Goal: Task Accomplishment & Management: Use online tool/utility

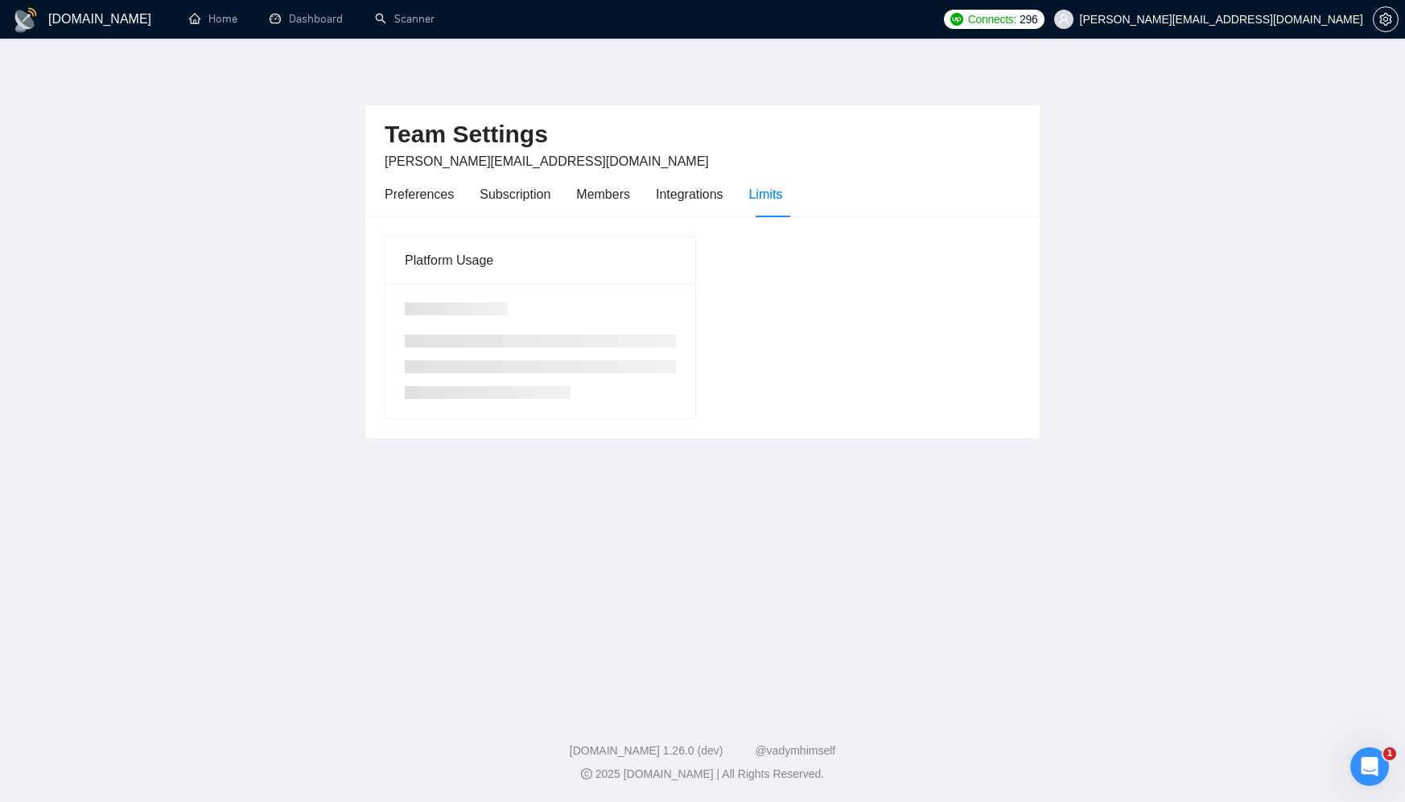
click at [317, 79] on main "Team Settings [EMAIL_ADDRESS][DOMAIN_NAME] Preferences Subscription Members Int…" at bounding box center [702, 371] width 1353 height 614
click at [300, 26] on link "Dashboard" at bounding box center [306, 19] width 73 height 14
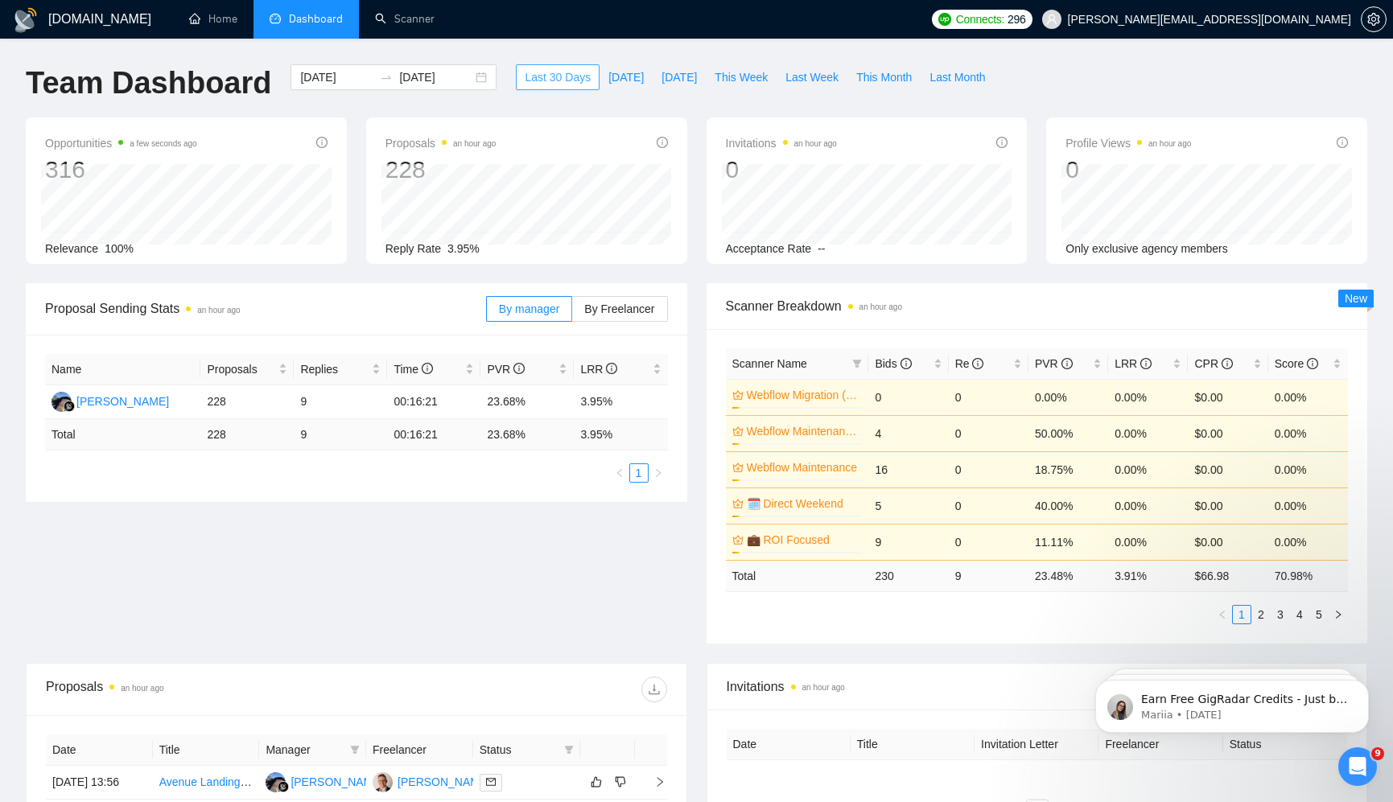
click at [548, 84] on span "Last 30 Days" at bounding box center [558, 77] width 66 height 18
click at [608, 78] on span "[DATE]" at bounding box center [625, 77] width 35 height 18
click at [469, 76] on div "[DATE] [DATE]" at bounding box center [393, 77] width 206 height 26
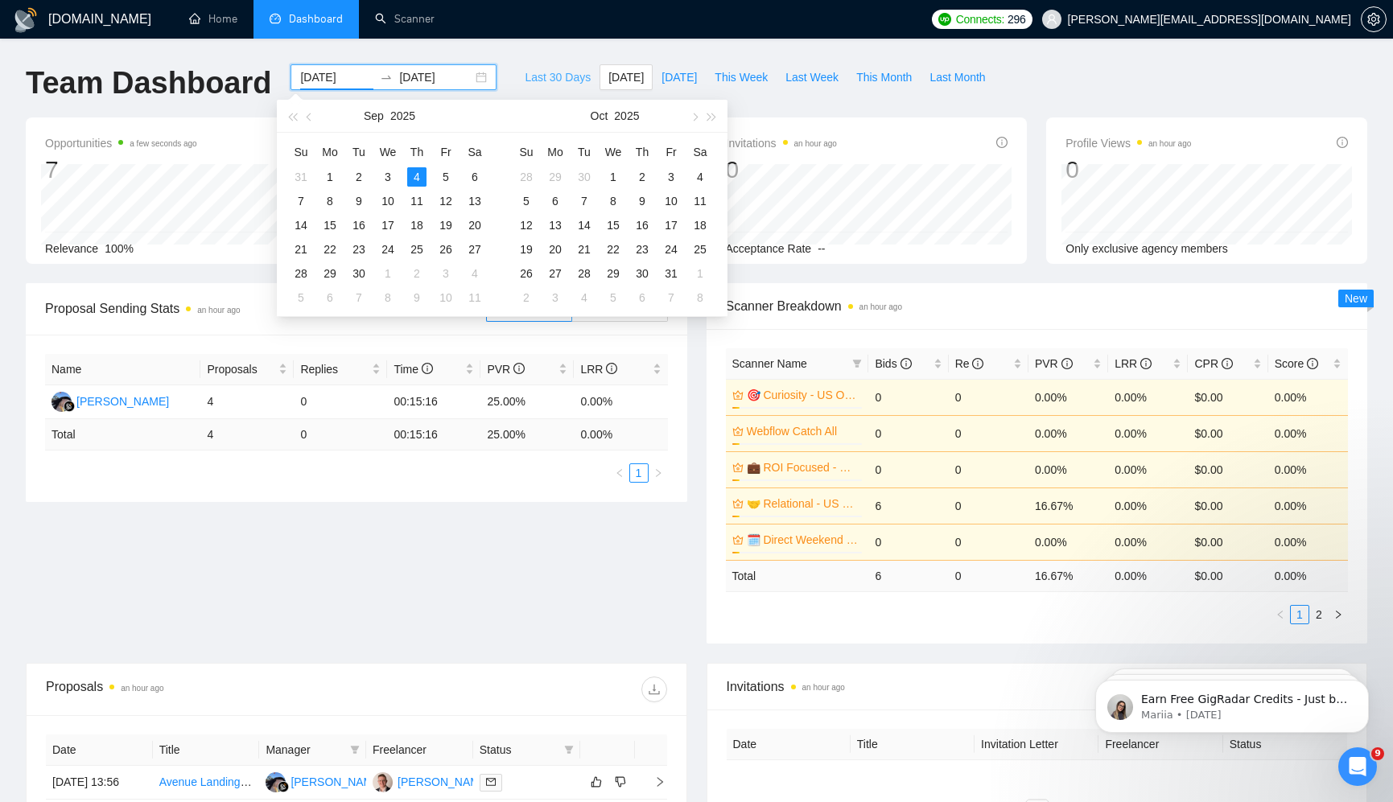
click at [560, 76] on span "Last 30 Days" at bounding box center [558, 77] width 66 height 18
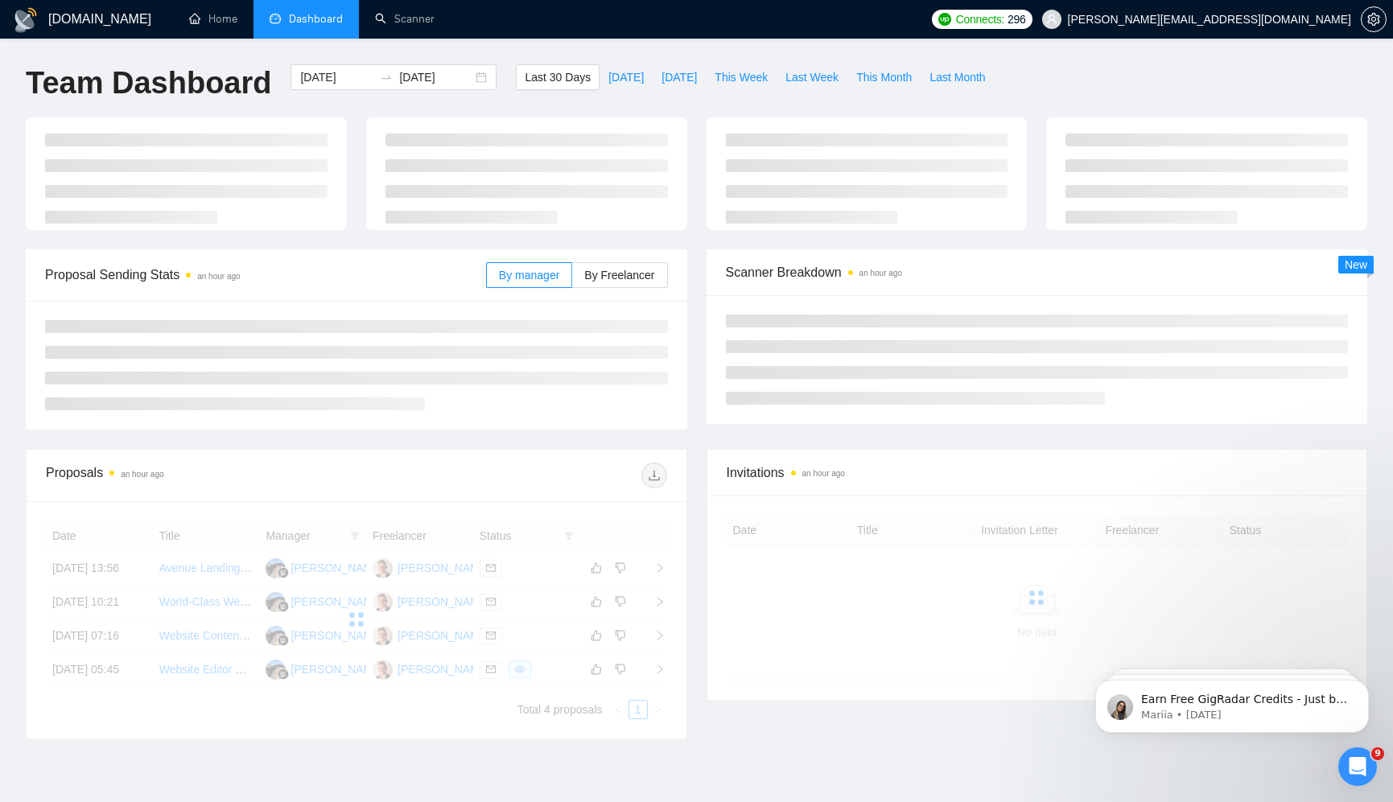
type input "[DATE]"
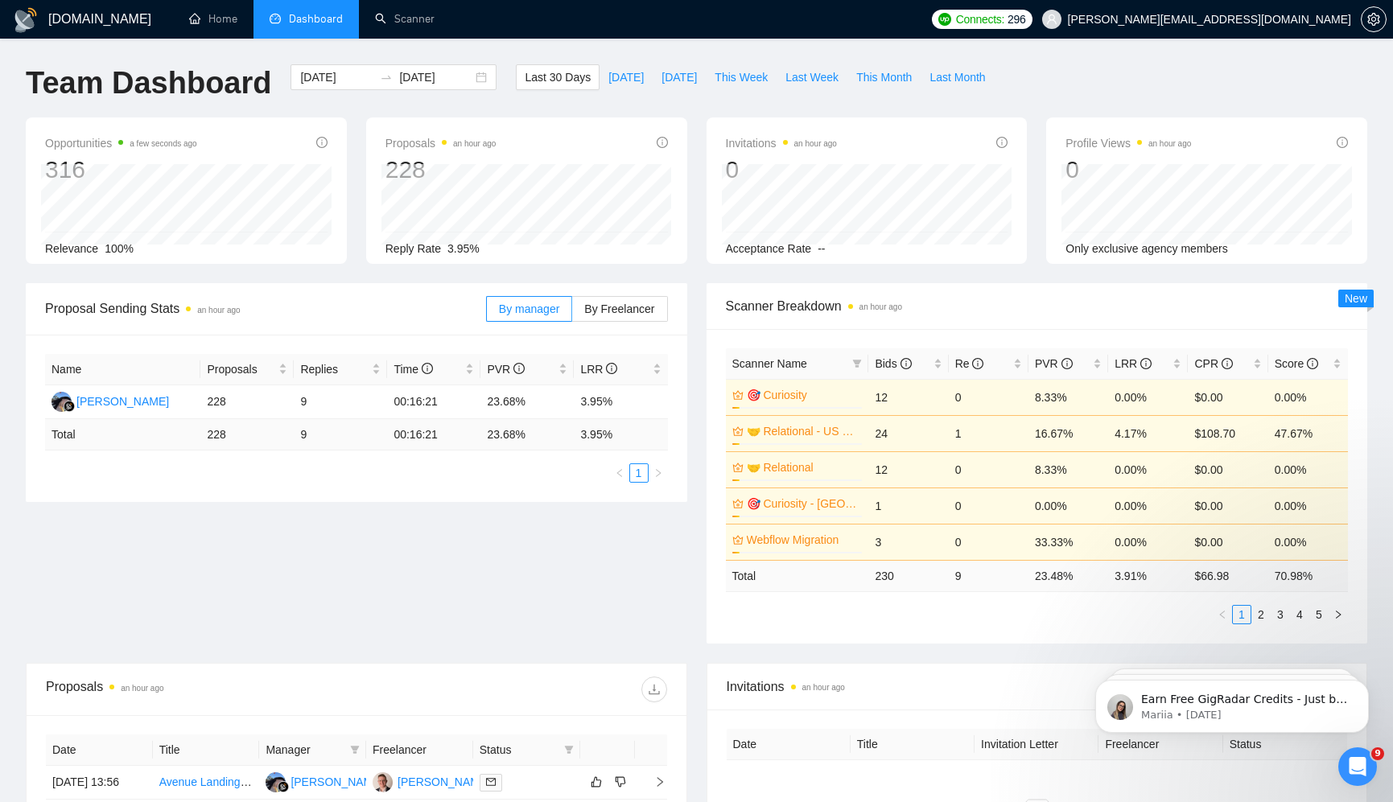
drag, startPoint x: 455, startPoint y: 243, endPoint x: 533, endPoint y: 242, distance: 78.0
click at [533, 242] on div "Reply Rate 3.95%" at bounding box center [526, 249] width 282 height 18
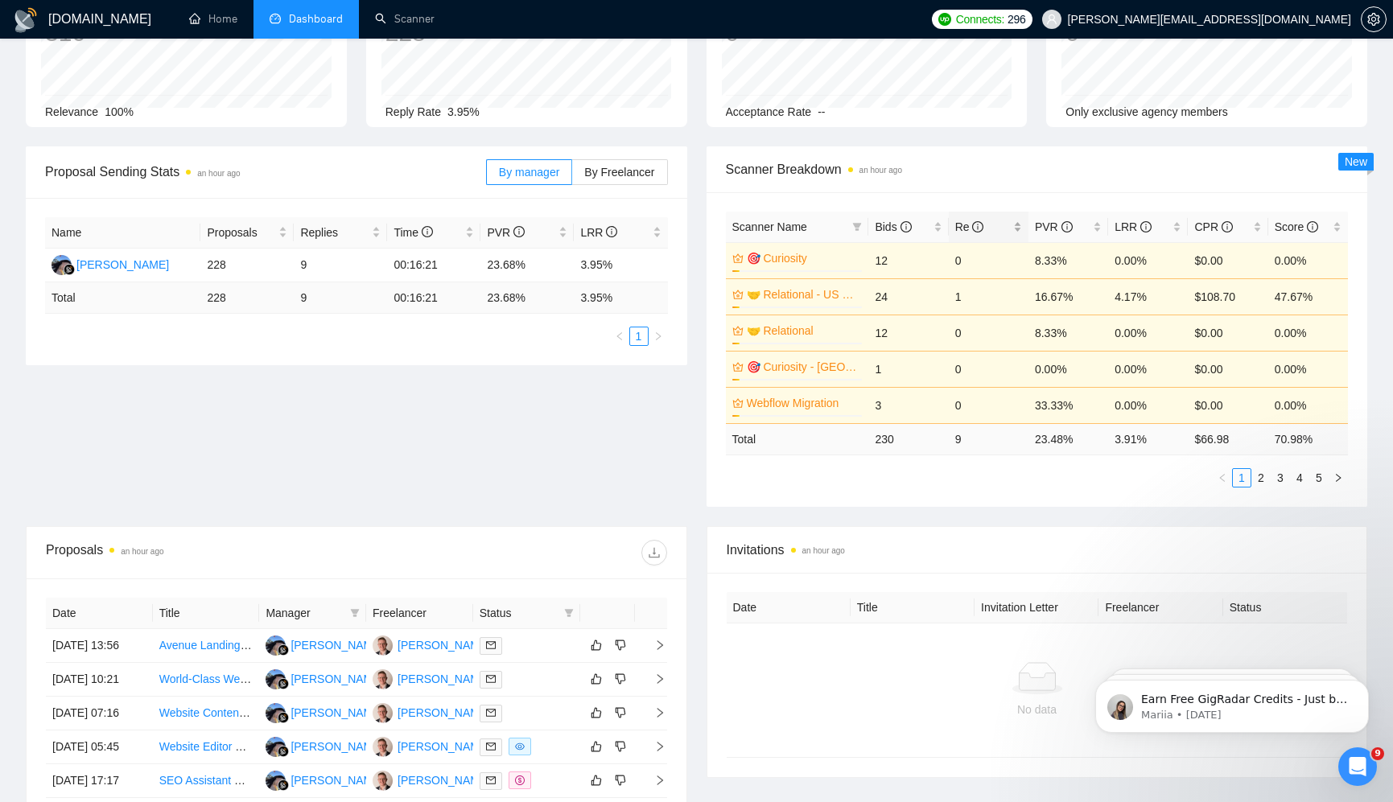
scroll to position [131, 0]
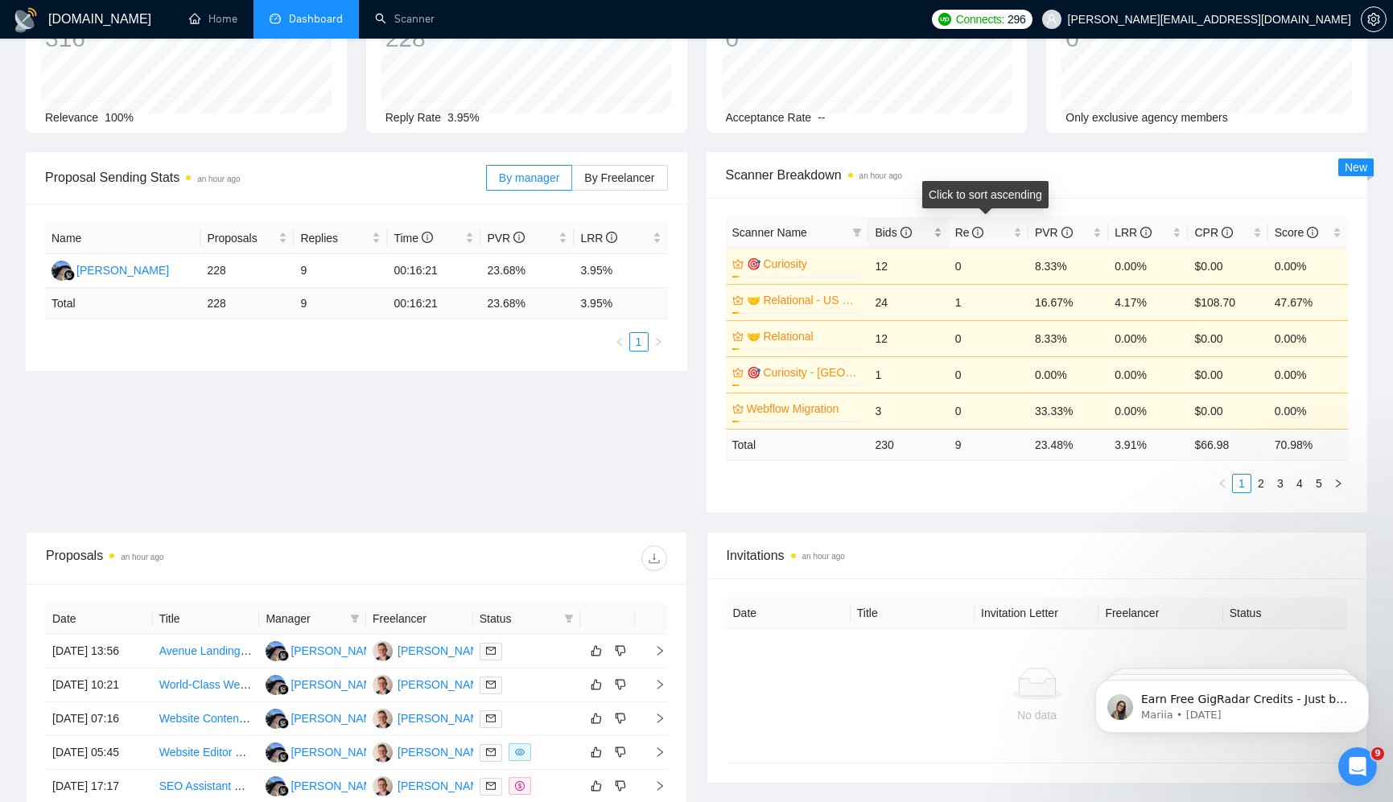
click at [926, 231] on span "Bids" at bounding box center [901, 233] width 55 height 18
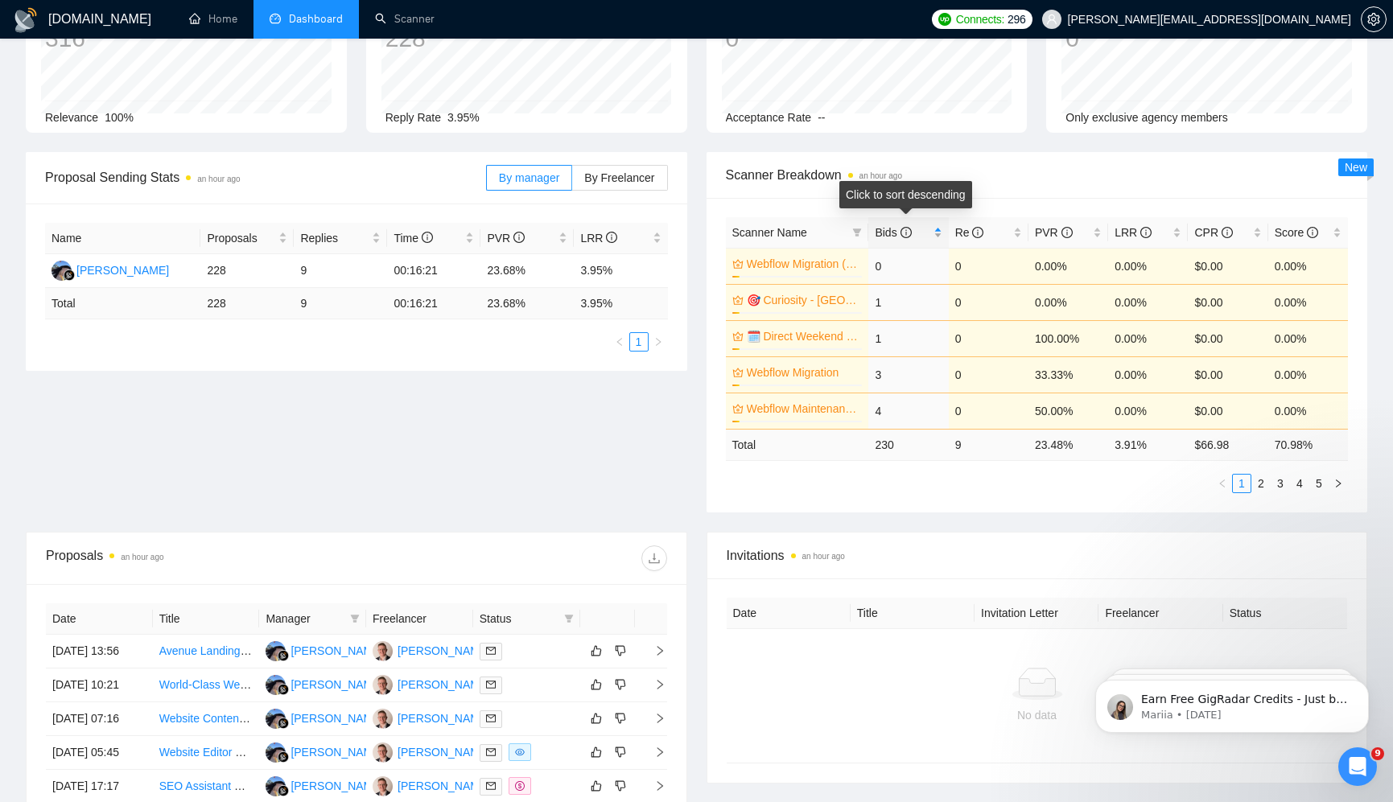
click at [937, 229] on div "Bids" at bounding box center [907, 233] width 67 height 18
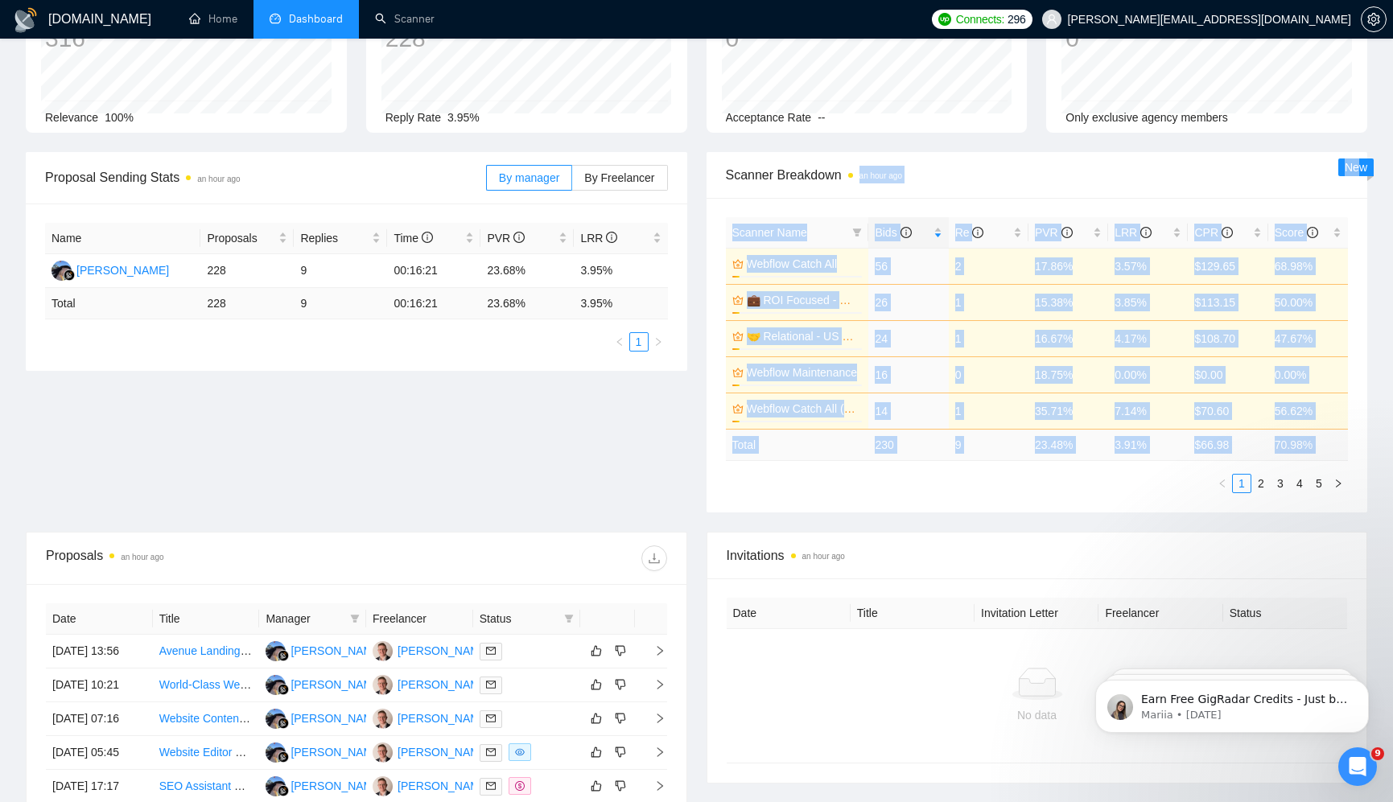
drag, startPoint x: 1356, startPoint y: 166, endPoint x: 1329, endPoint y: 167, distance: 27.4
click at [1329, 167] on div "Scanner Breakdown an hour ago Scanner Name Bids Re PVR LRR CPR Score Webflow Ca…" at bounding box center [1036, 332] width 661 height 360
click at [1232, 167] on span "Scanner Breakdown an hour ago" at bounding box center [1037, 175] width 623 height 20
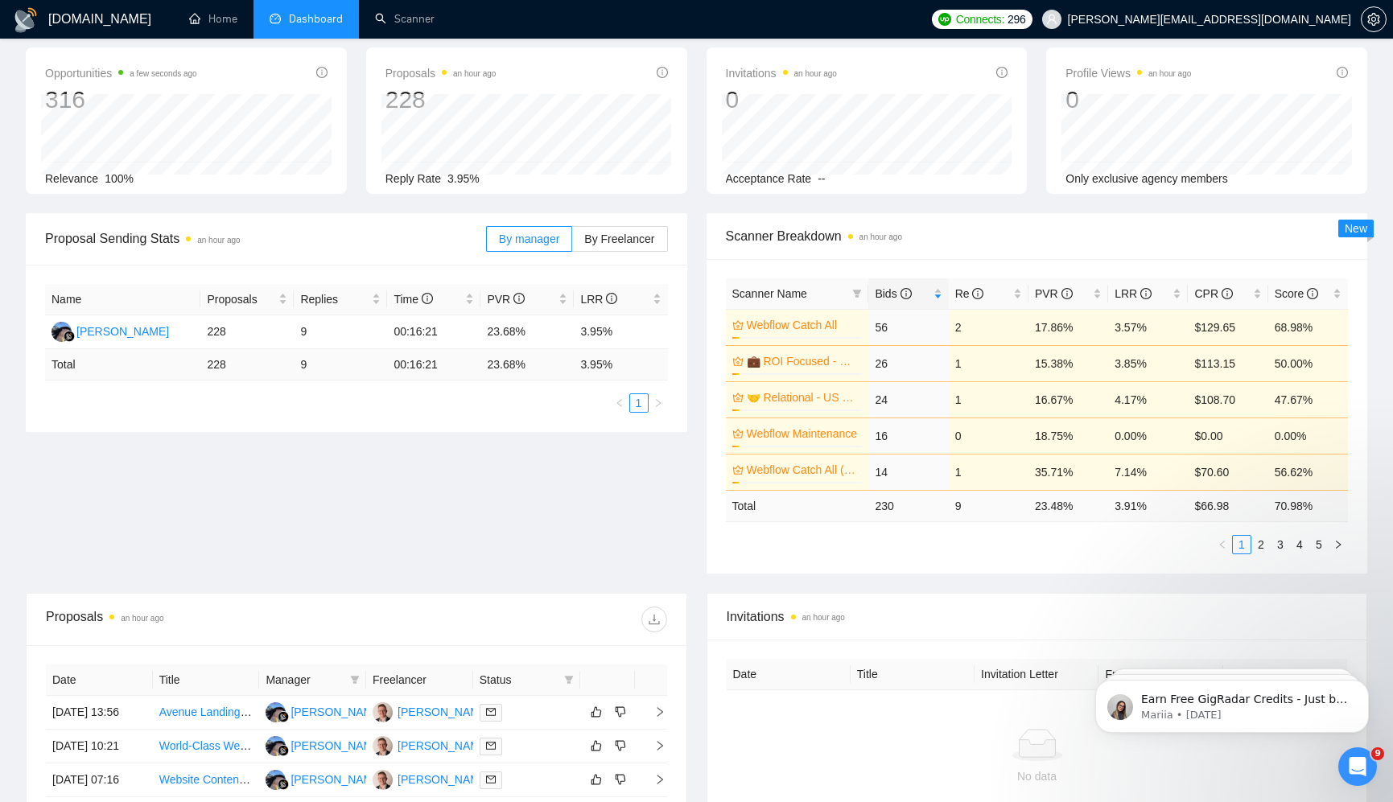
scroll to position [0, 0]
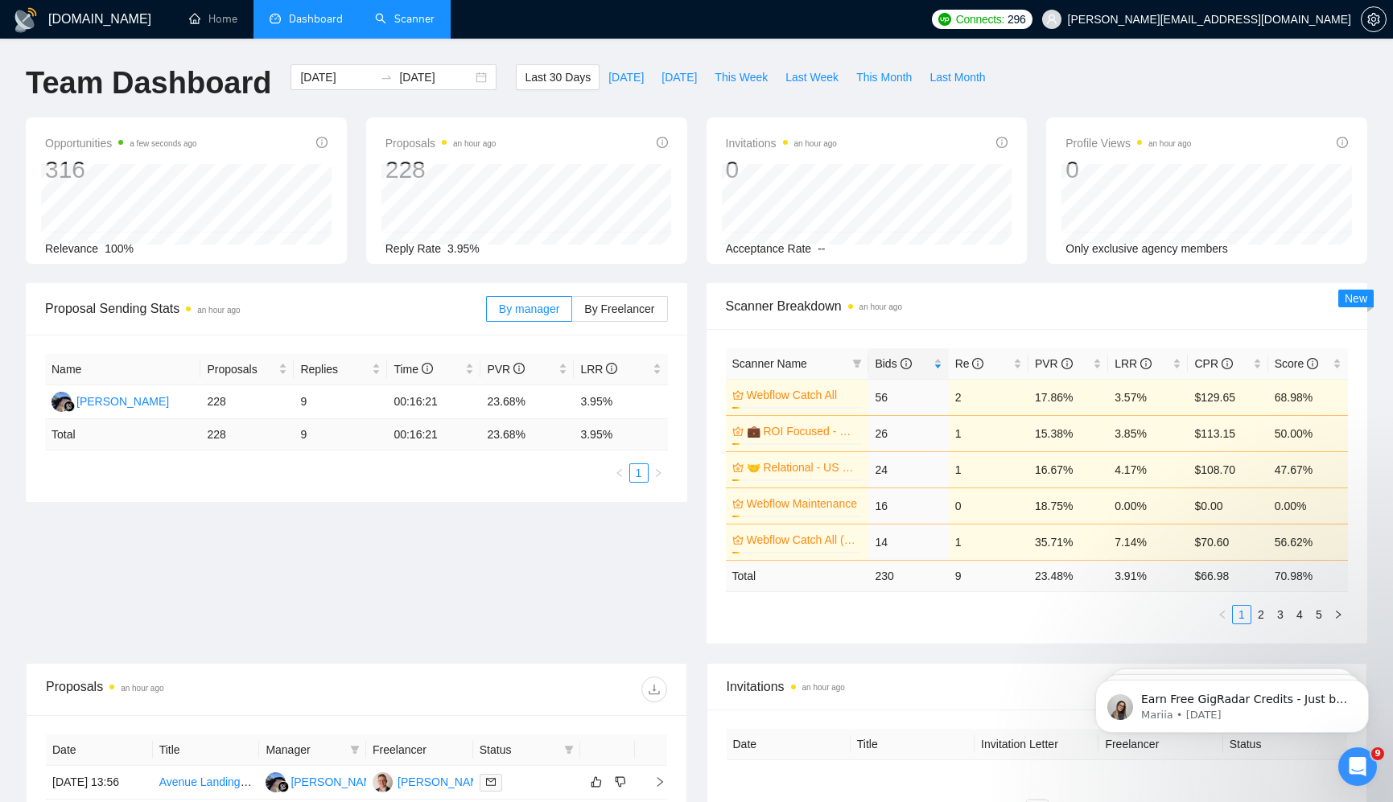
click at [395, 22] on link "Scanner" at bounding box center [405, 19] width 60 height 14
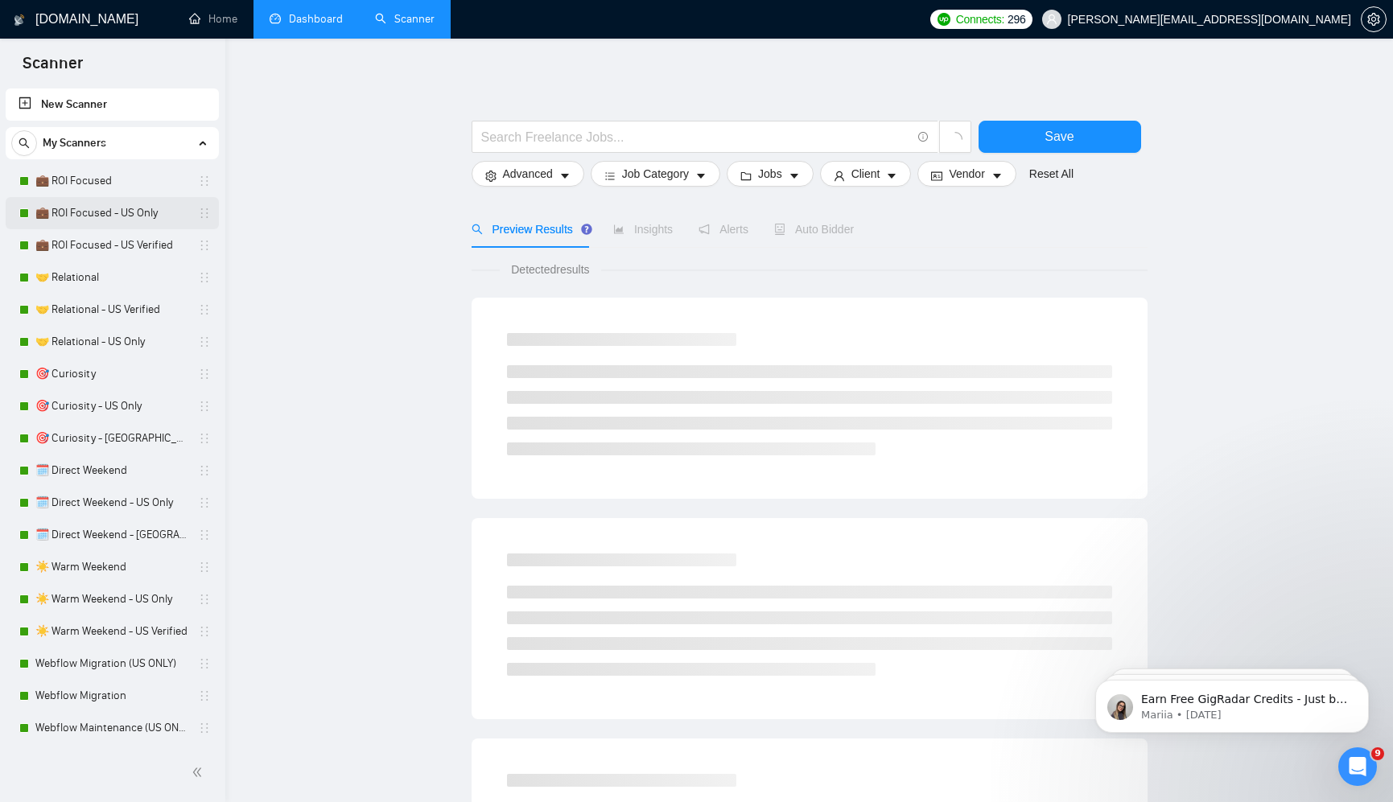
click at [166, 207] on link "💼 ROI Focused - US Only" at bounding box center [111, 213] width 153 height 32
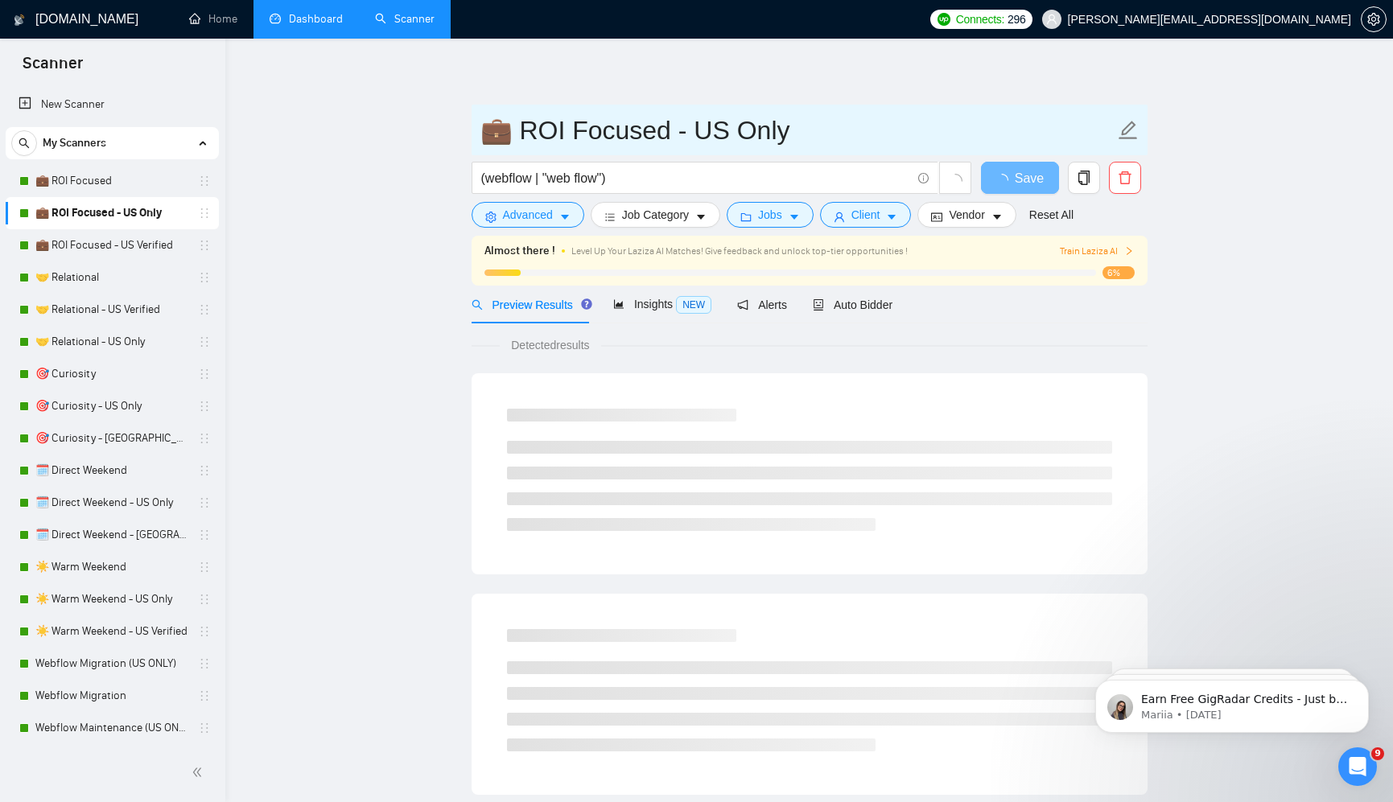
drag, startPoint x: 561, startPoint y: 133, endPoint x: 656, endPoint y: 135, distance: 95.0
click at [656, 135] on input "💼 ROI Focused - US Only" at bounding box center [797, 130] width 634 height 40
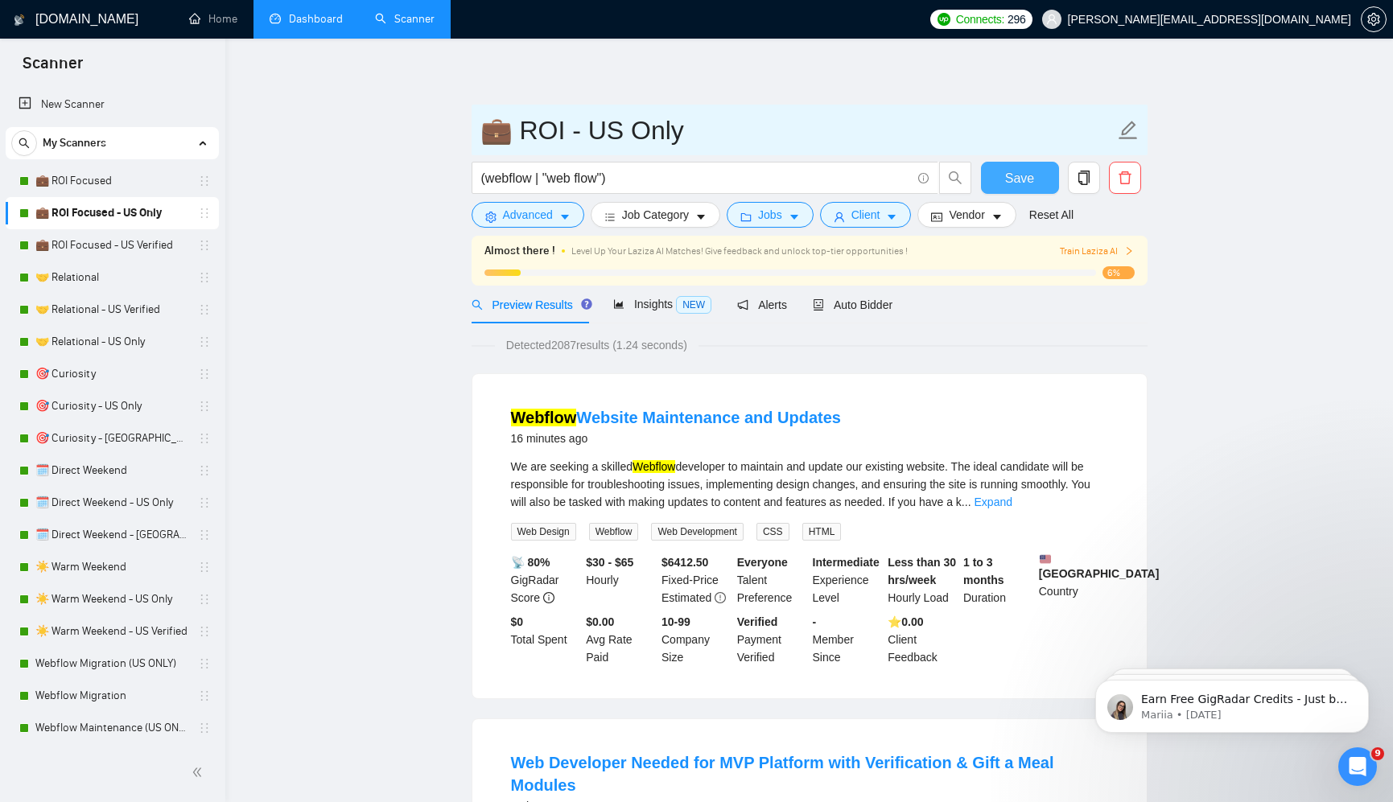
type input "💼 ROI - US Only"
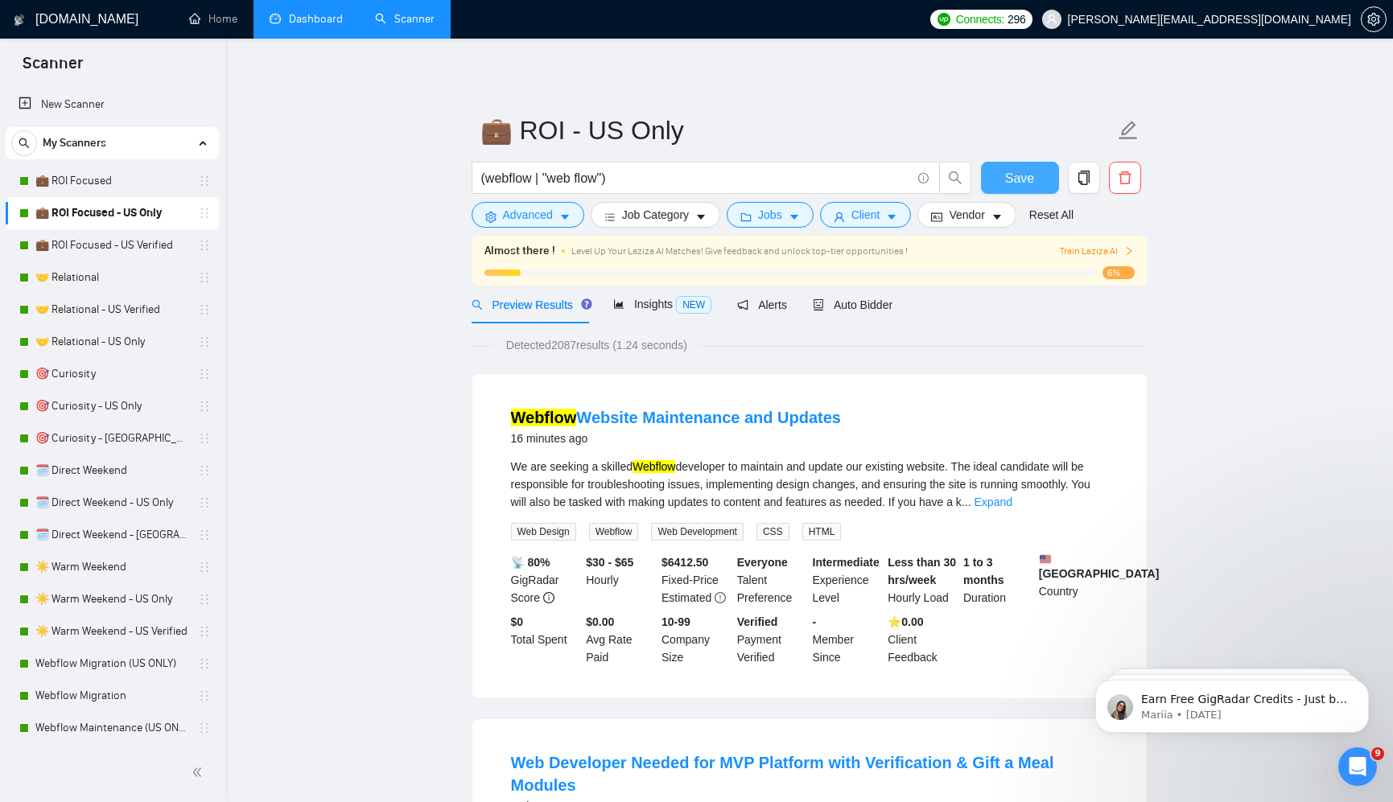
click at [986, 171] on button "Save" at bounding box center [1020, 178] width 78 height 32
click at [118, 245] on link "💼 ROI Focused - US Verified" at bounding box center [111, 245] width 153 height 32
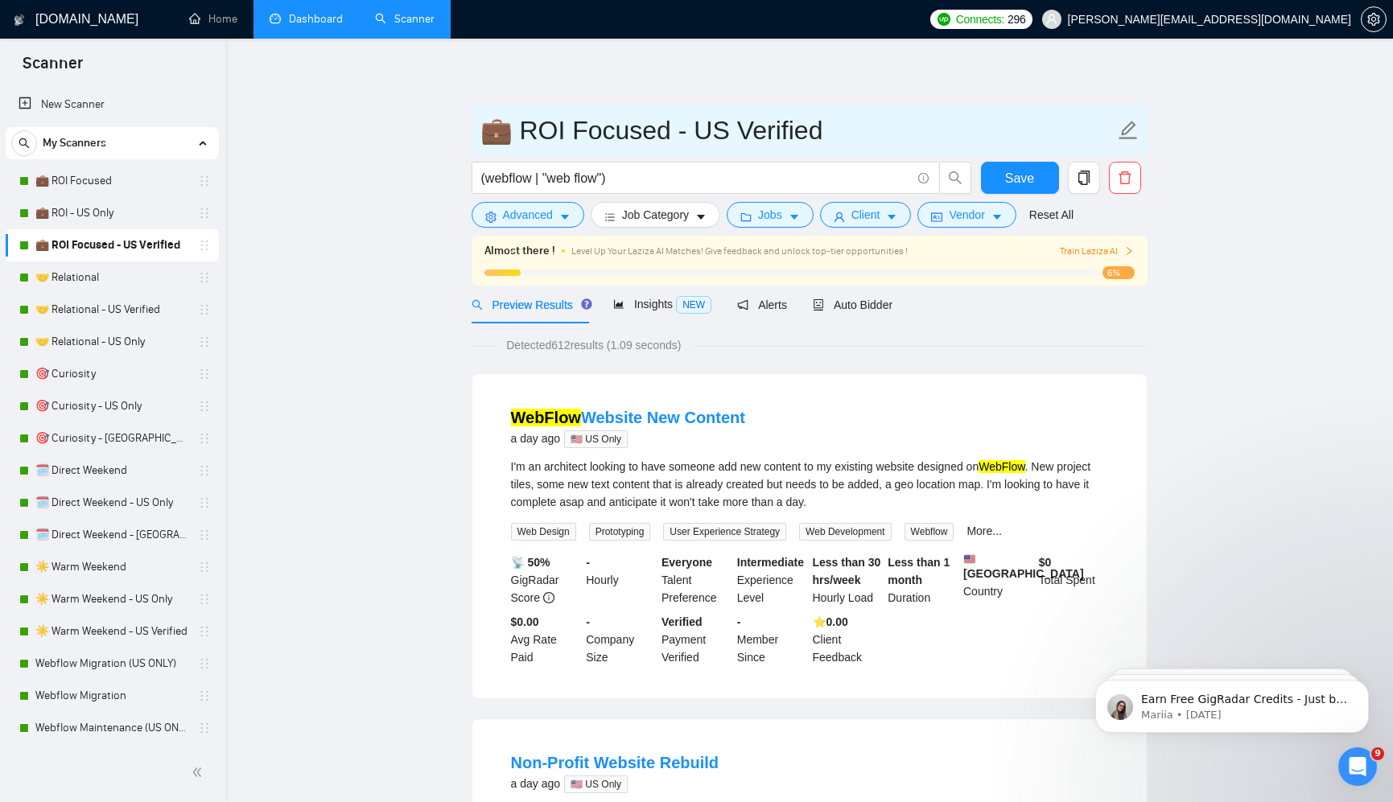
drag, startPoint x: 560, startPoint y: 131, endPoint x: 656, endPoint y: 134, distance: 95.8
click at [656, 134] on input "💼 ROI Focused - US Verified" at bounding box center [797, 130] width 634 height 40
type input "💼 ROI - US Verified"
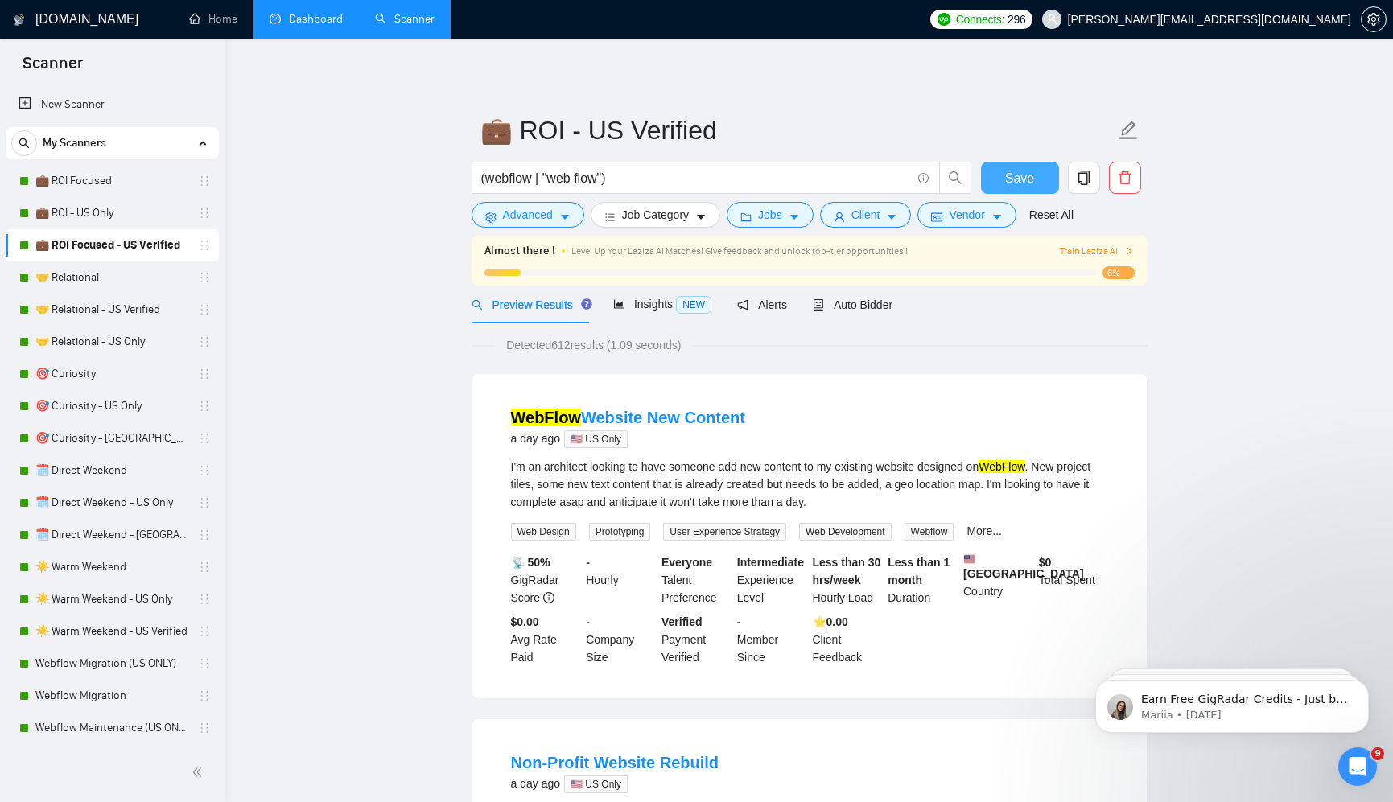
click at [1015, 182] on span "Save" at bounding box center [1019, 178] width 29 height 20
click at [128, 306] on link "🤝 Relational - US Verified" at bounding box center [111, 310] width 153 height 32
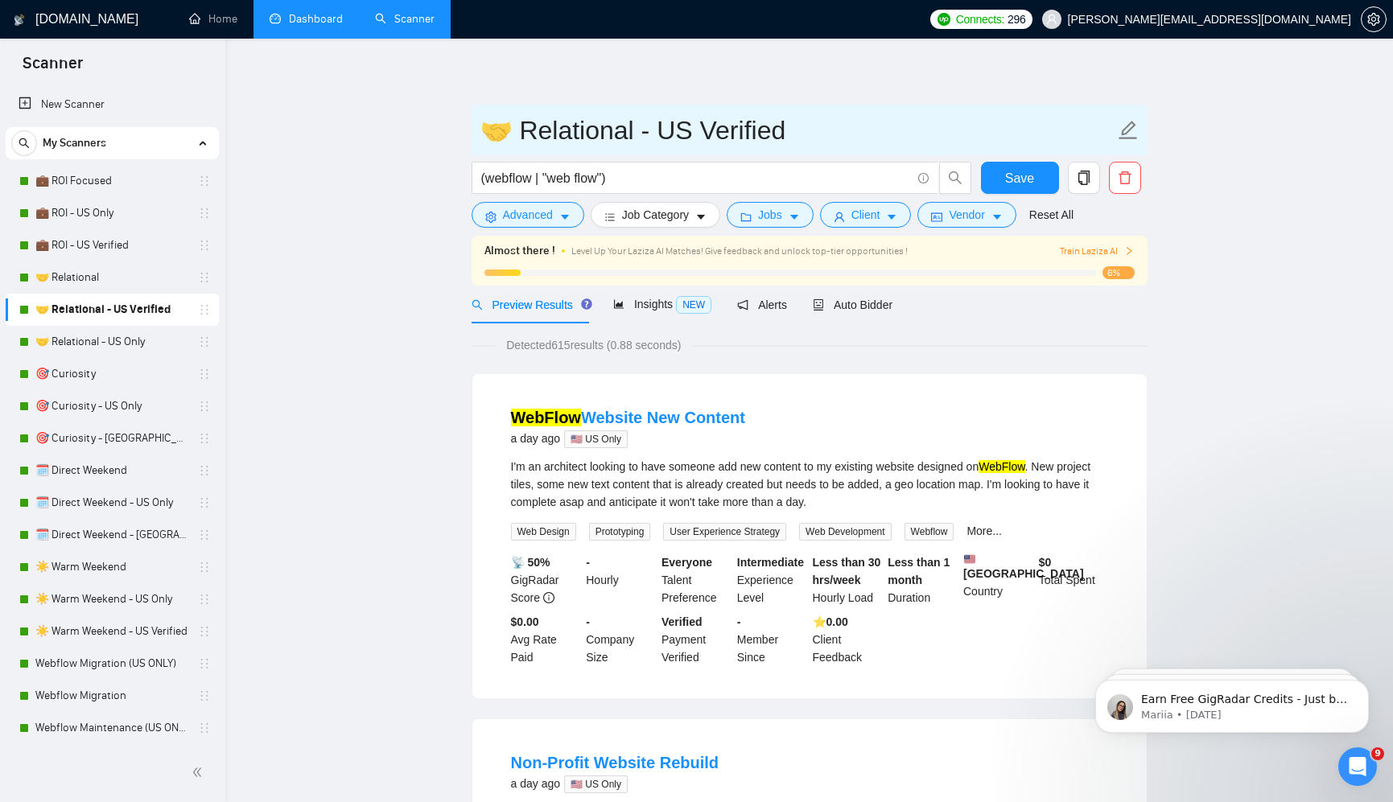
drag, startPoint x: 642, startPoint y: 131, endPoint x: 519, endPoint y: 134, distance: 123.1
click at [519, 134] on input "🤝 Relational - US Verified" at bounding box center [797, 130] width 634 height 40
type input "🤝 US Verified"
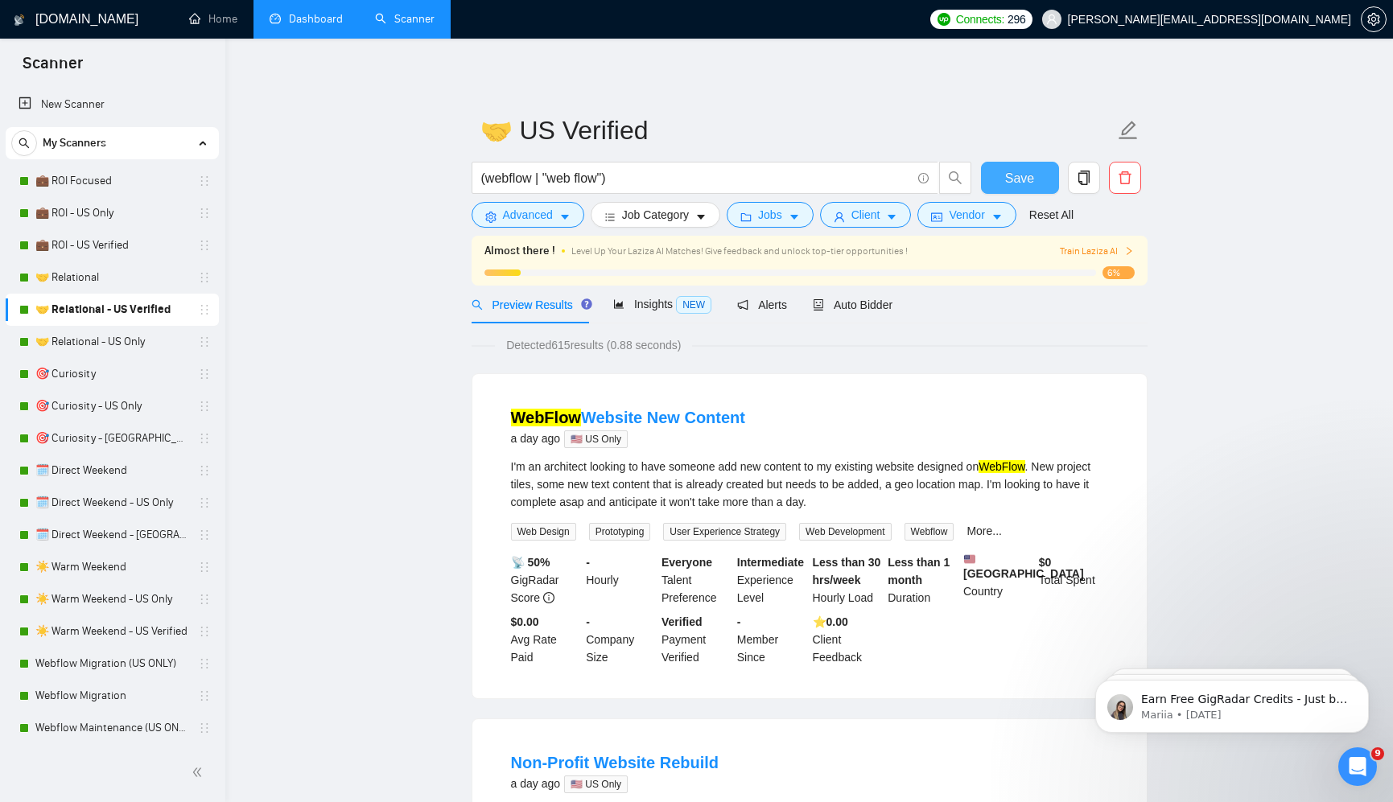
click at [1031, 180] on span "Save" at bounding box center [1019, 178] width 29 height 20
click at [116, 213] on link "💼 ROI - US Only" at bounding box center [111, 213] width 153 height 32
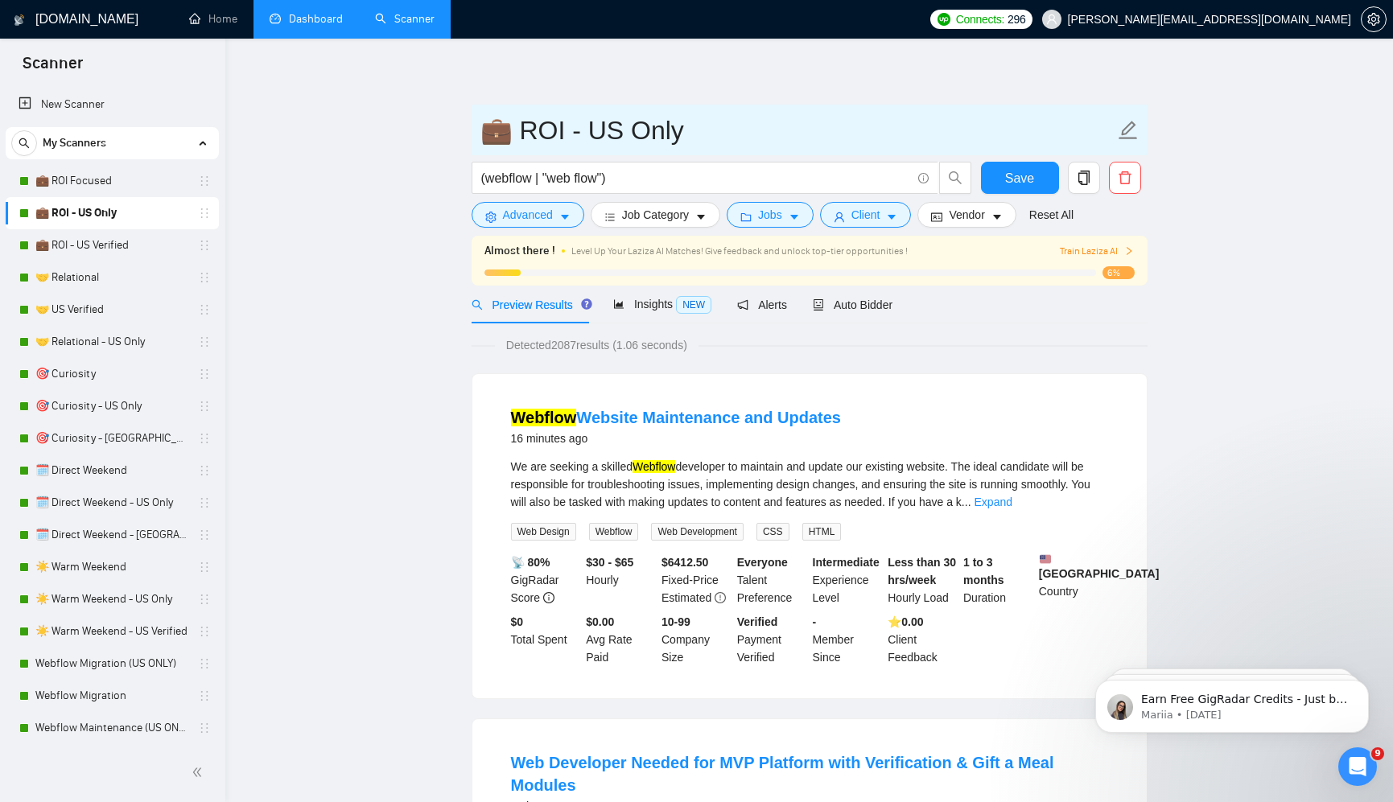
drag, startPoint x: 573, startPoint y: 134, endPoint x: 512, endPoint y: 136, distance: 61.2
click at [512, 136] on input "💼 ROI - US Only" at bounding box center [797, 130] width 634 height 40
type input "💼 US Only"
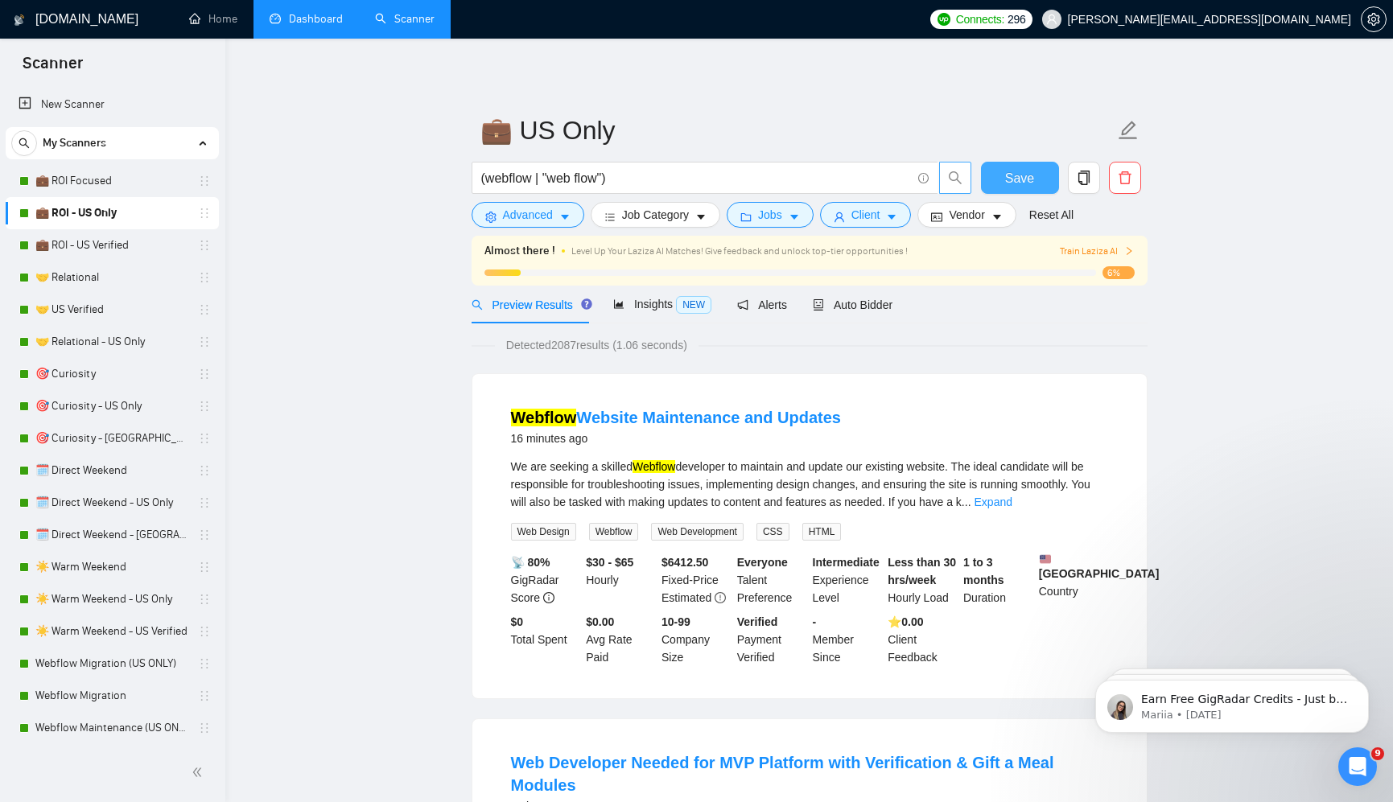
drag, startPoint x: 1010, startPoint y: 178, endPoint x: 965, endPoint y: 177, distance: 45.1
click at [1011, 178] on span "Save" at bounding box center [1019, 178] width 29 height 20
click at [134, 245] on link "💼 ROI - US Verified" at bounding box center [111, 245] width 153 height 32
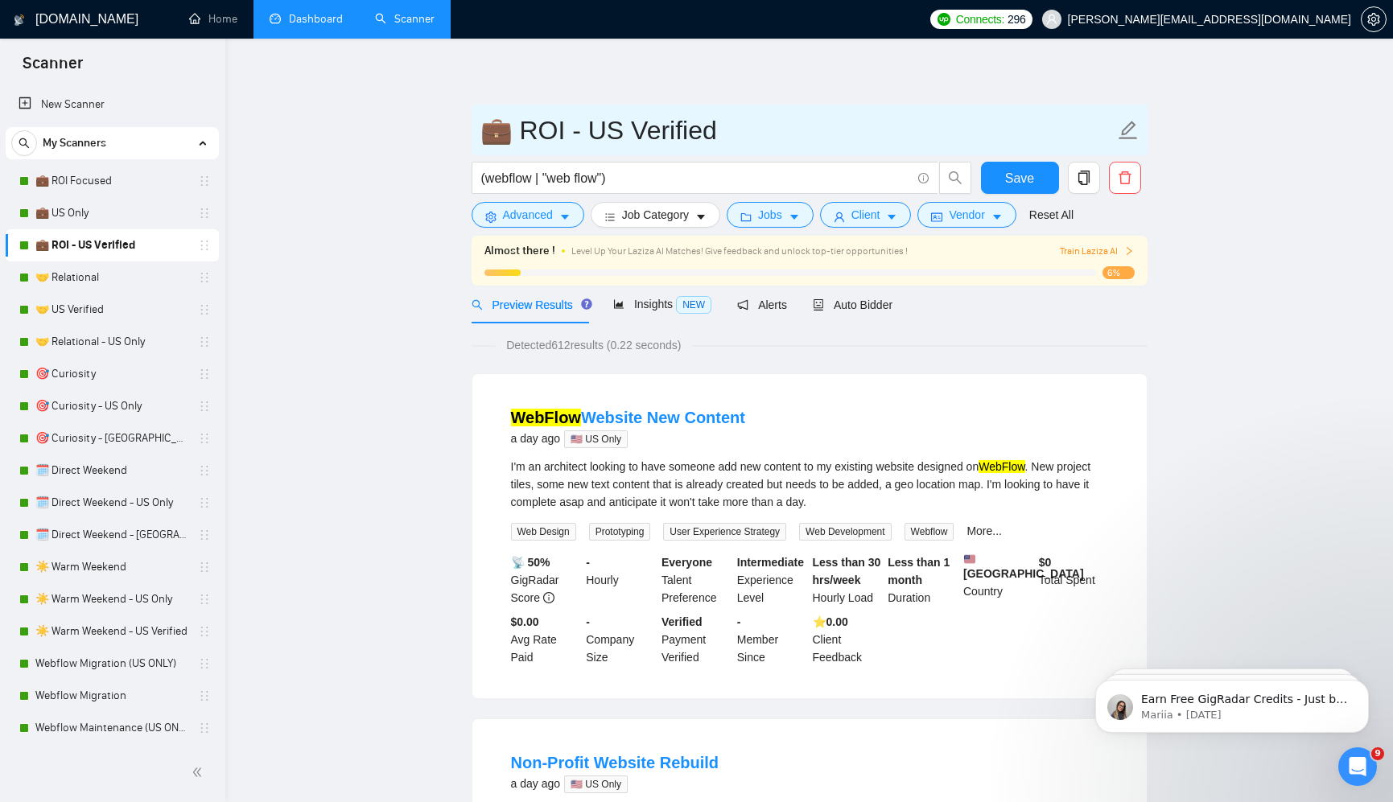
drag, startPoint x: 572, startPoint y: 137, endPoint x: 508, endPoint y: 137, distance: 63.6
click at [508, 137] on input "💼 ROI - US Verified" at bounding box center [797, 130] width 634 height 40
type input "💼 US Verified"
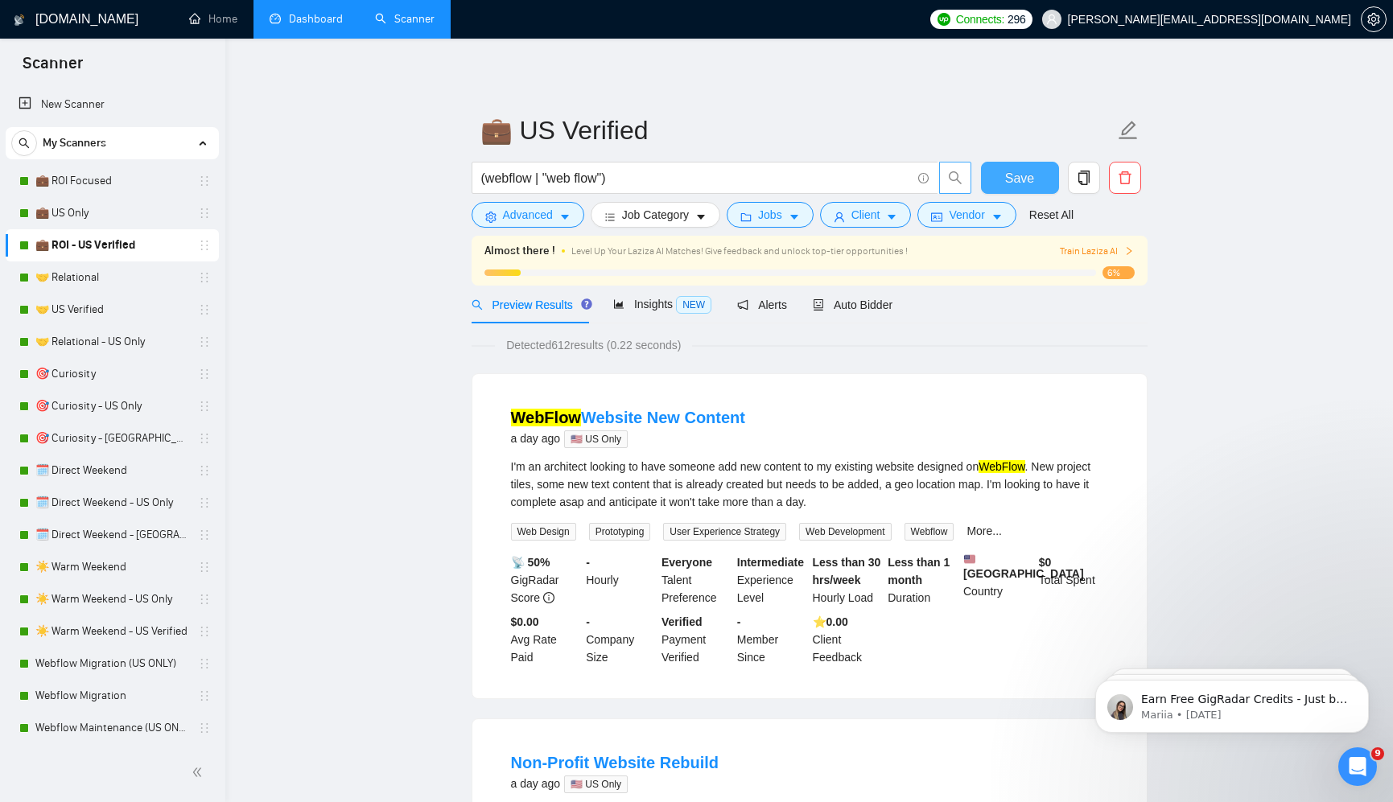
drag, startPoint x: 998, startPoint y: 171, endPoint x: 966, endPoint y: 175, distance: 32.3
click at [998, 171] on button "Save" at bounding box center [1020, 178] width 78 height 32
click at [114, 335] on link "🤝 Relational - US Only" at bounding box center [111, 342] width 153 height 32
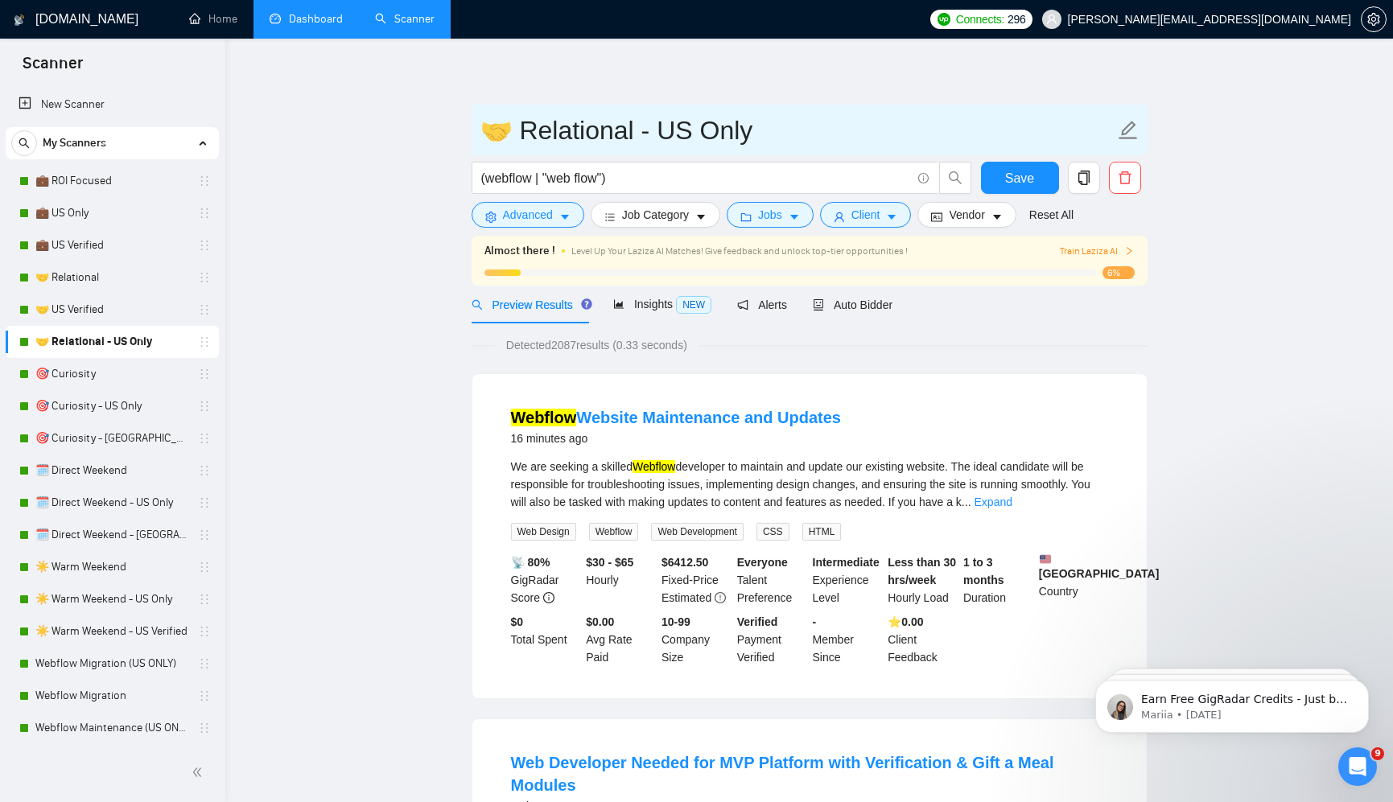
drag, startPoint x: 643, startPoint y: 128, endPoint x: 512, endPoint y: 130, distance: 130.3
click at [512, 130] on input "🤝 Relational - US Only" at bounding box center [797, 130] width 634 height 40
type input "🤝 US Only"
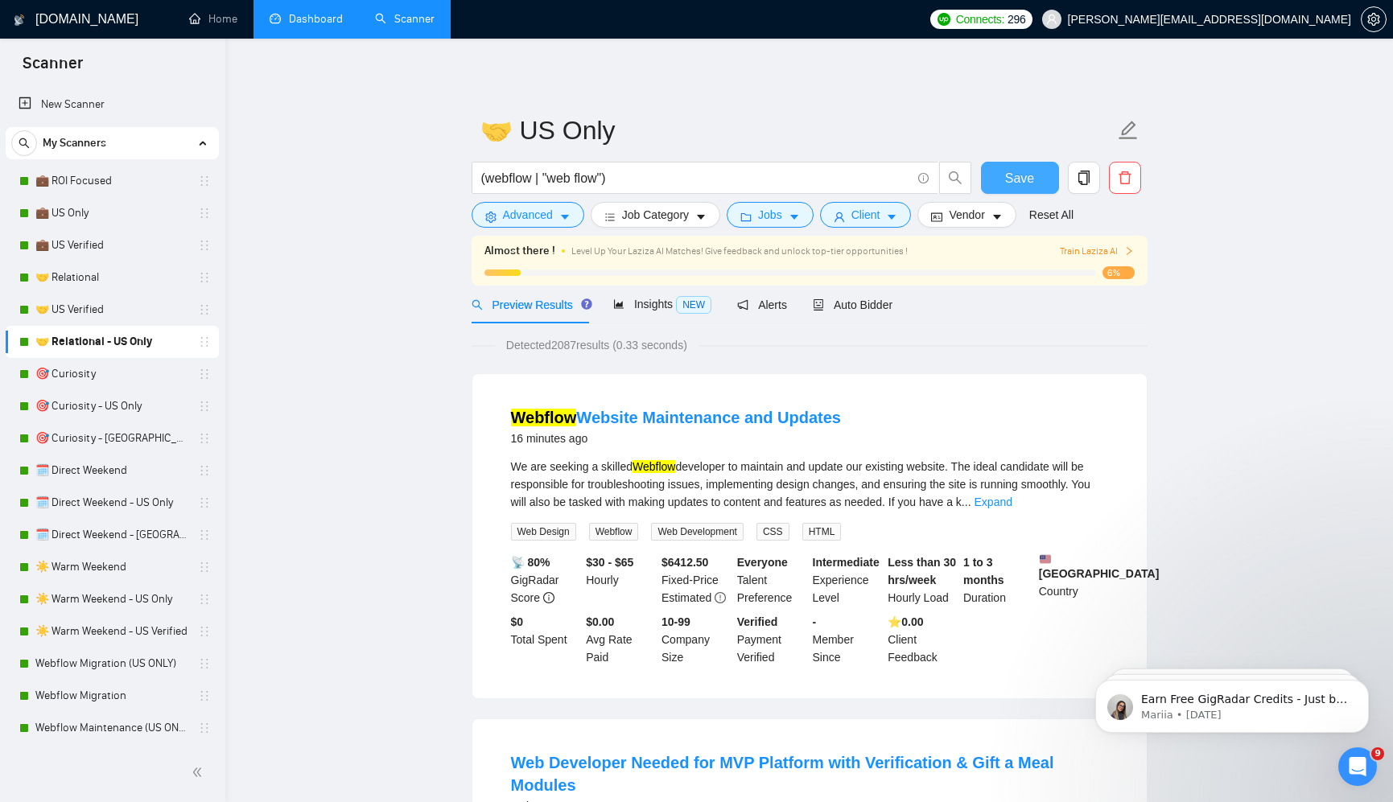
click at [1001, 171] on button "Save" at bounding box center [1020, 178] width 78 height 32
click at [125, 397] on link "🎯 Curiosity - US Only" at bounding box center [111, 406] width 153 height 32
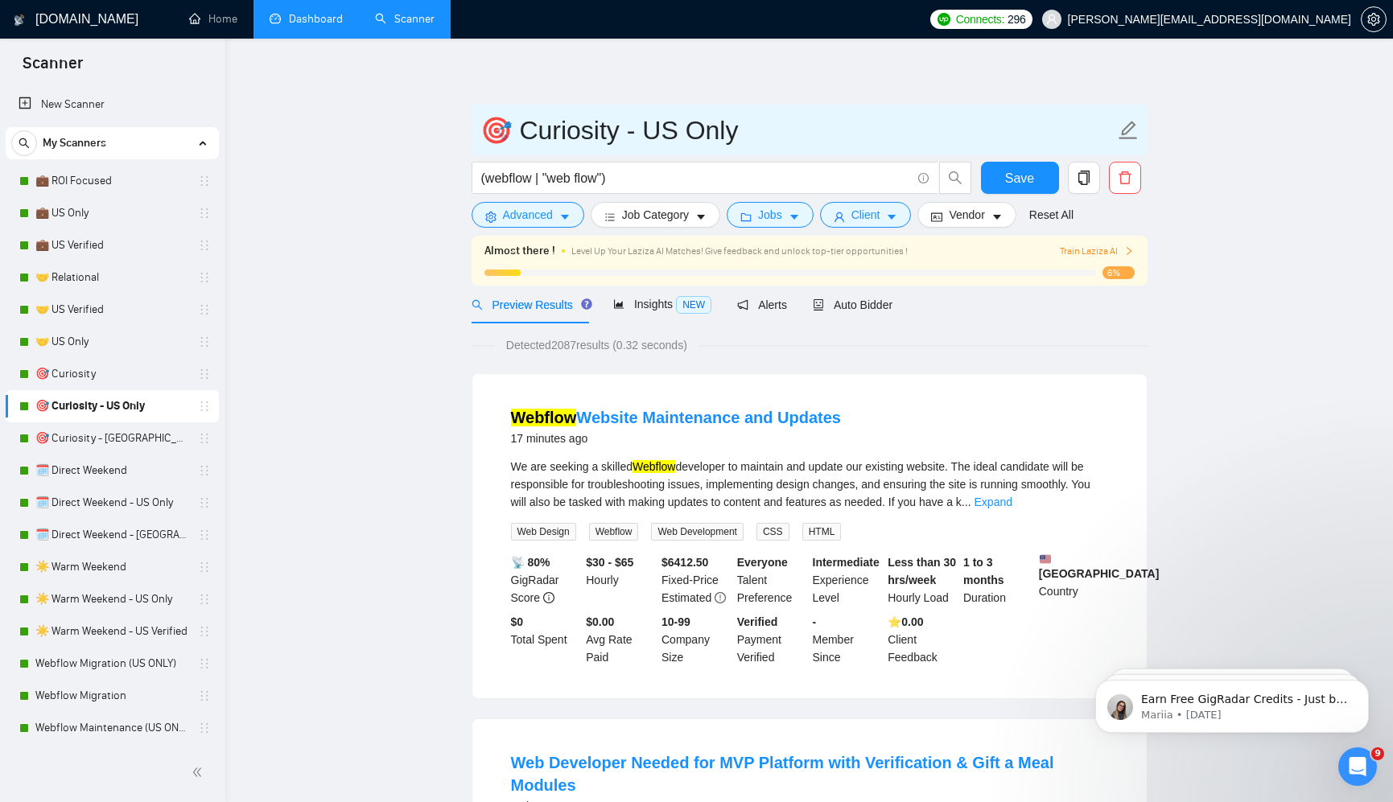
drag, startPoint x: 629, startPoint y: 136, endPoint x: 509, endPoint y: 141, distance: 120.0
click at [509, 141] on input "🎯 Curiosity - US Only" at bounding box center [797, 130] width 634 height 40
type input "🎯 US Only"
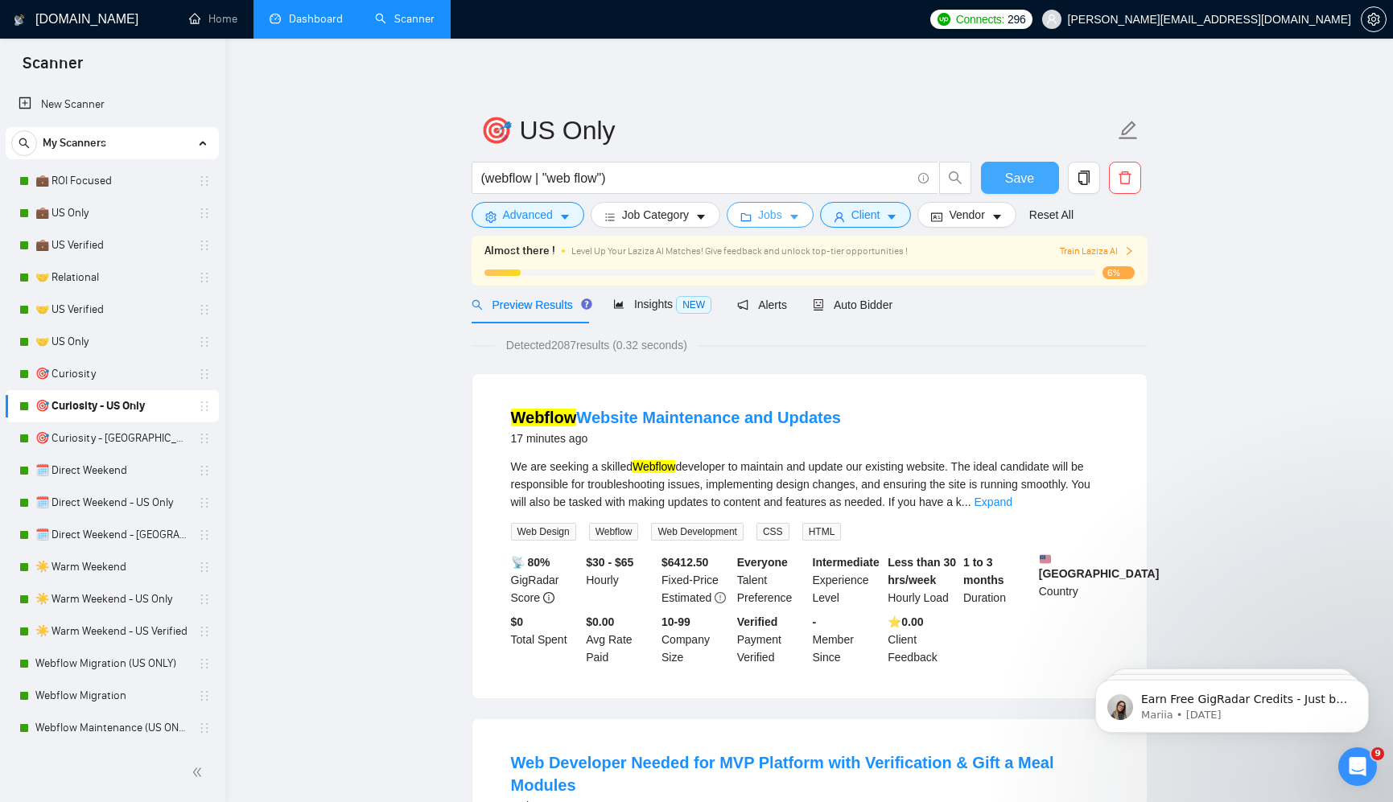
drag, startPoint x: 1006, startPoint y: 176, endPoint x: 795, endPoint y: 218, distance: 214.9
click at [1006, 176] on span "Save" at bounding box center [1019, 178] width 29 height 20
click at [124, 438] on link "🎯 Curiosity - [GEOGRAPHIC_DATA] Verified" at bounding box center [111, 438] width 153 height 32
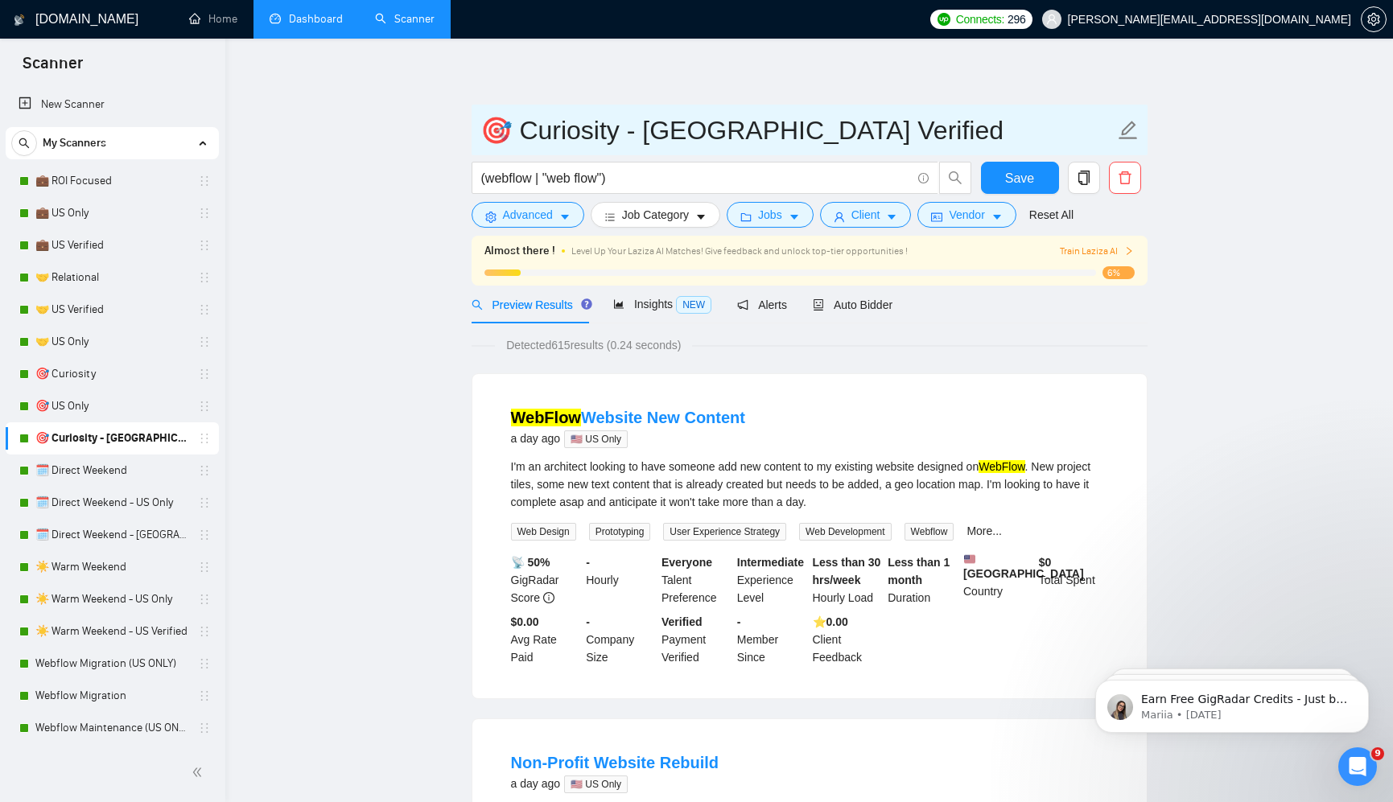
drag, startPoint x: 630, startPoint y: 136, endPoint x: 504, endPoint y: 136, distance: 126.3
click at [504, 136] on input "🎯 Curiosity - [GEOGRAPHIC_DATA] Verified" at bounding box center [797, 130] width 634 height 40
type input "🎯 US Verified"
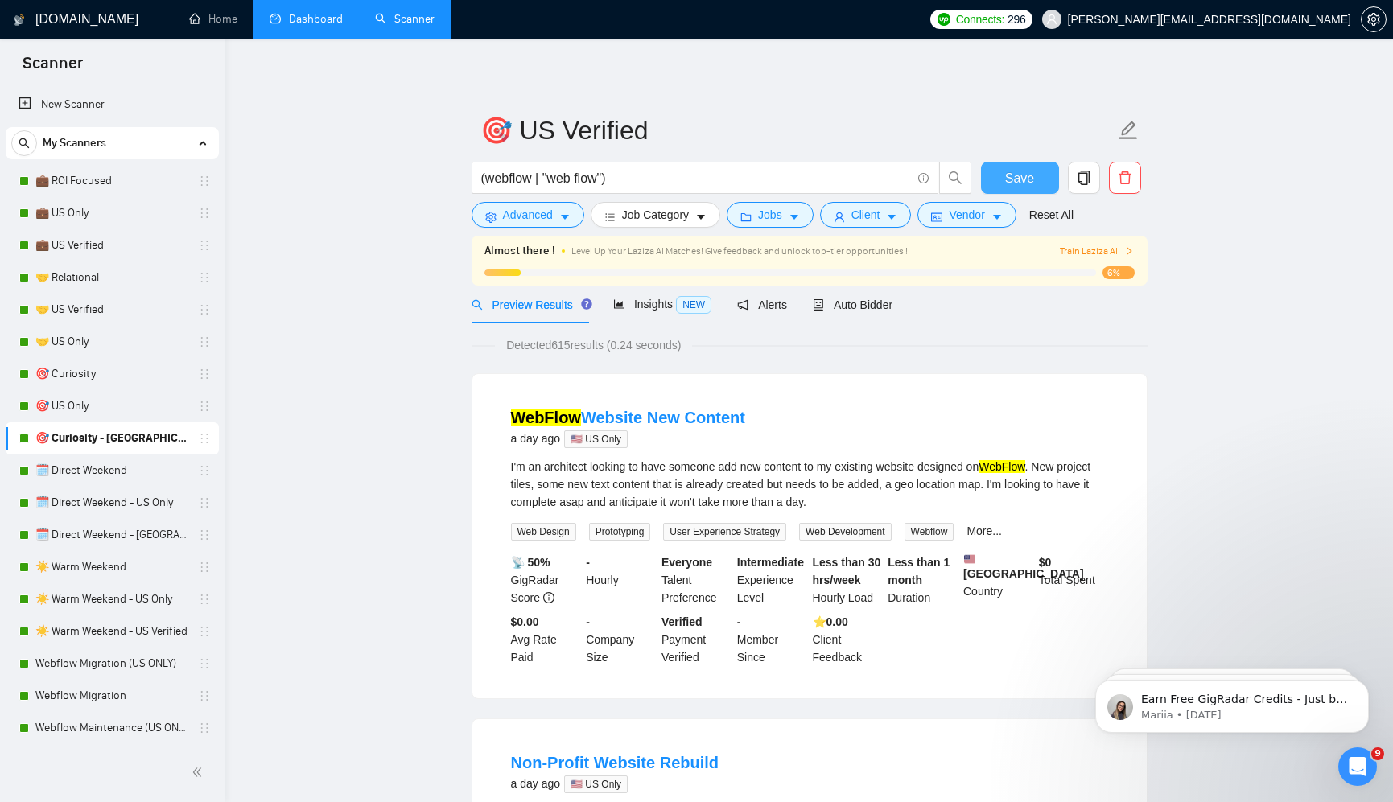
click at [1027, 172] on span "Save" at bounding box center [1019, 178] width 29 height 20
click at [124, 470] on link "🗓️ Direct Weekend" at bounding box center [111, 471] width 153 height 32
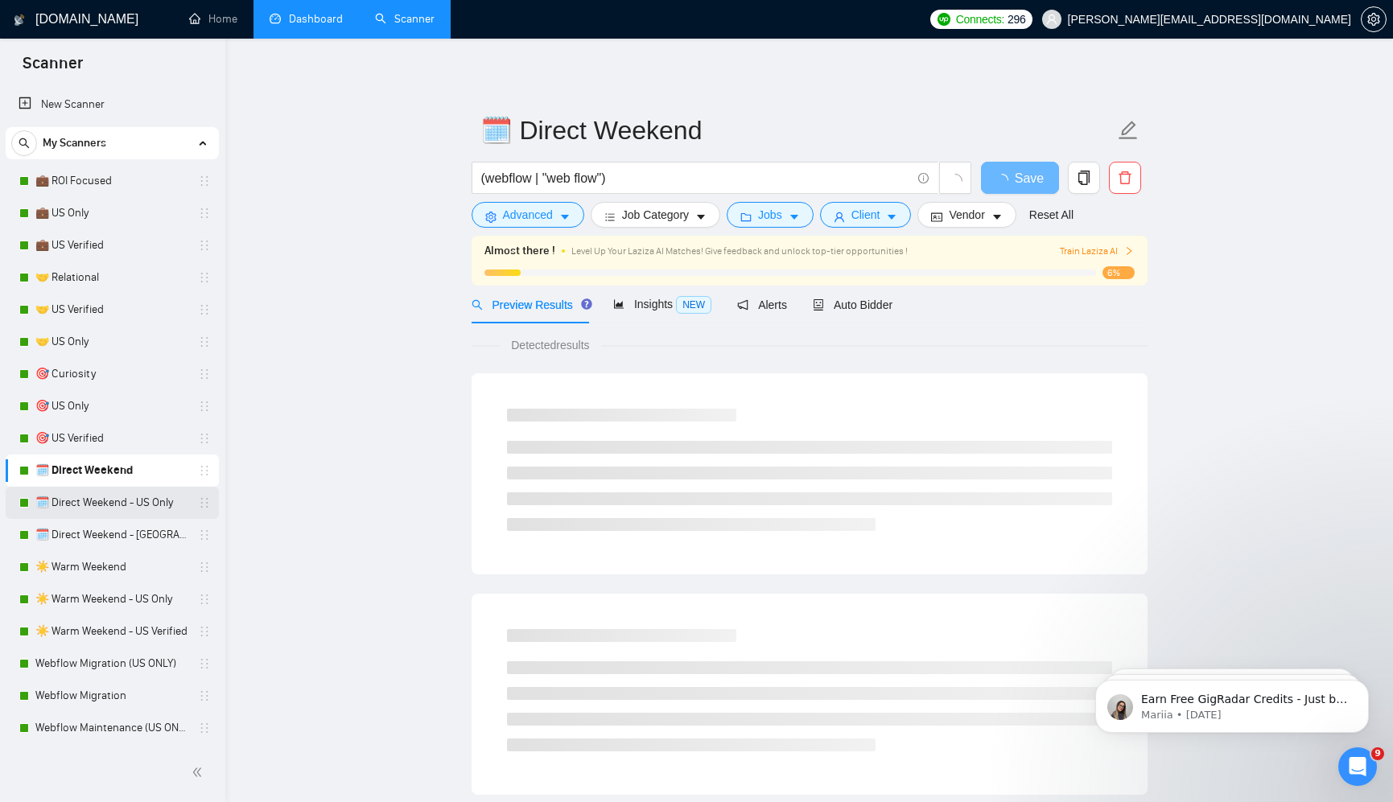
click at [119, 506] on link "🗓️ Direct Weekend - US Only" at bounding box center [111, 503] width 153 height 32
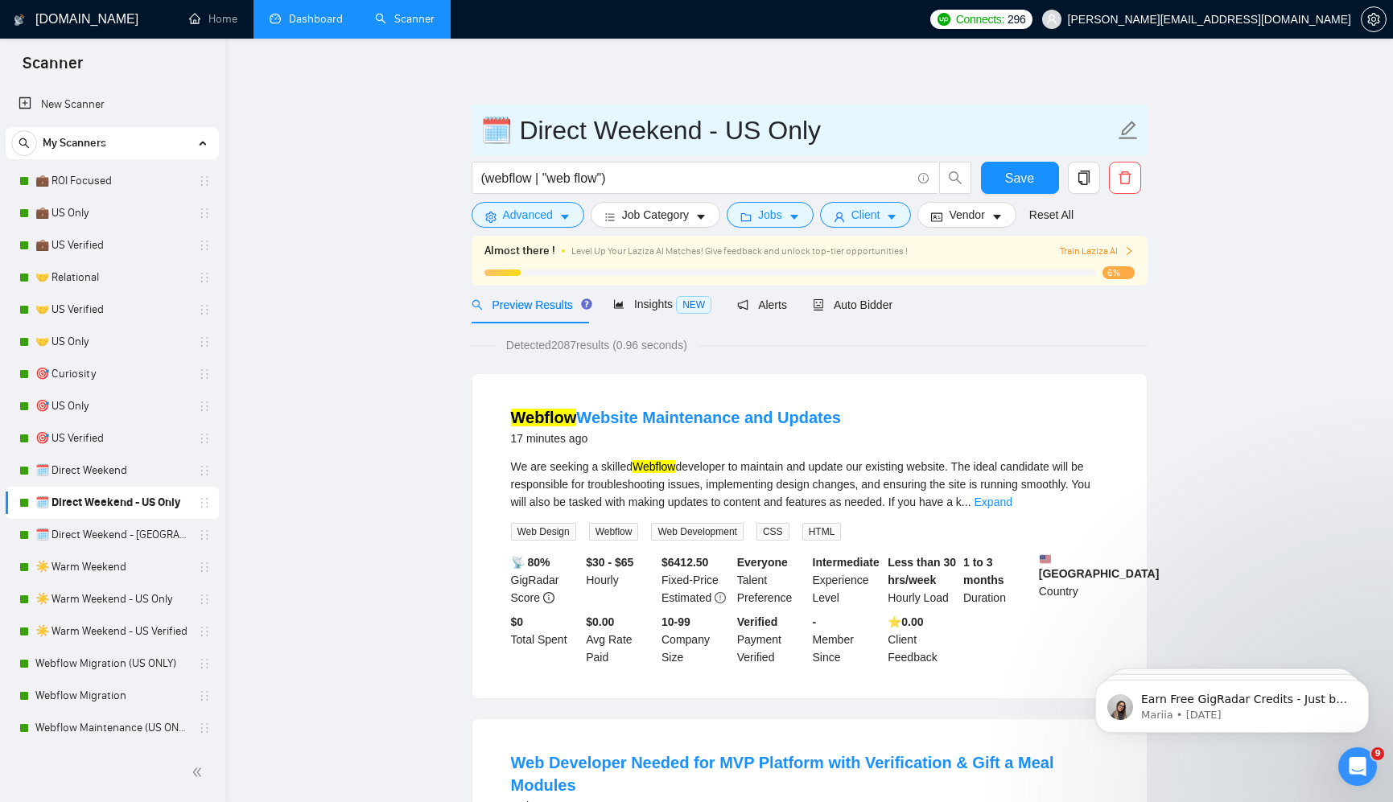
drag, startPoint x: 707, startPoint y: 130, endPoint x: 509, endPoint y: 134, distance: 197.9
click at [509, 134] on input "🗓️ Direct Weekend - US Only" at bounding box center [797, 130] width 634 height 40
type input "🗓️ US Only"
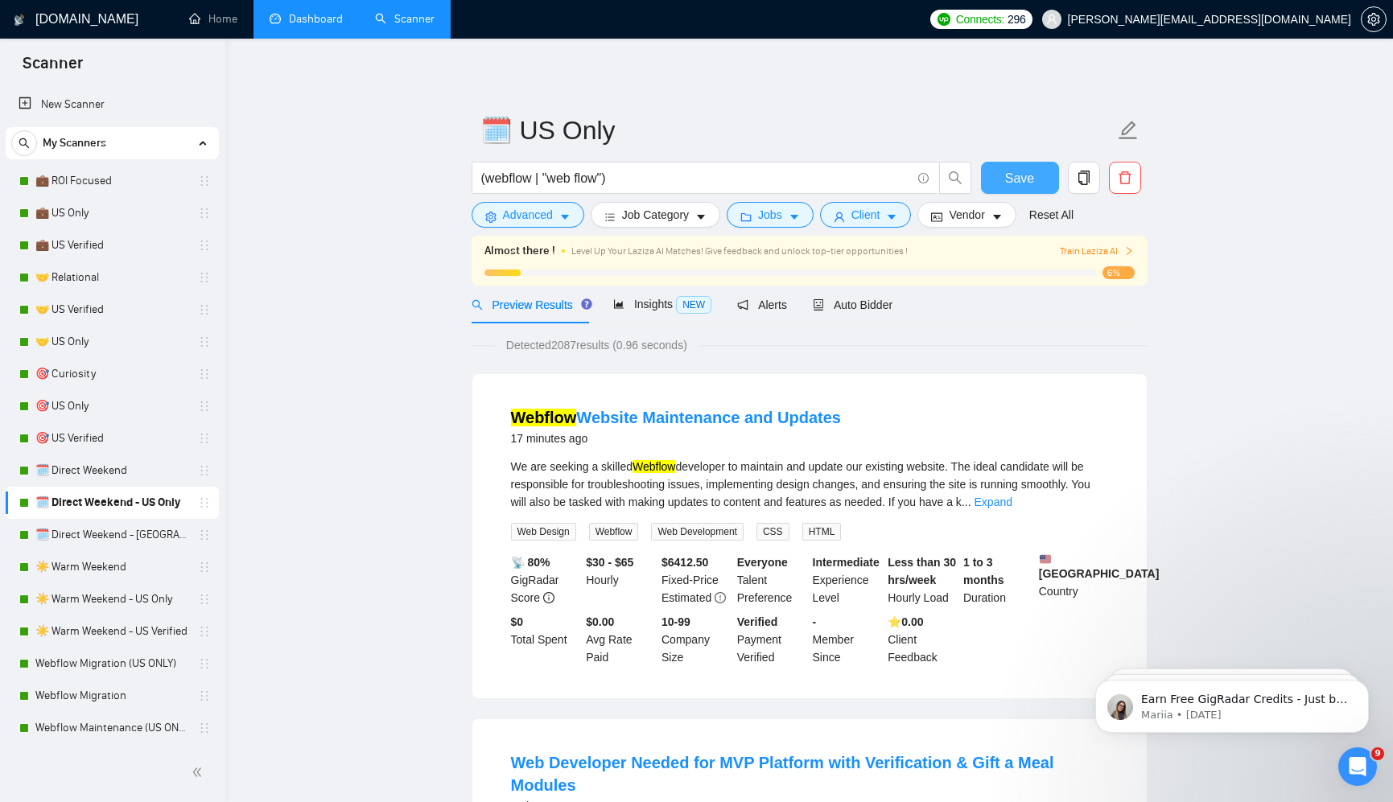
drag, startPoint x: 1015, startPoint y: 167, endPoint x: 843, endPoint y: 200, distance: 175.4
click at [1015, 168] on span "Save" at bounding box center [1019, 178] width 29 height 20
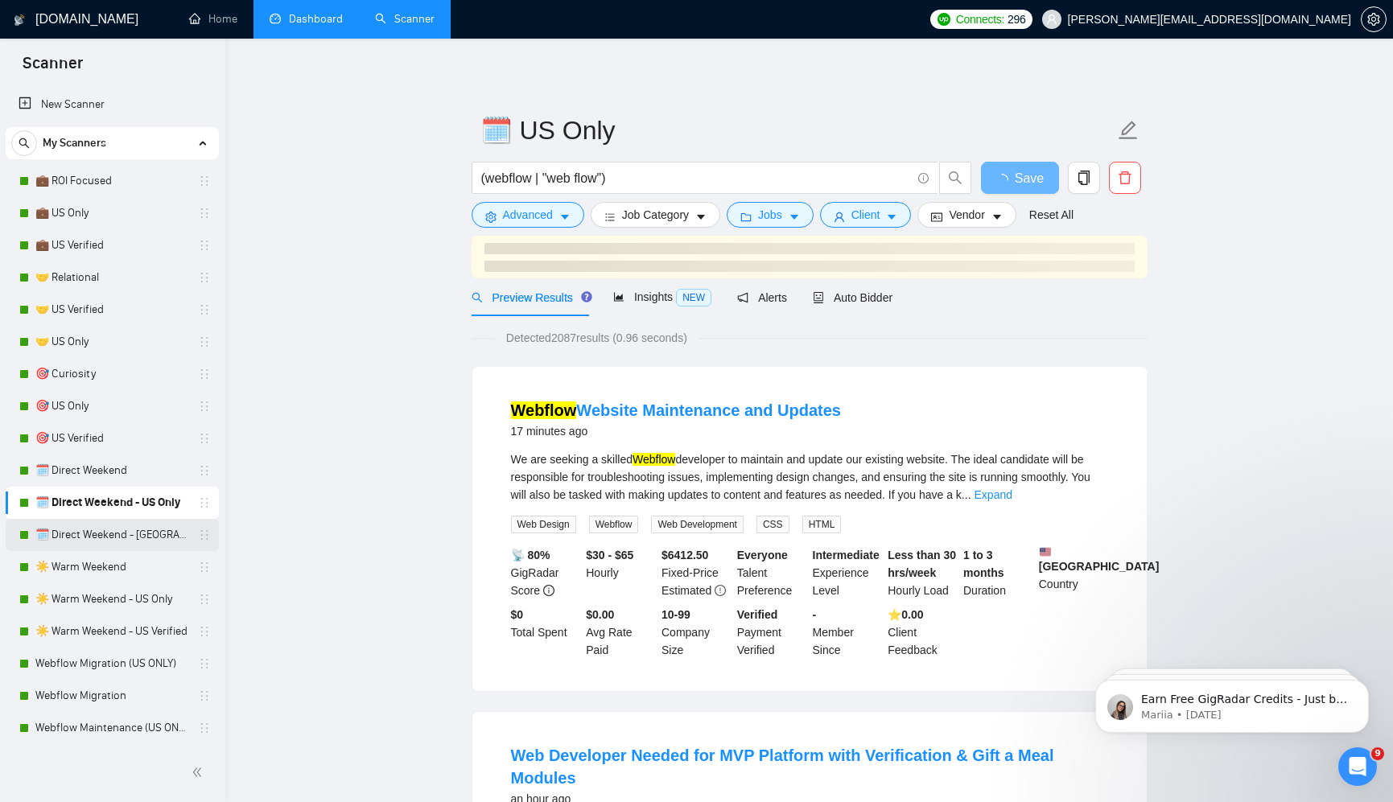
click at [109, 533] on link "🗓️ Direct Weekend - [GEOGRAPHIC_DATA] Verified" at bounding box center [111, 535] width 153 height 32
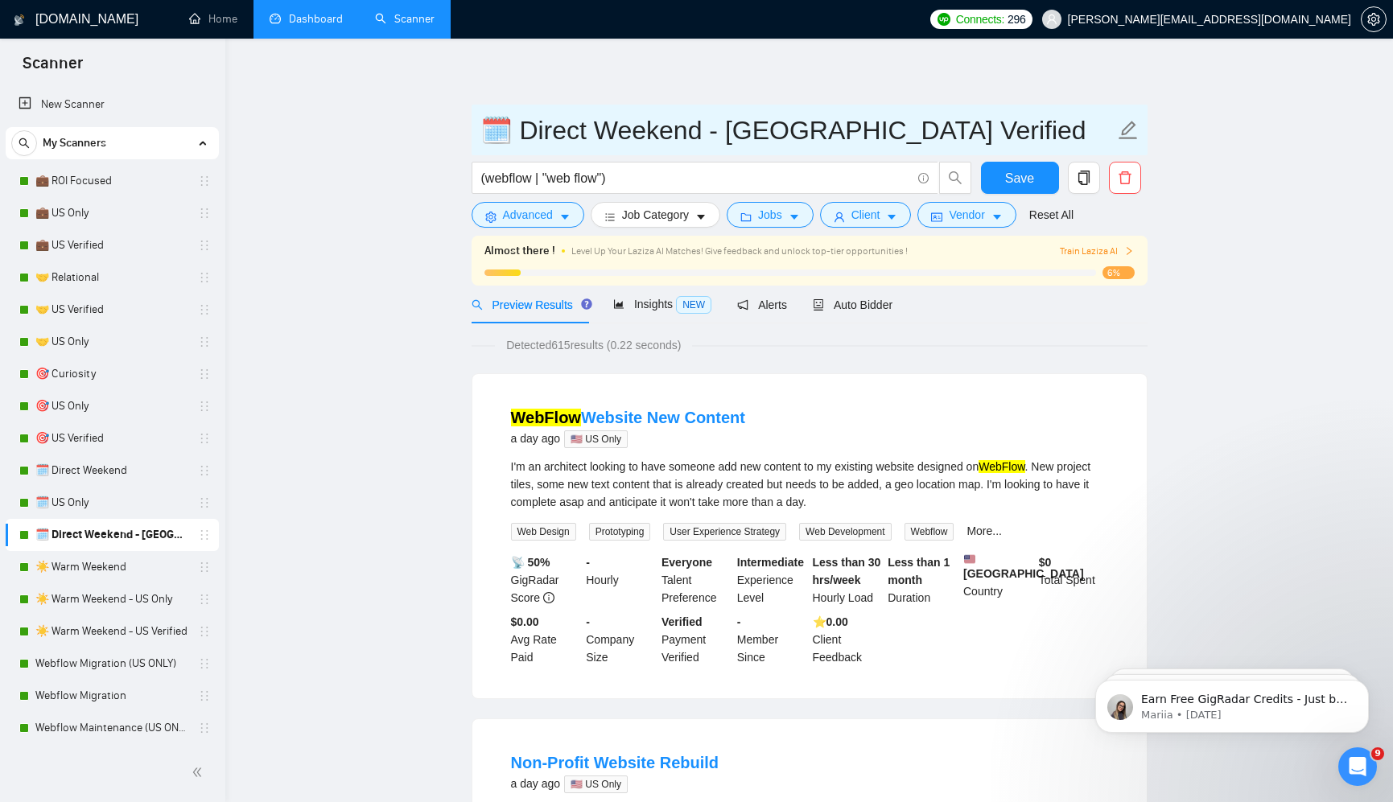
drag, startPoint x: 710, startPoint y: 132, endPoint x: 507, endPoint y: 138, distance: 202.8
click at [507, 138] on input "🗓️ Direct Weekend - [GEOGRAPHIC_DATA] Verified" at bounding box center [797, 130] width 634 height 40
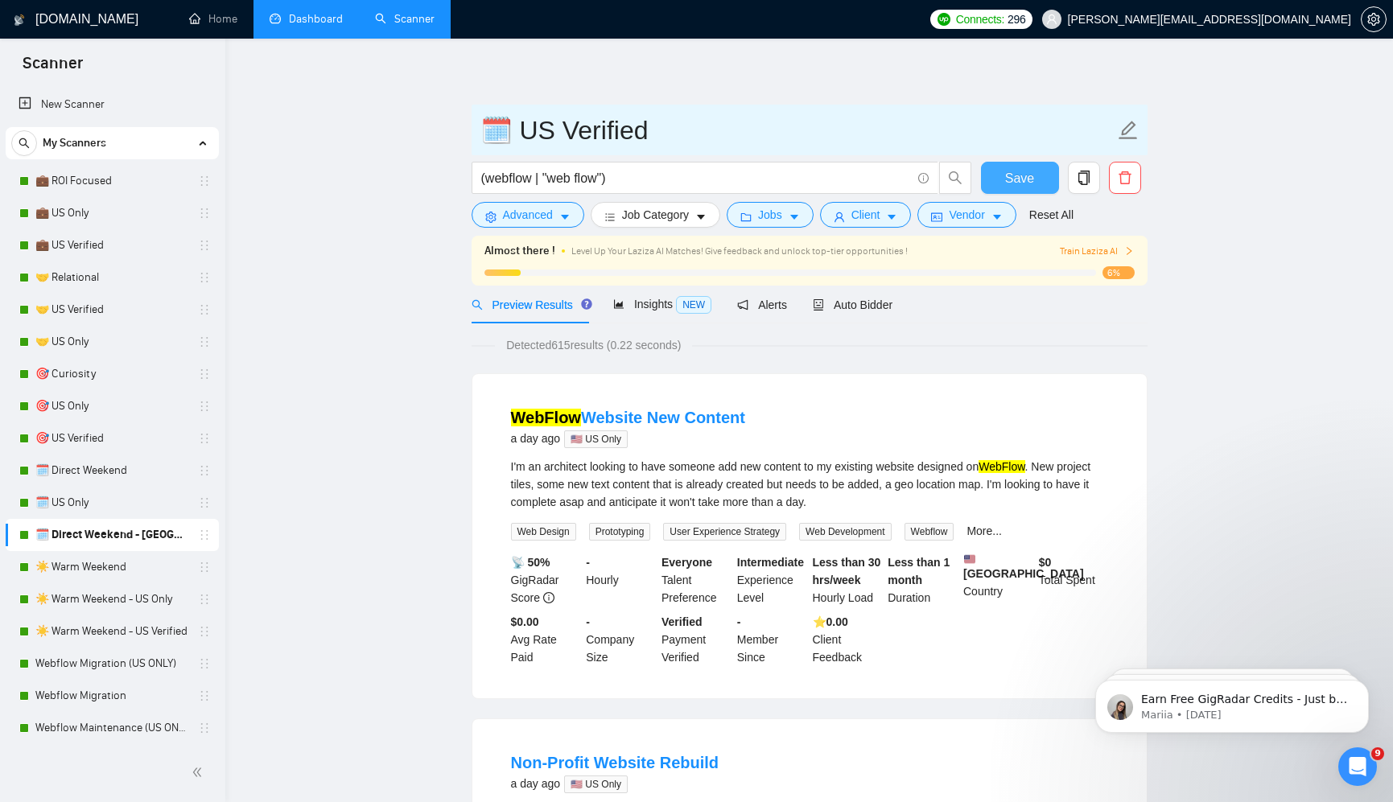
type input "🗓️ US Verified"
drag, startPoint x: 1030, startPoint y: 175, endPoint x: 928, endPoint y: 198, distance: 104.0
click at [1030, 175] on span "Save" at bounding box center [1019, 178] width 29 height 20
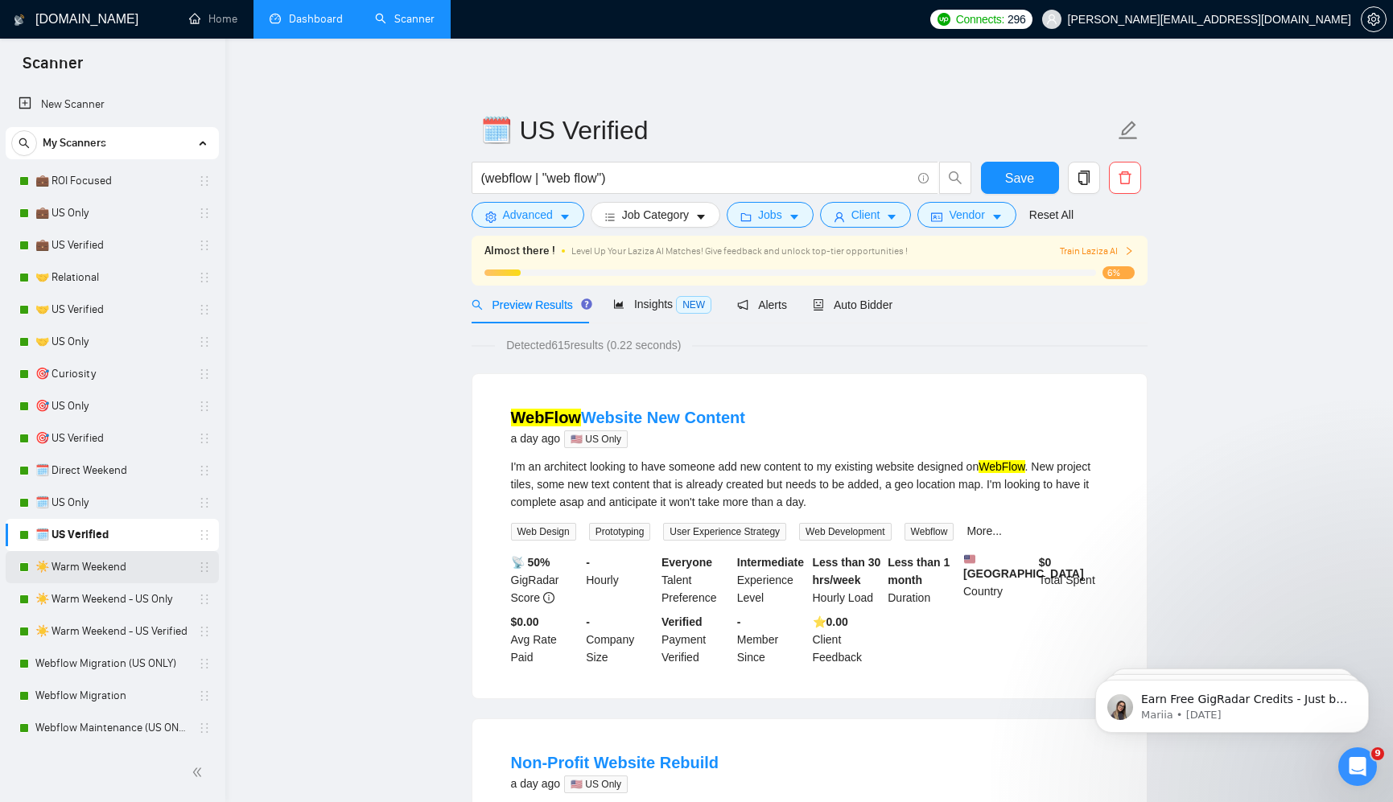
click at [97, 568] on link "☀️ Warm Weekend" at bounding box center [111, 567] width 153 height 32
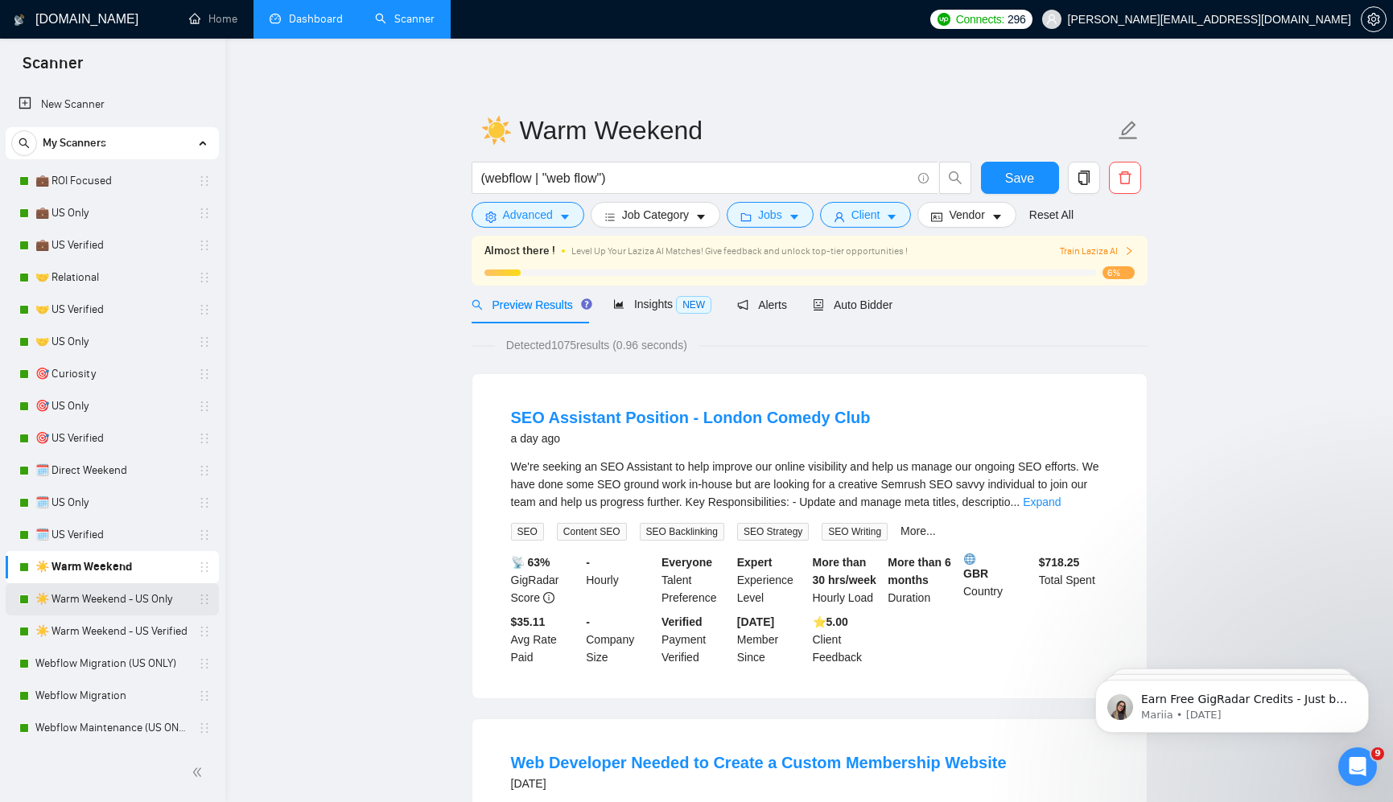
click at [91, 586] on link "☀️ Warm Weekend - US Only" at bounding box center [111, 599] width 153 height 32
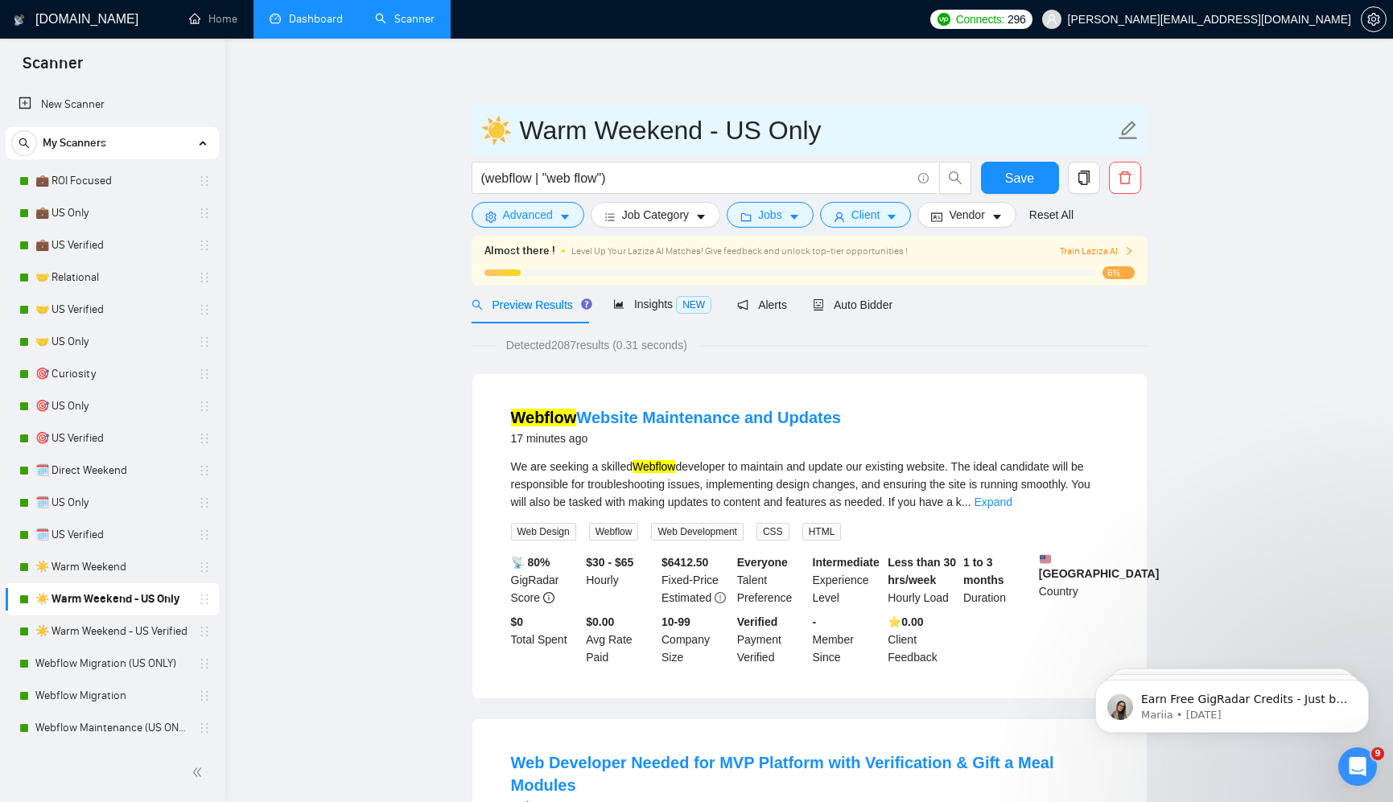
drag, startPoint x: 708, startPoint y: 130, endPoint x: 501, endPoint y: 138, distance: 206.9
click at [501, 138] on input "☀️ Warm Weekend - US Only" at bounding box center [797, 130] width 634 height 40
type input "☀️ US Only"
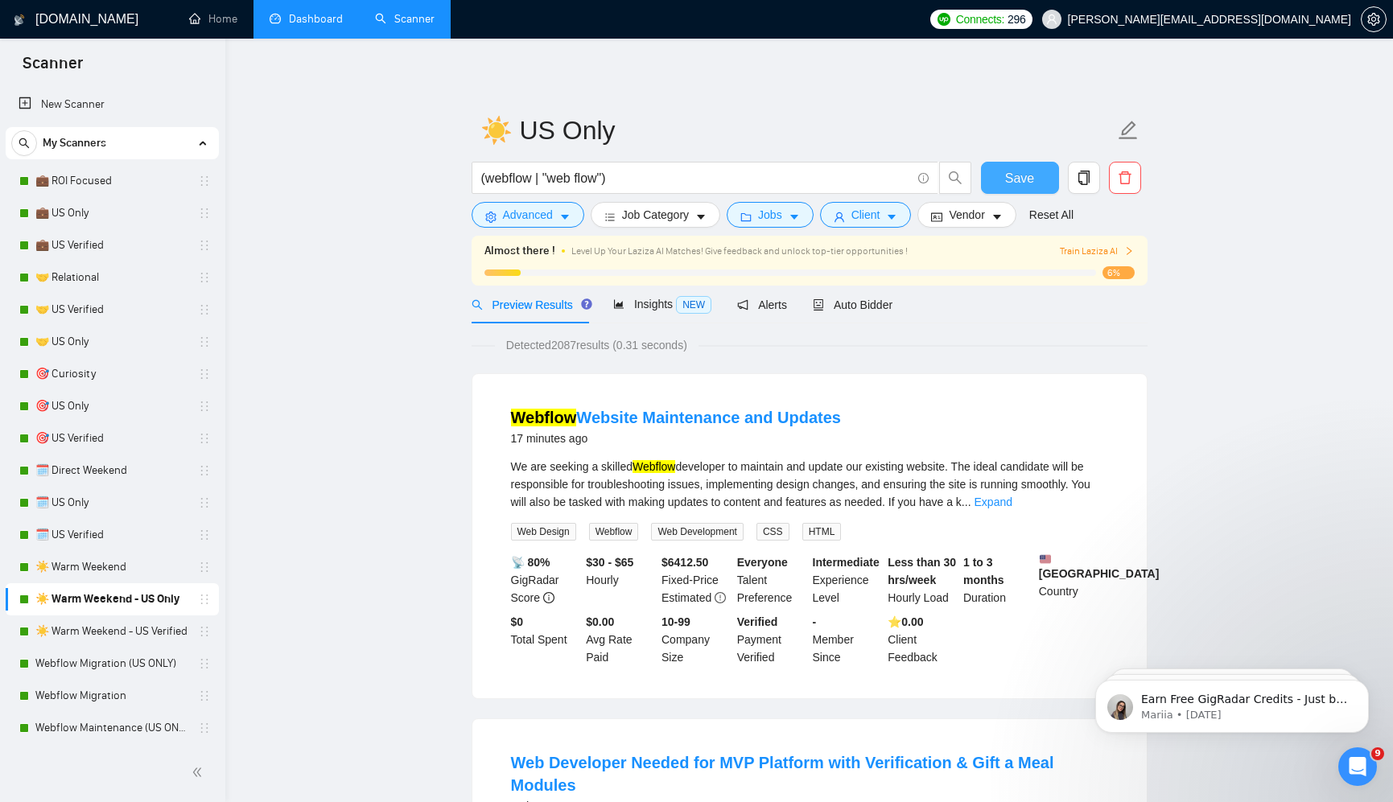
click at [1018, 181] on span "Save" at bounding box center [1019, 178] width 29 height 20
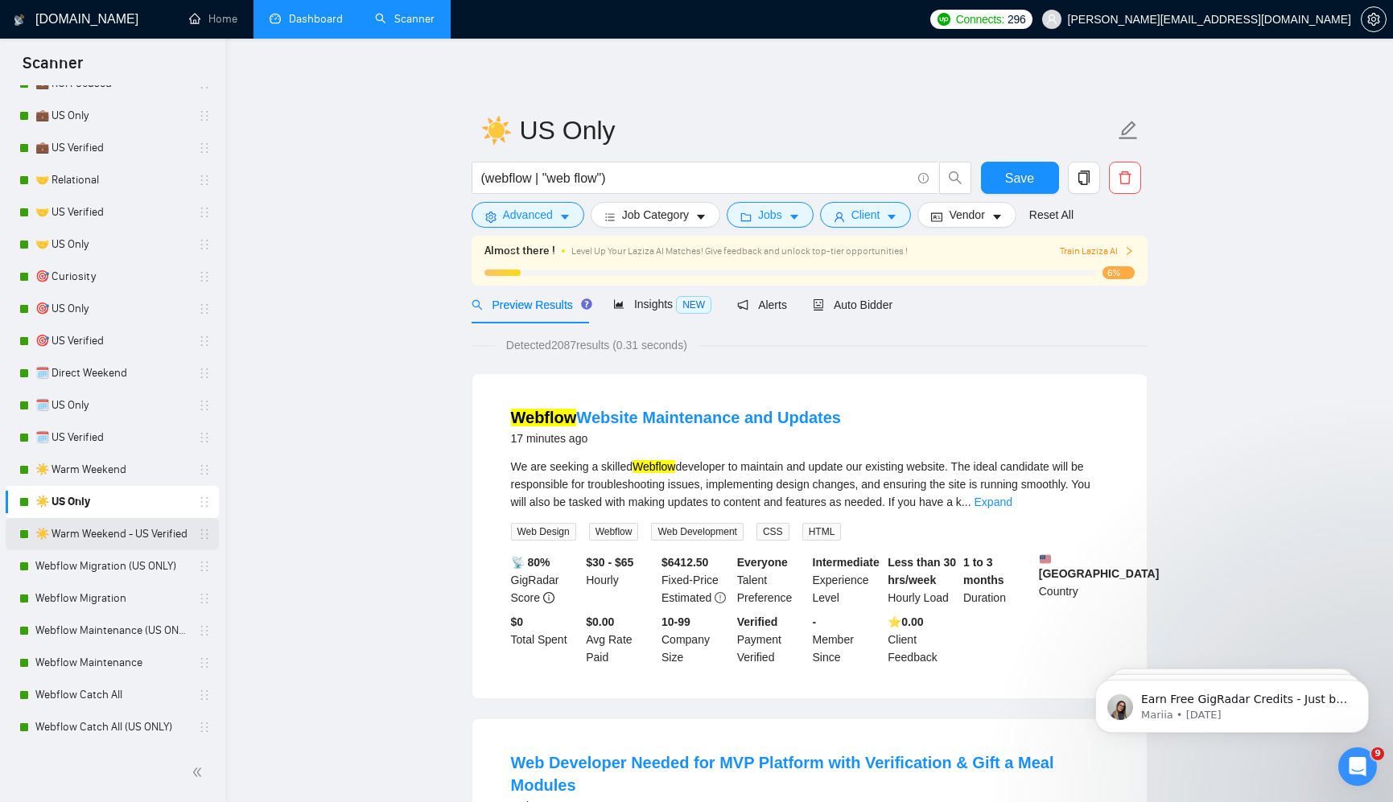
click at [84, 524] on link "☀️ Warm Weekend - US Verified" at bounding box center [111, 534] width 153 height 32
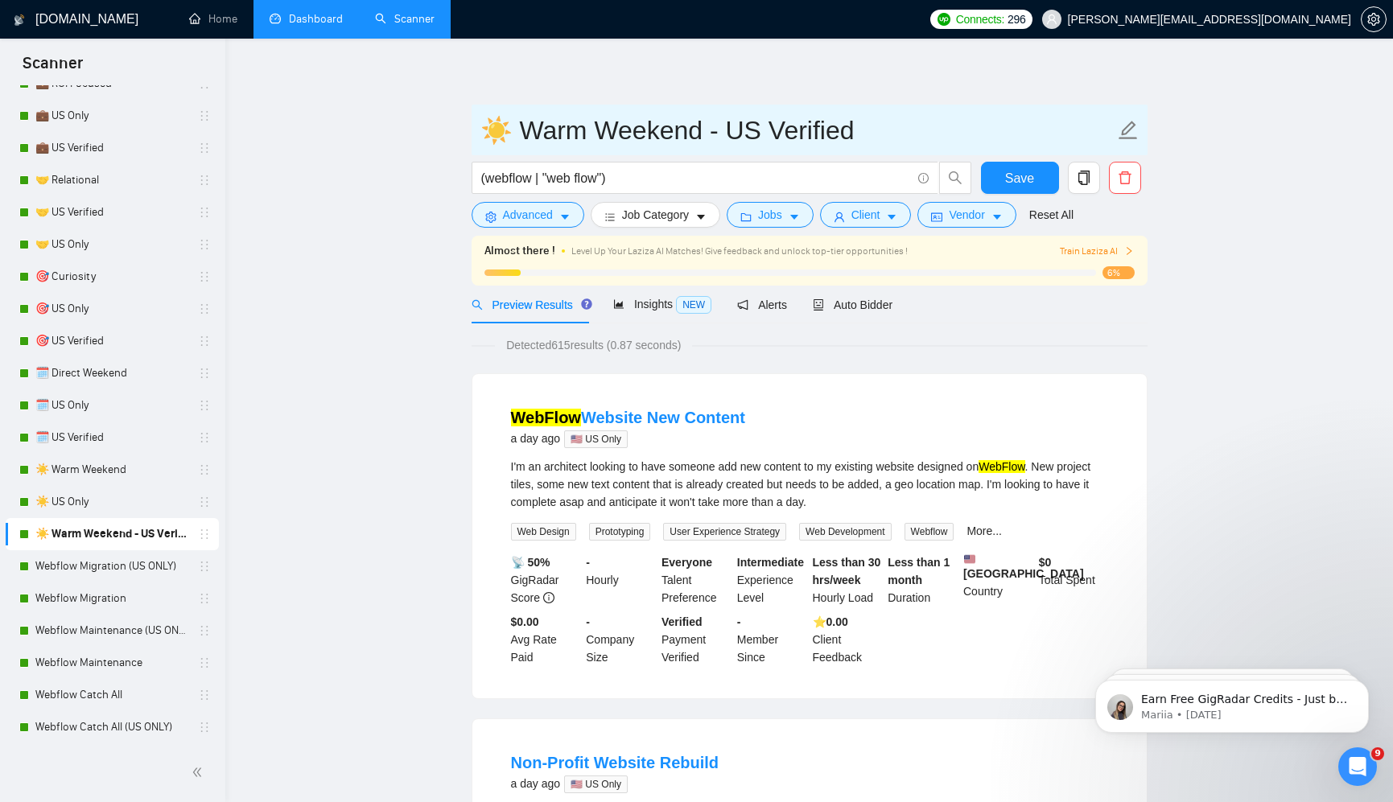
drag, startPoint x: 710, startPoint y: 132, endPoint x: 504, endPoint y: 130, distance: 206.0
click at [504, 130] on input "☀️ Warm Weekend - US Verified" at bounding box center [797, 130] width 634 height 40
drag, startPoint x: 510, startPoint y: 129, endPoint x: 703, endPoint y: 129, distance: 193.1
click at [703, 129] on input "☀️ Warm Weekend - US Verified" at bounding box center [797, 130] width 634 height 40
type input "☀️ US Verified"
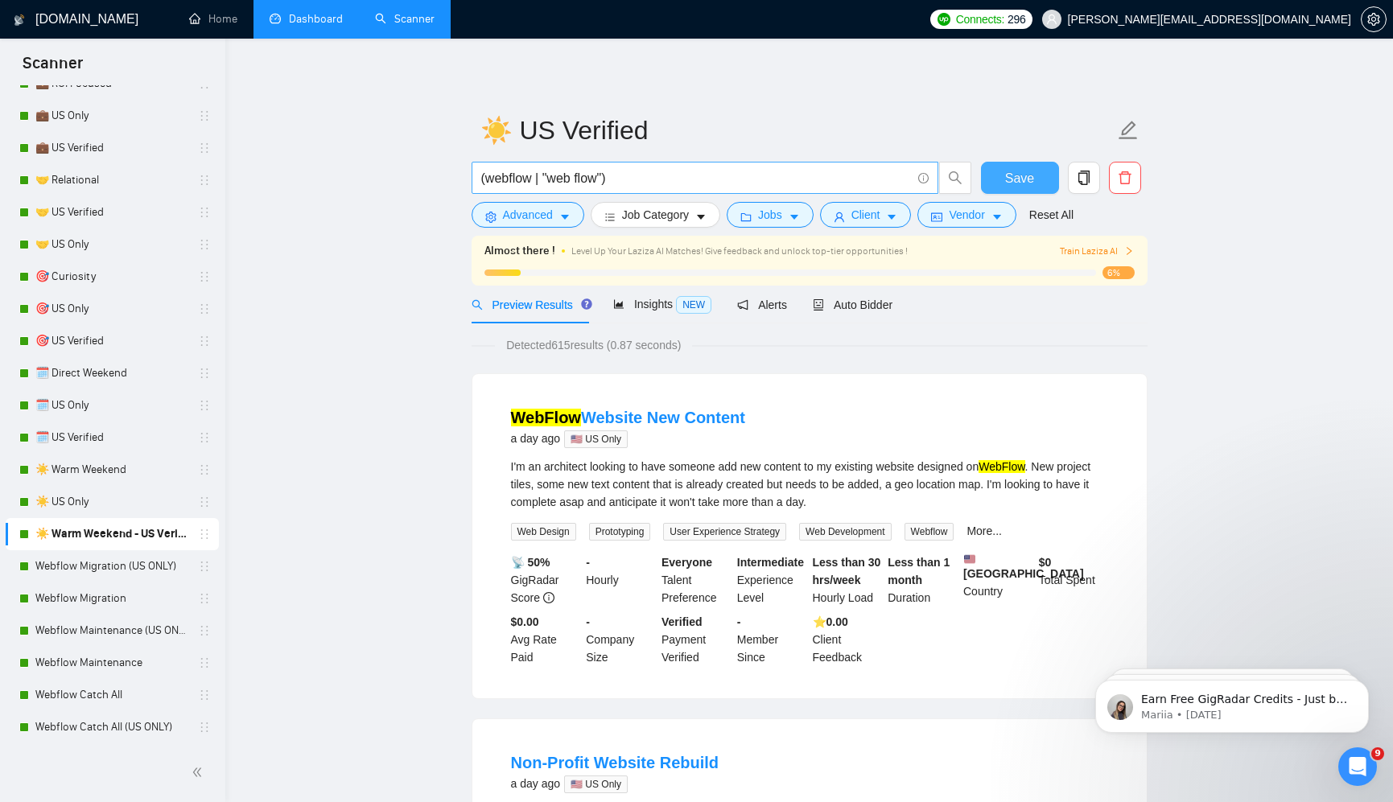
drag, startPoint x: 1006, startPoint y: 178, endPoint x: 928, endPoint y: 188, distance: 79.5
click at [1006, 178] on span "Save" at bounding box center [1019, 178] width 29 height 20
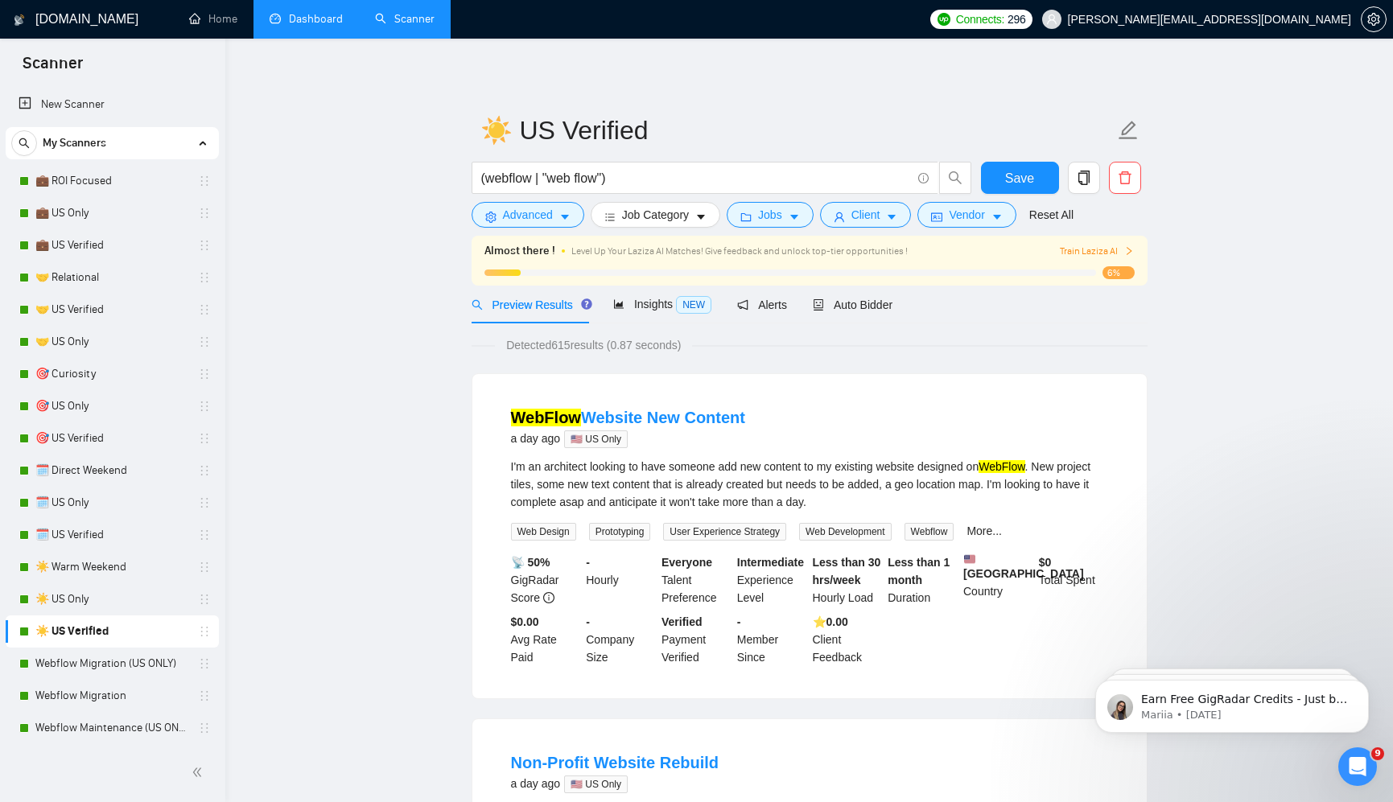
click at [311, 12] on link "Dashboard" at bounding box center [306, 19] width 73 height 14
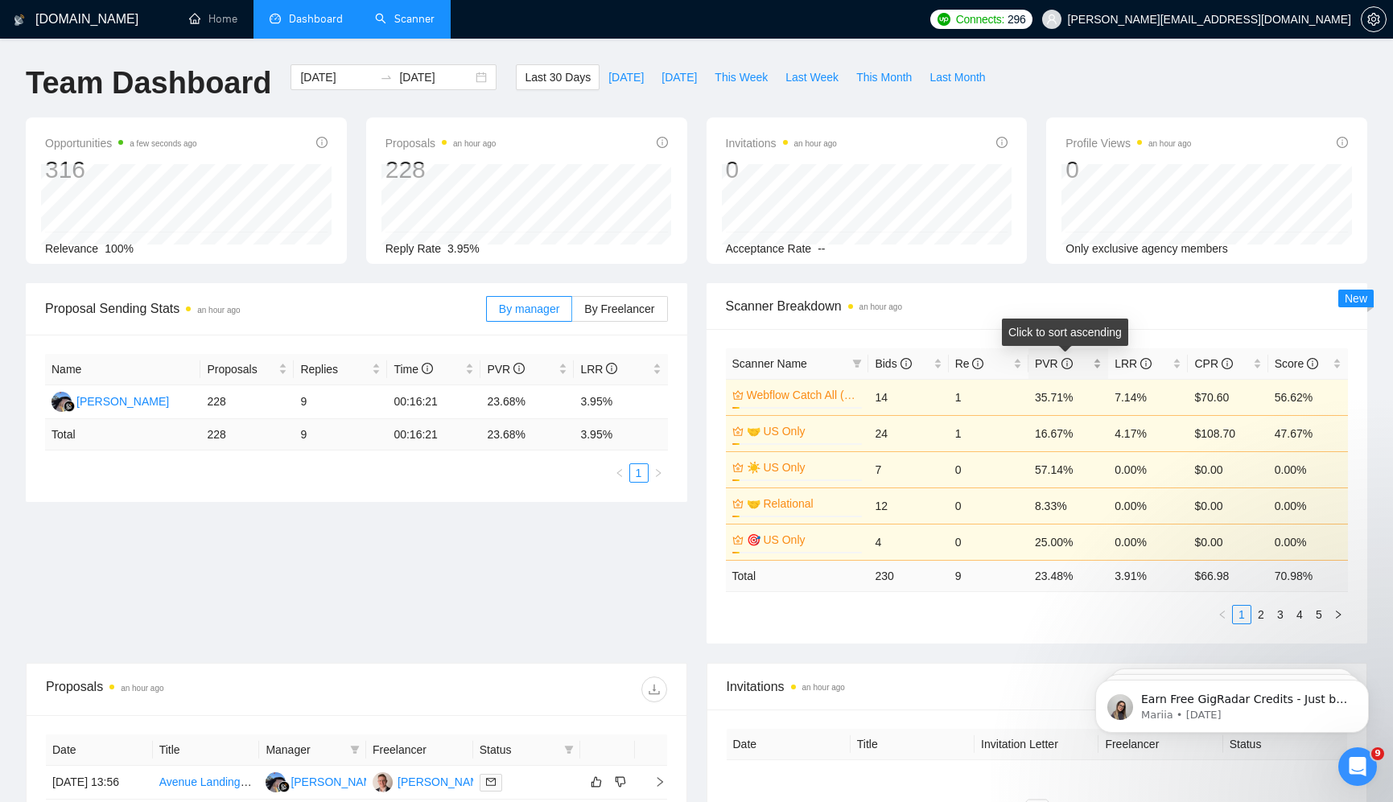
click at [1078, 361] on span "PVR" at bounding box center [1062, 364] width 55 height 18
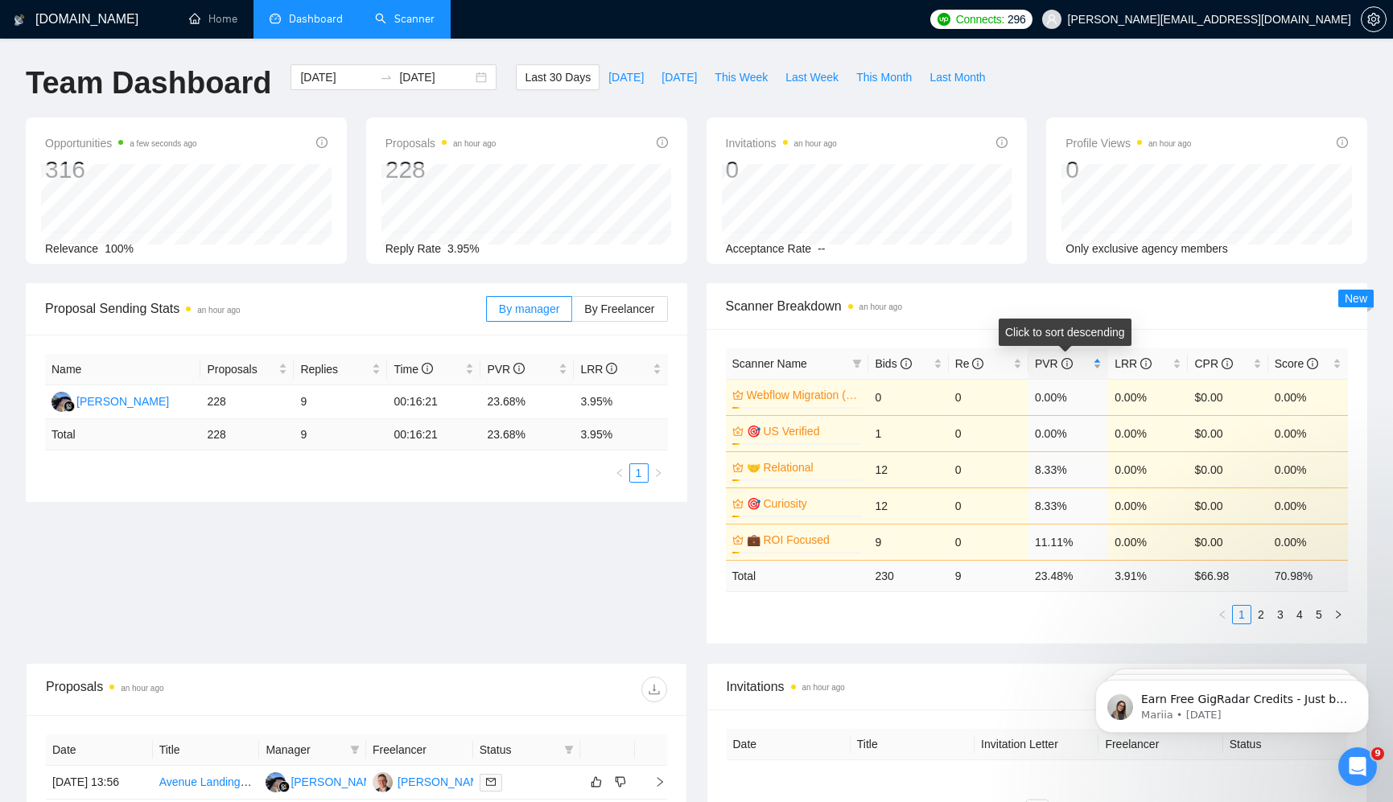
click at [1078, 361] on span "PVR" at bounding box center [1062, 364] width 55 height 18
click at [1257, 616] on link "2" at bounding box center [1261, 615] width 18 height 18
click at [1278, 611] on link "3" at bounding box center [1280, 615] width 18 height 18
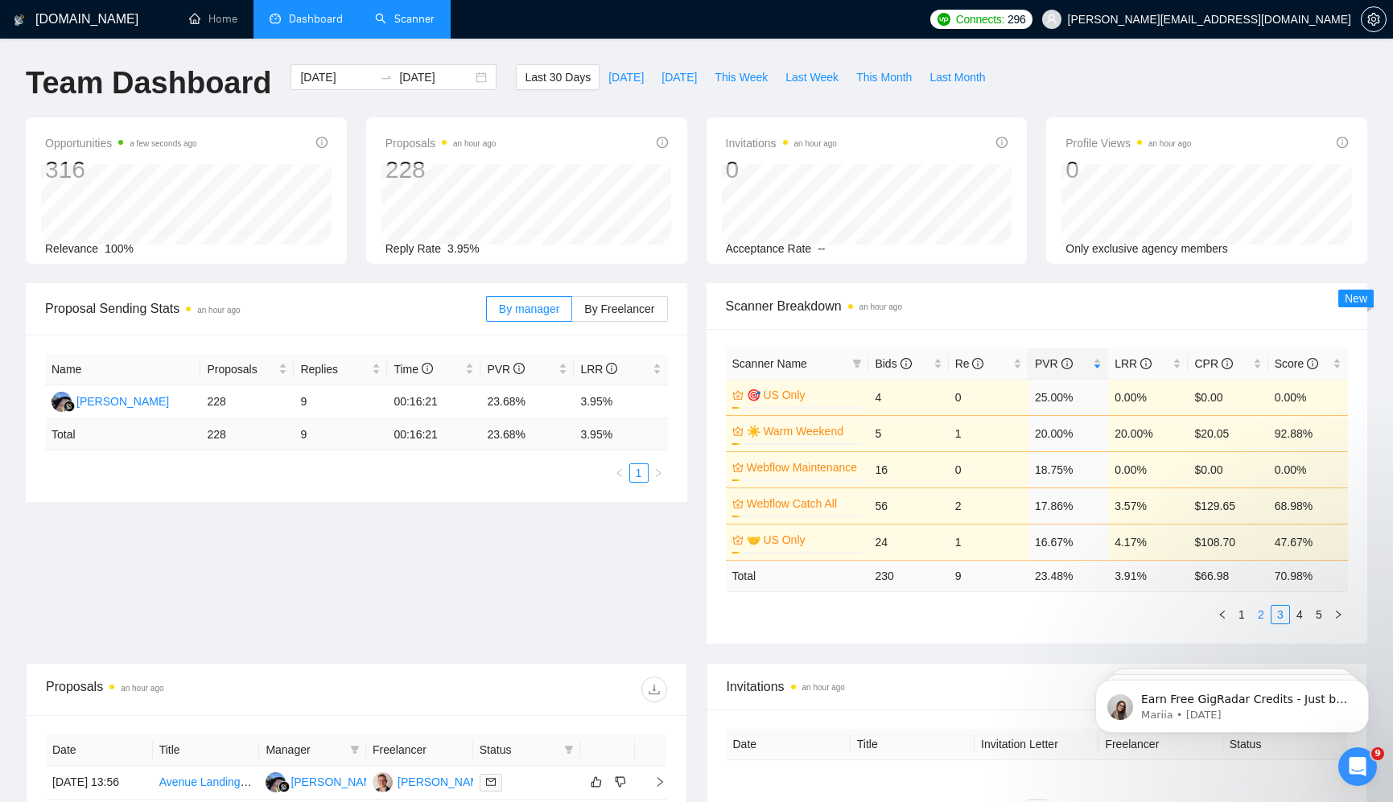
click at [1261, 613] on link "2" at bounding box center [1261, 615] width 18 height 18
click at [1234, 613] on link "1" at bounding box center [1241, 615] width 18 height 18
click at [1254, 611] on link "2" at bounding box center [1261, 615] width 18 height 18
click at [1286, 614] on link "3" at bounding box center [1280, 615] width 18 height 18
click at [1257, 613] on link "2" at bounding box center [1261, 615] width 18 height 18
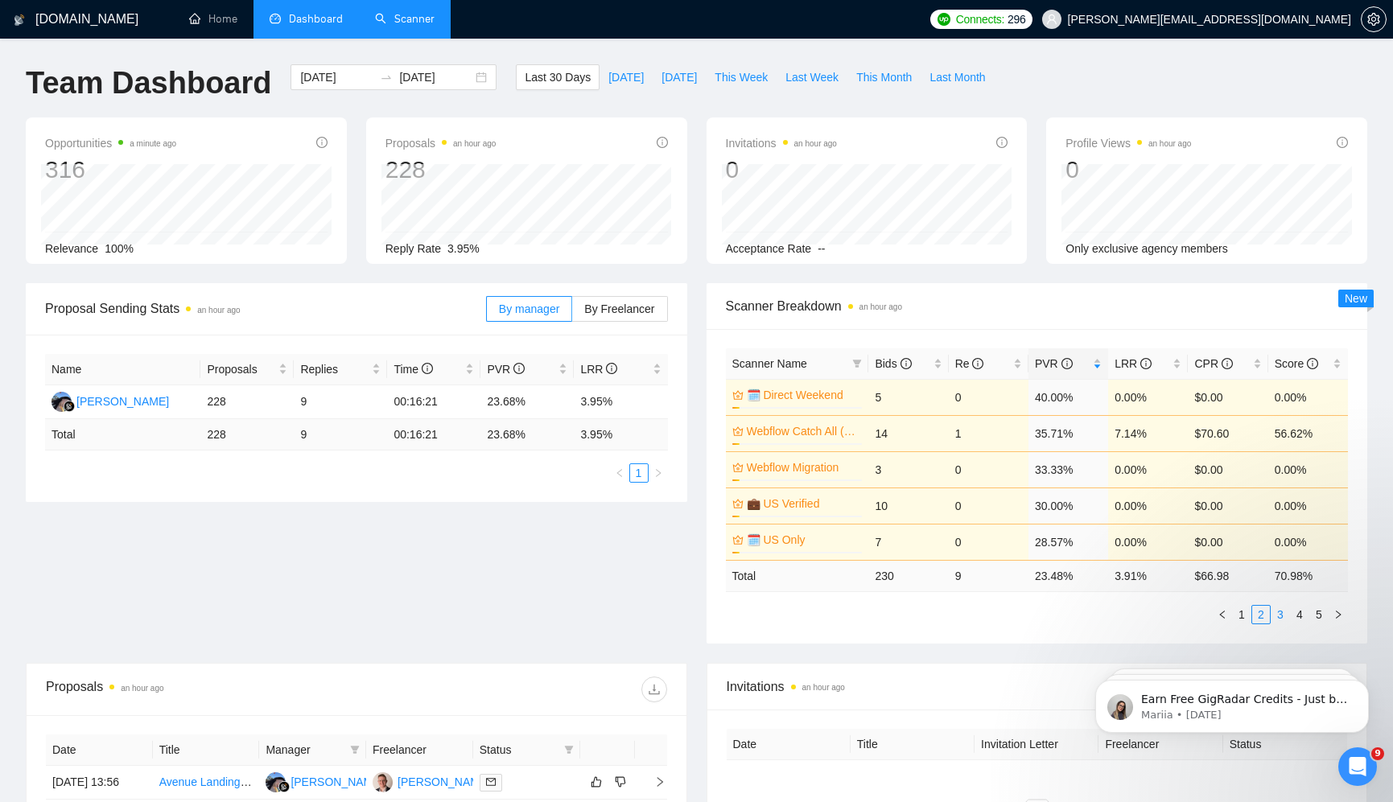
click at [1279, 613] on link "3" at bounding box center [1280, 615] width 18 height 18
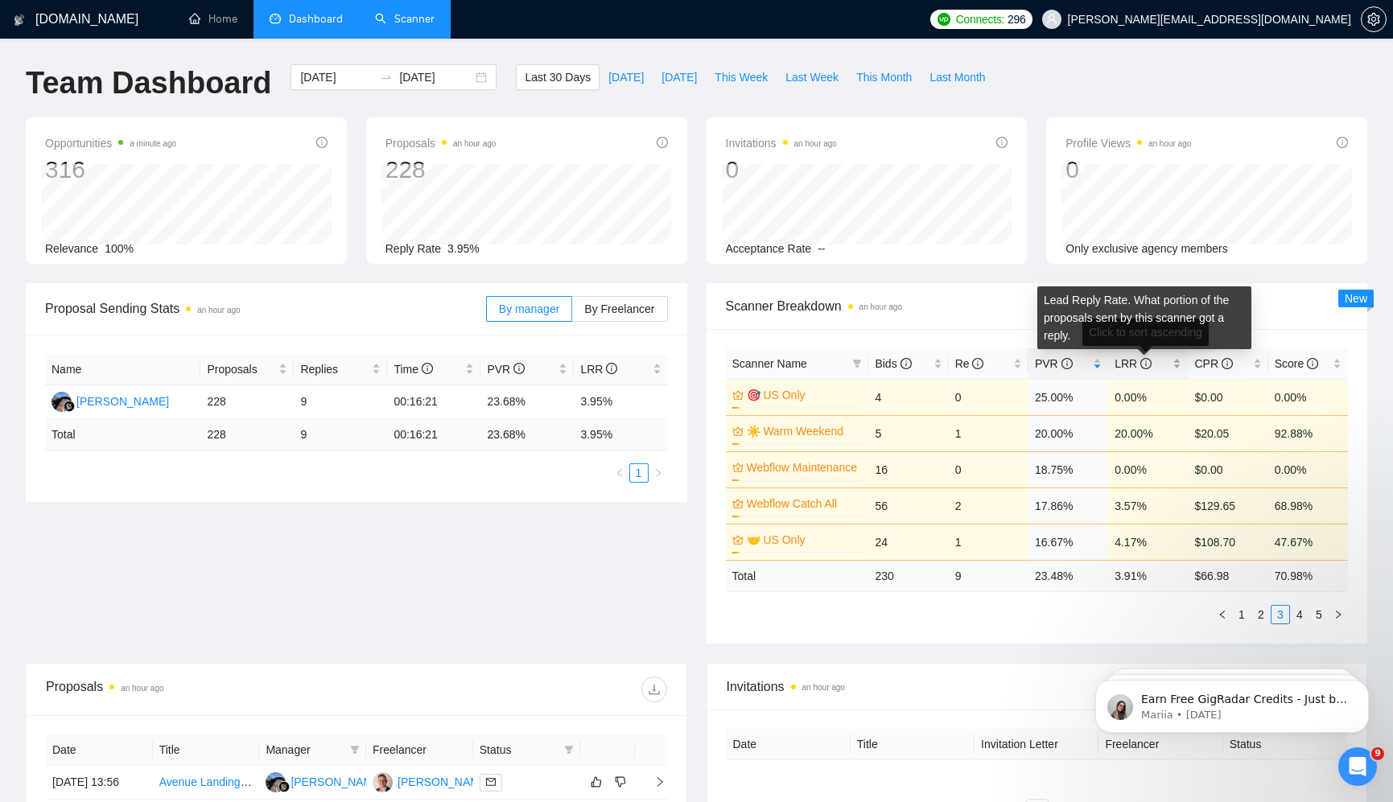
click at [1146, 364] on icon "info-circle" at bounding box center [1145, 363] width 11 height 11
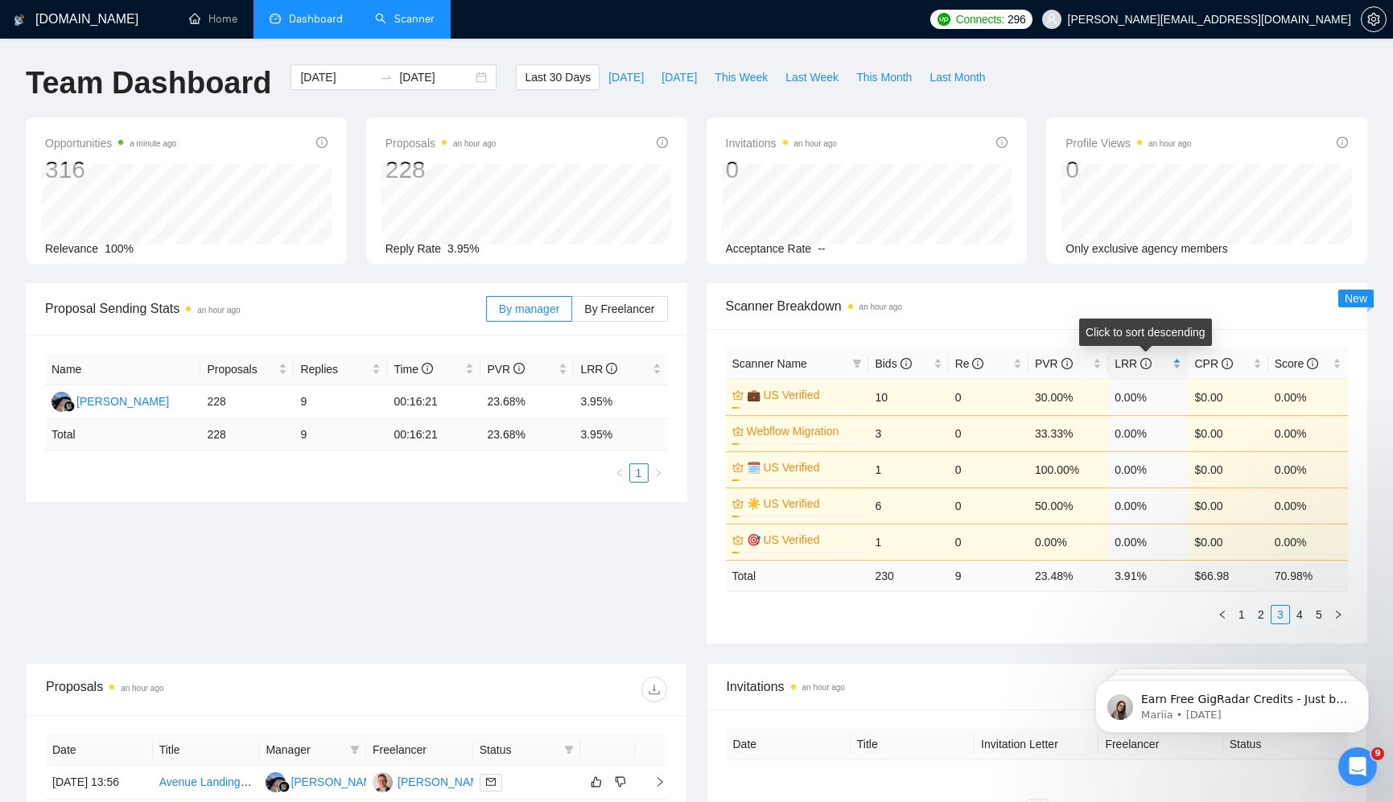
click at [1165, 364] on span "LRR" at bounding box center [1141, 364] width 55 height 18
click at [1245, 617] on link "1" at bounding box center [1241, 615] width 18 height 18
click at [1255, 612] on link "2" at bounding box center [1261, 615] width 18 height 18
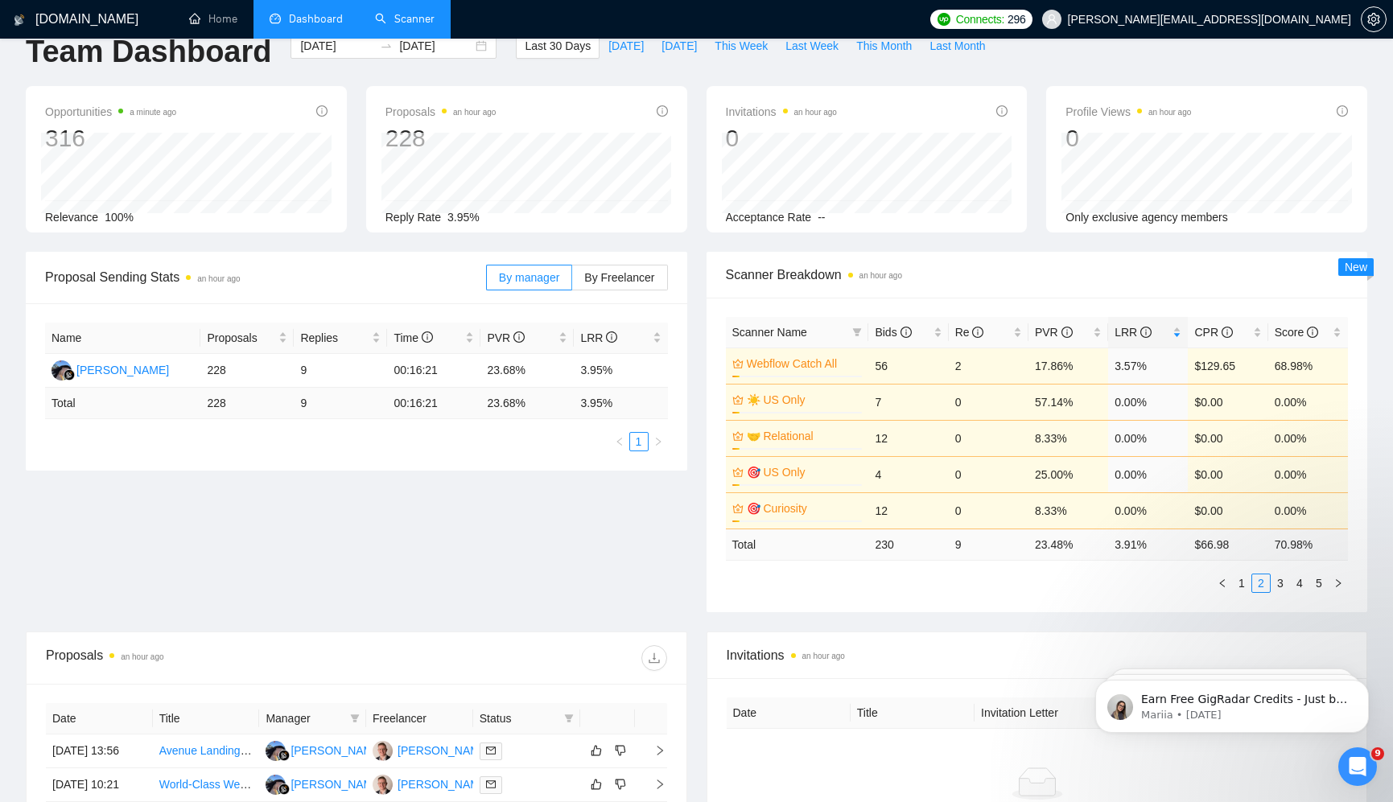
scroll to position [32, 0]
click at [1241, 582] on link "1" at bounding box center [1241, 583] width 18 height 18
click at [1261, 579] on link "2" at bounding box center [1261, 583] width 18 height 18
click at [1281, 584] on link "3" at bounding box center [1280, 583] width 18 height 18
click at [570, 543] on div "Proposal Sending Stats an hour ago By manager By Freelancer Name Proposals Repl…" at bounding box center [696, 441] width 1360 height 380
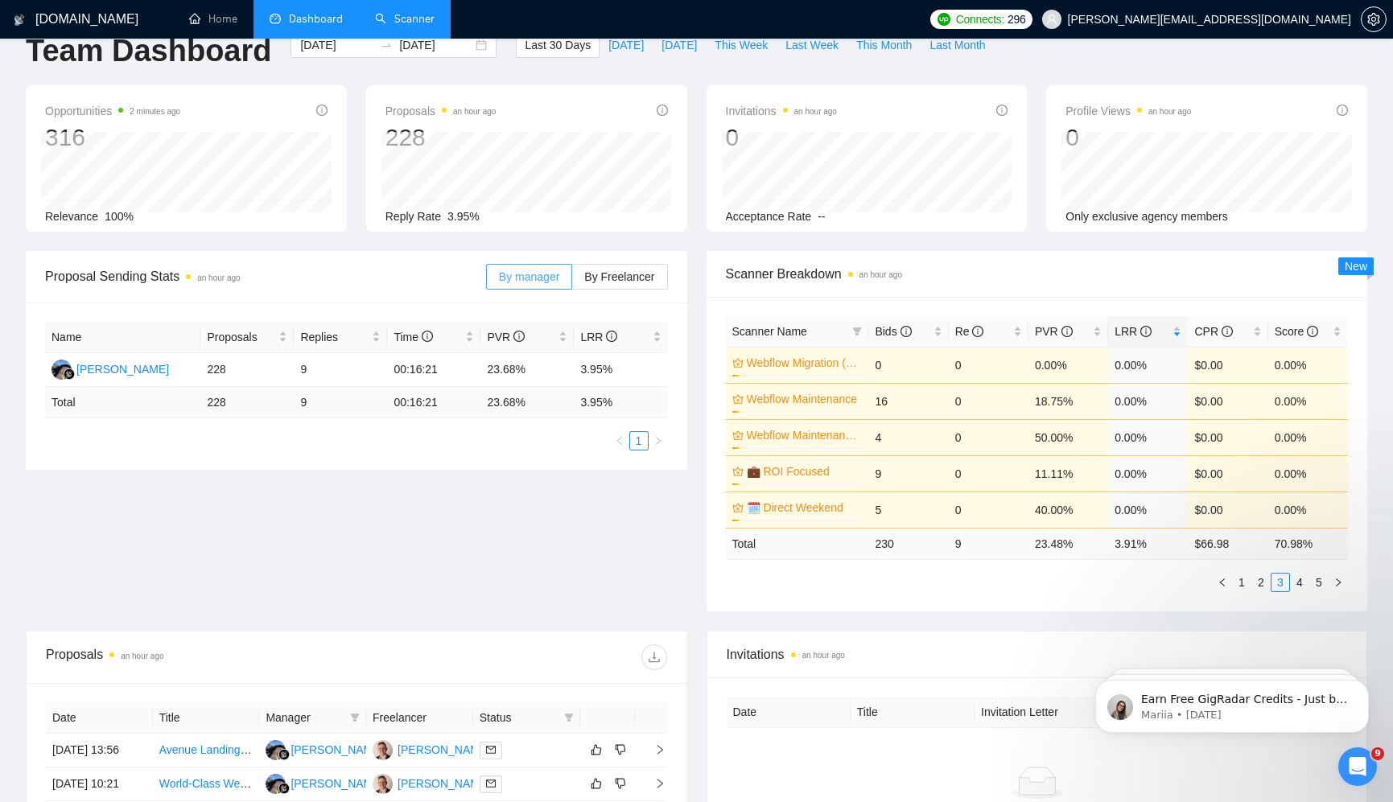
scroll to position [0, 0]
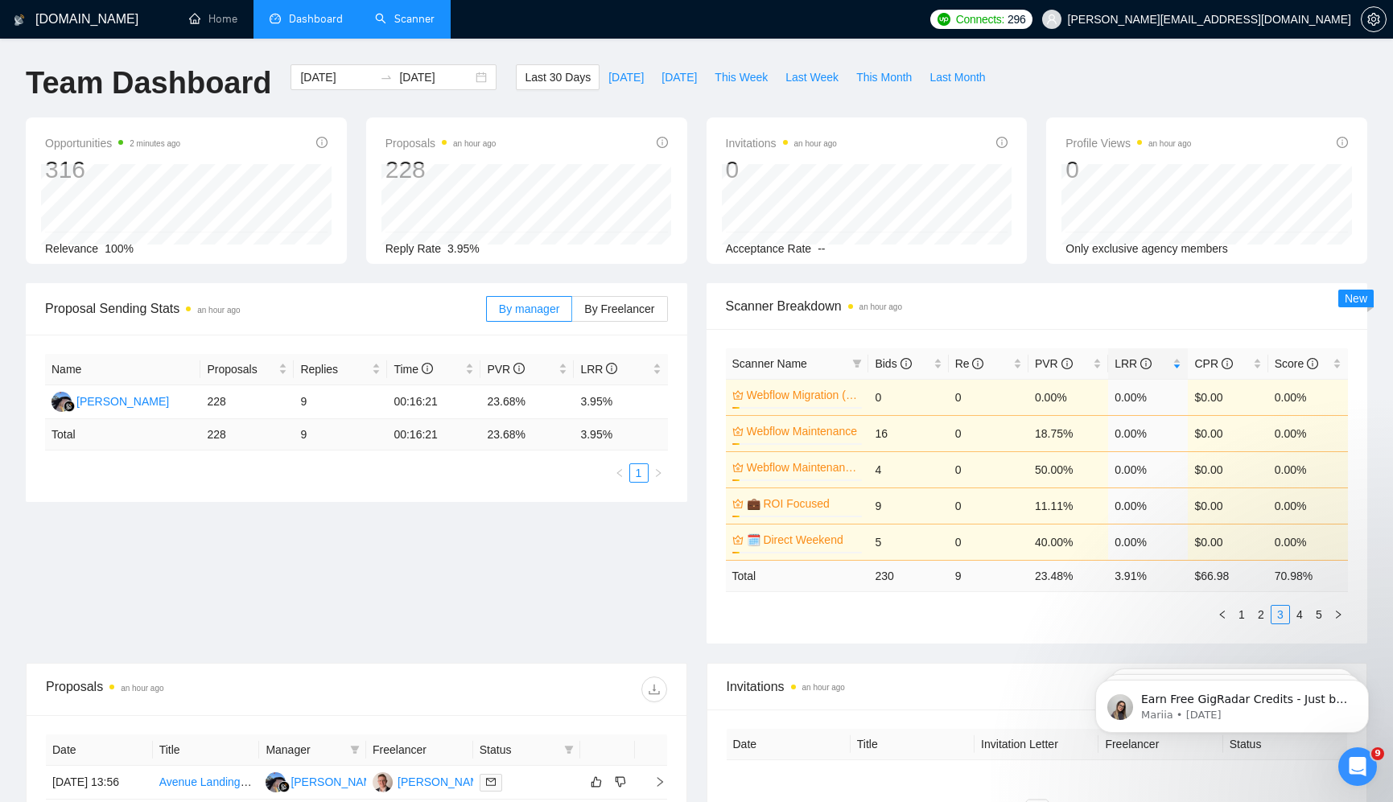
click at [430, 26] on link "Scanner" at bounding box center [405, 19] width 60 height 14
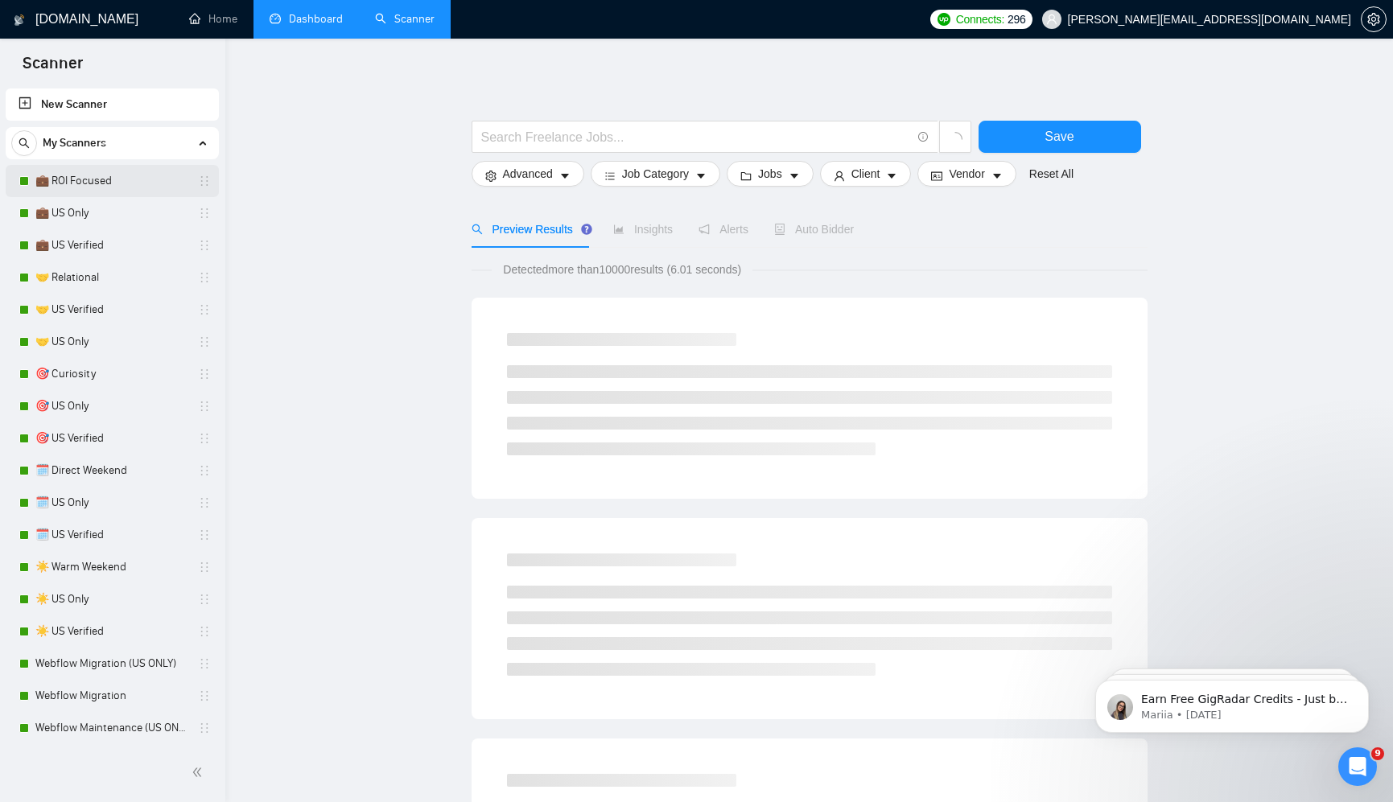
click at [140, 183] on link "💼 ROI Focused" at bounding box center [111, 181] width 153 height 32
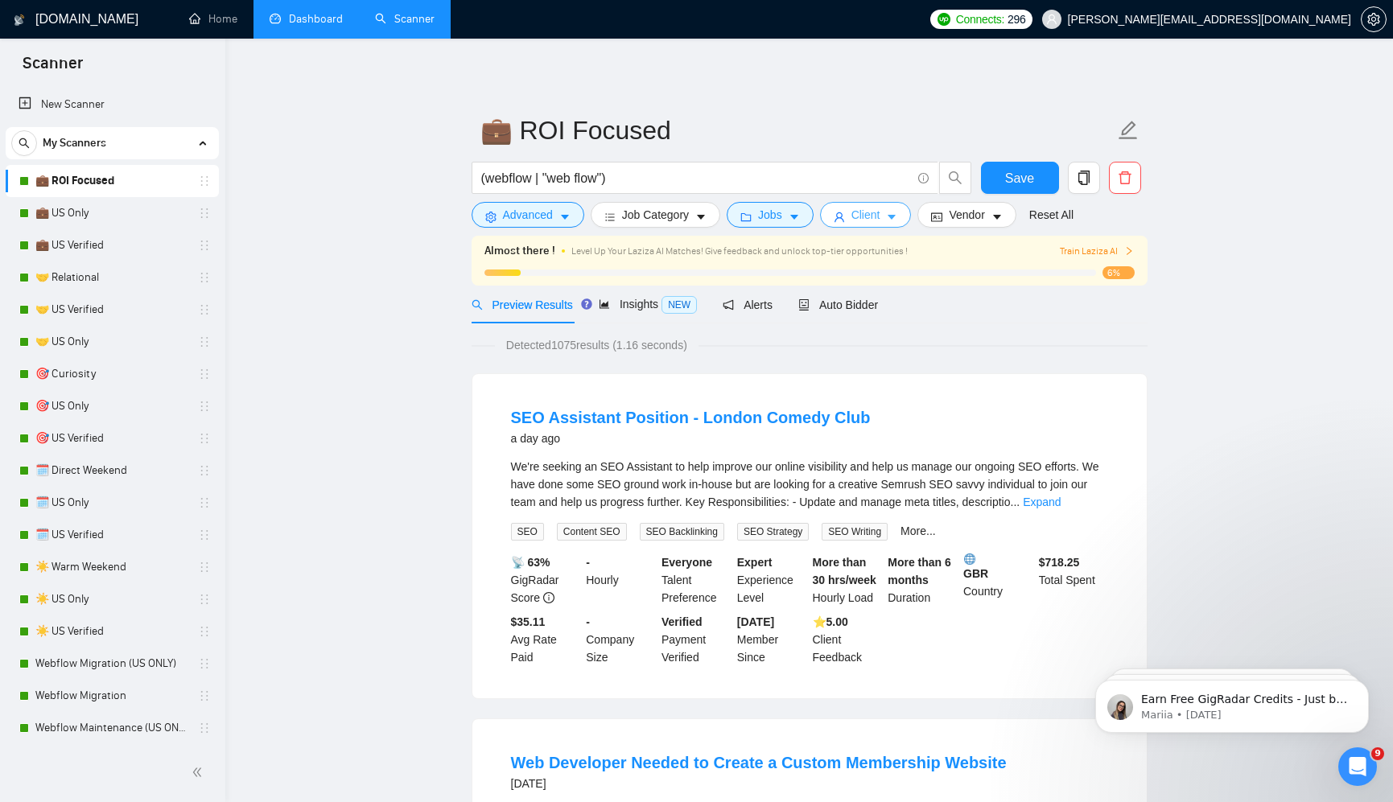
click at [864, 212] on span "Client" at bounding box center [865, 215] width 29 height 18
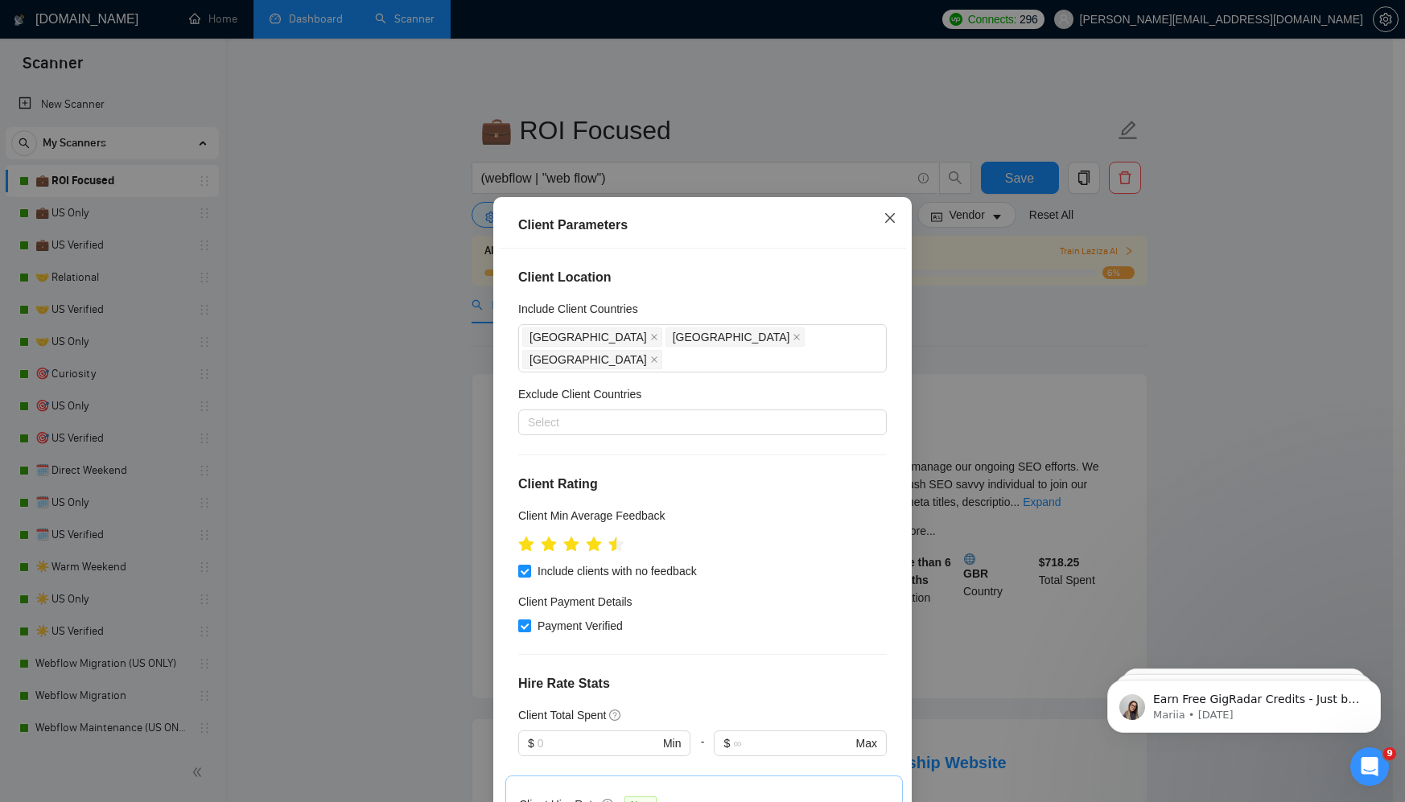
click at [886, 217] on icon "close" at bounding box center [889, 218] width 13 height 13
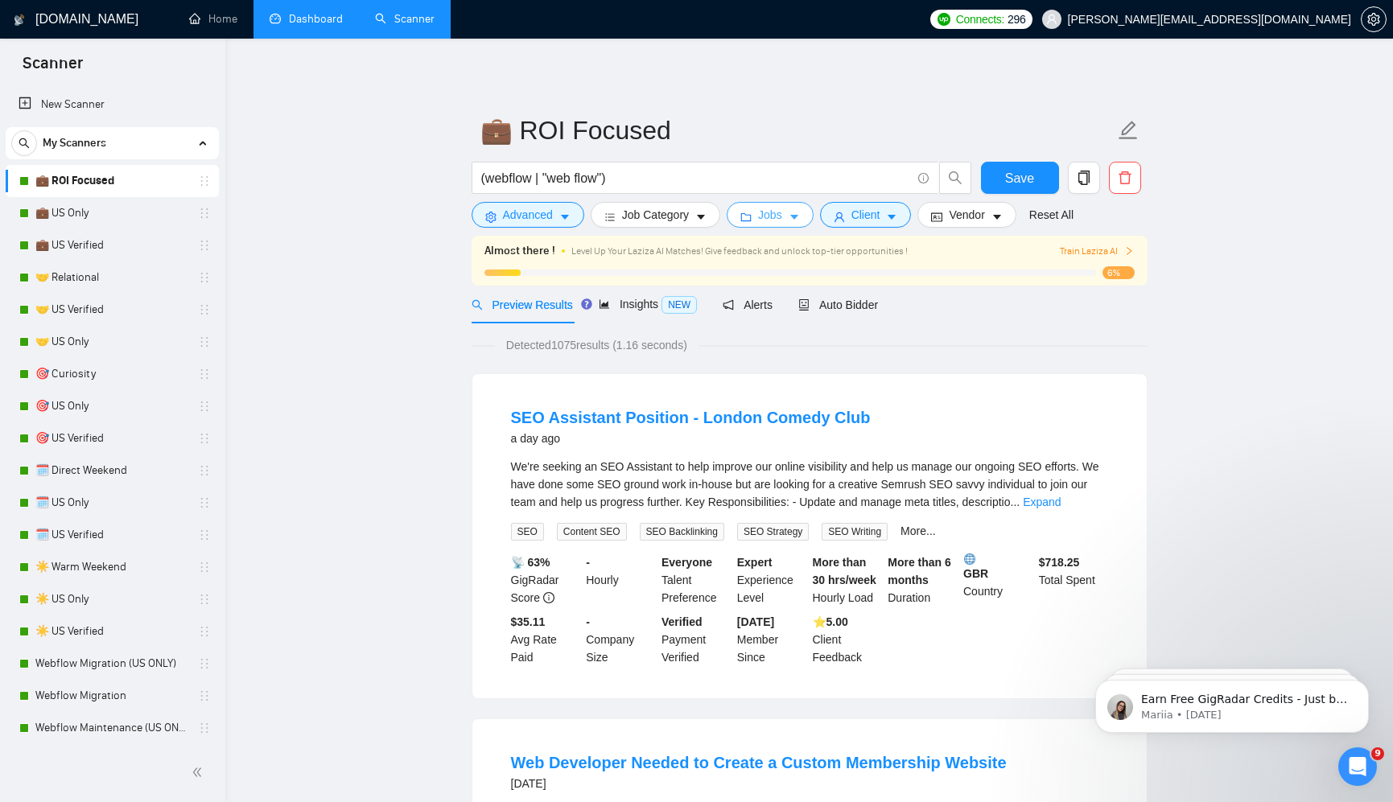
click at [775, 211] on span "Jobs" at bounding box center [770, 215] width 24 height 18
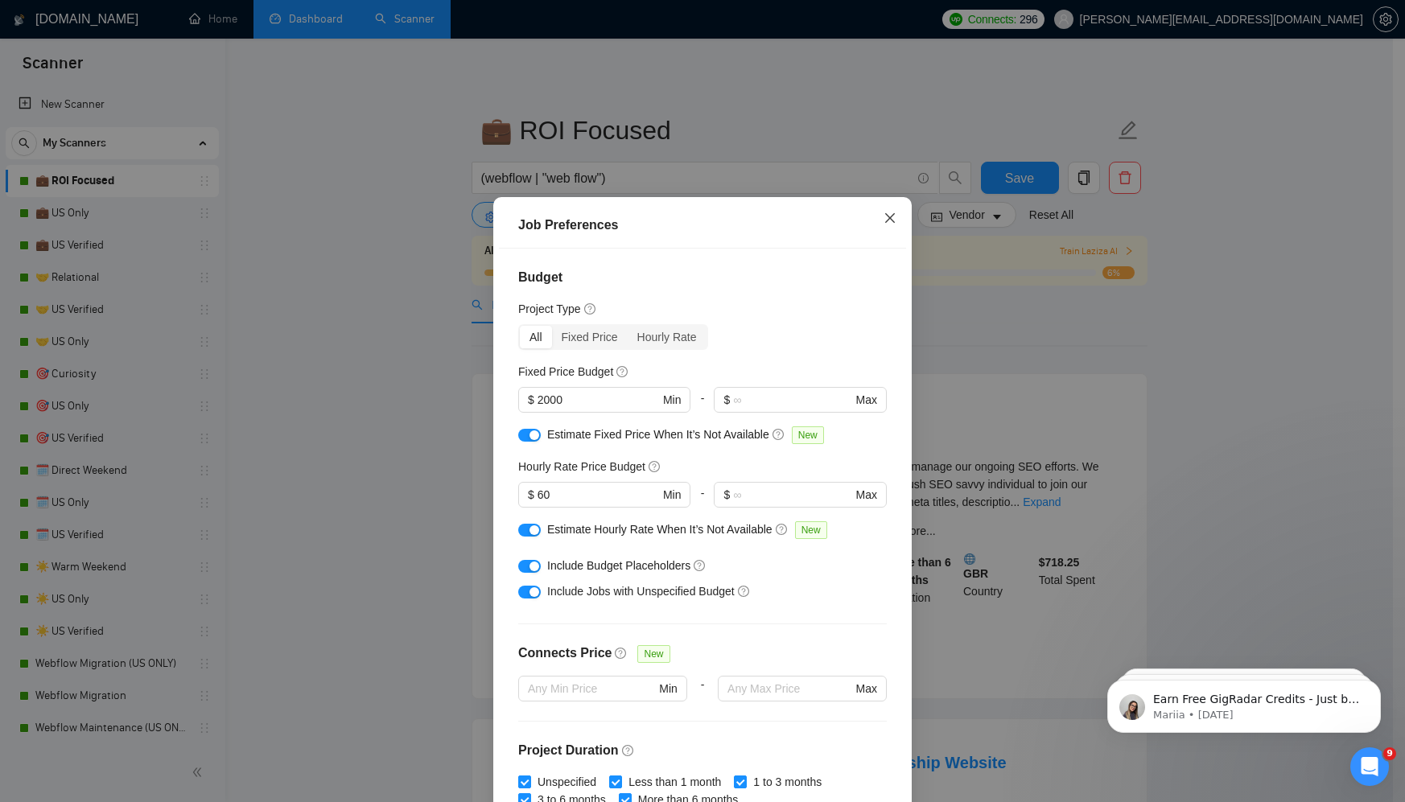
click at [883, 222] on icon "close" at bounding box center [889, 218] width 13 height 13
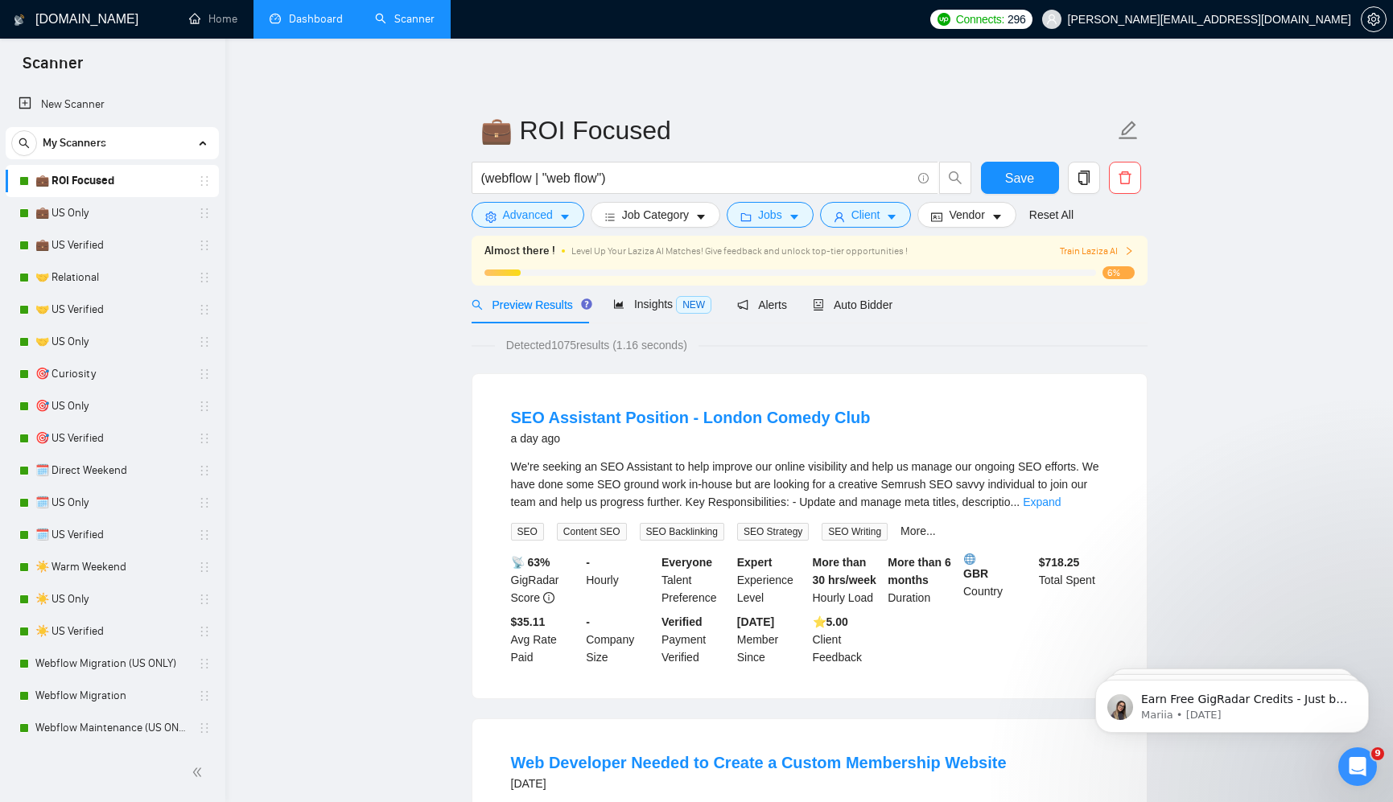
click at [869, 315] on div "Auto Bidder" at bounding box center [853, 305] width 80 height 38
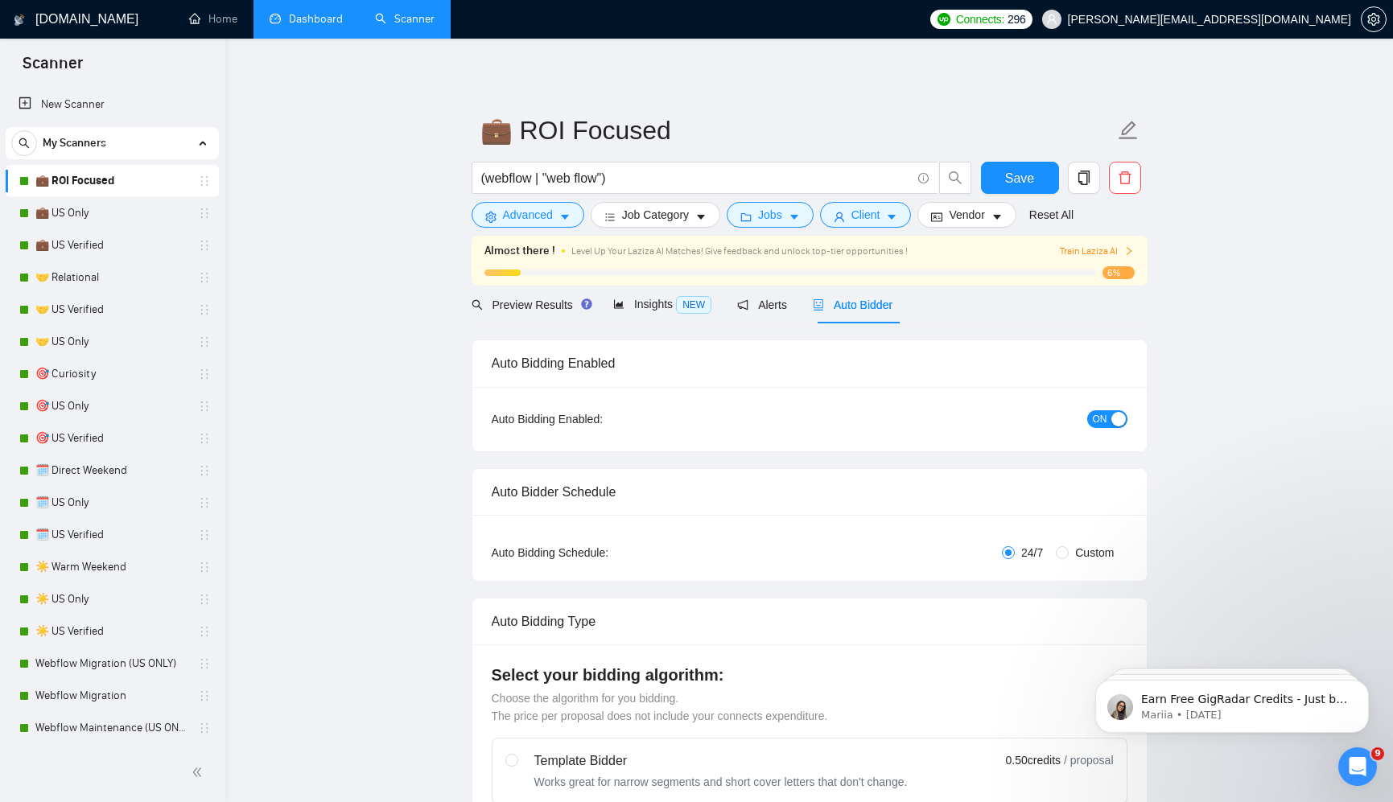
radio input "false"
radio input "true"
checkbox input "true"
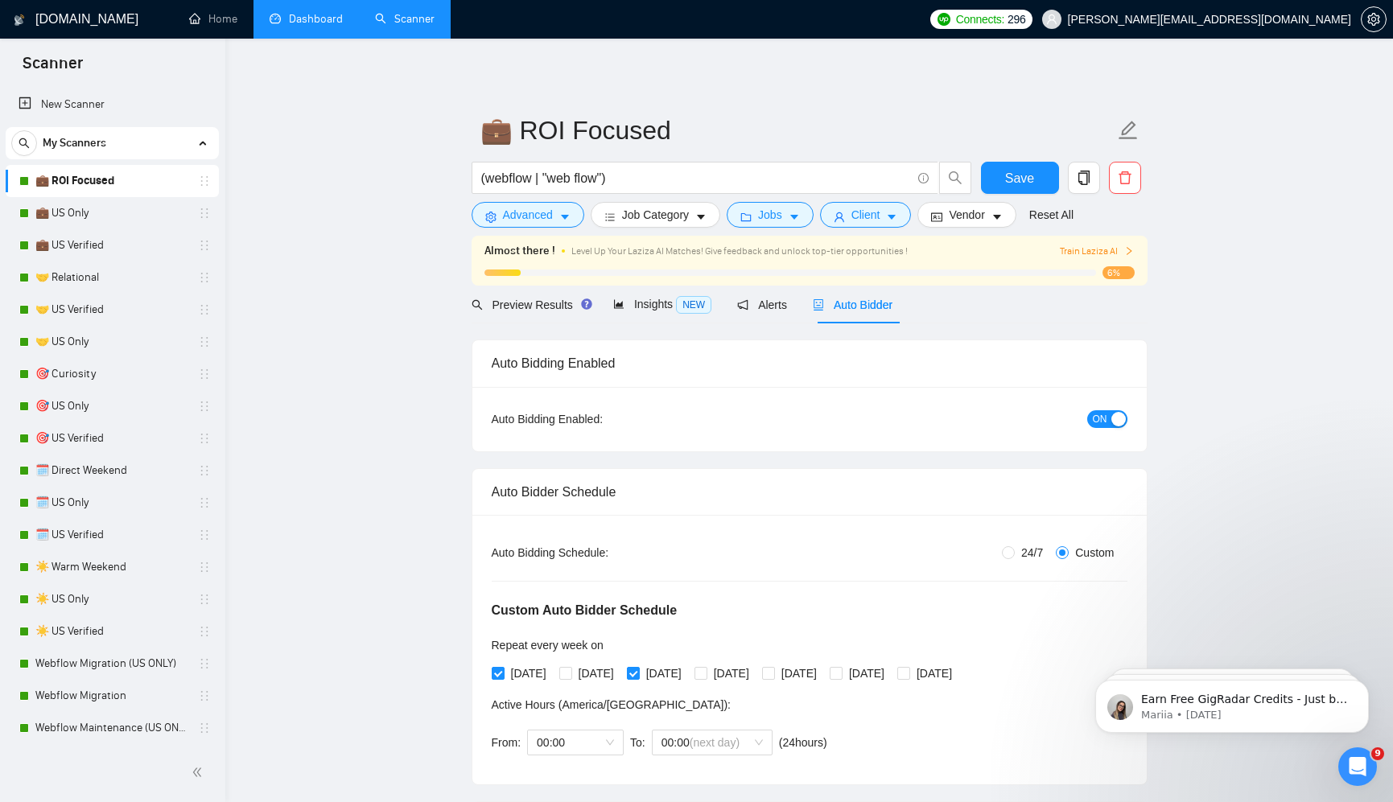
click at [1111, 418] on div "button" at bounding box center [1118, 419] width 14 height 14
click at [999, 172] on button "Save" at bounding box center [1020, 178] width 78 height 32
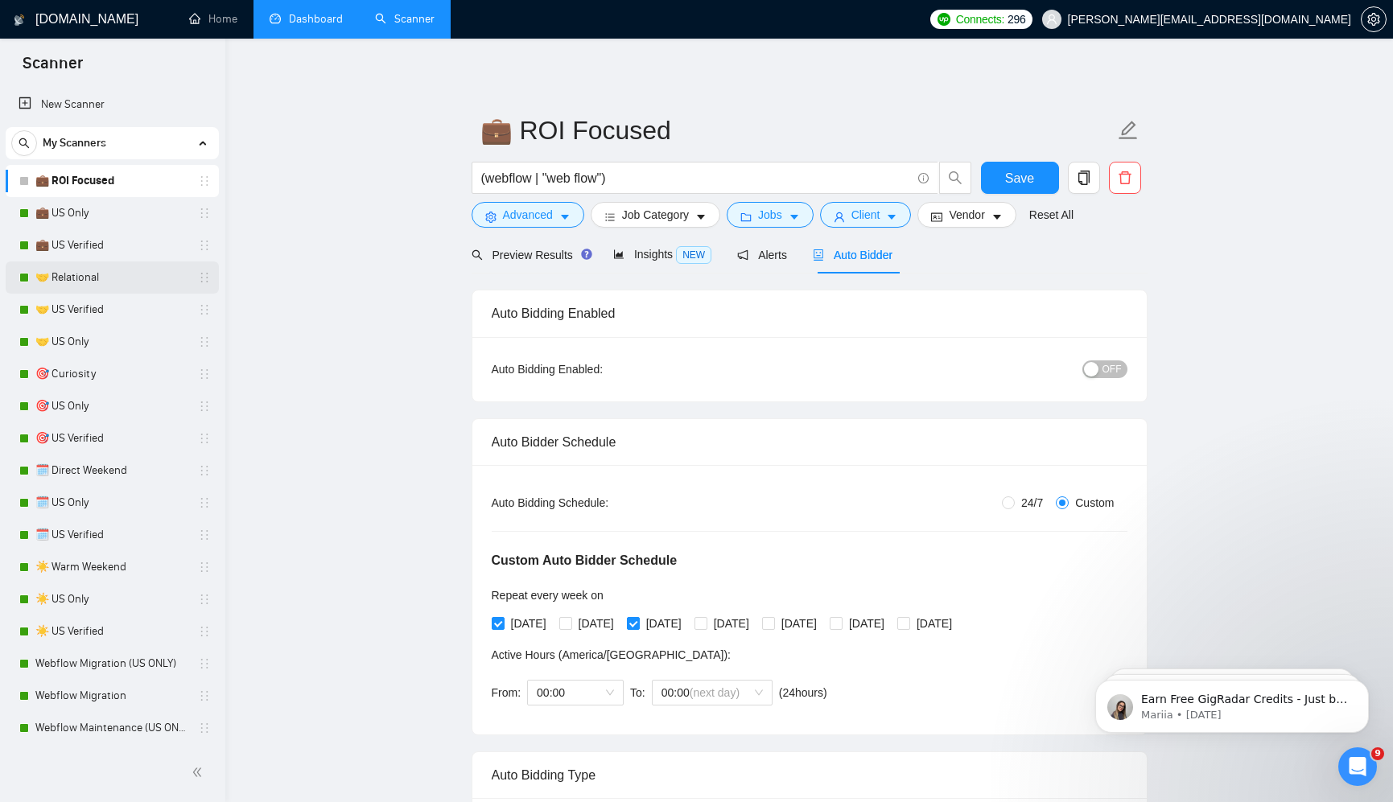
click at [106, 270] on link "🤝 Relational" at bounding box center [111, 277] width 153 height 32
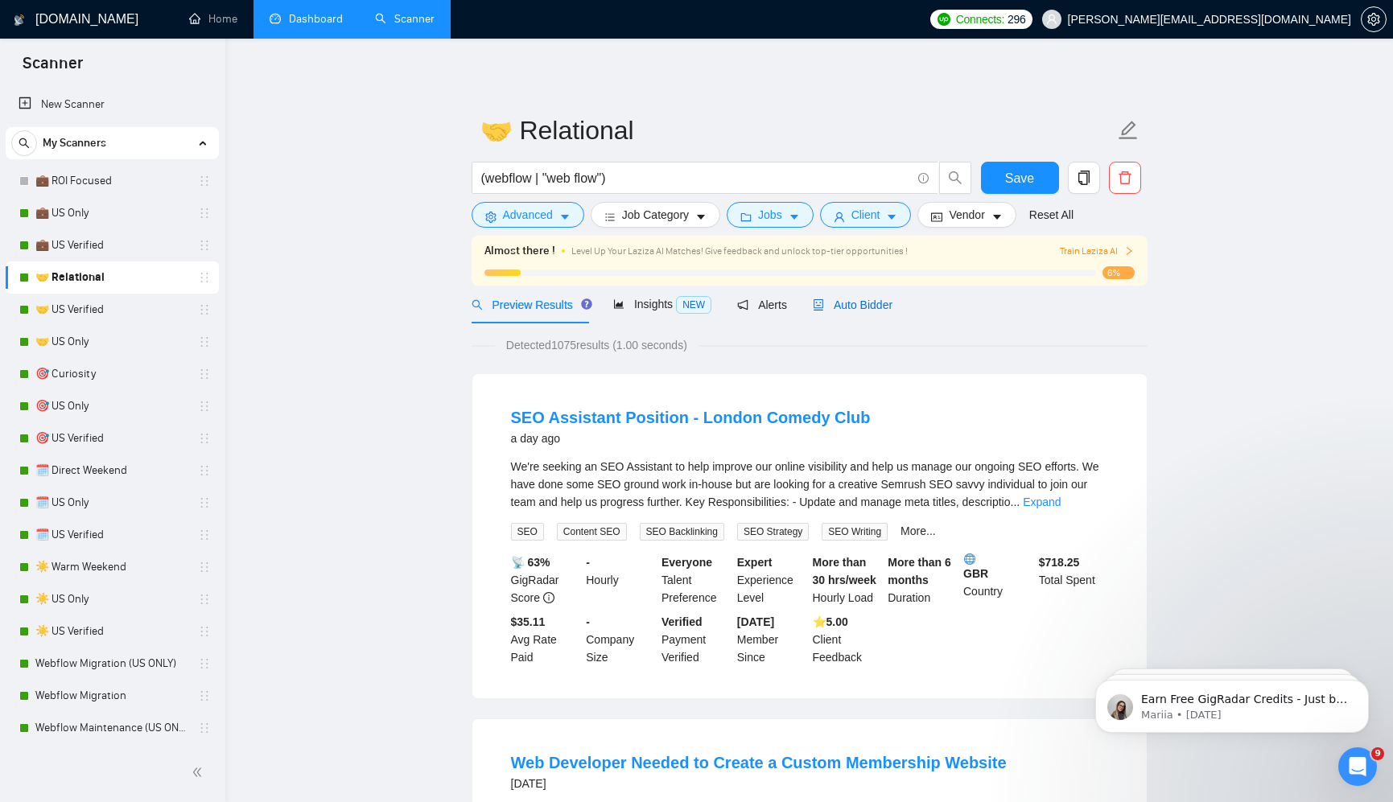
click at [854, 299] on span "Auto Bidder" at bounding box center [853, 304] width 80 height 13
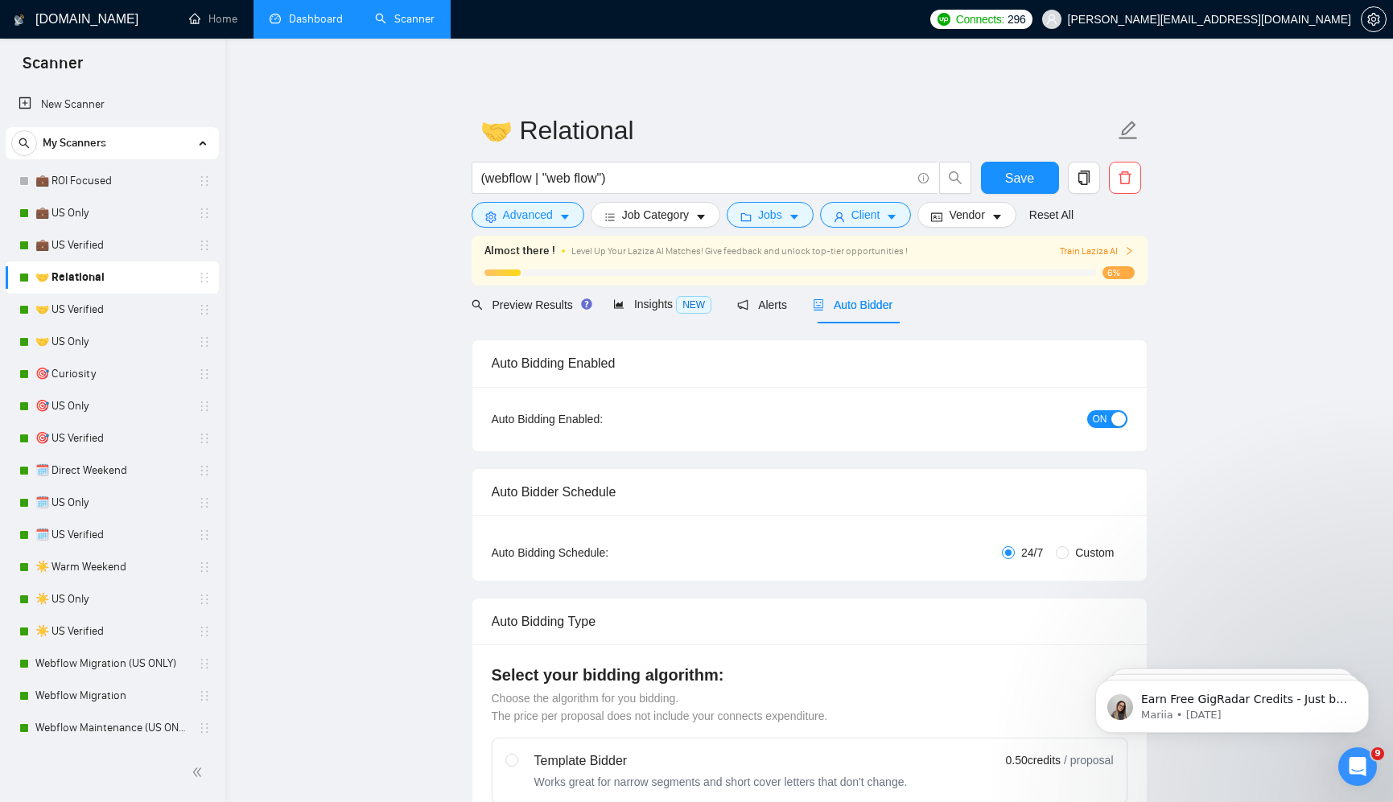
radio input "false"
radio input "true"
checkbox input "true"
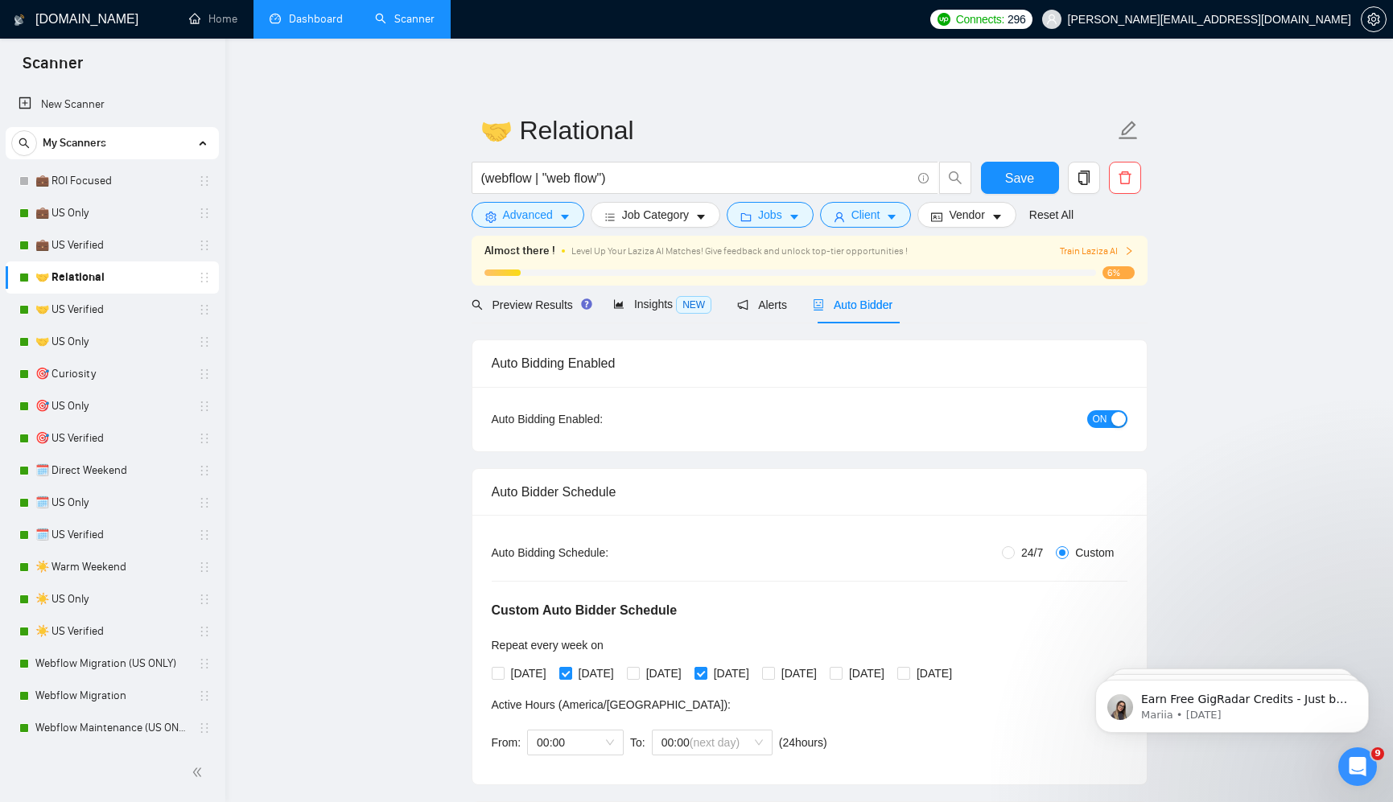
click at [1100, 418] on span "ON" at bounding box center [1099, 419] width 14 height 18
click at [1006, 176] on span "Save" at bounding box center [1019, 178] width 29 height 20
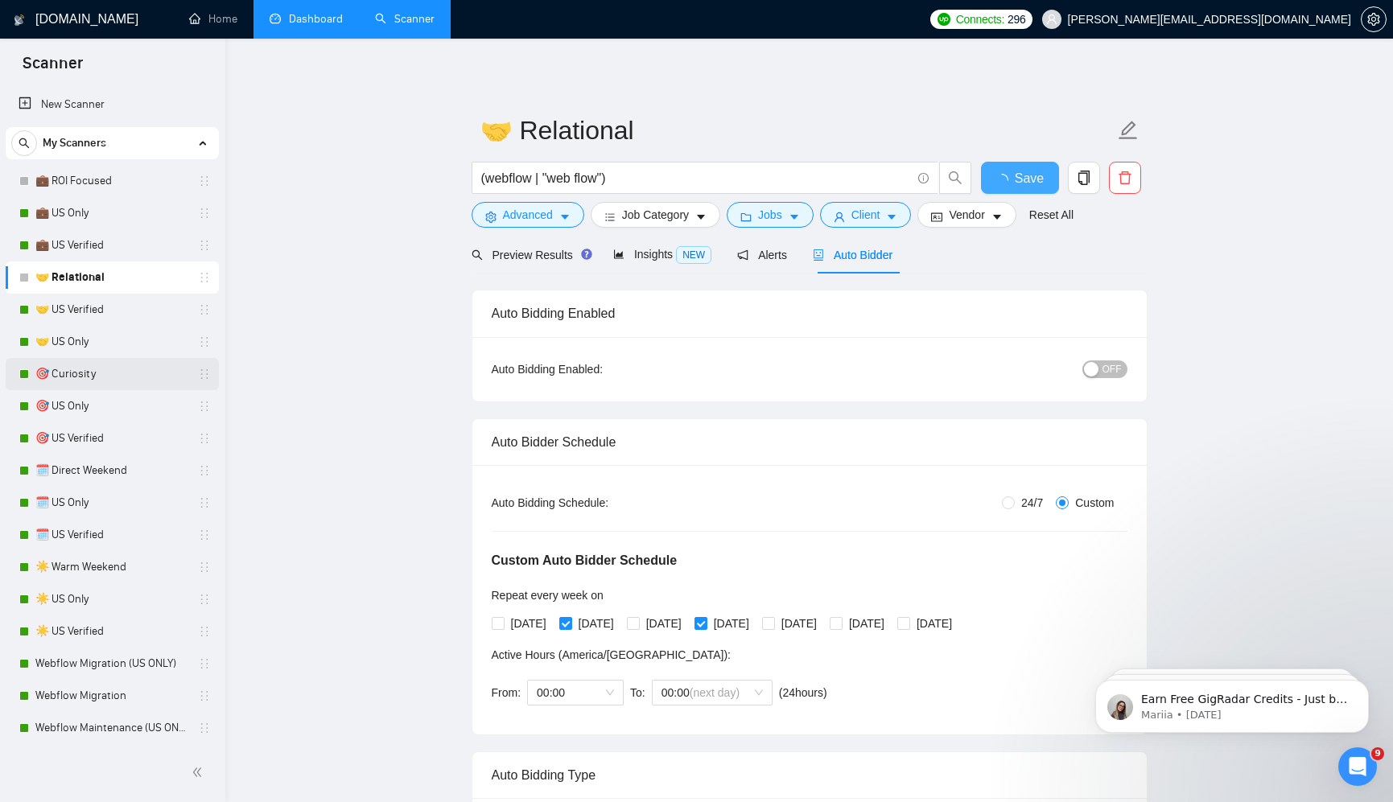
checkbox input "true"
click at [132, 374] on link "🎯 Curiosity" at bounding box center [111, 374] width 153 height 32
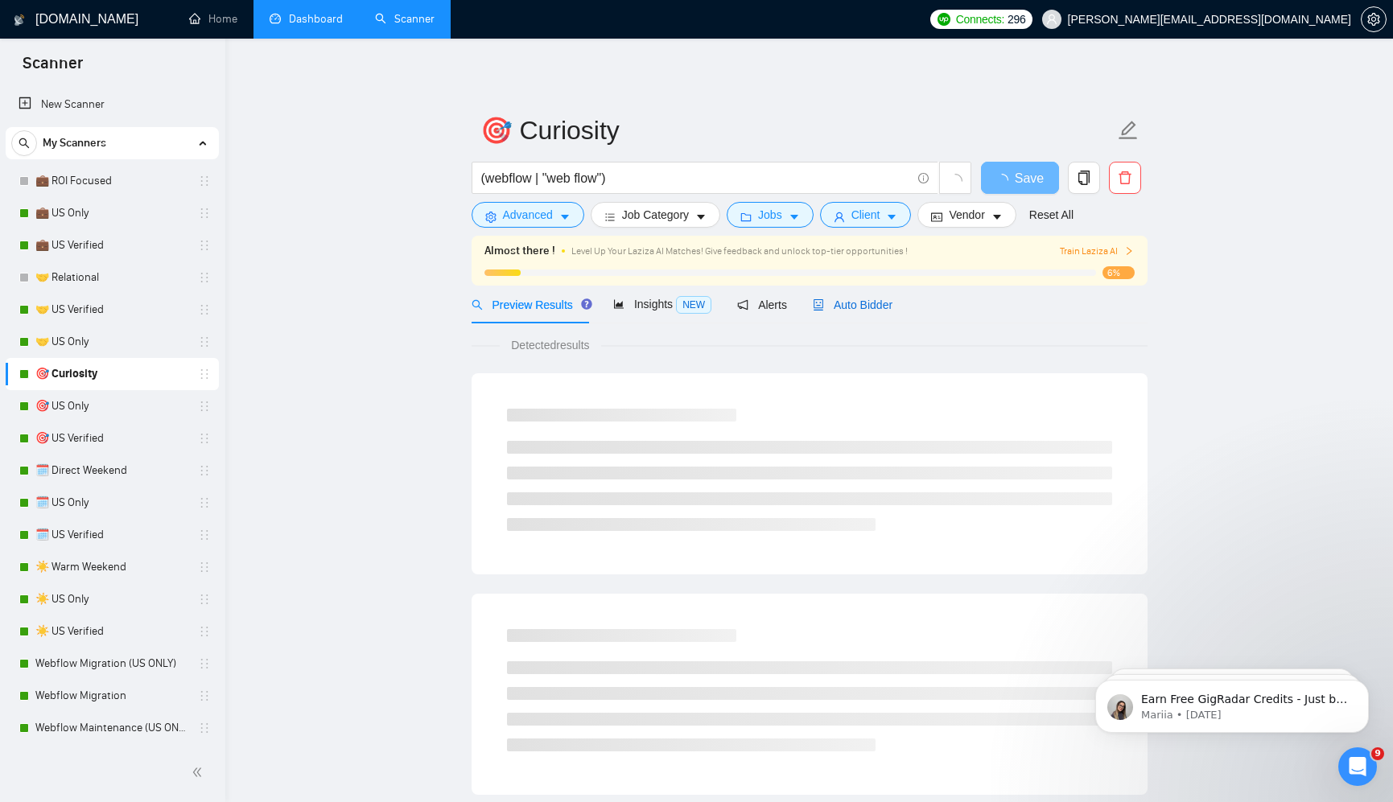
click at [870, 306] on span "Auto Bidder" at bounding box center [853, 304] width 80 height 13
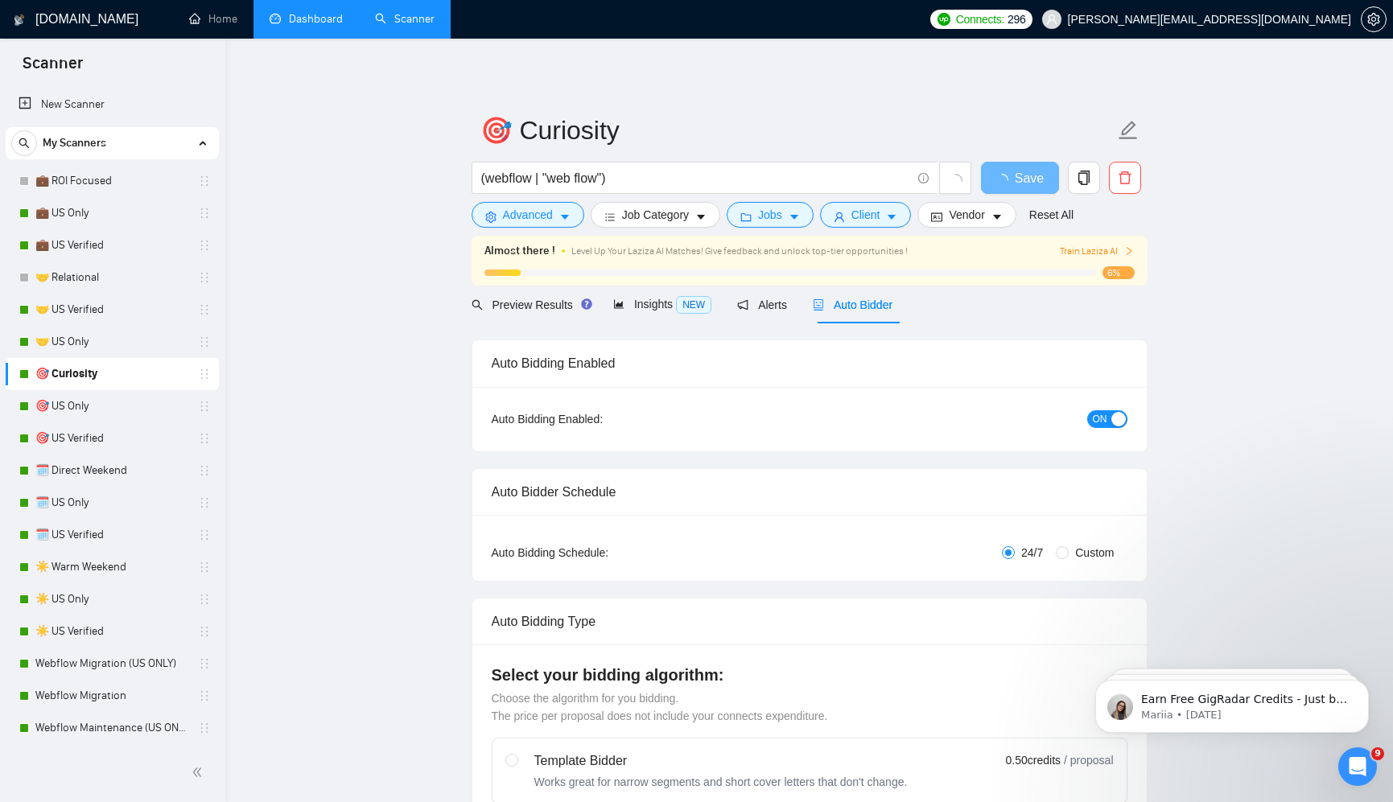
radio input "false"
radio input "true"
checkbox input "true"
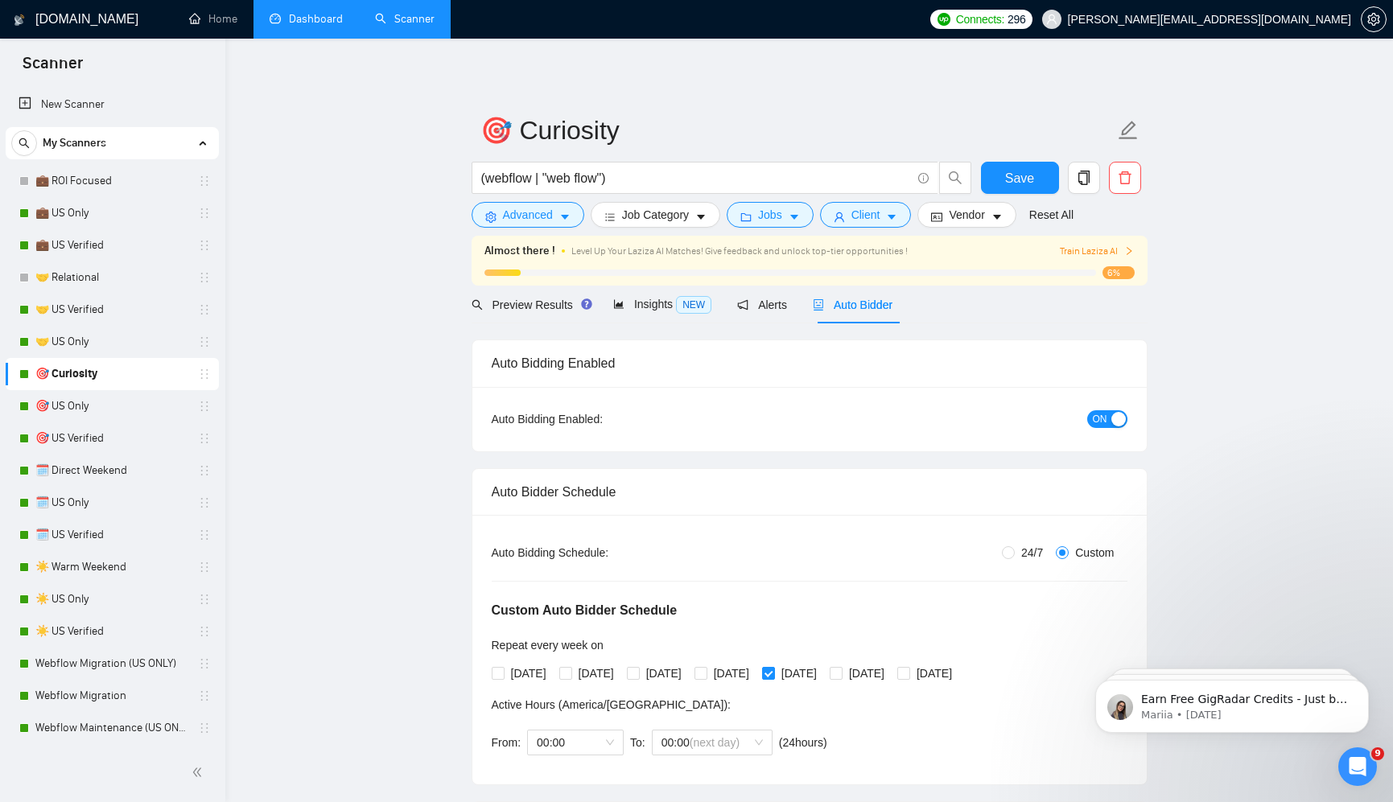
click at [1099, 414] on span "ON" at bounding box center [1099, 419] width 14 height 18
click at [1014, 175] on span "Save" at bounding box center [1019, 178] width 29 height 20
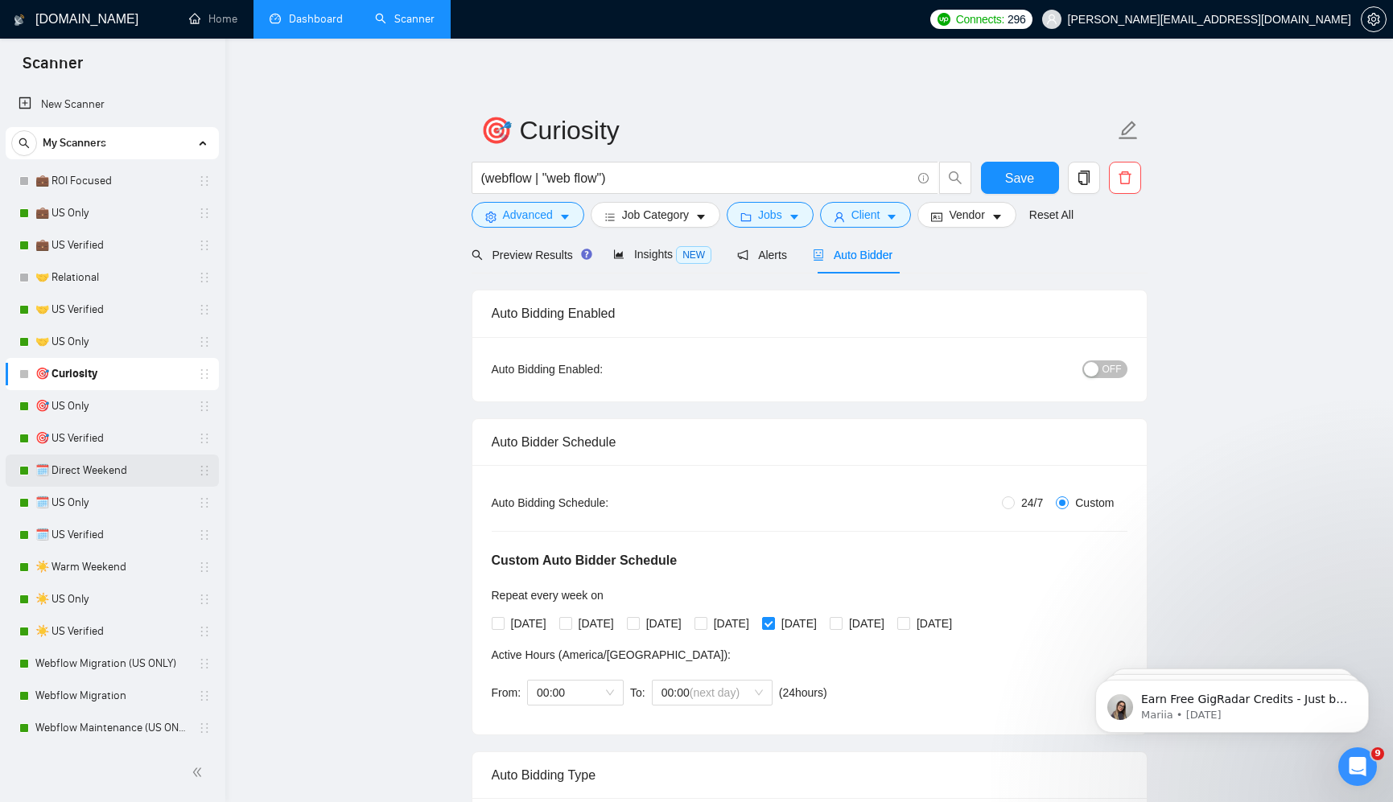
click at [106, 464] on link "🗓️ Direct Weekend" at bounding box center [111, 471] width 153 height 32
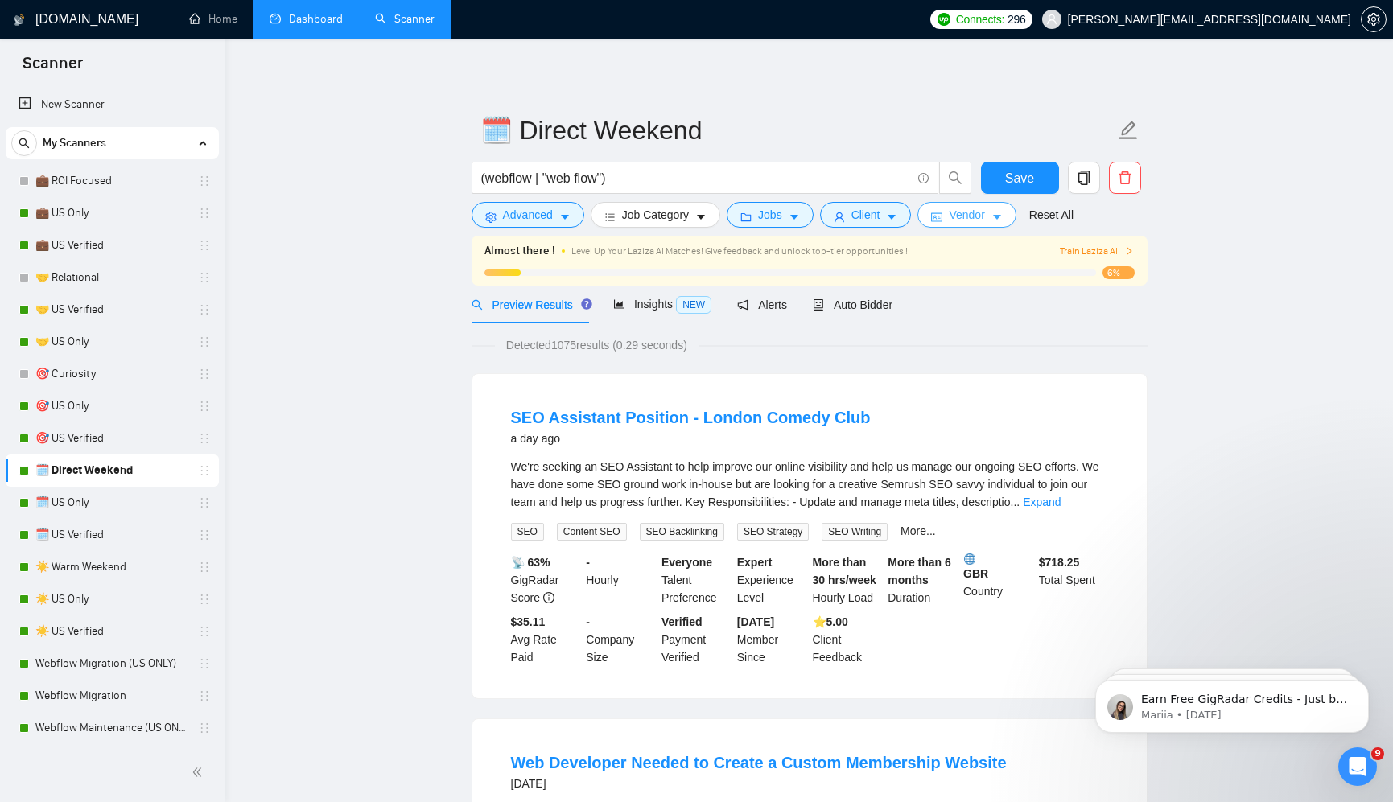
click at [969, 215] on span "Vendor" at bounding box center [965, 215] width 35 height 18
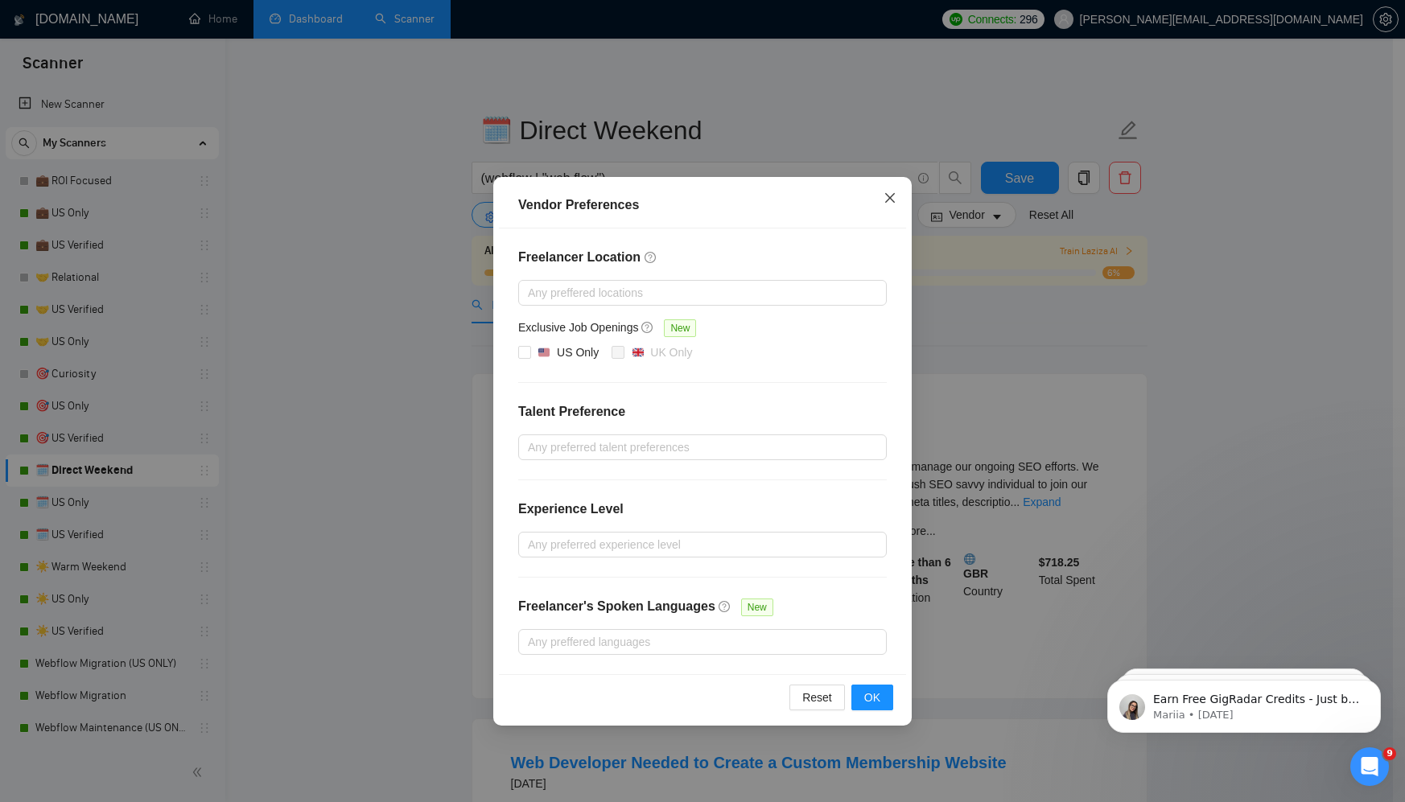
click at [890, 204] on icon "close" at bounding box center [889, 197] width 13 height 13
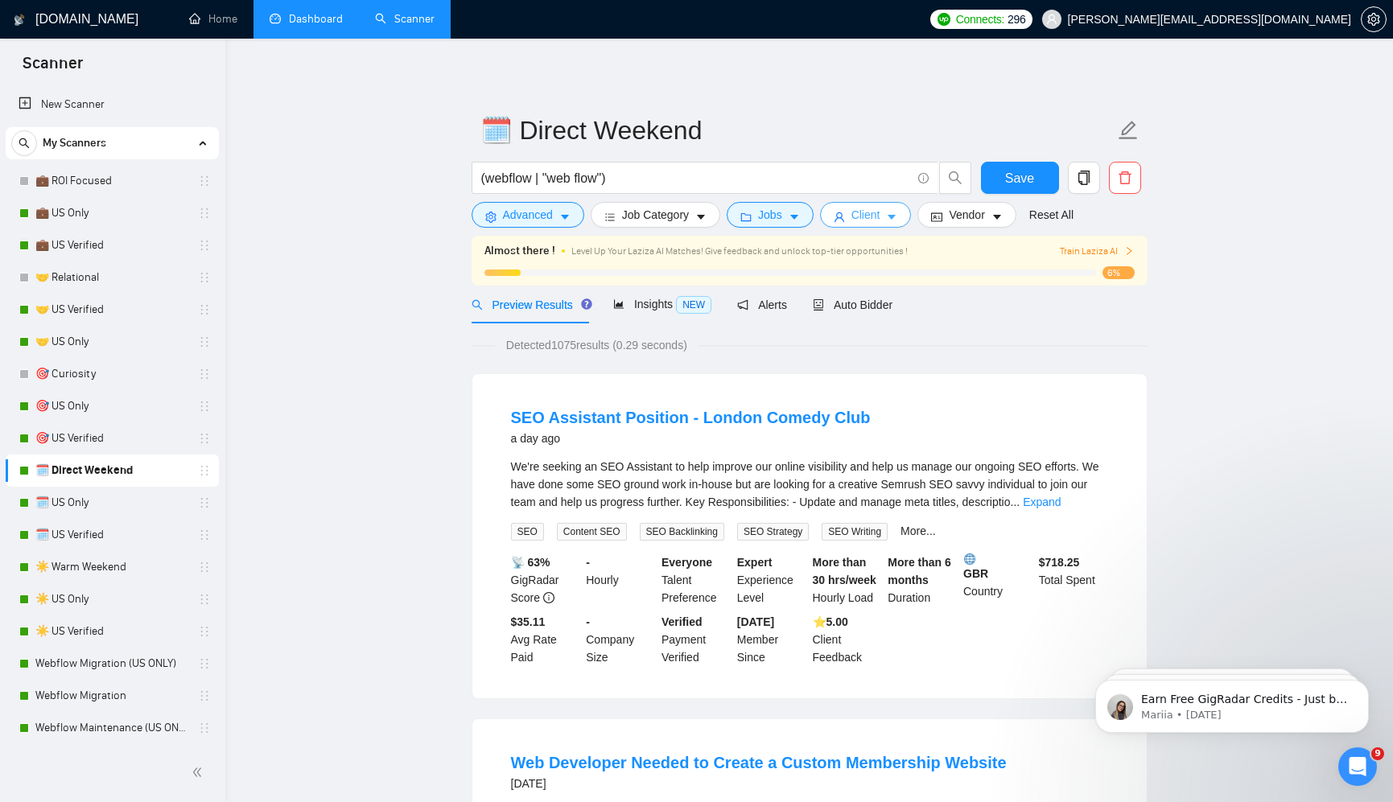
click at [874, 219] on span "Client" at bounding box center [865, 215] width 29 height 18
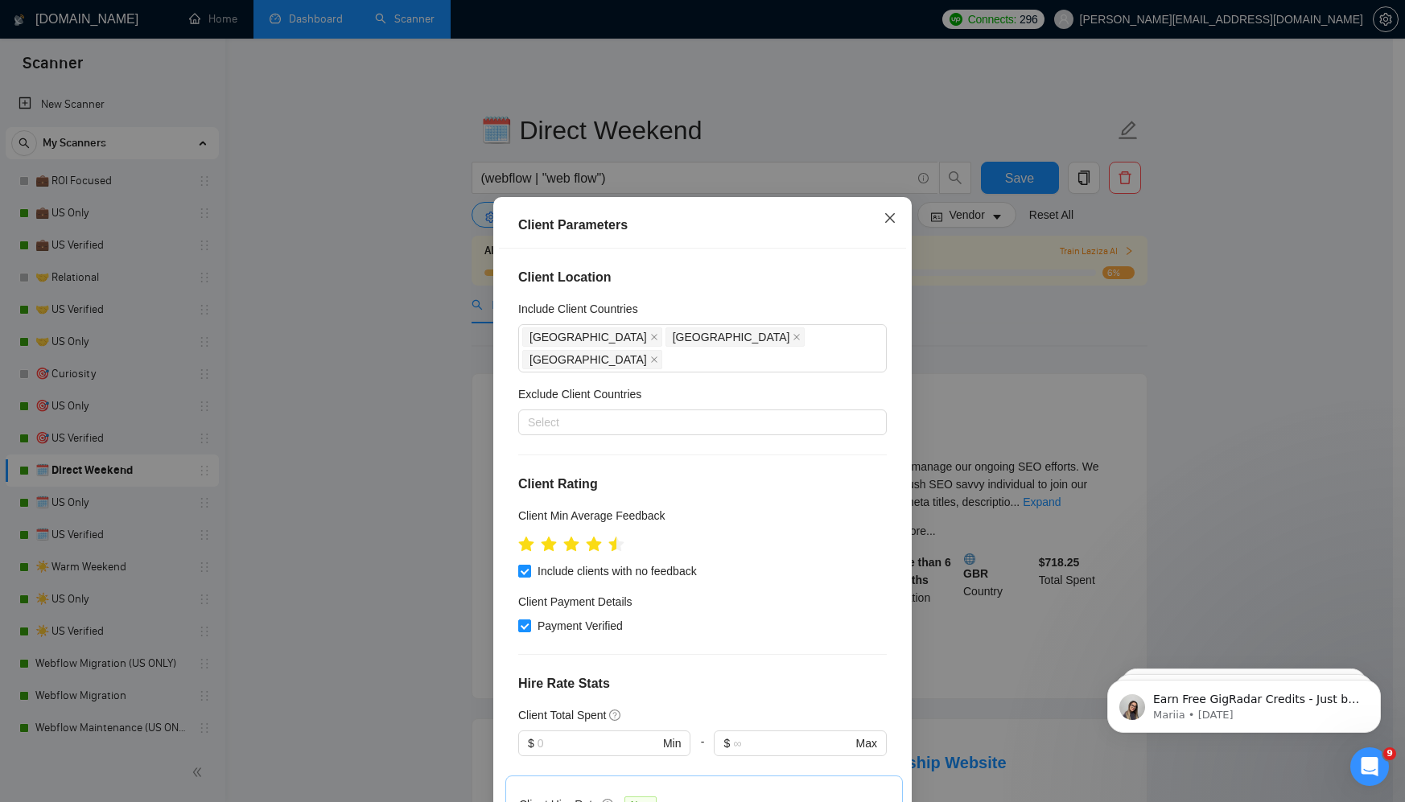
click at [883, 217] on icon "close" at bounding box center [889, 218] width 13 height 13
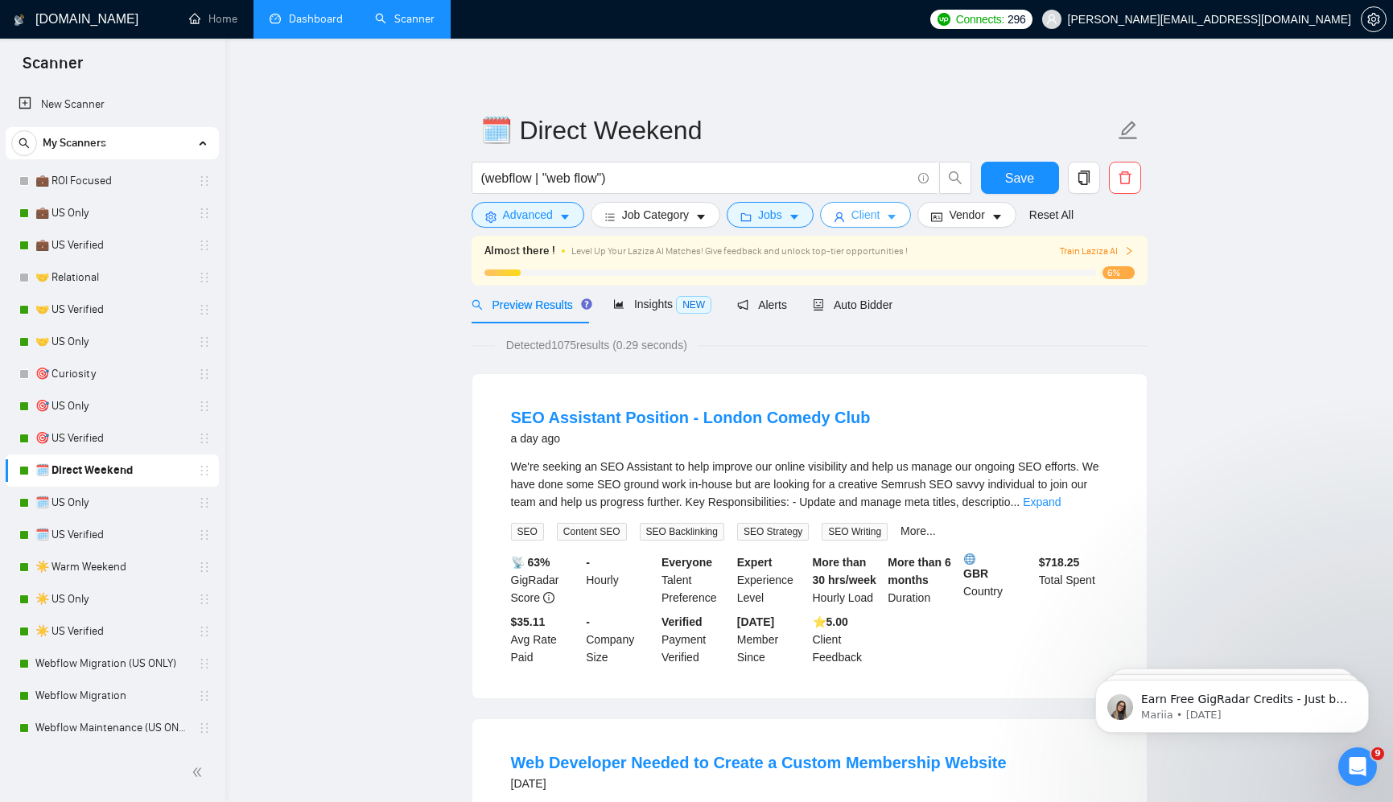
click at [880, 219] on span "Client" at bounding box center [865, 215] width 29 height 18
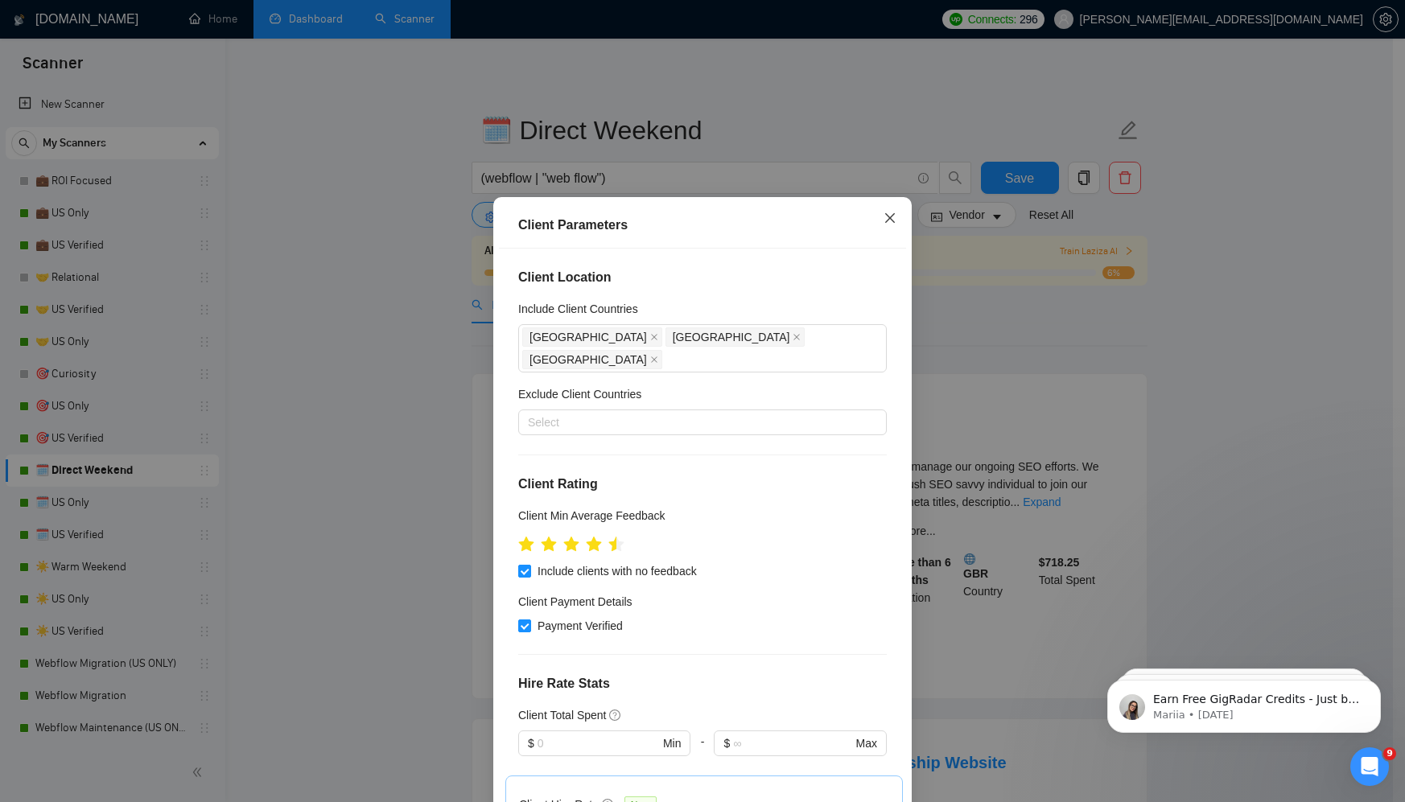
click at [887, 217] on icon "close" at bounding box center [889, 218] width 13 height 13
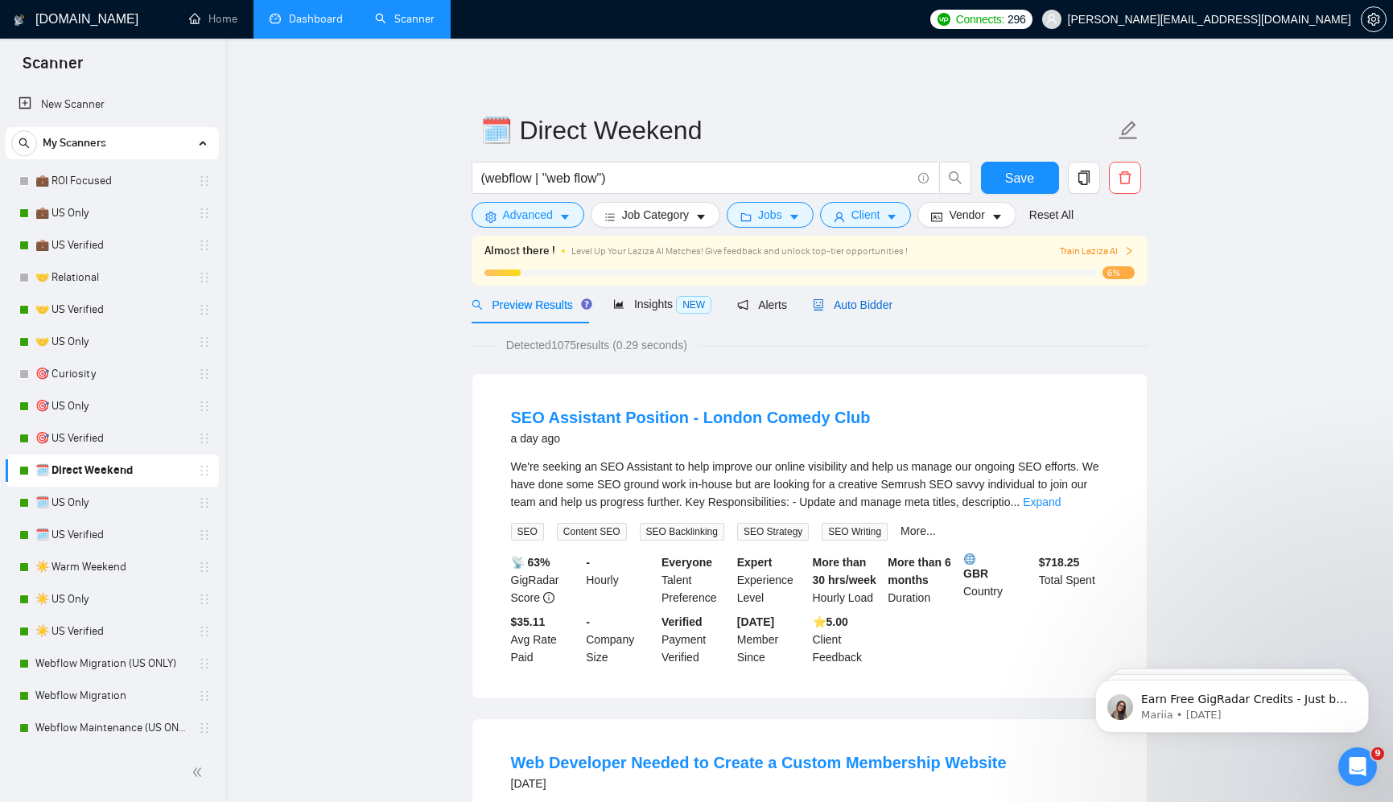
click at [890, 302] on span "Auto Bidder" at bounding box center [853, 304] width 80 height 13
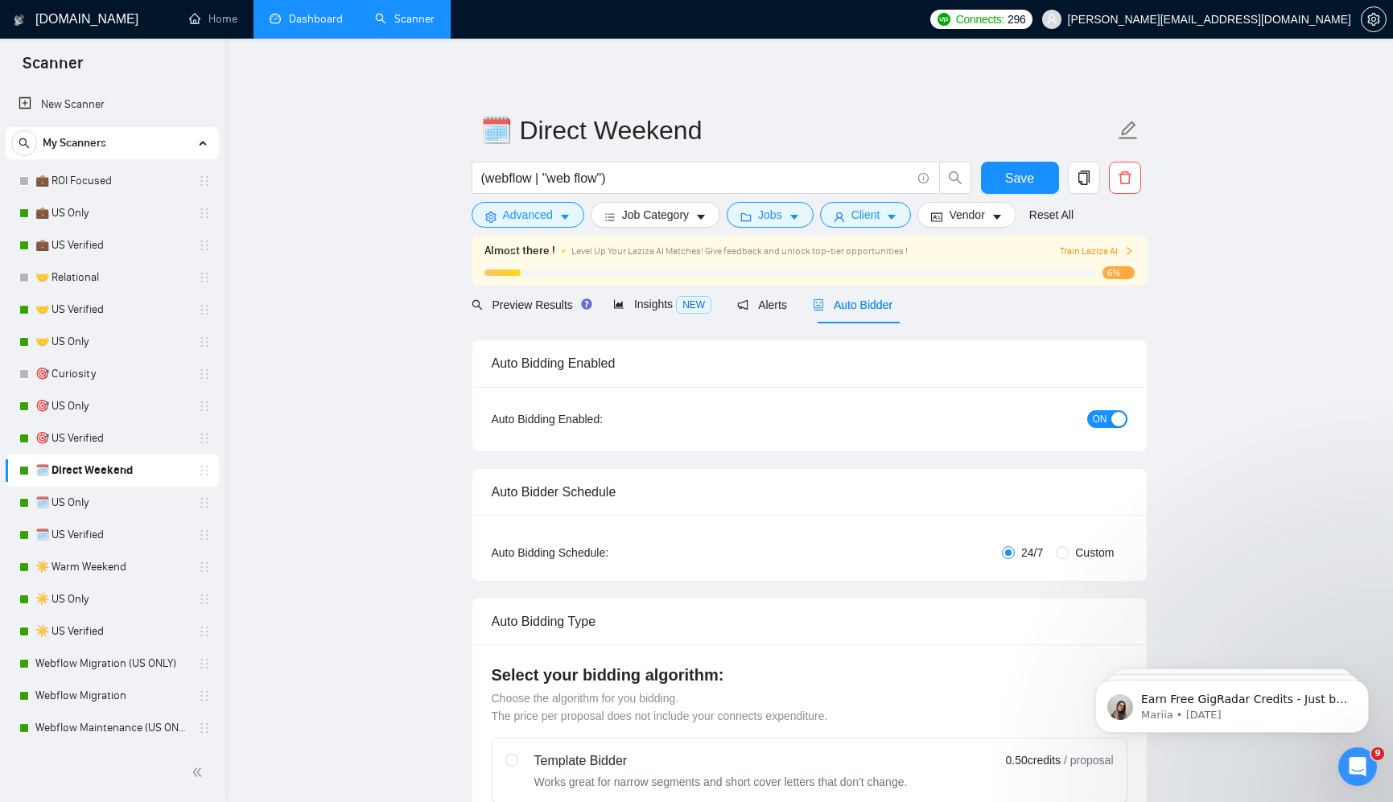
radio input "false"
radio input "true"
checkbox input "true"
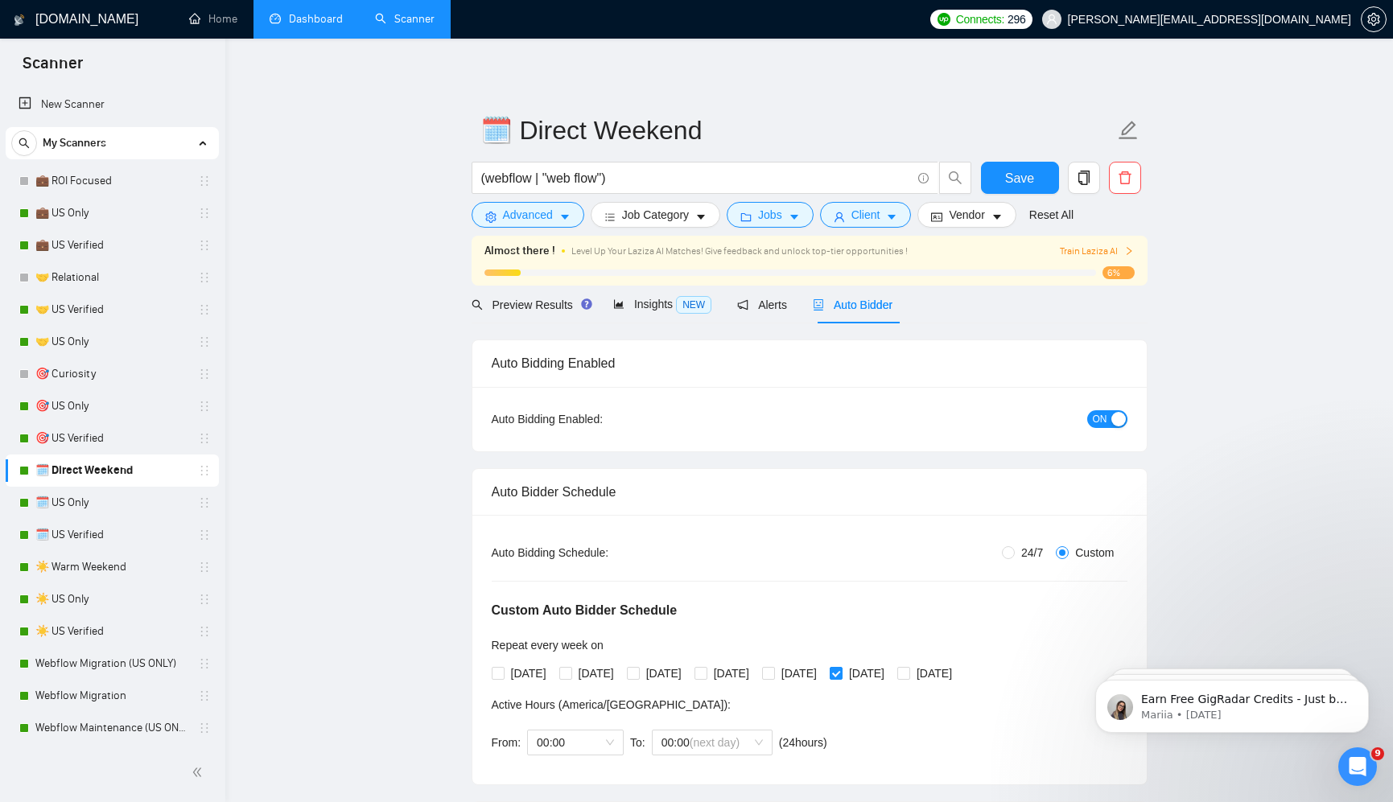
click at [1103, 416] on span "ON" at bounding box center [1099, 419] width 14 height 18
click at [1035, 173] on button "Save" at bounding box center [1020, 178] width 78 height 32
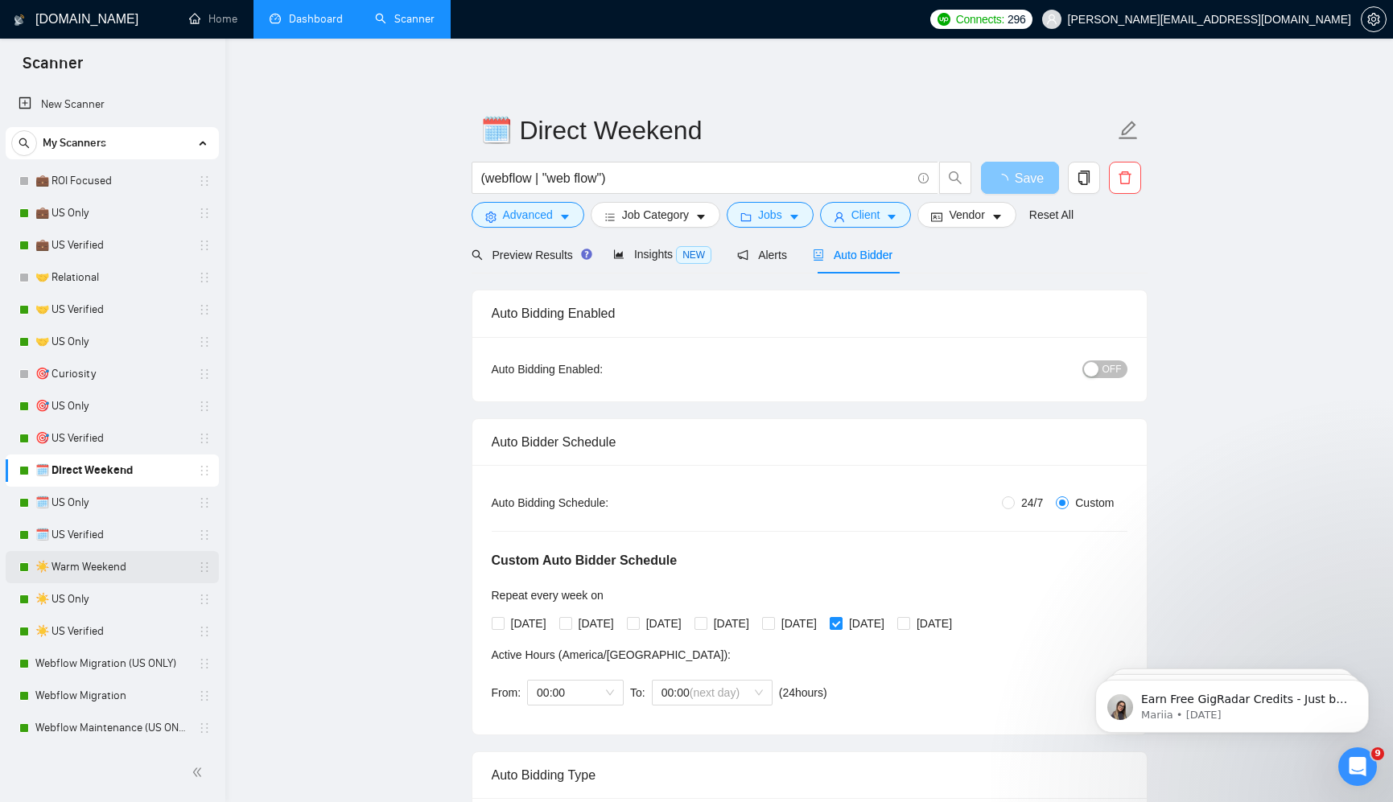
scroll to position [2, 0]
click at [129, 565] on link "☀️ Warm Weekend" at bounding box center [111, 565] width 153 height 32
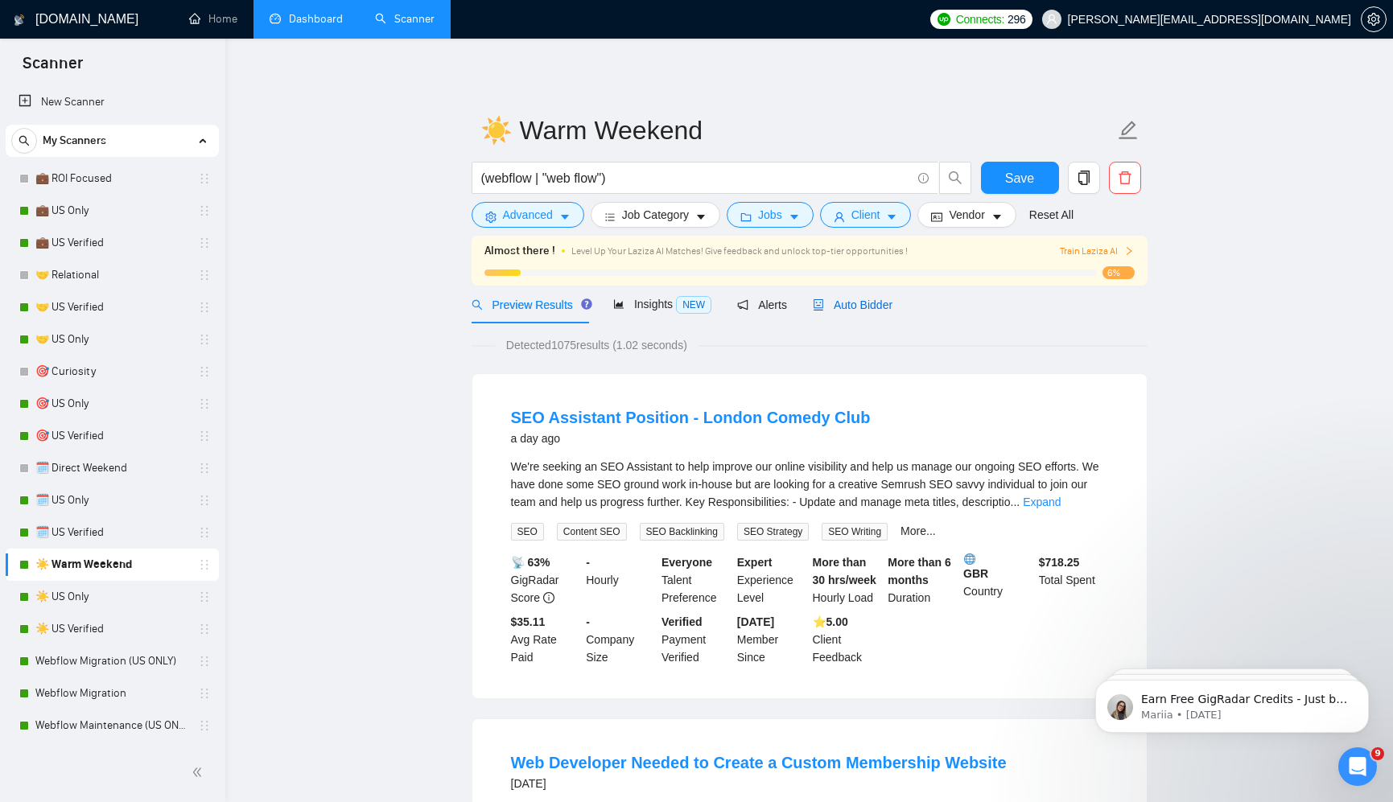
click at [874, 310] on span "Auto Bidder" at bounding box center [853, 304] width 80 height 13
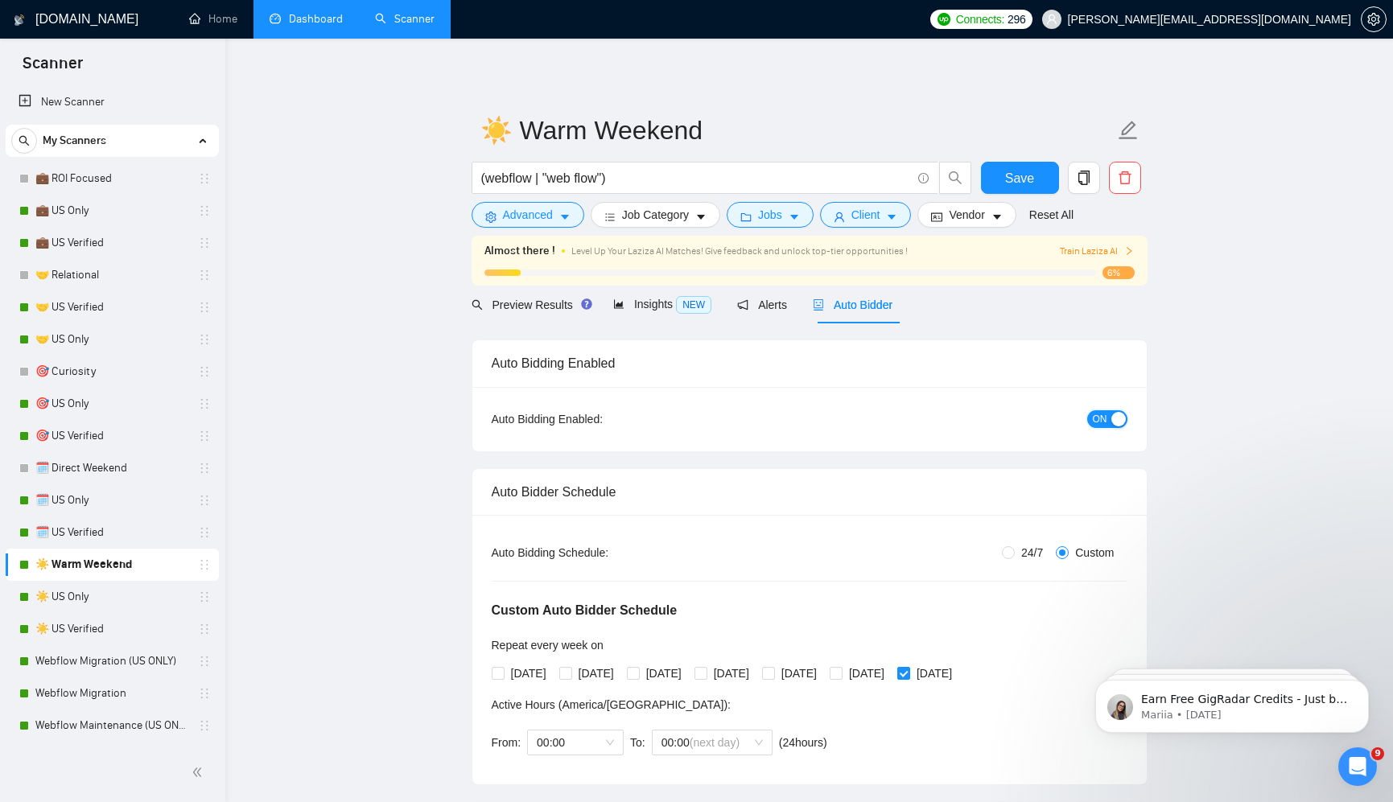
click at [1106, 417] on span "ON" at bounding box center [1099, 419] width 14 height 18
click at [1033, 183] on button "Save" at bounding box center [1020, 178] width 78 height 32
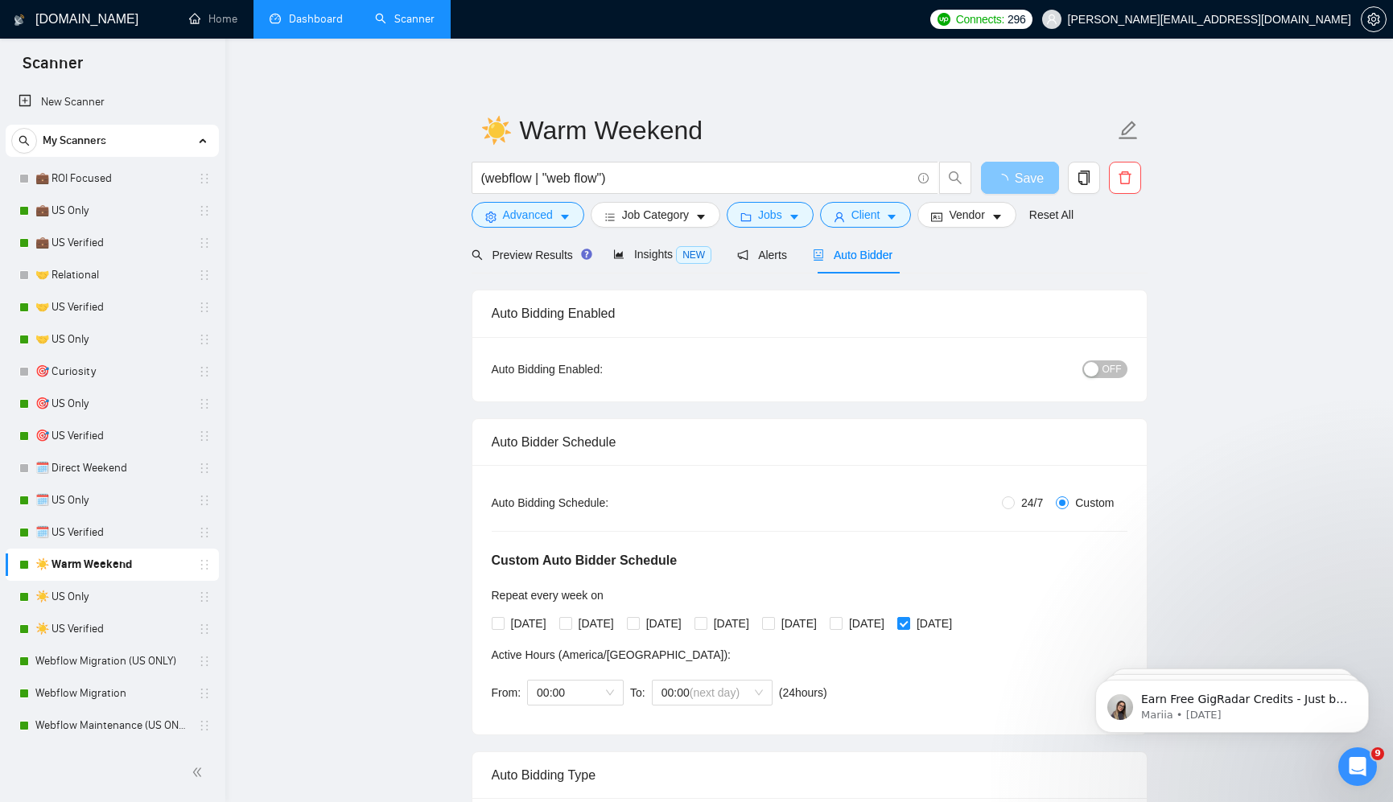
scroll to position [97, 0]
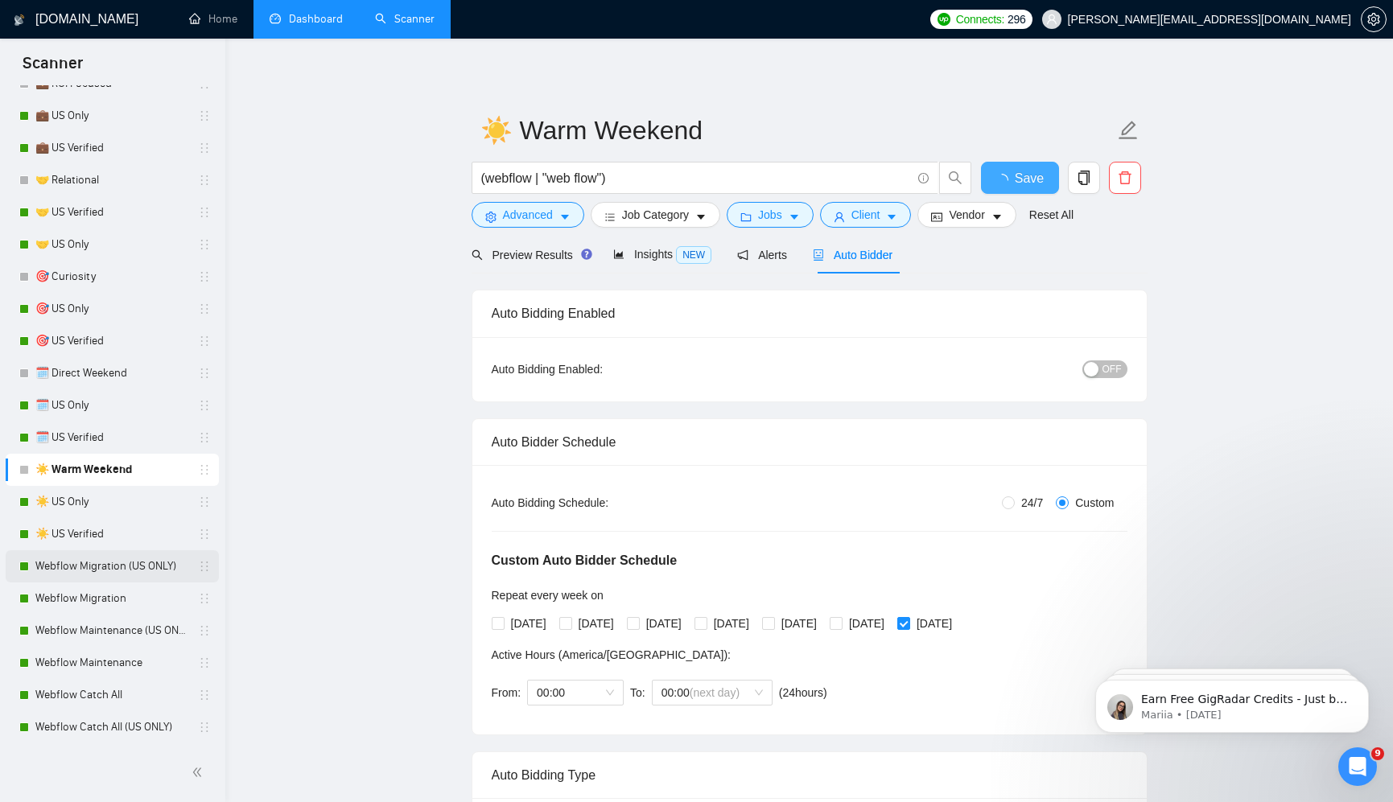
checkbox input "true"
click at [100, 557] on link "Webflow Migration (US ONLY)" at bounding box center [111, 566] width 153 height 32
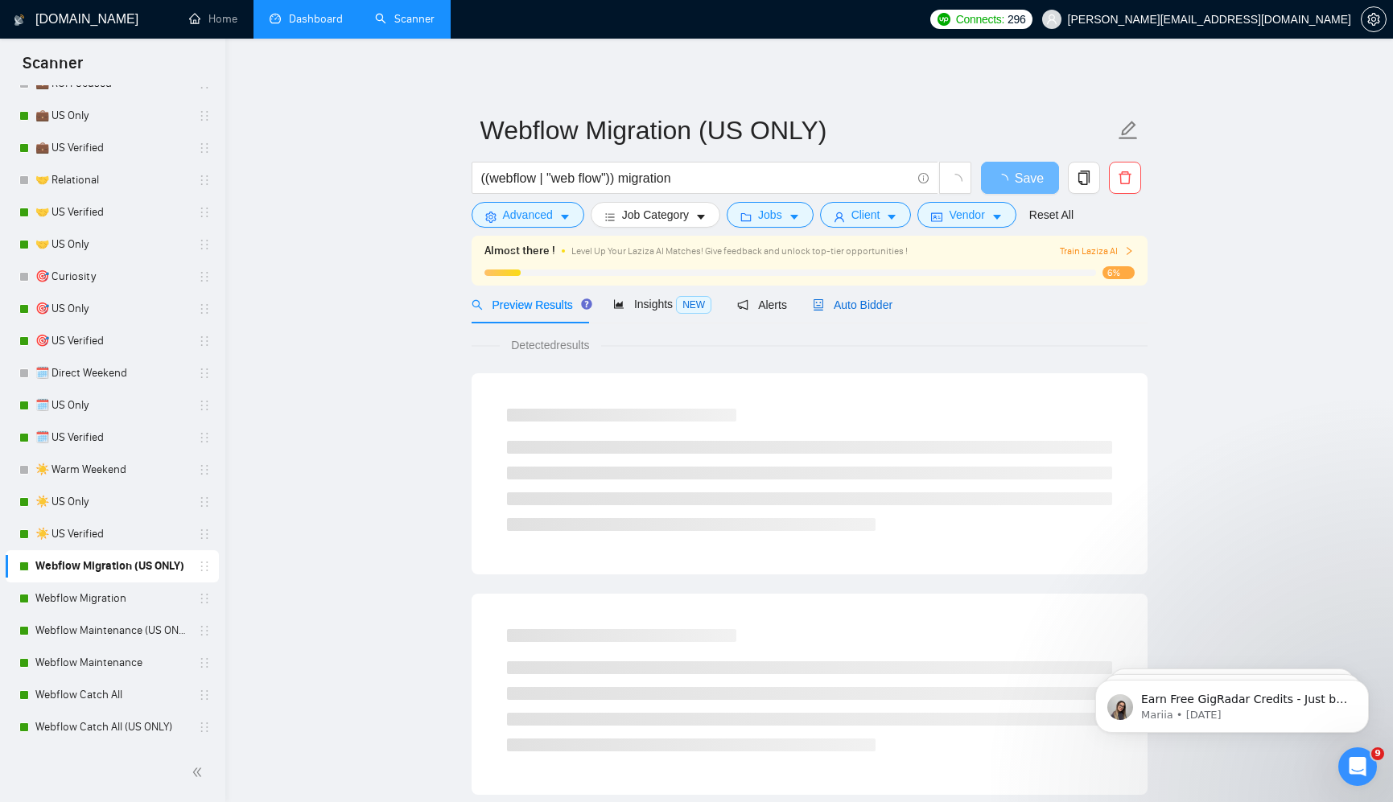
drag, startPoint x: 880, startPoint y: 304, endPoint x: 1004, endPoint y: 325, distance: 125.6
click at [879, 304] on span "Auto Bidder" at bounding box center [853, 304] width 80 height 13
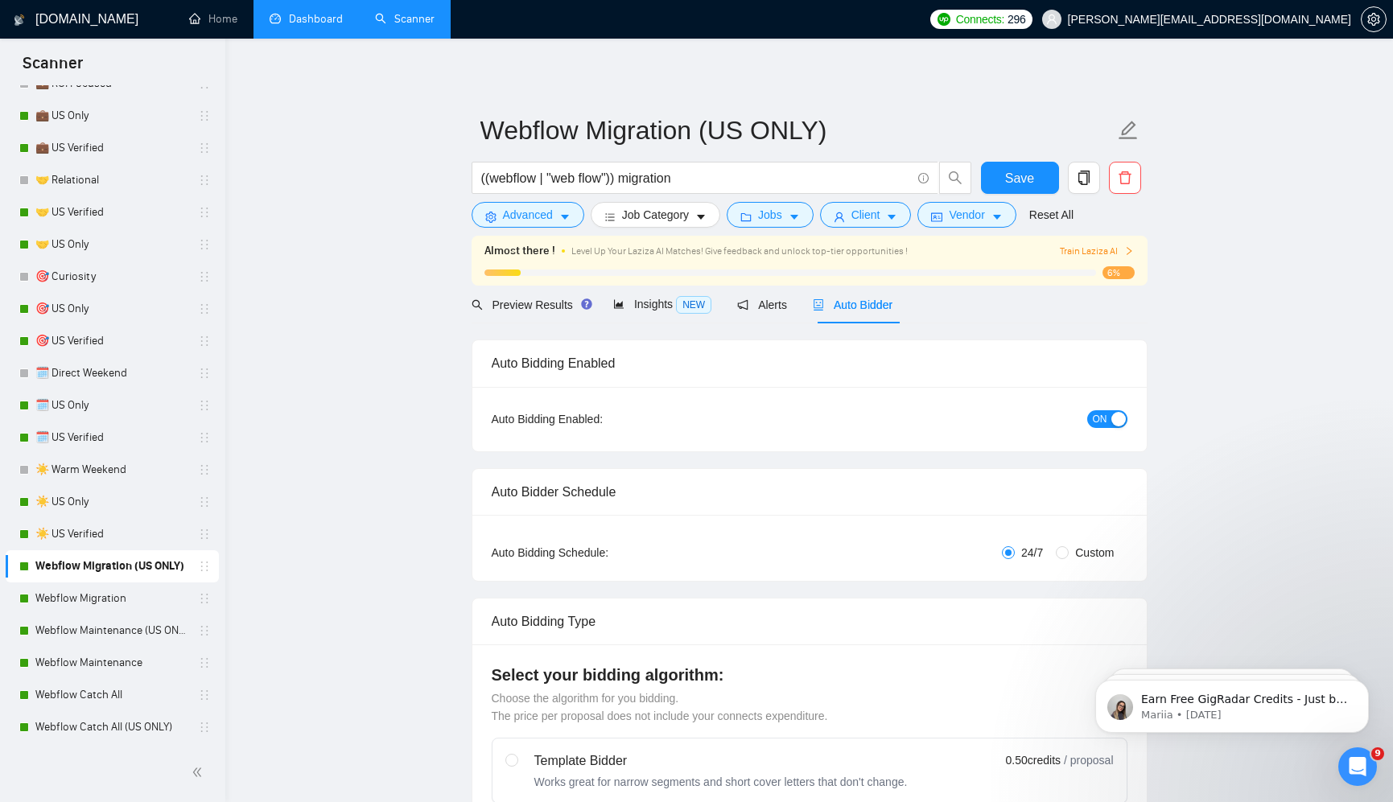
click at [1097, 416] on span "ON" at bounding box center [1099, 419] width 14 height 18
click at [1014, 190] on button "Save" at bounding box center [1020, 178] width 78 height 32
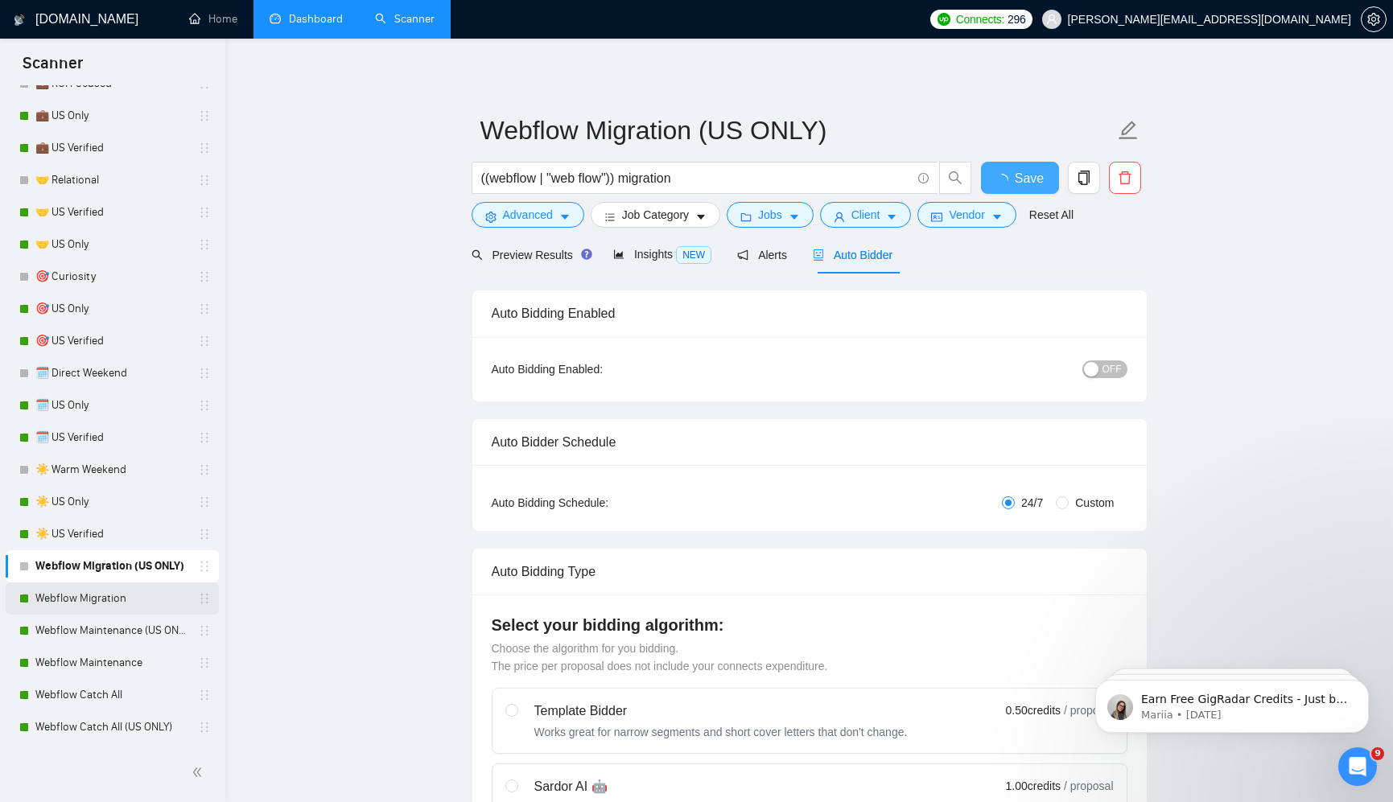
checkbox input "true"
click at [100, 594] on link "Webflow Migration" at bounding box center [111, 598] width 153 height 32
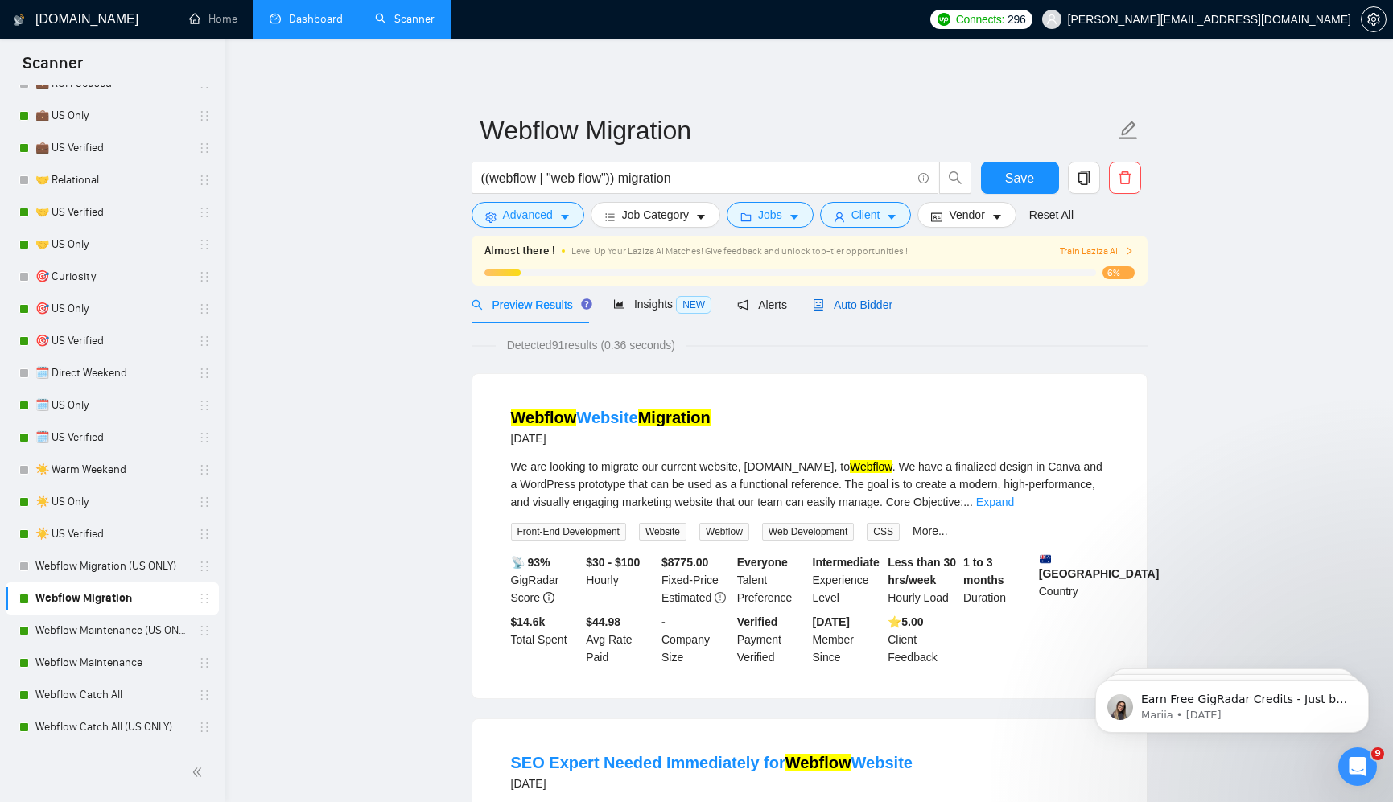
click at [866, 306] on span "Auto Bidder" at bounding box center [853, 304] width 80 height 13
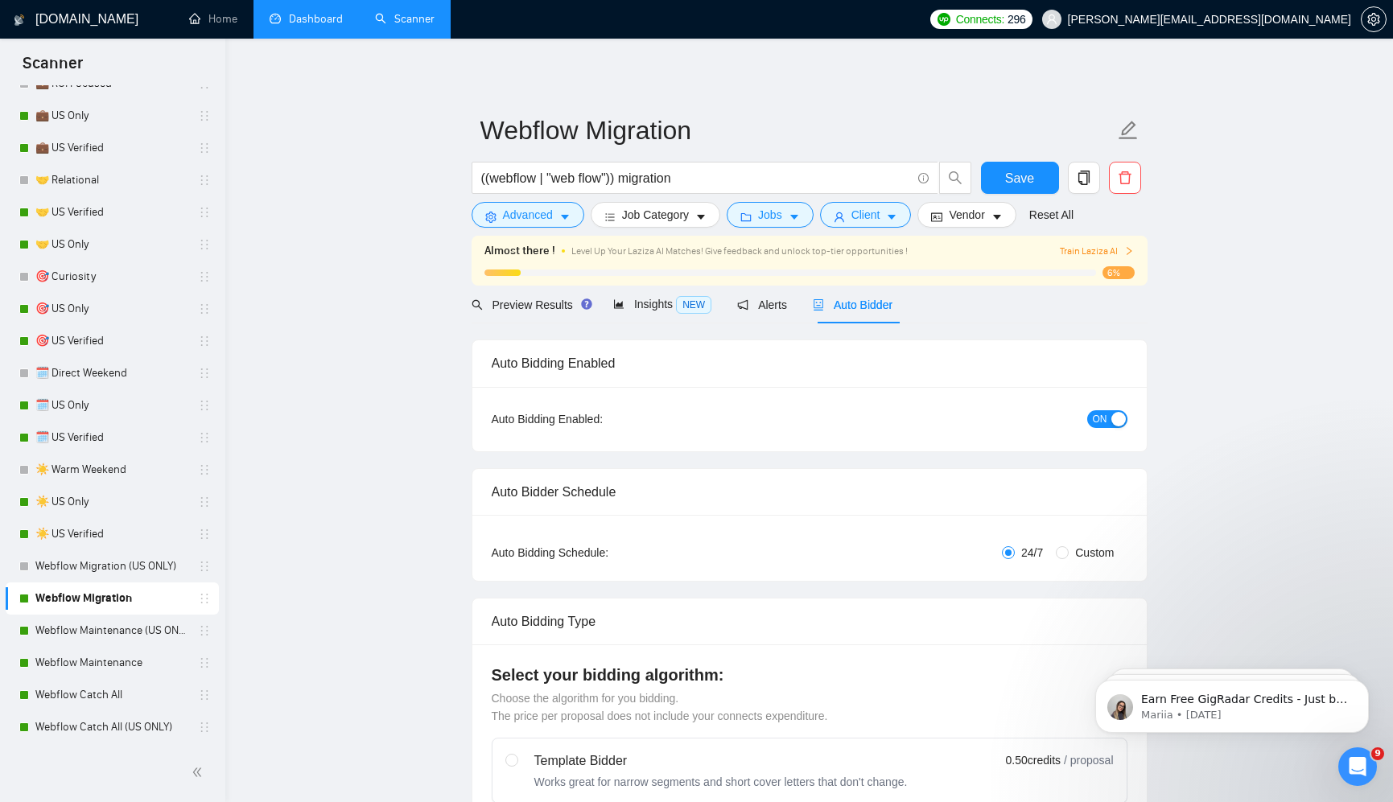
click at [1101, 411] on span "ON" at bounding box center [1099, 419] width 14 height 18
click at [1038, 188] on button "Save" at bounding box center [1020, 178] width 78 height 32
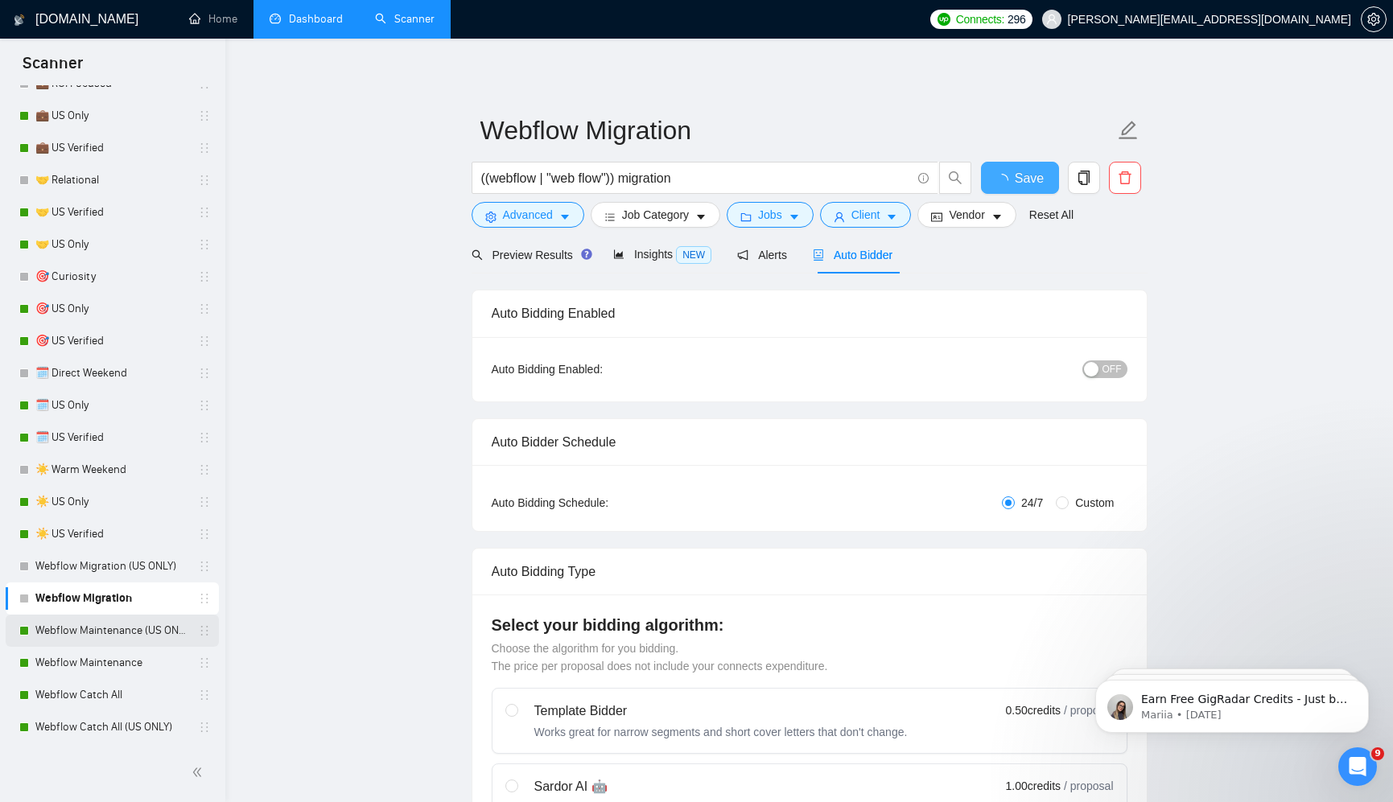
checkbox input "true"
click at [69, 634] on link "Webflow Maintenance (US ONLY)" at bounding box center [111, 631] width 153 height 32
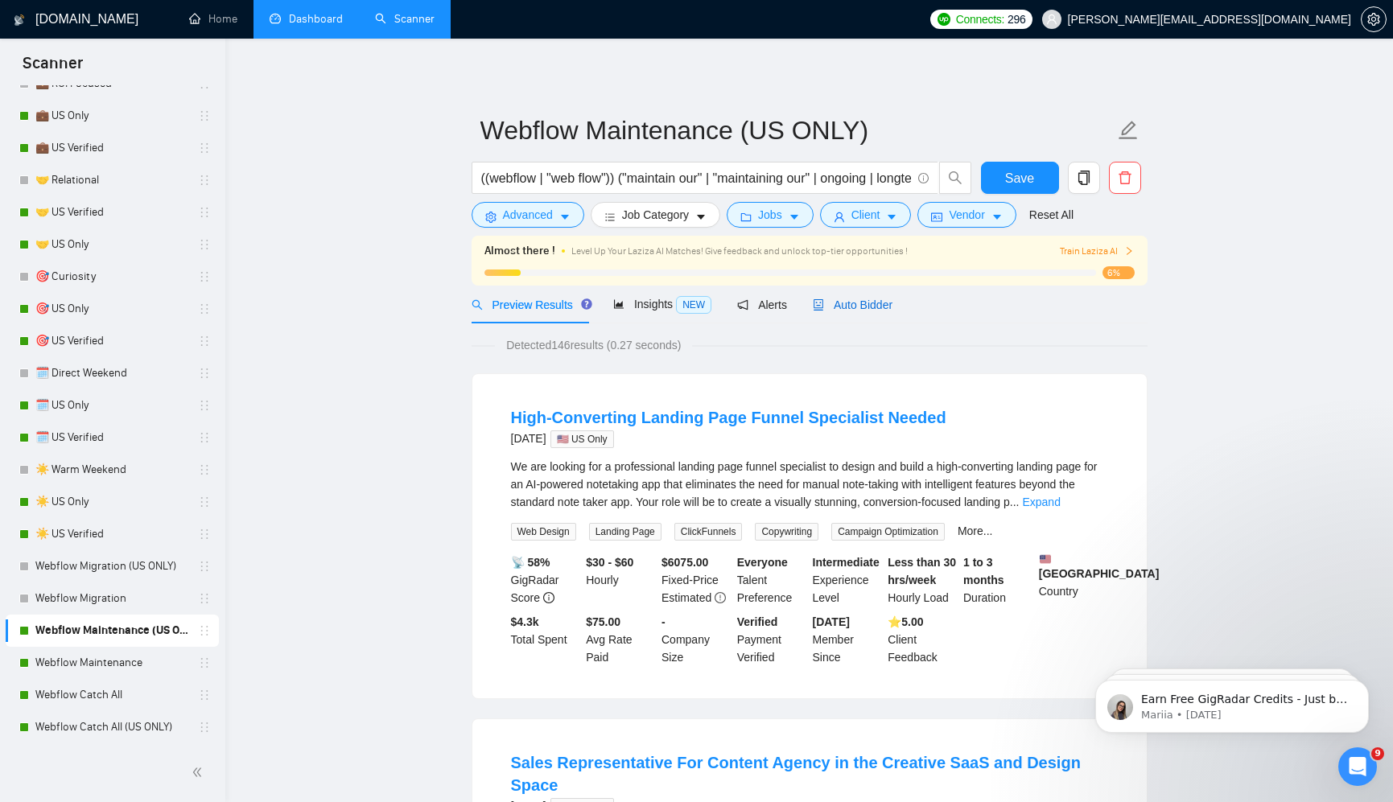
click at [882, 305] on span "Auto Bidder" at bounding box center [853, 304] width 80 height 13
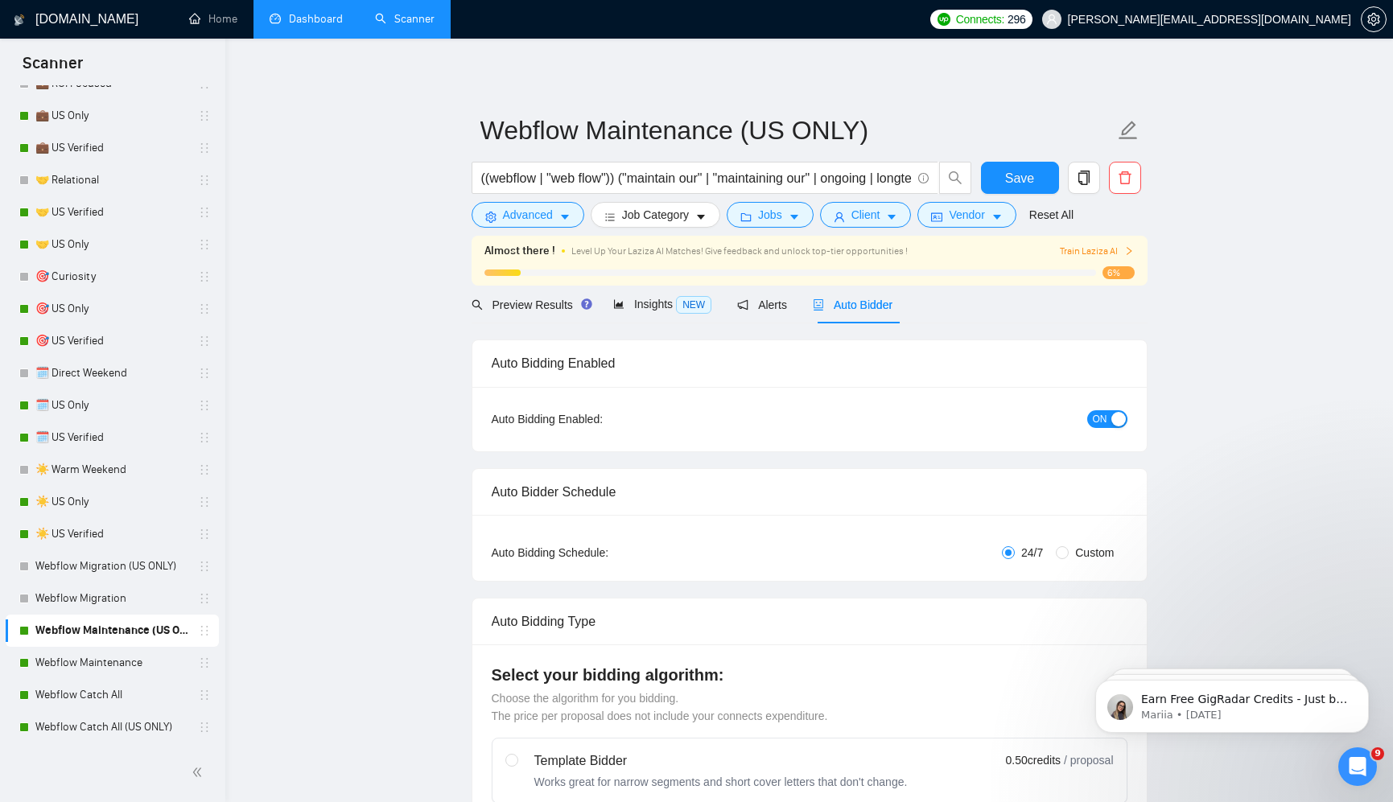
checkbox input "true"
click at [1111, 418] on div "button" at bounding box center [1118, 419] width 14 height 14
click at [1018, 168] on span "Save" at bounding box center [1019, 178] width 29 height 20
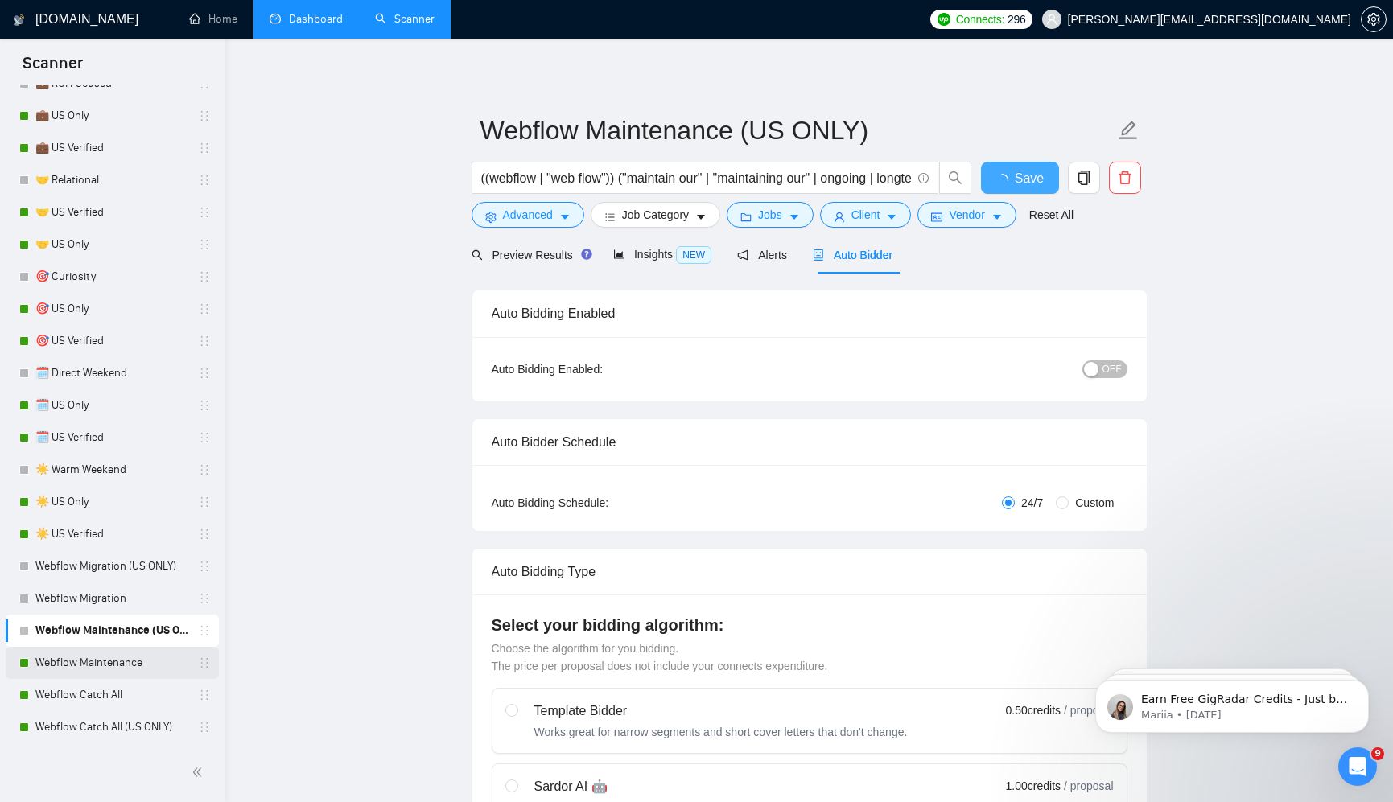
checkbox input "true"
click at [115, 659] on link "Webflow Maintenance" at bounding box center [111, 663] width 153 height 32
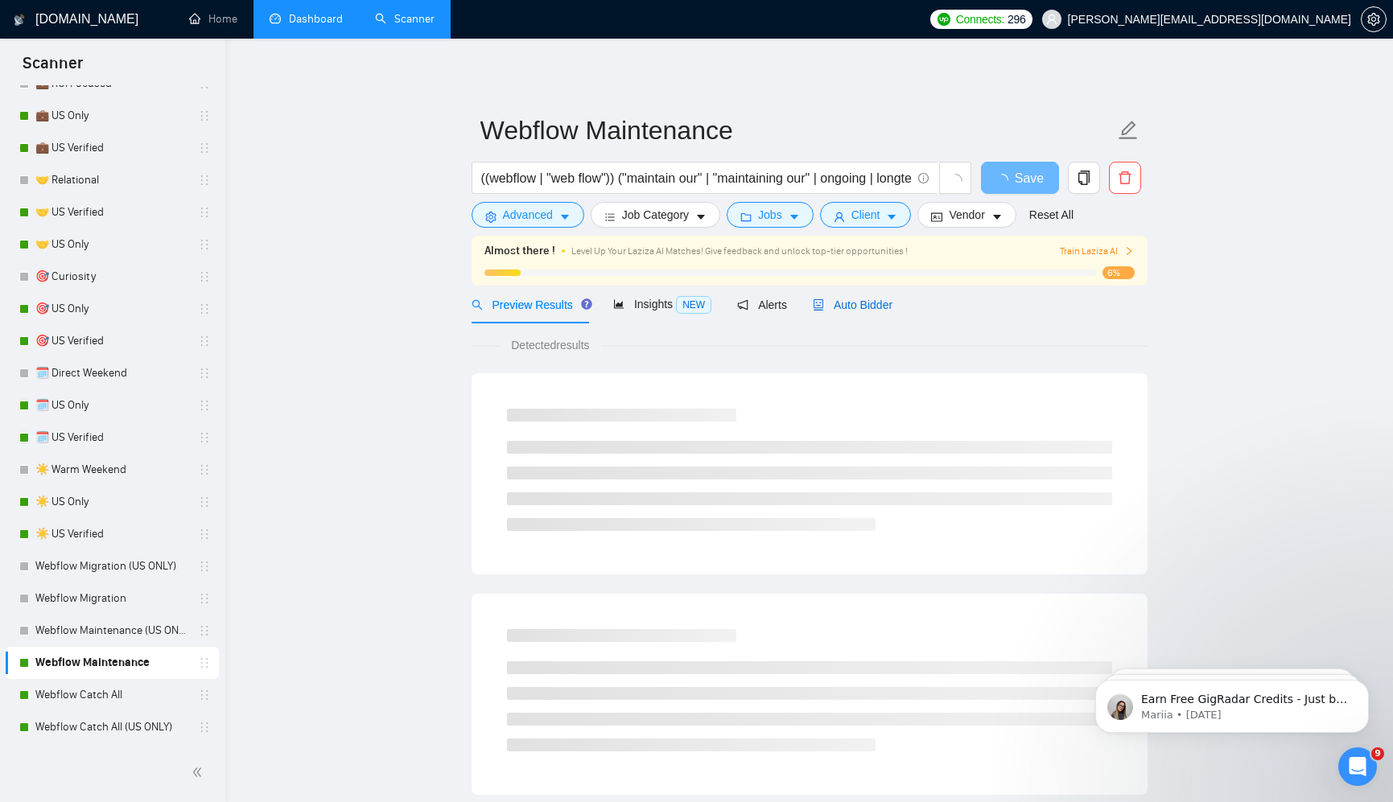
click at [848, 302] on span "Auto Bidder" at bounding box center [853, 304] width 80 height 13
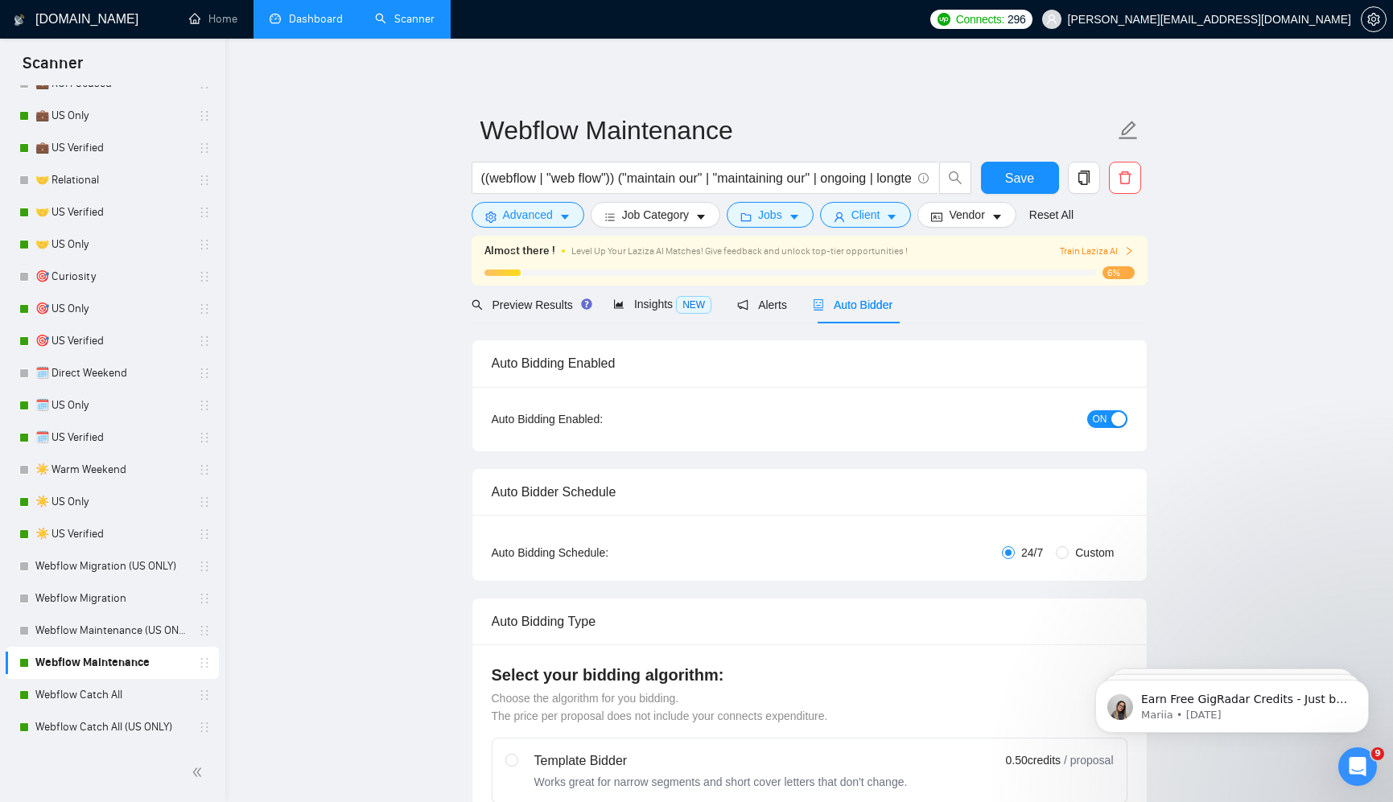
checkbox input "true"
click at [1114, 412] on div "button" at bounding box center [1118, 419] width 14 height 14
click at [1006, 168] on span "Save" at bounding box center [1019, 178] width 29 height 20
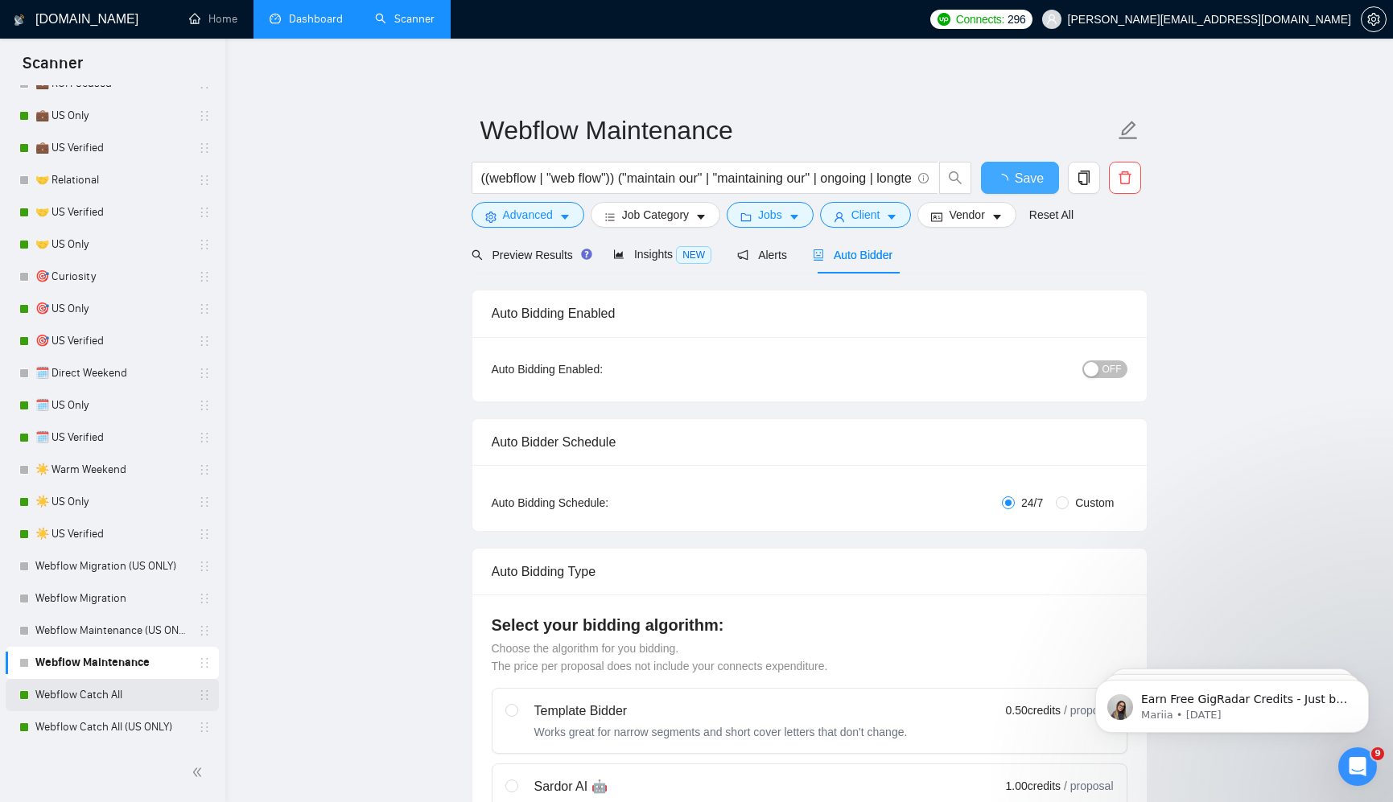
checkbox input "true"
click at [97, 695] on link "Webflow Catch All" at bounding box center [111, 695] width 153 height 32
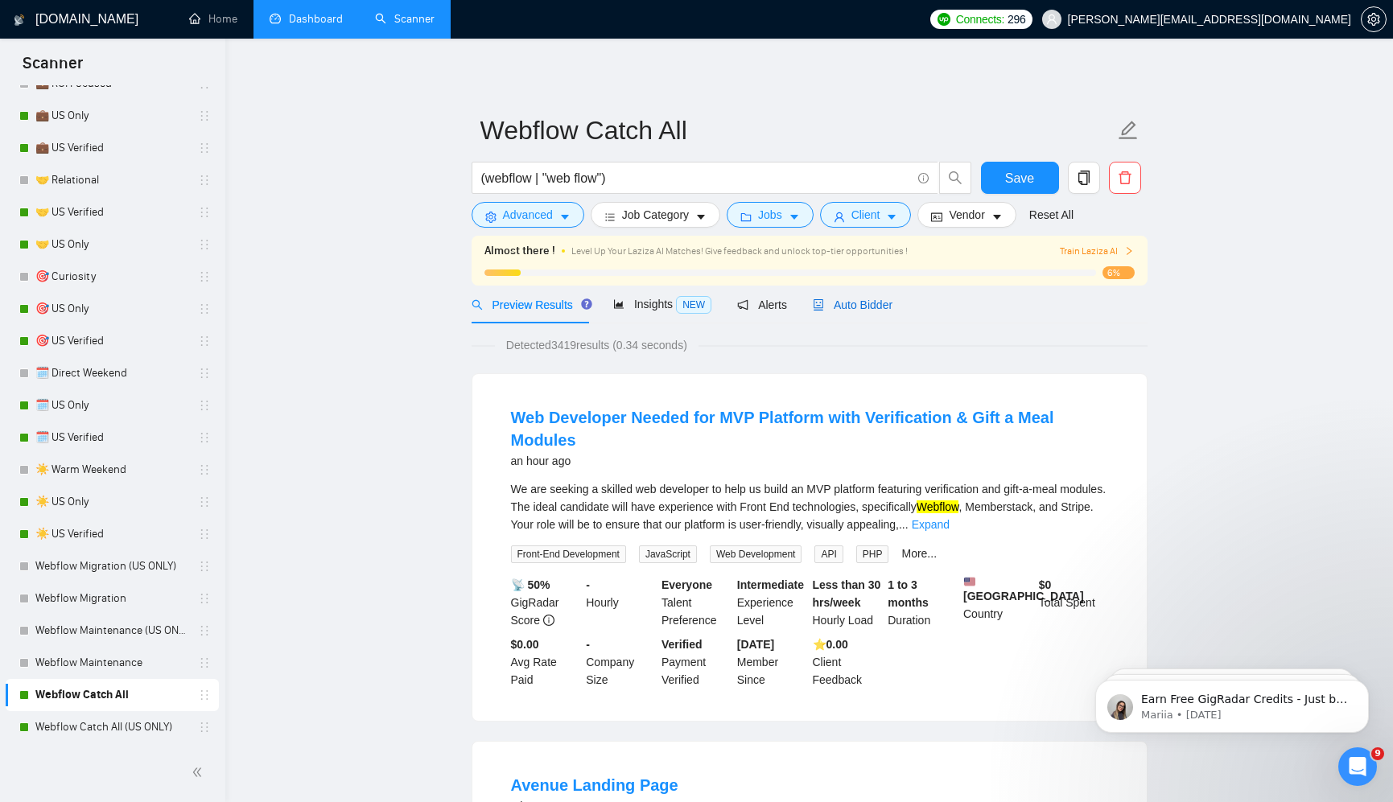
click at [839, 307] on span "Auto Bidder" at bounding box center [853, 304] width 80 height 13
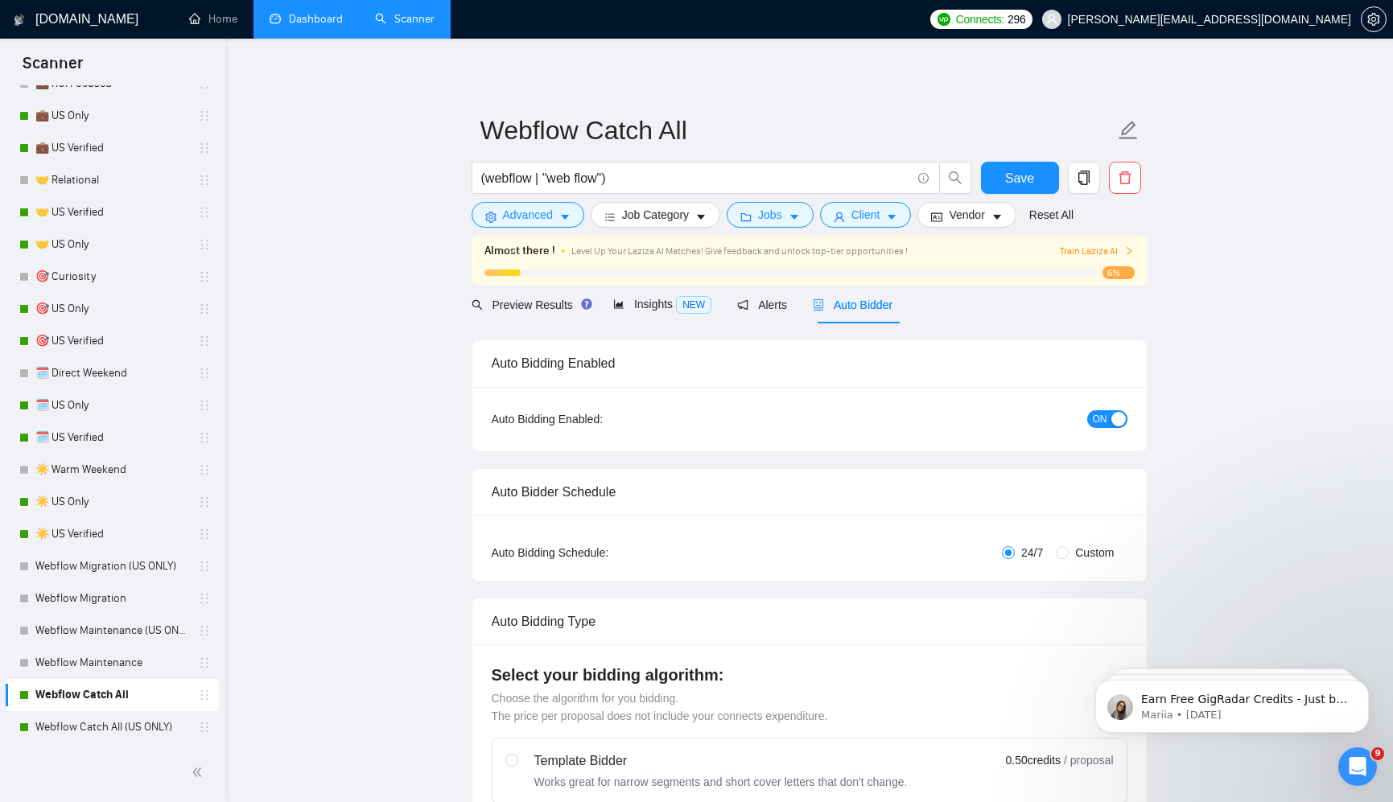
checkbox input "true"
click at [1117, 418] on div "button" at bounding box center [1118, 419] width 14 height 14
click at [1023, 183] on span "Save" at bounding box center [1019, 178] width 29 height 20
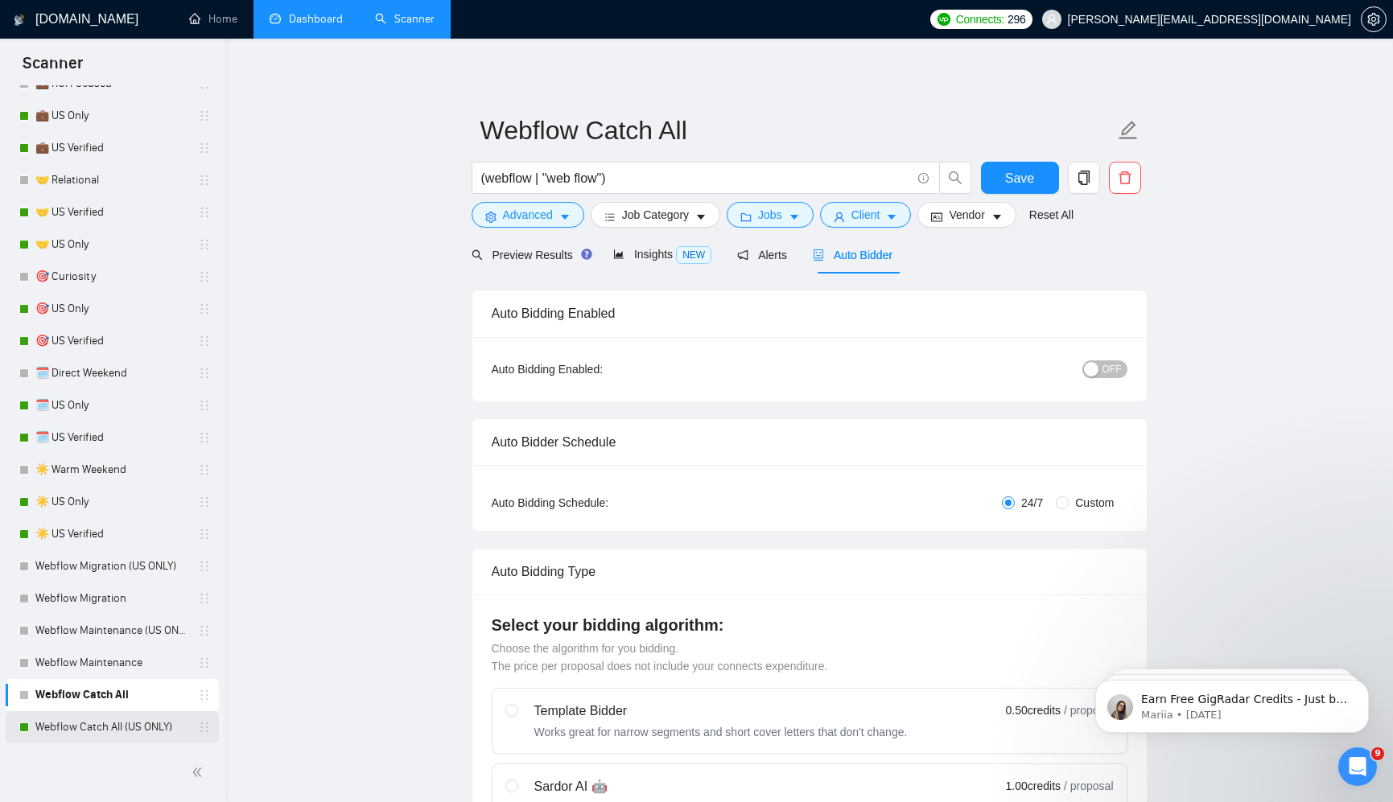
click at [97, 725] on link "Webflow Catch All (US ONLY)" at bounding box center [111, 727] width 153 height 32
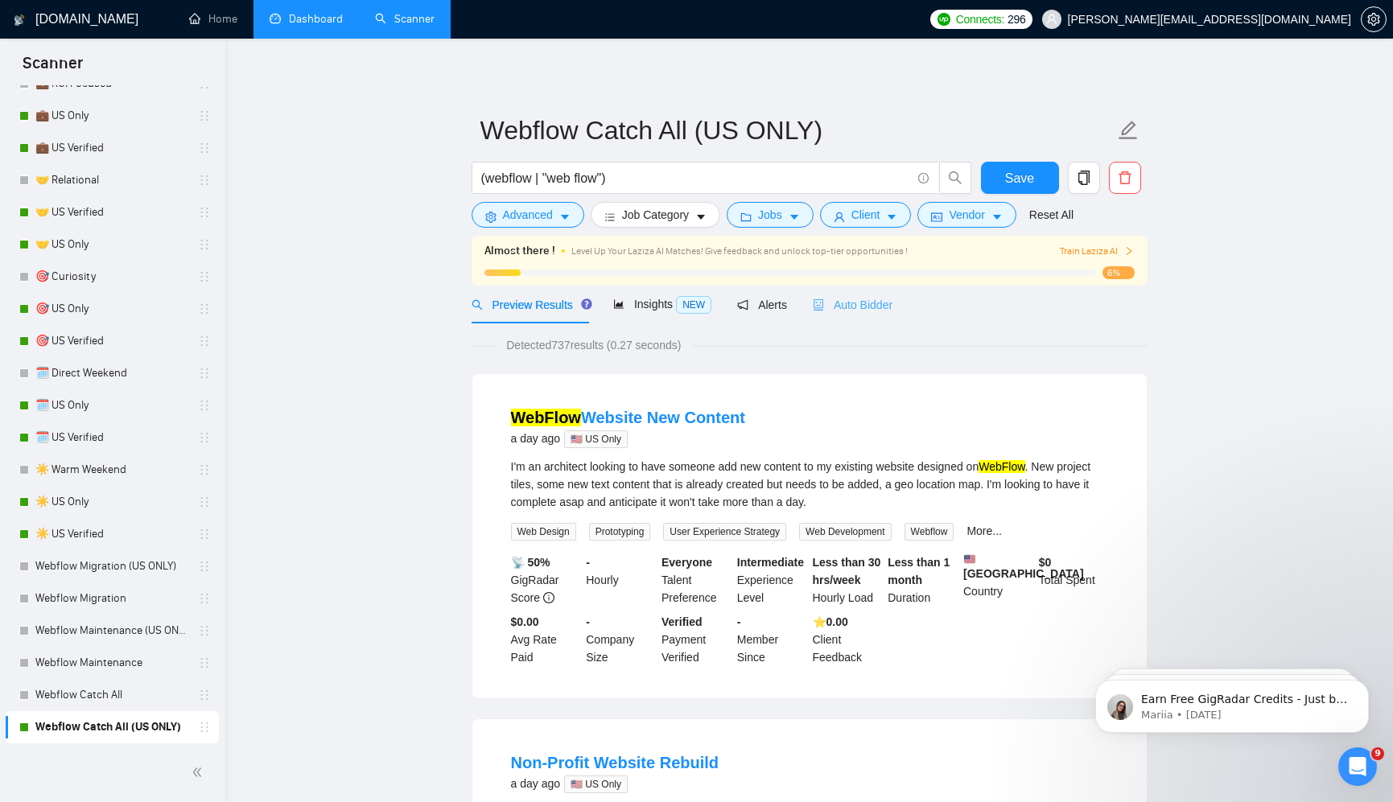
click at [875, 315] on div "Auto Bidder" at bounding box center [853, 305] width 80 height 38
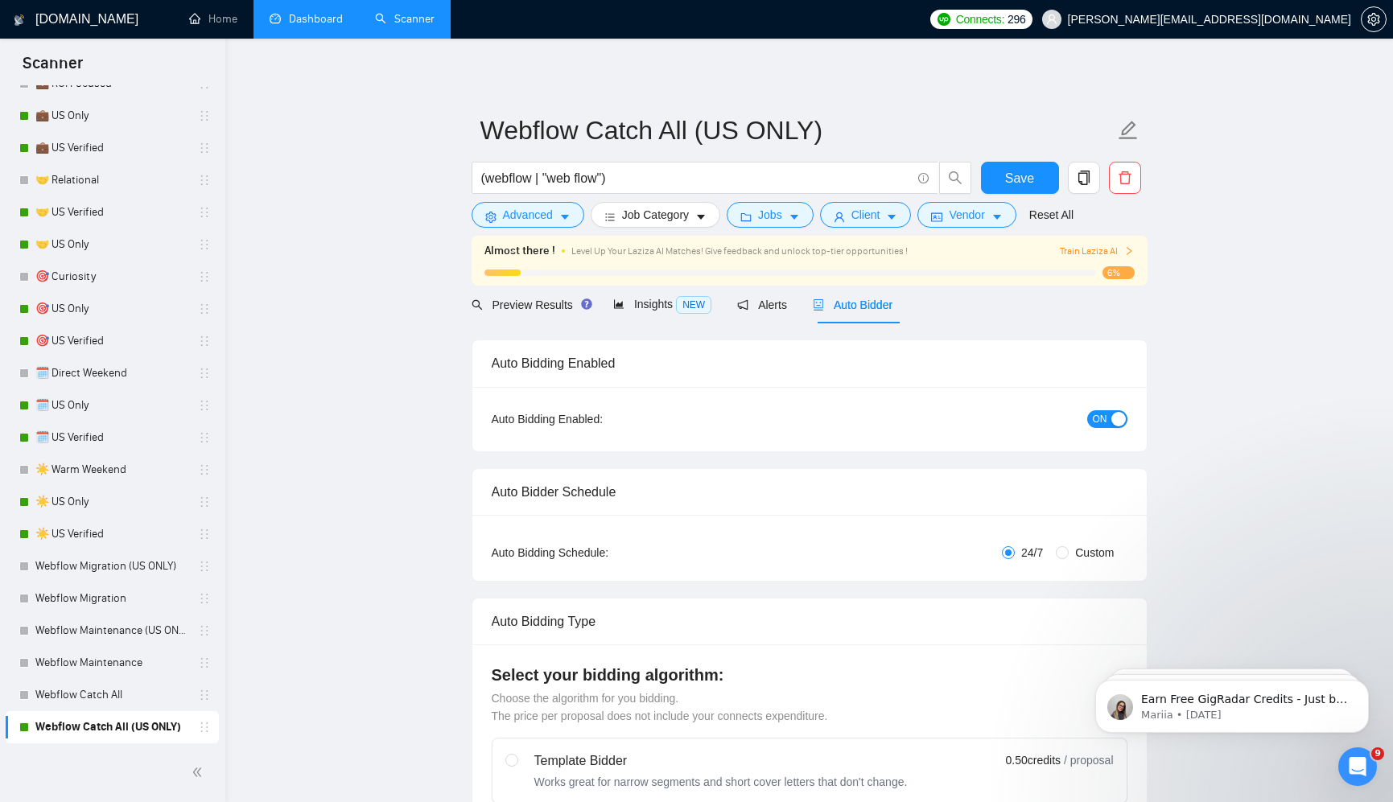
checkbox input "true"
click at [1117, 408] on div "ON" at bounding box center [1021, 419] width 212 height 26
drag, startPoint x: 1113, startPoint y: 415, endPoint x: 1107, endPoint y: 405, distance: 11.6
click at [1113, 415] on div "button" at bounding box center [1118, 419] width 14 height 14
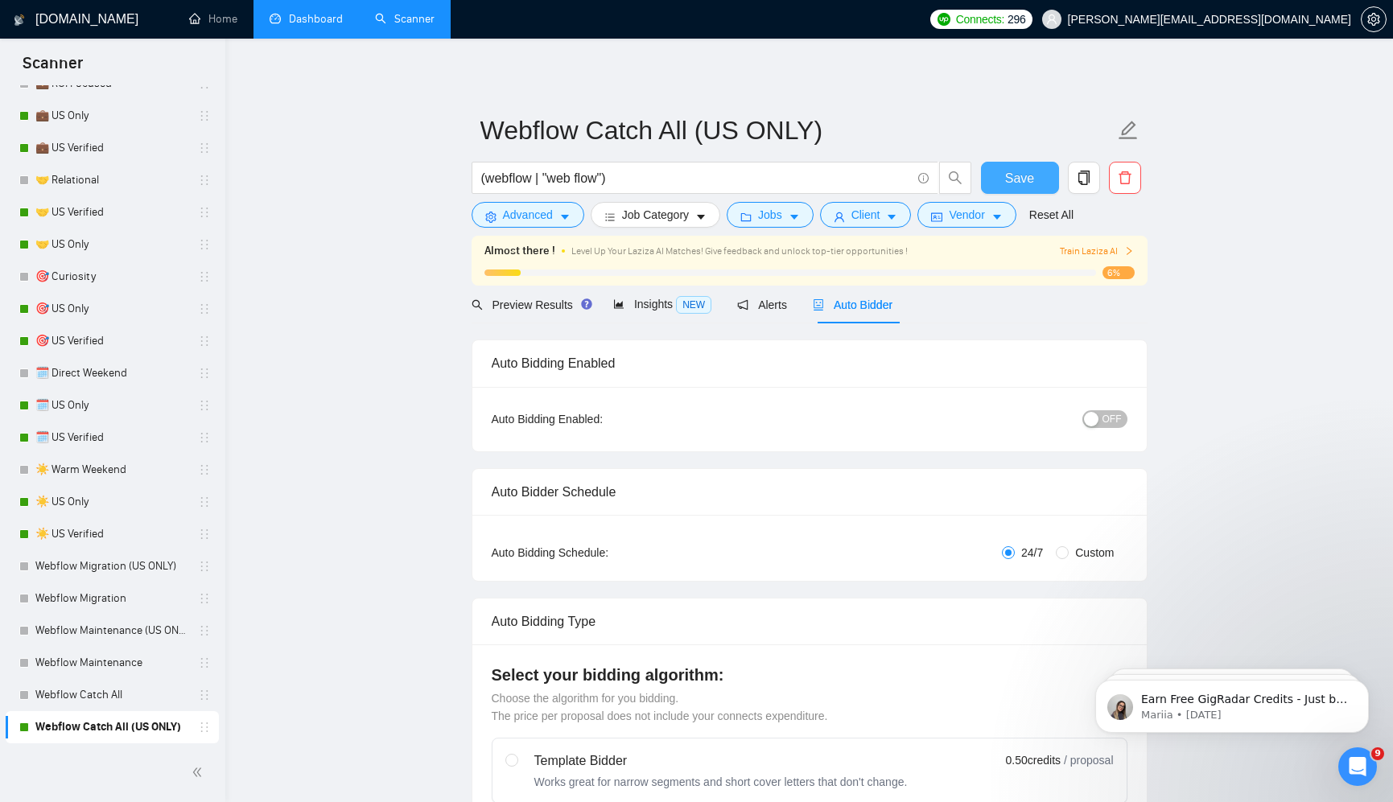
click at [1040, 187] on button "Save" at bounding box center [1020, 178] width 78 height 32
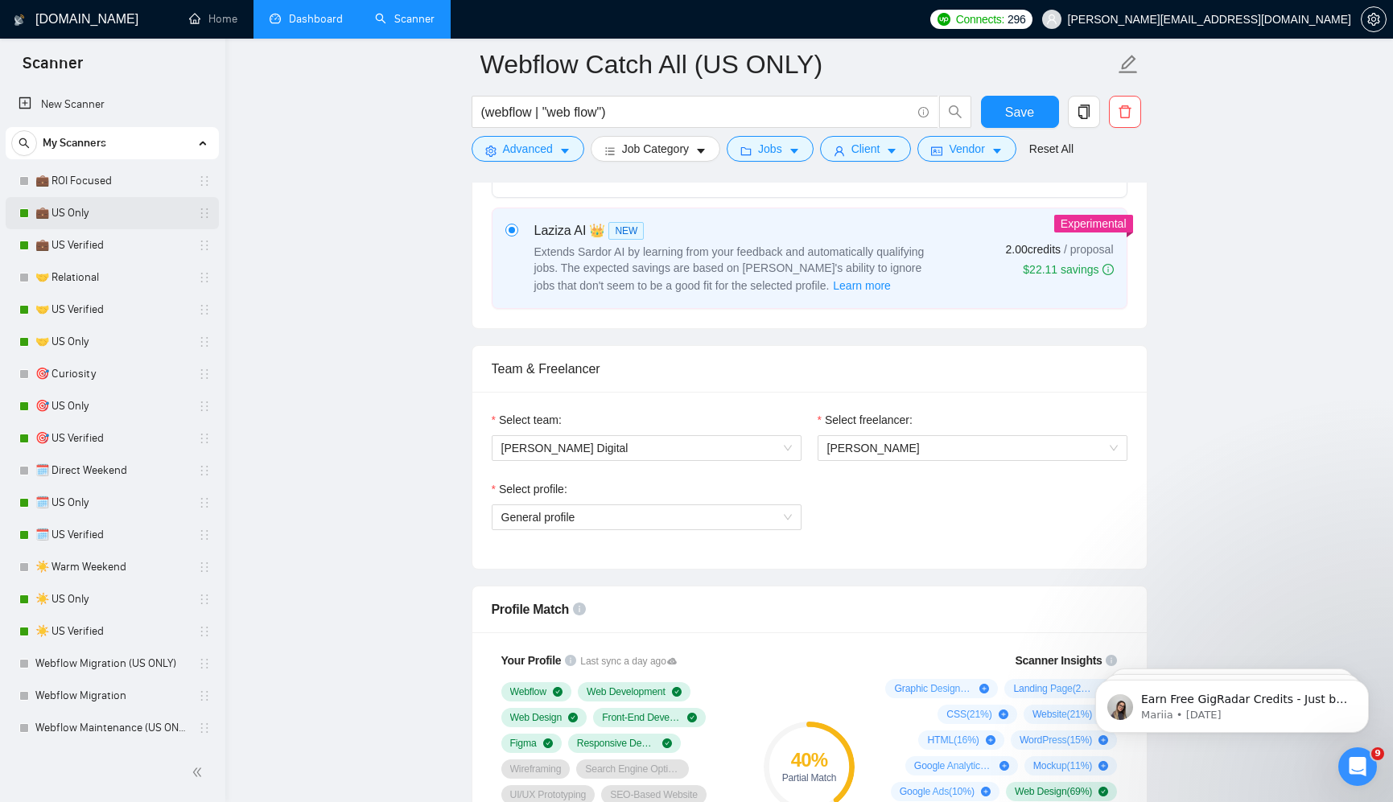
click at [131, 224] on link "💼 US Only" at bounding box center [111, 213] width 153 height 32
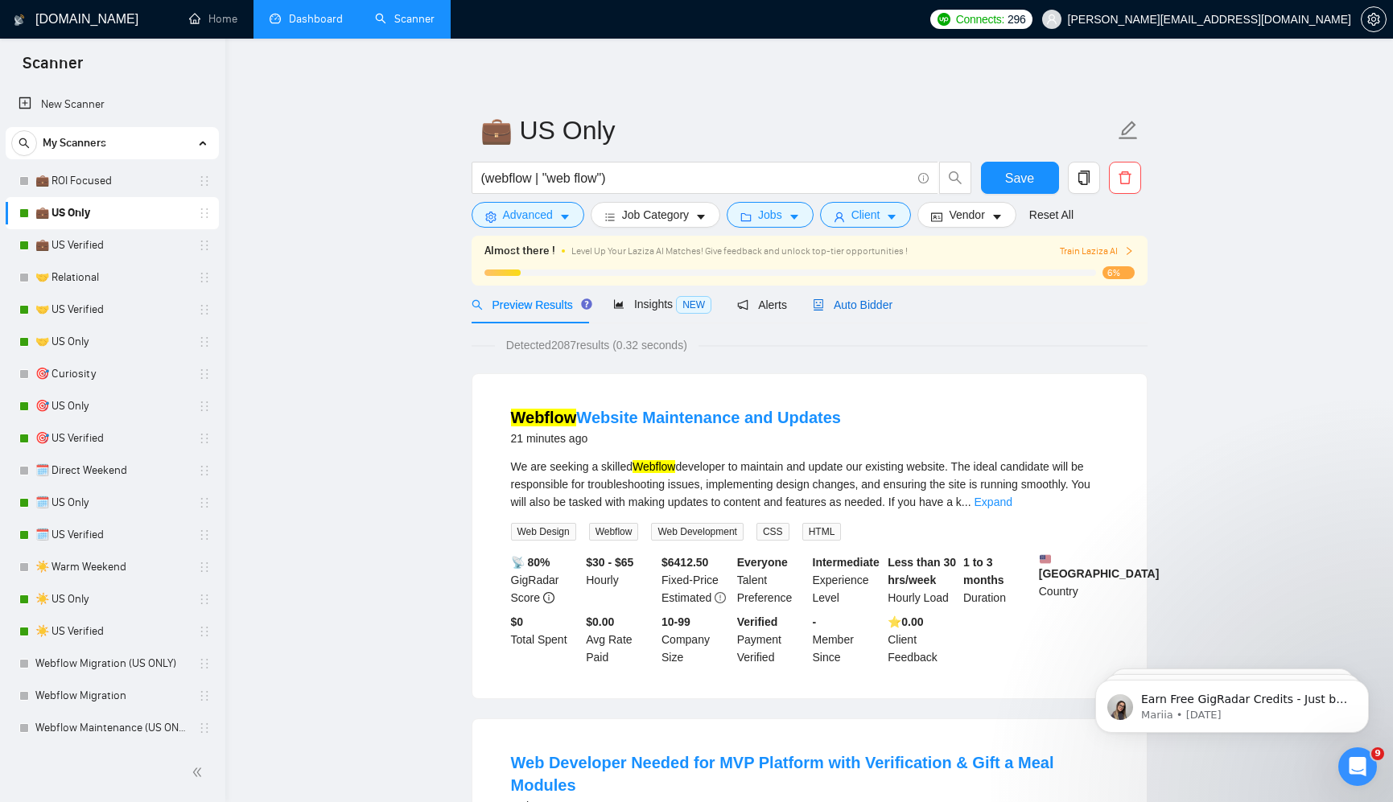
click at [858, 302] on span "Auto Bidder" at bounding box center [853, 304] width 80 height 13
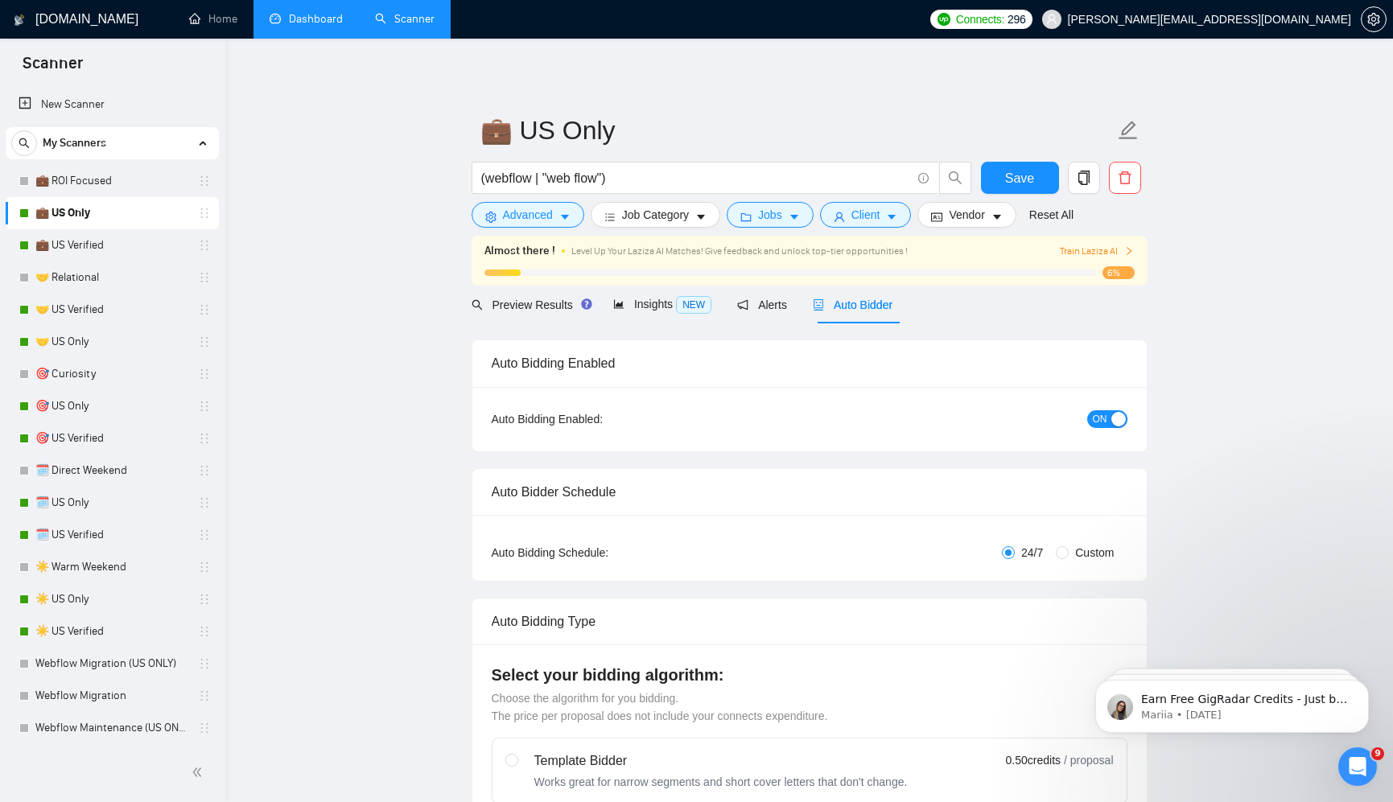
radio input "false"
radio input "true"
checkbox input "true"
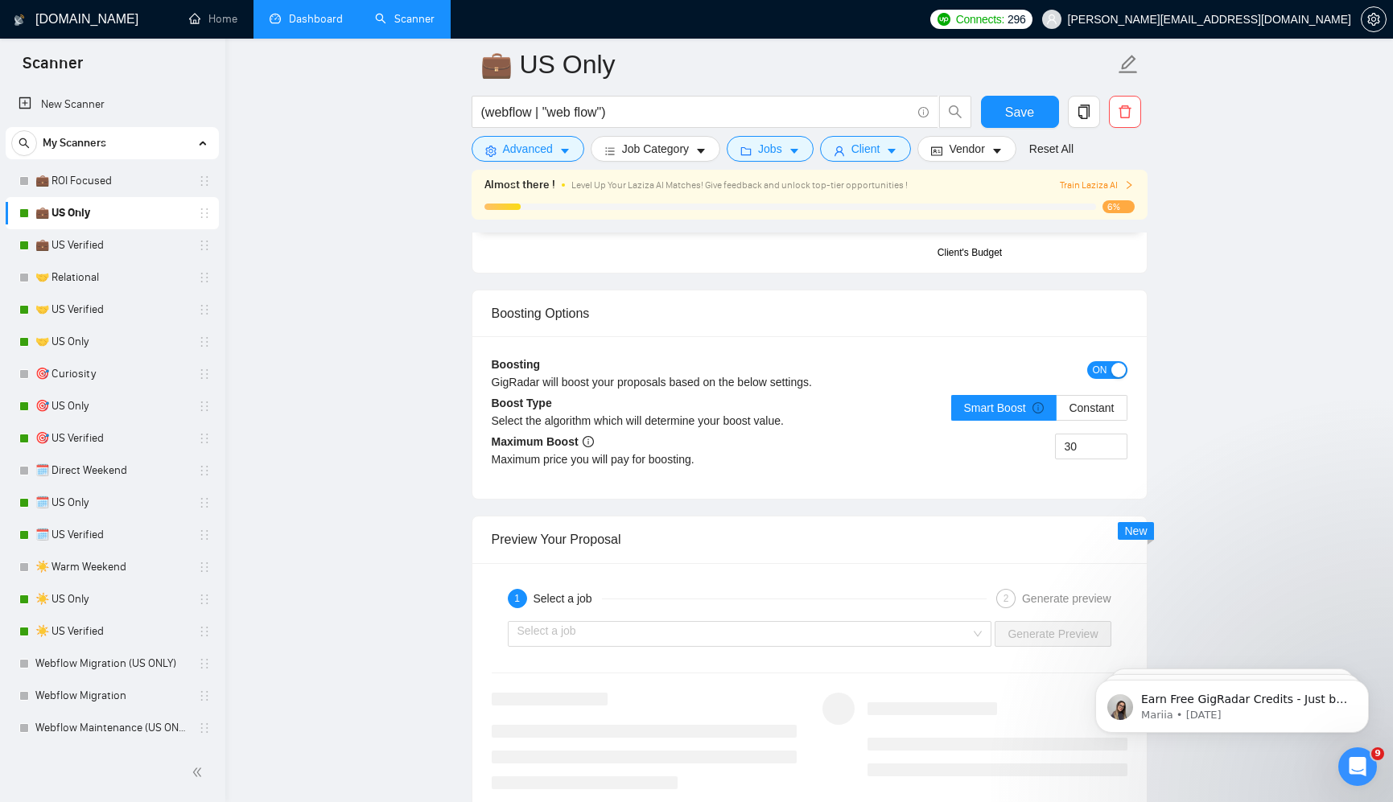
scroll to position [3075, 0]
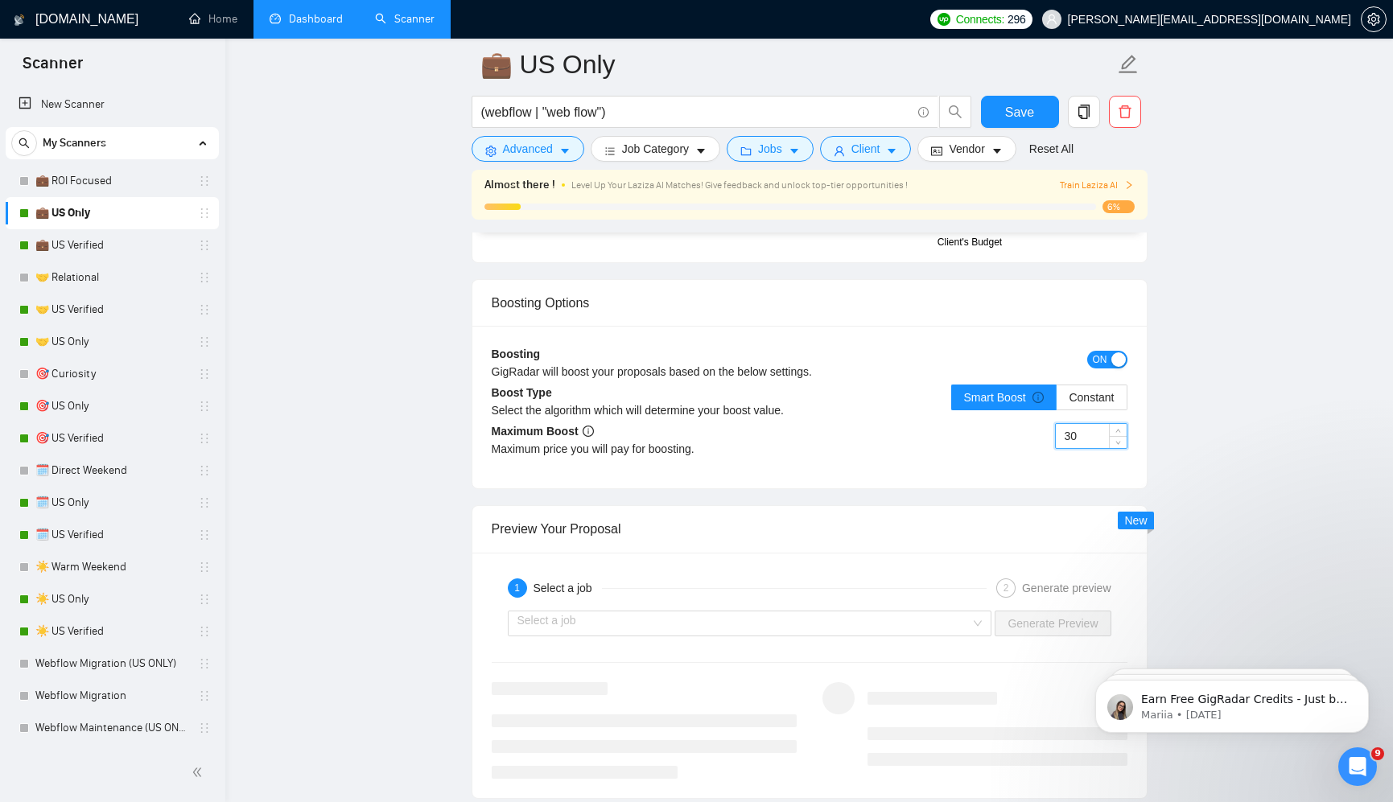
drag, startPoint x: 1097, startPoint y: 429, endPoint x: 1047, endPoint y: 430, distance: 49.1
click at [1047, 430] on div "30" at bounding box center [968, 445] width 318 height 45
drag, startPoint x: 1076, startPoint y: 432, endPoint x: 1055, endPoint y: 433, distance: 20.9
click at [1055, 433] on input "30" at bounding box center [1090, 436] width 71 height 24
type input "100"
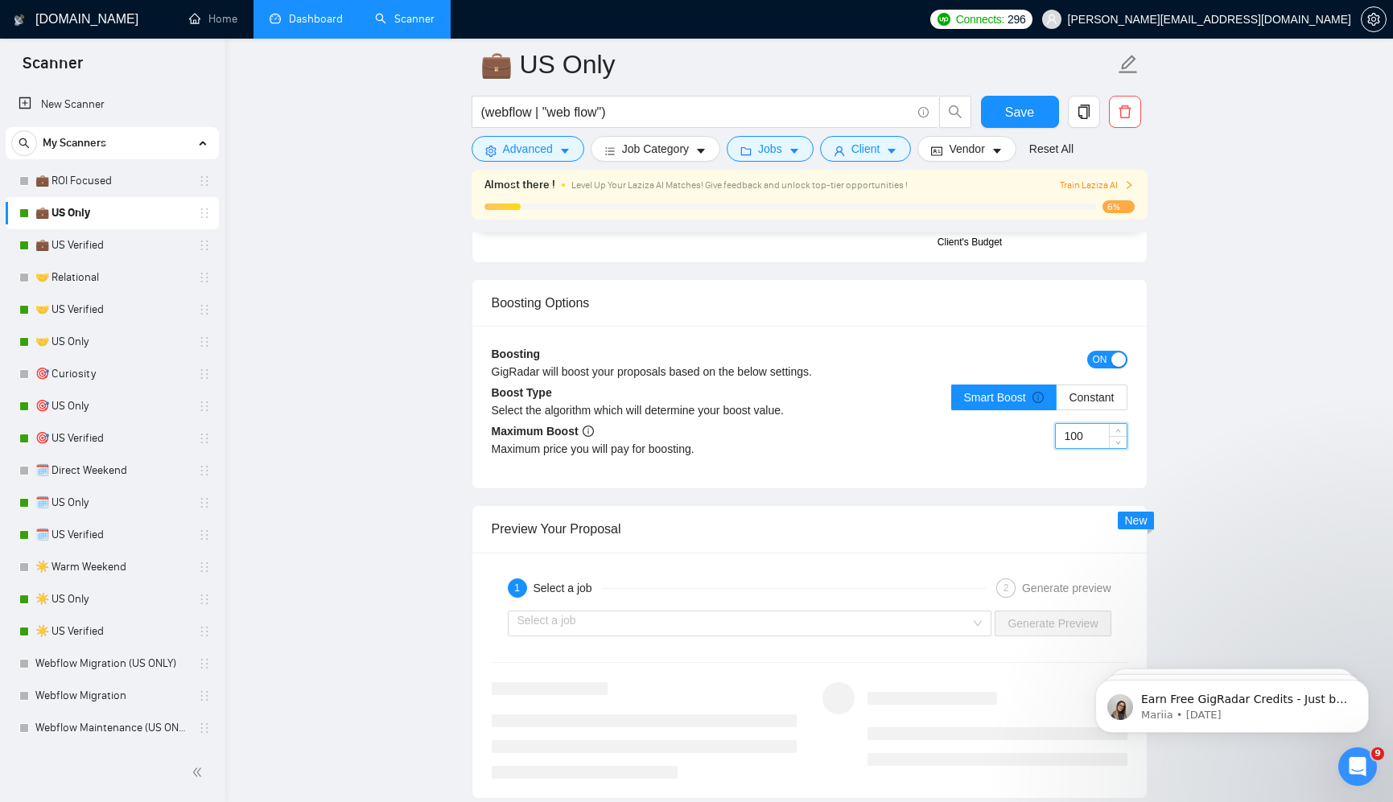
click at [976, 452] on div "100" at bounding box center [968, 445] width 318 height 45
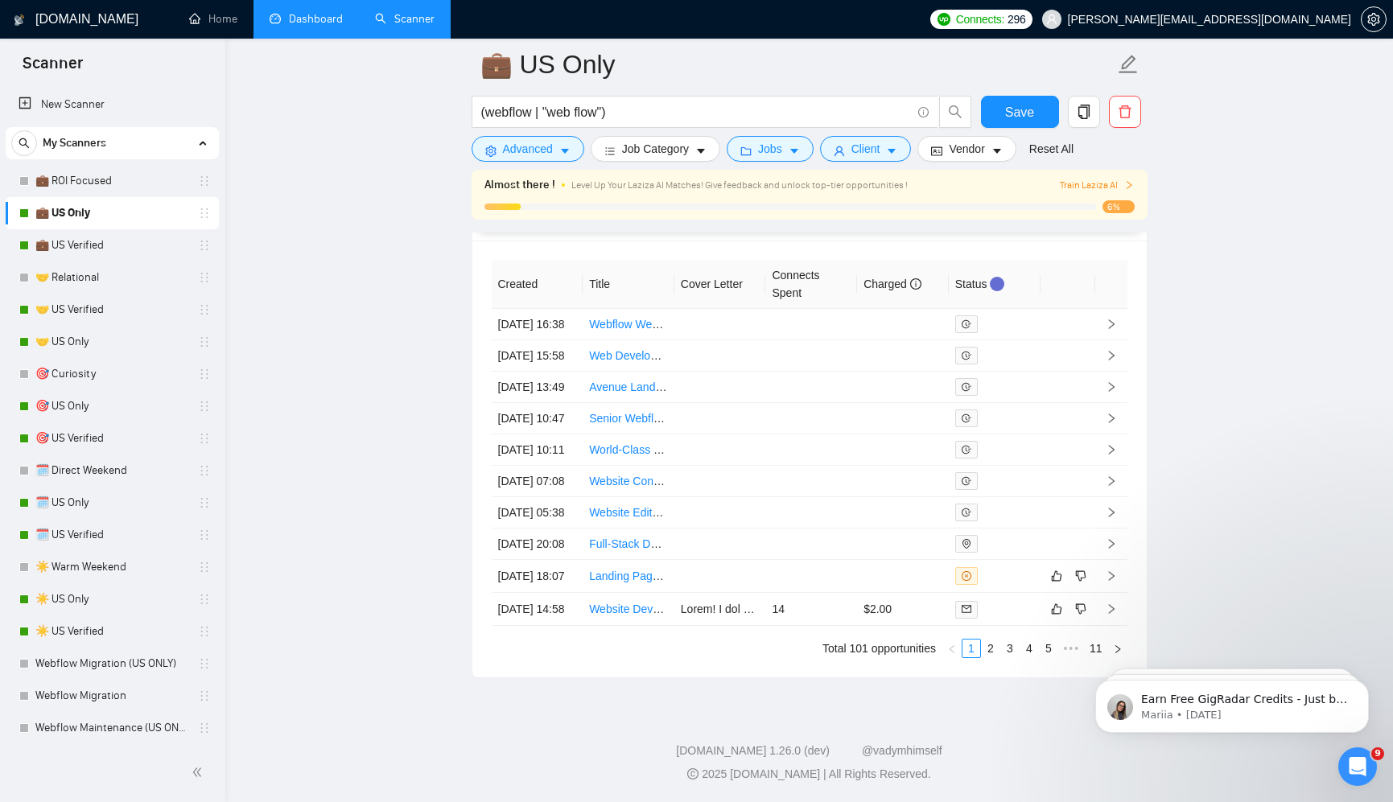
scroll to position [4592, 0]
click at [1030, 112] on span "Save" at bounding box center [1019, 112] width 29 height 20
click at [138, 245] on link "💼 US Verified" at bounding box center [111, 245] width 153 height 32
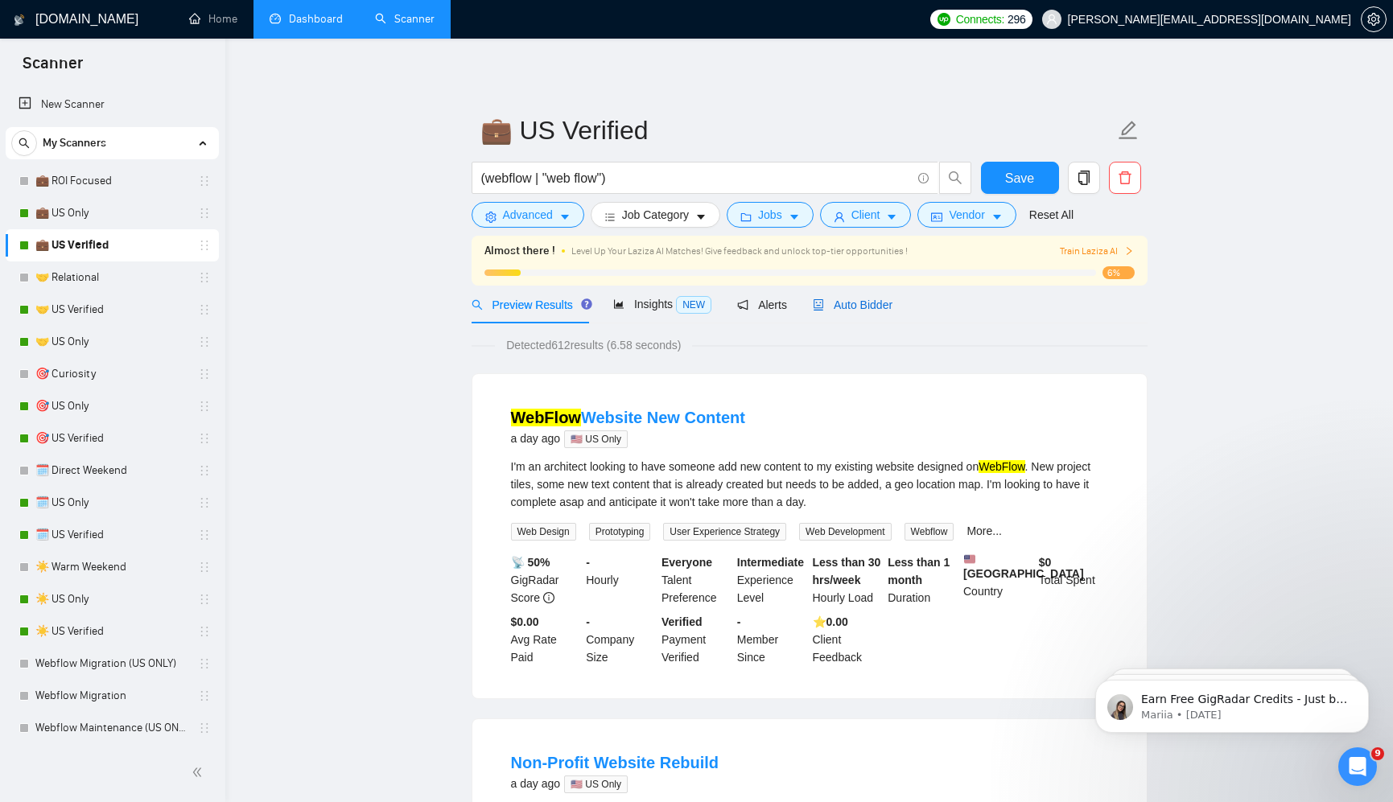
click at [854, 309] on span "Auto Bidder" at bounding box center [853, 304] width 80 height 13
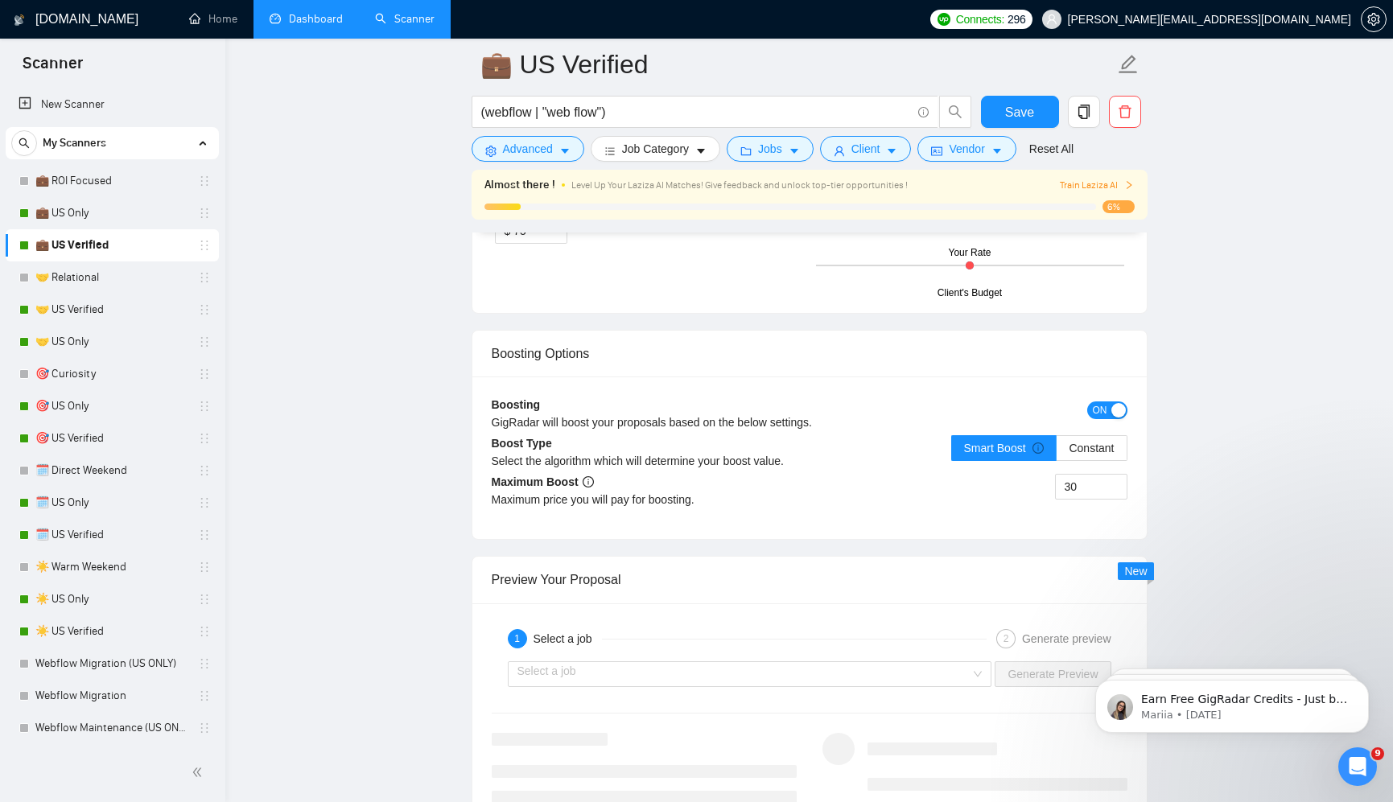
scroll to position [3055, 0]
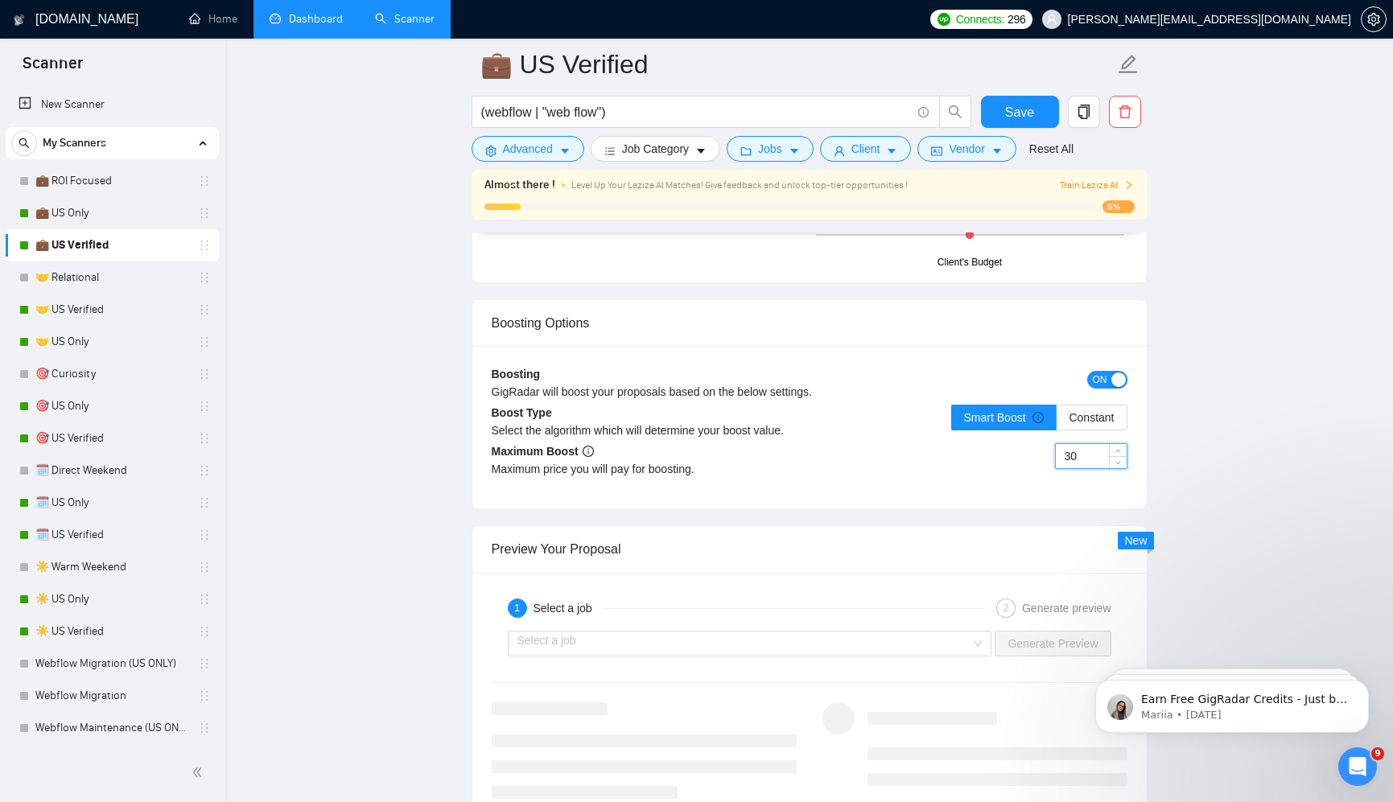
drag, startPoint x: 1080, startPoint y: 459, endPoint x: 1050, endPoint y: 463, distance: 29.9
click at [1051, 463] on div "30" at bounding box center [968, 465] width 318 height 45
type input "100"
click at [1040, 117] on button "Save" at bounding box center [1020, 112] width 78 height 32
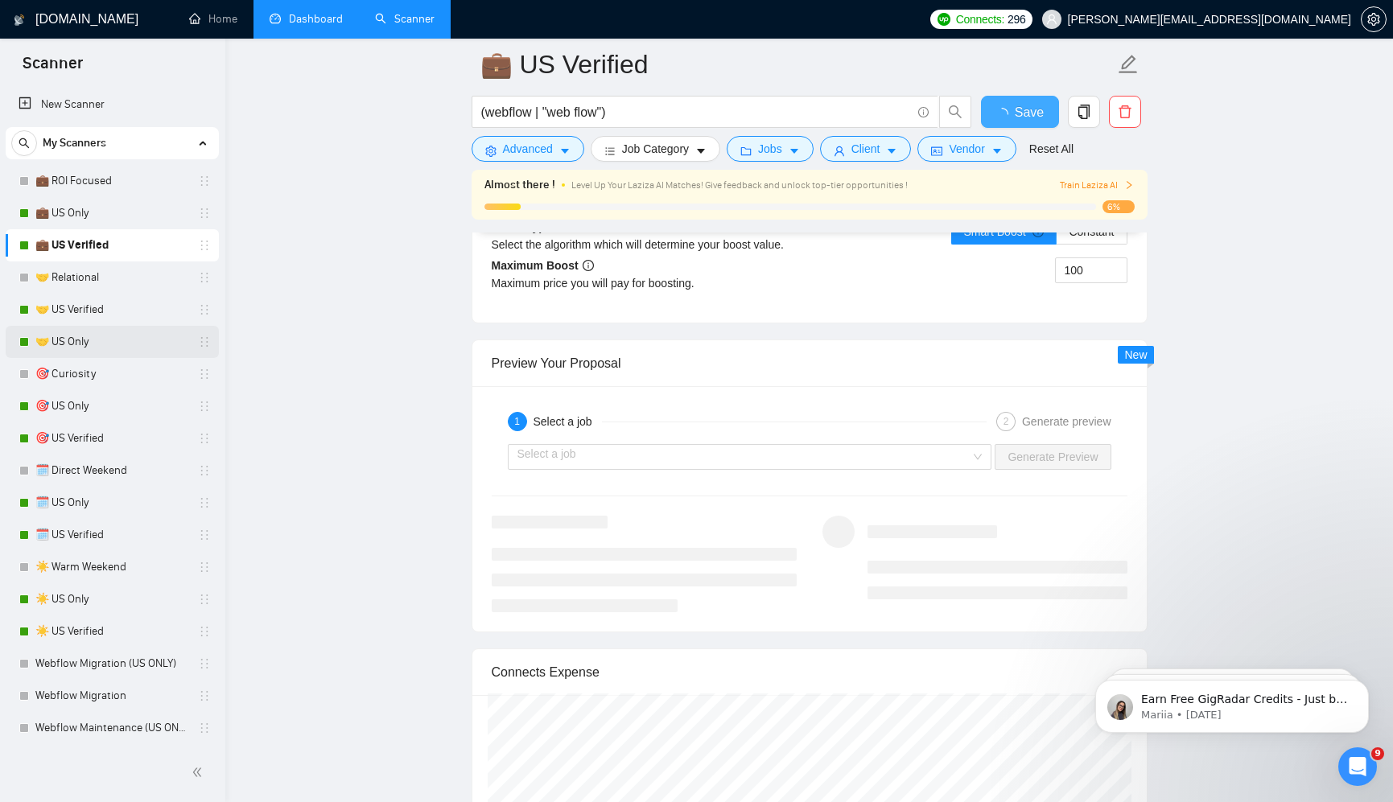
checkbox input "true"
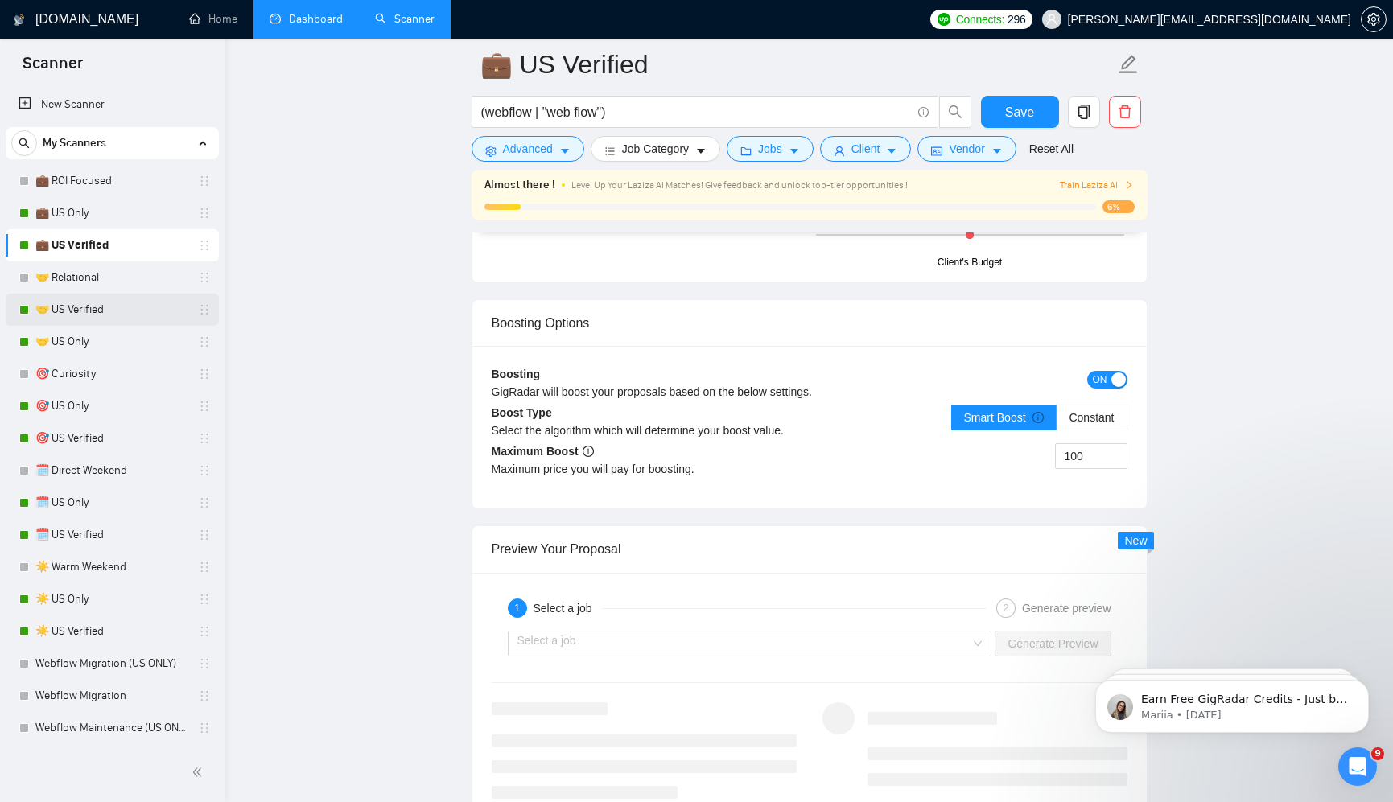
click at [126, 311] on link "🤝 US Verified" at bounding box center [111, 310] width 153 height 32
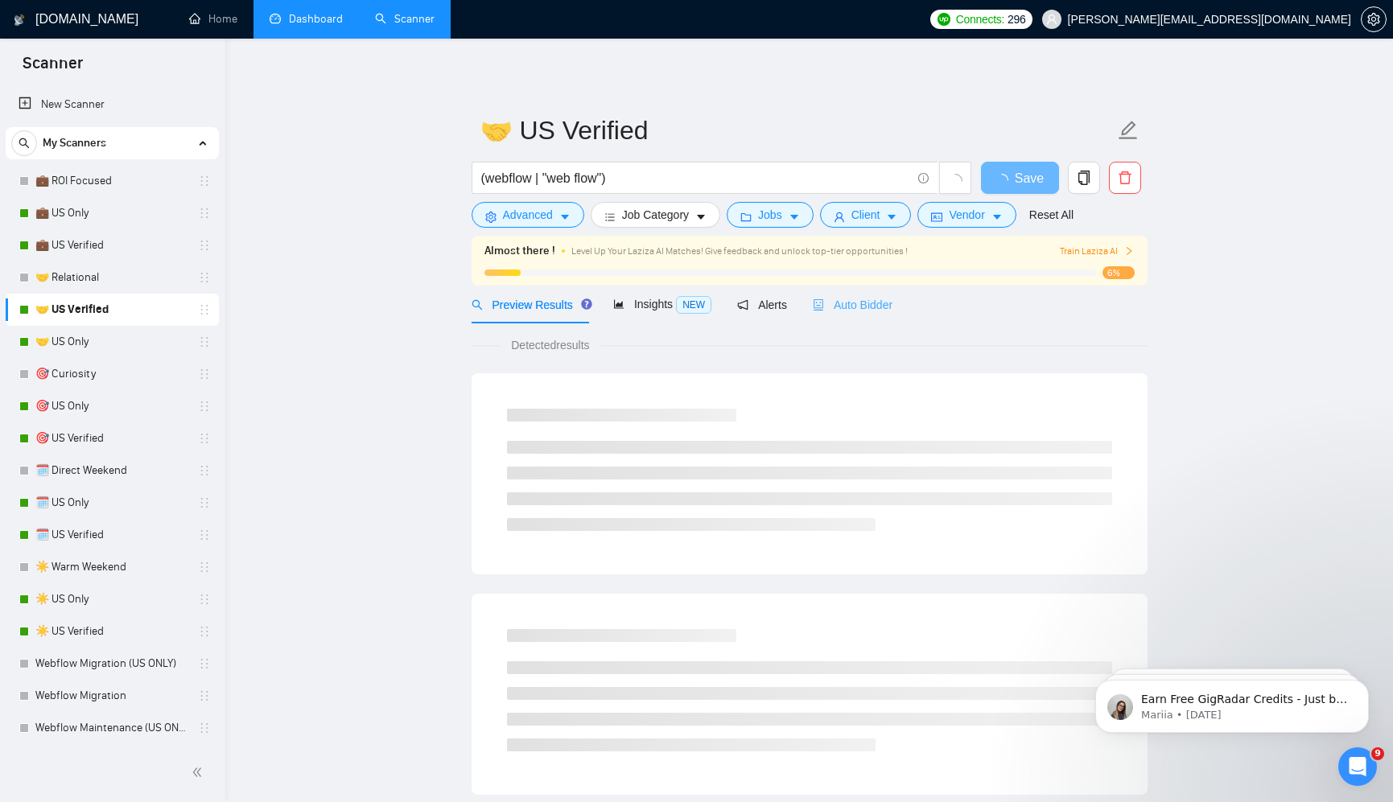
click at [858, 314] on div "Auto Bidder" at bounding box center [853, 305] width 80 height 38
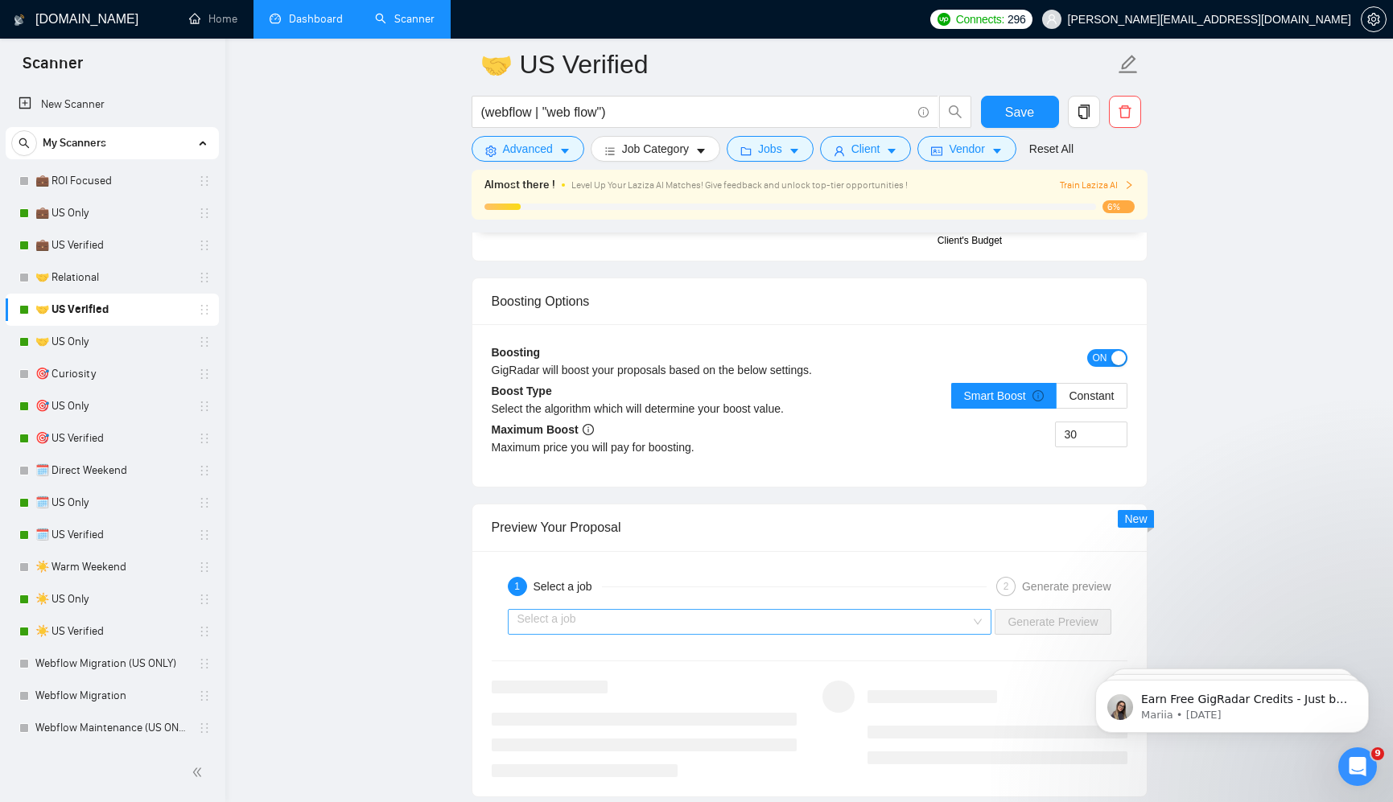
scroll to position [3078, 0]
click at [1097, 434] on input "30" at bounding box center [1090, 433] width 71 height 24
type input "100"
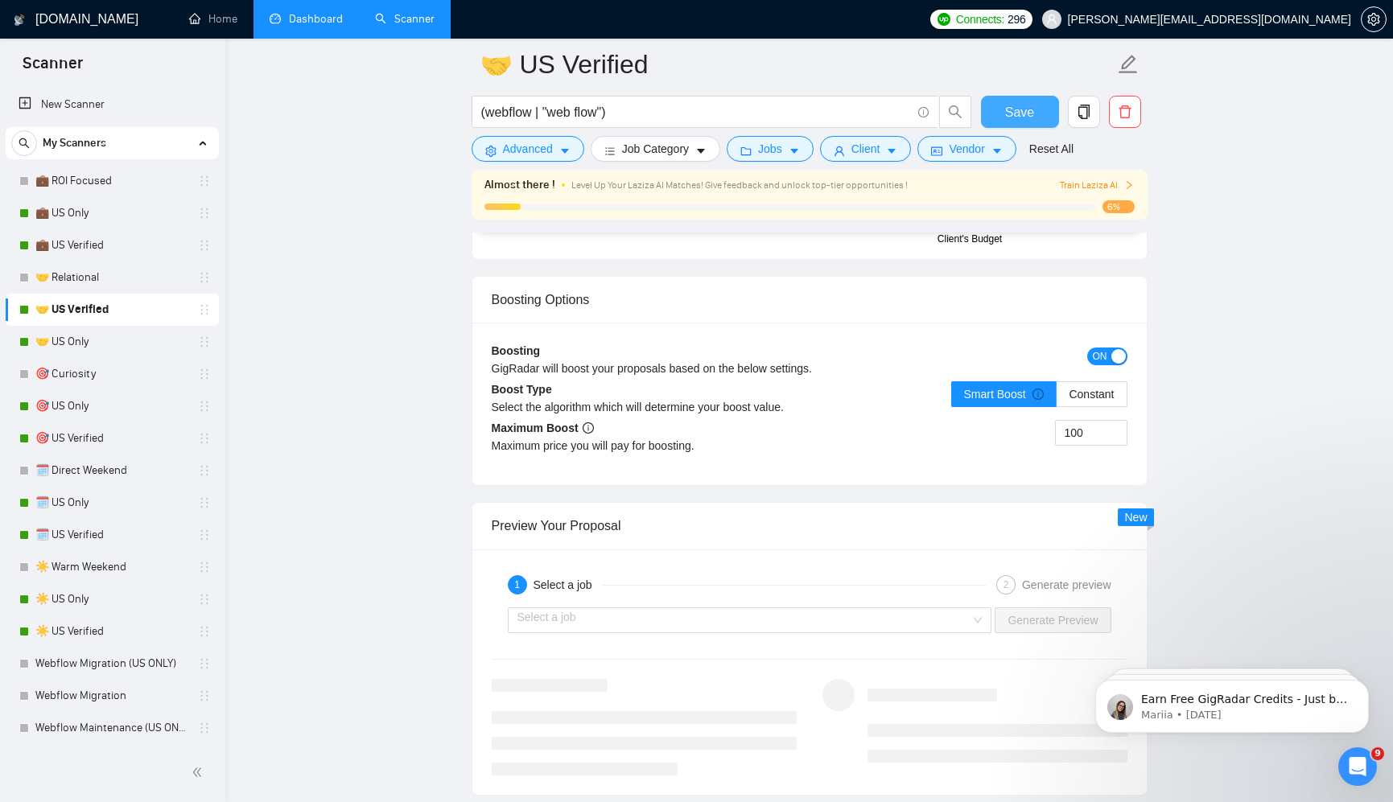
click at [1038, 103] on button "Save" at bounding box center [1020, 112] width 78 height 32
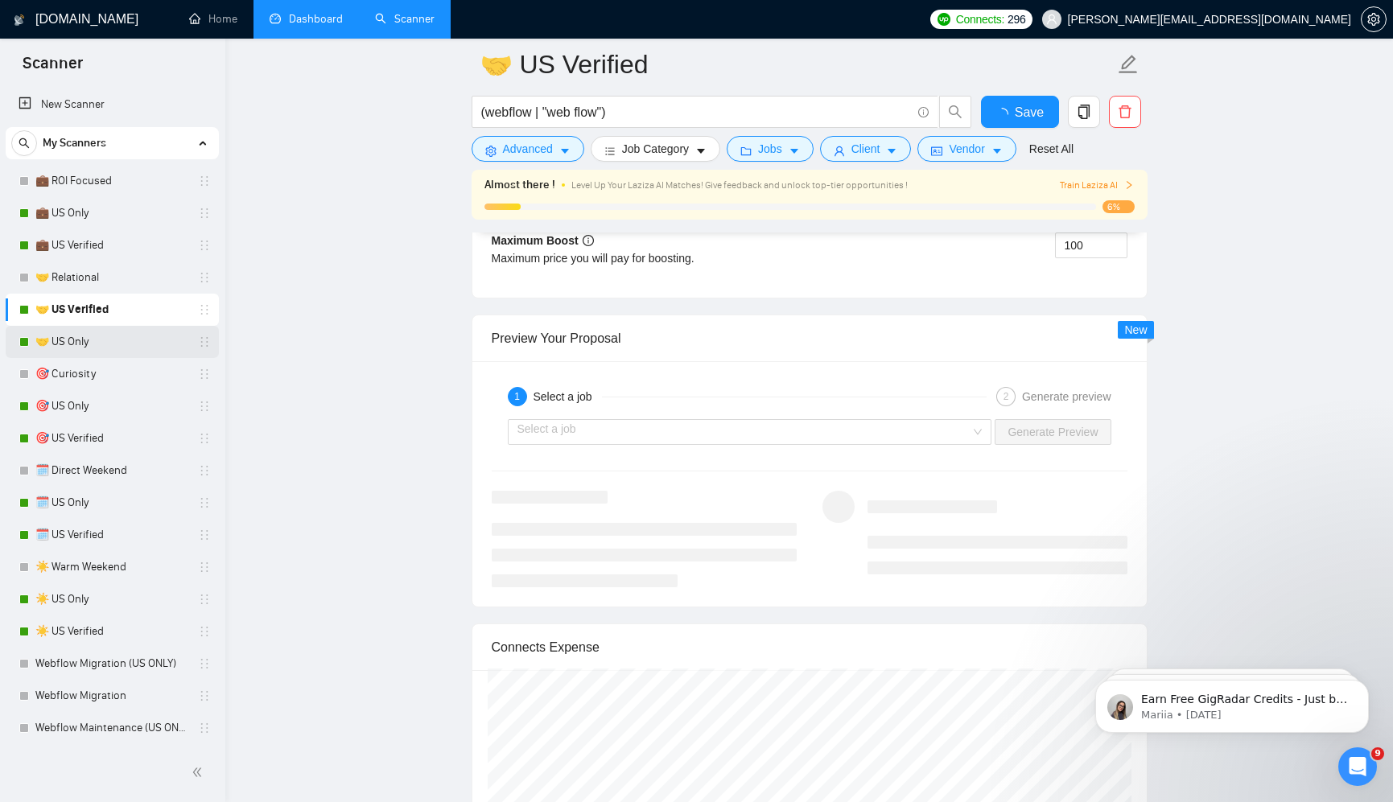
click at [116, 344] on link "🤝 US Only" at bounding box center [111, 342] width 153 height 32
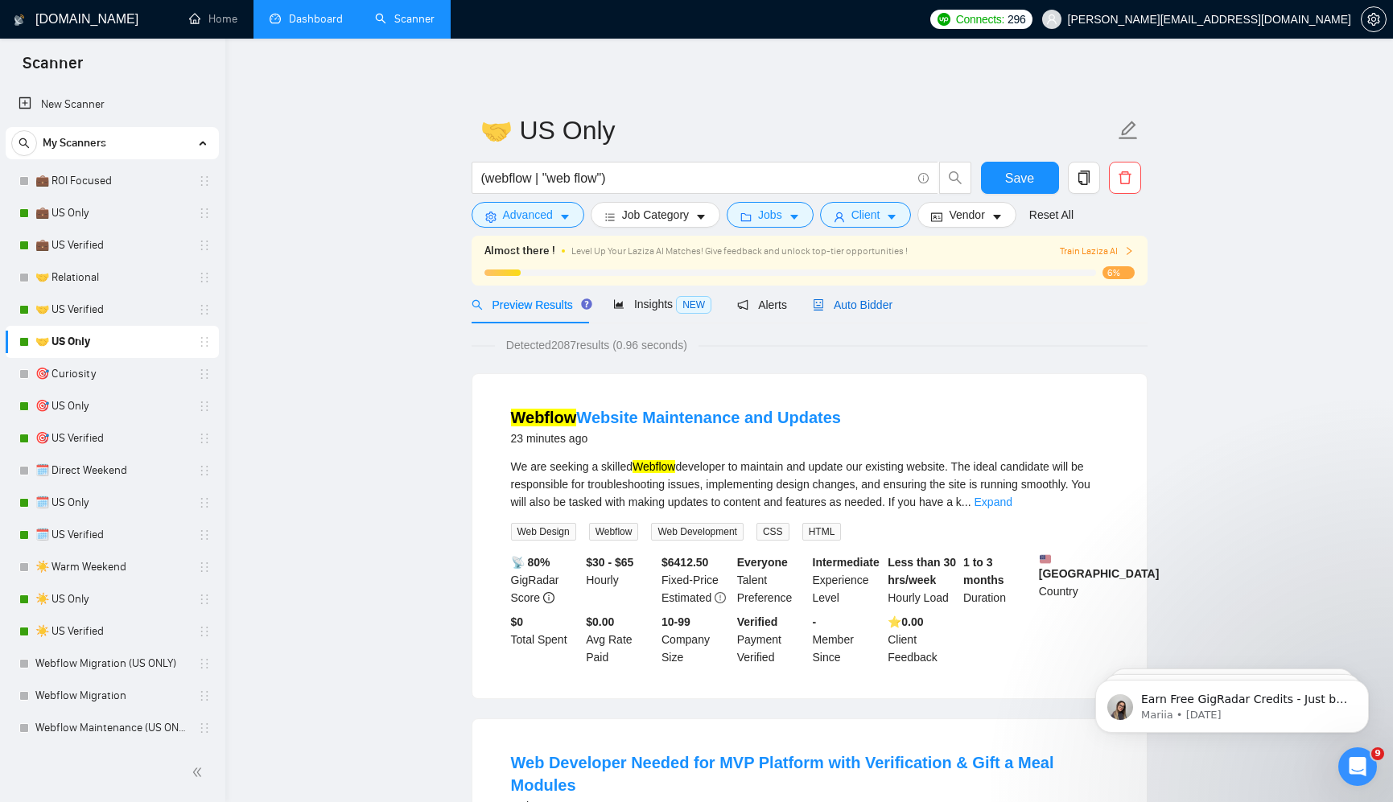
click at [858, 305] on span "Auto Bidder" at bounding box center [853, 304] width 80 height 13
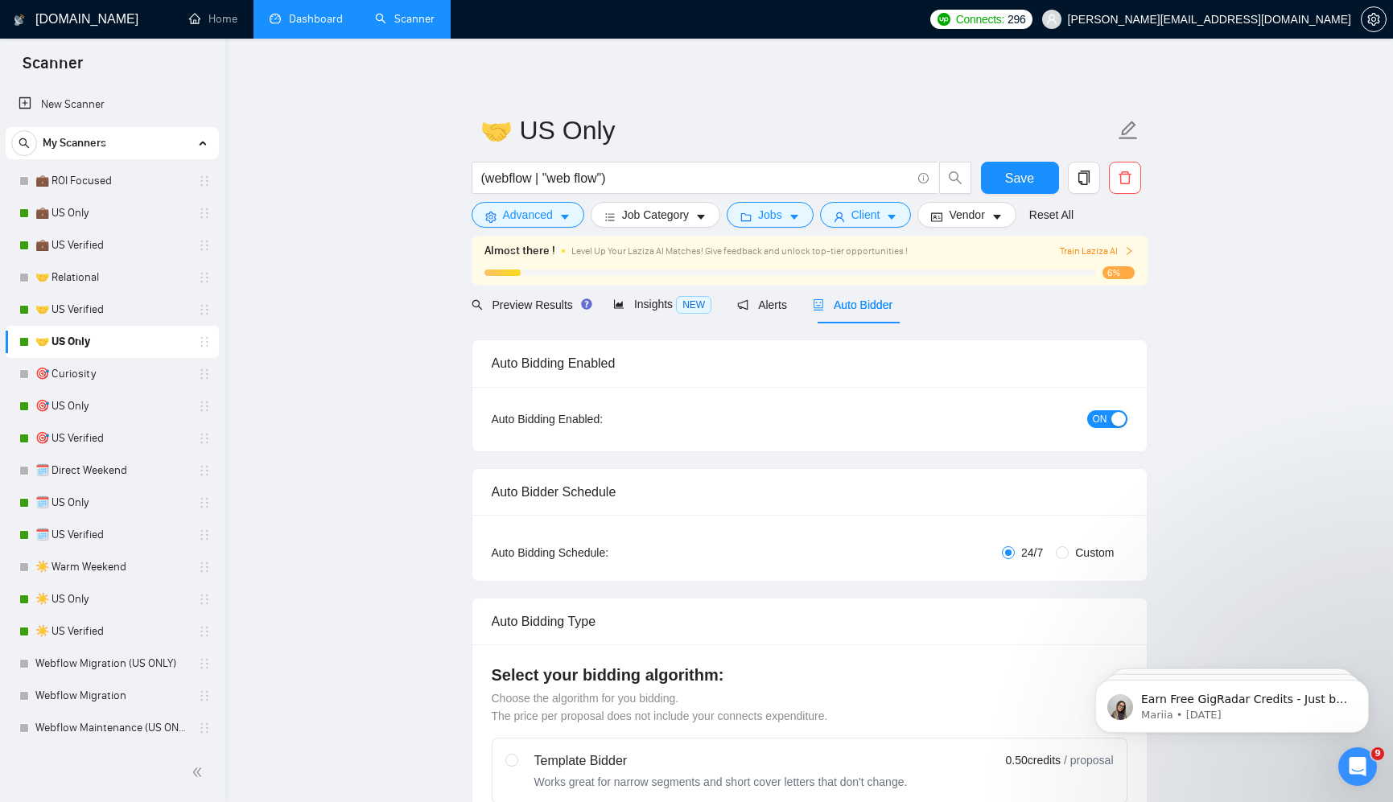
radio input "false"
radio input "true"
checkbox input "true"
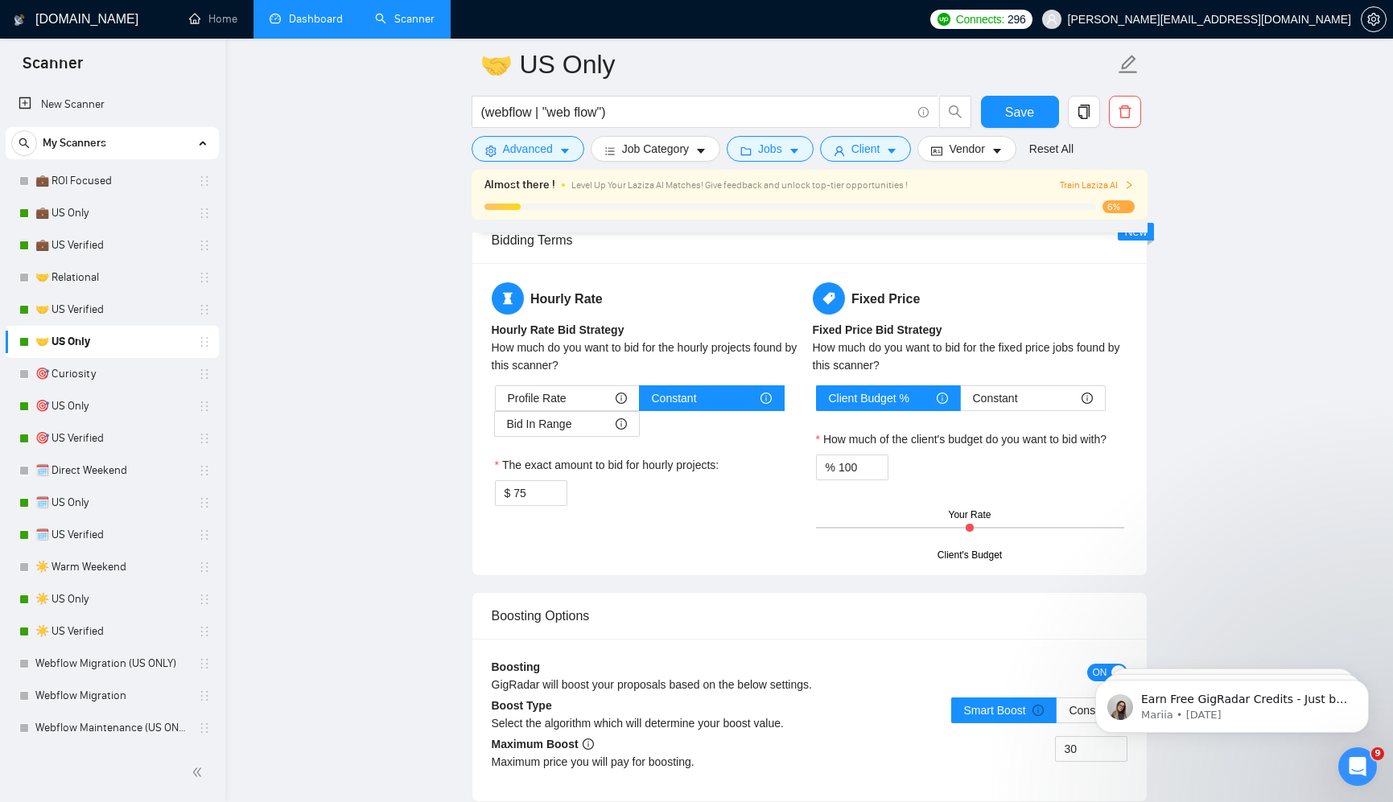
scroll to position [2977, 0]
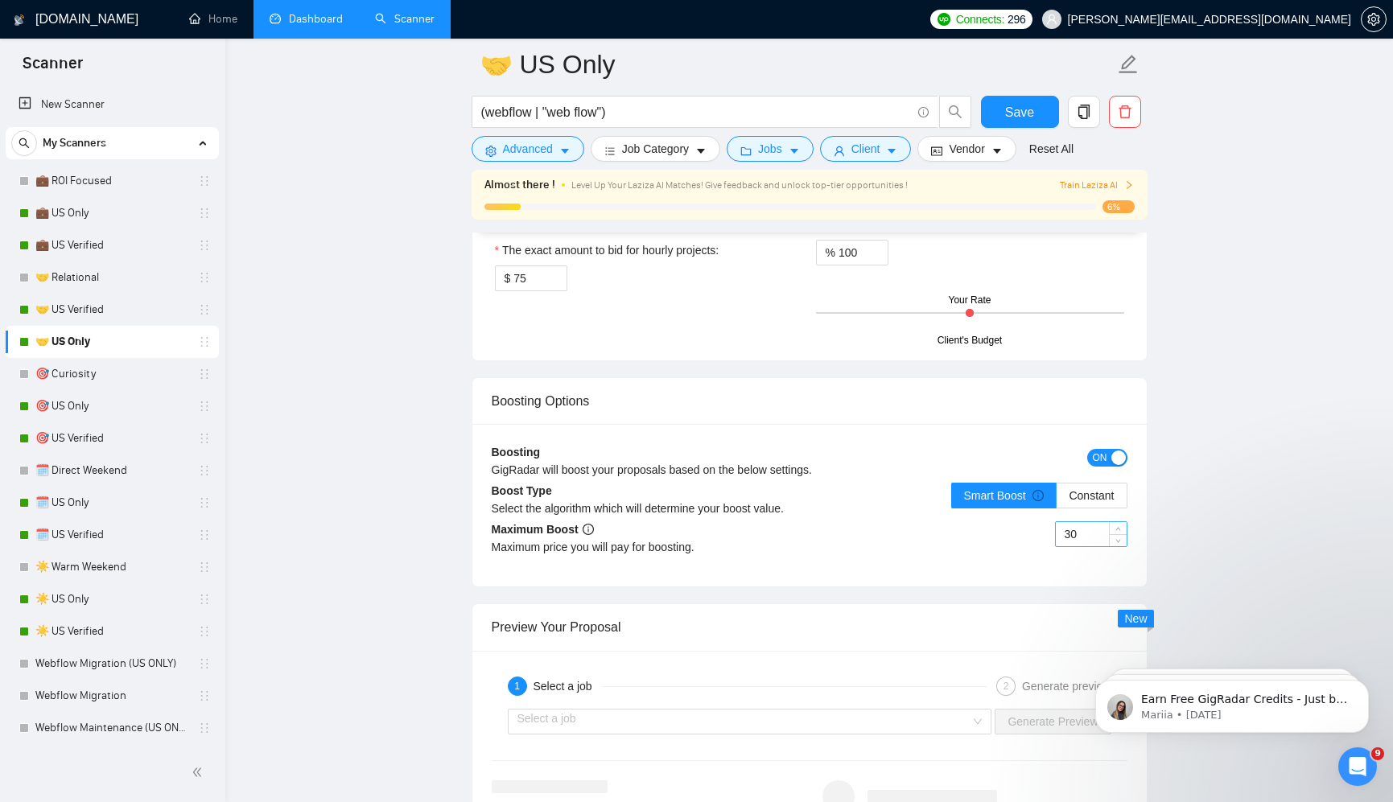
click at [1087, 542] on input "30" at bounding box center [1090, 534] width 71 height 24
click at [1087, 542] on input "301" at bounding box center [1090, 534] width 71 height 24
type input "100"
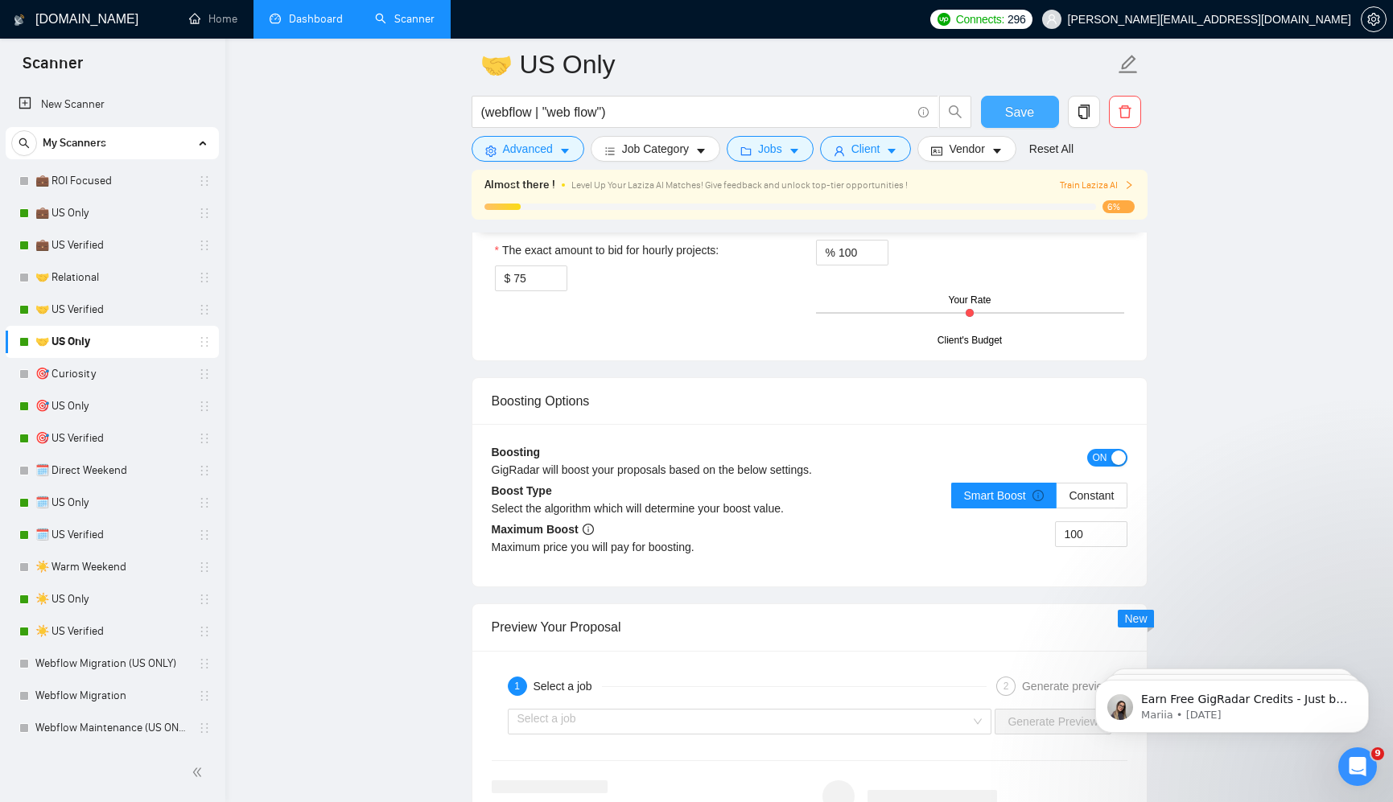
click at [1011, 102] on span "Save" at bounding box center [1019, 112] width 29 height 20
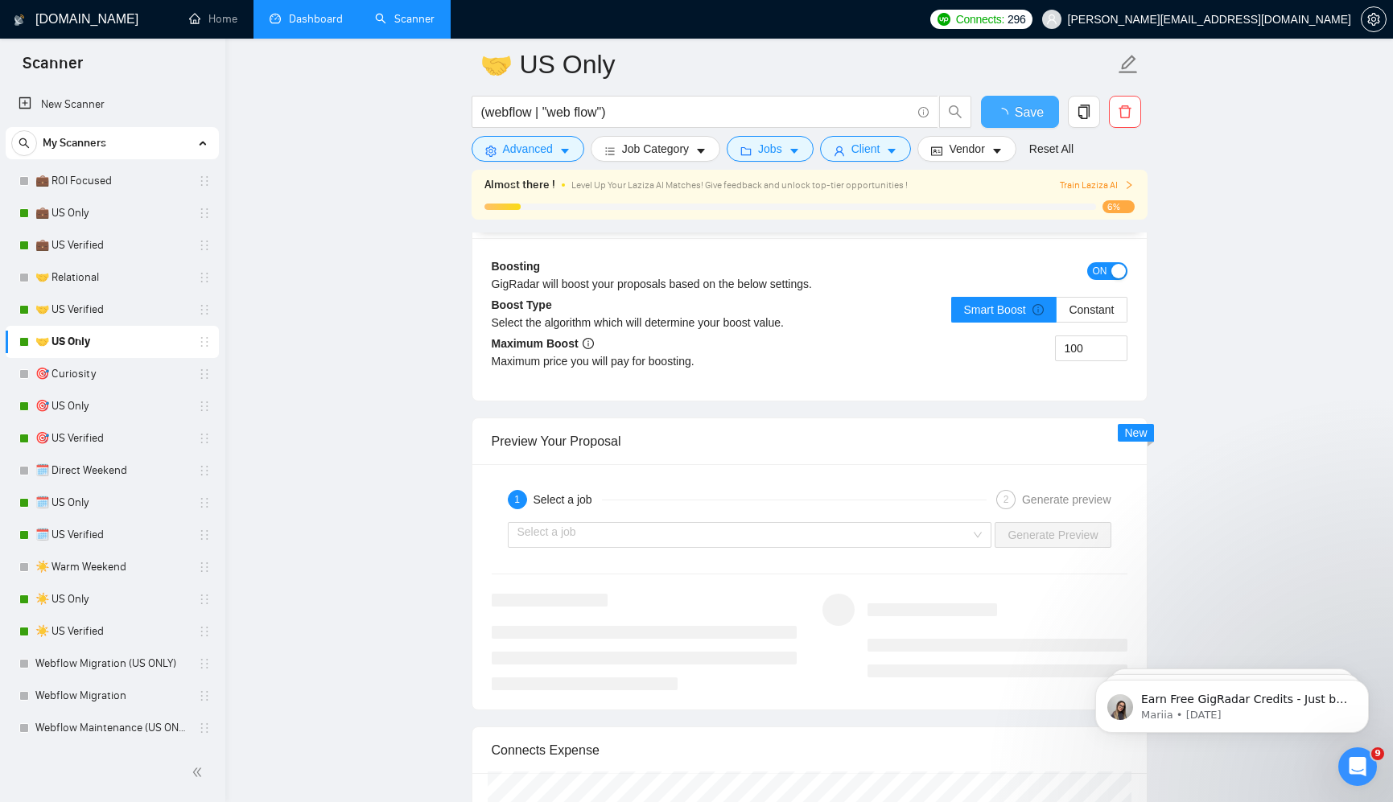
checkbox input "true"
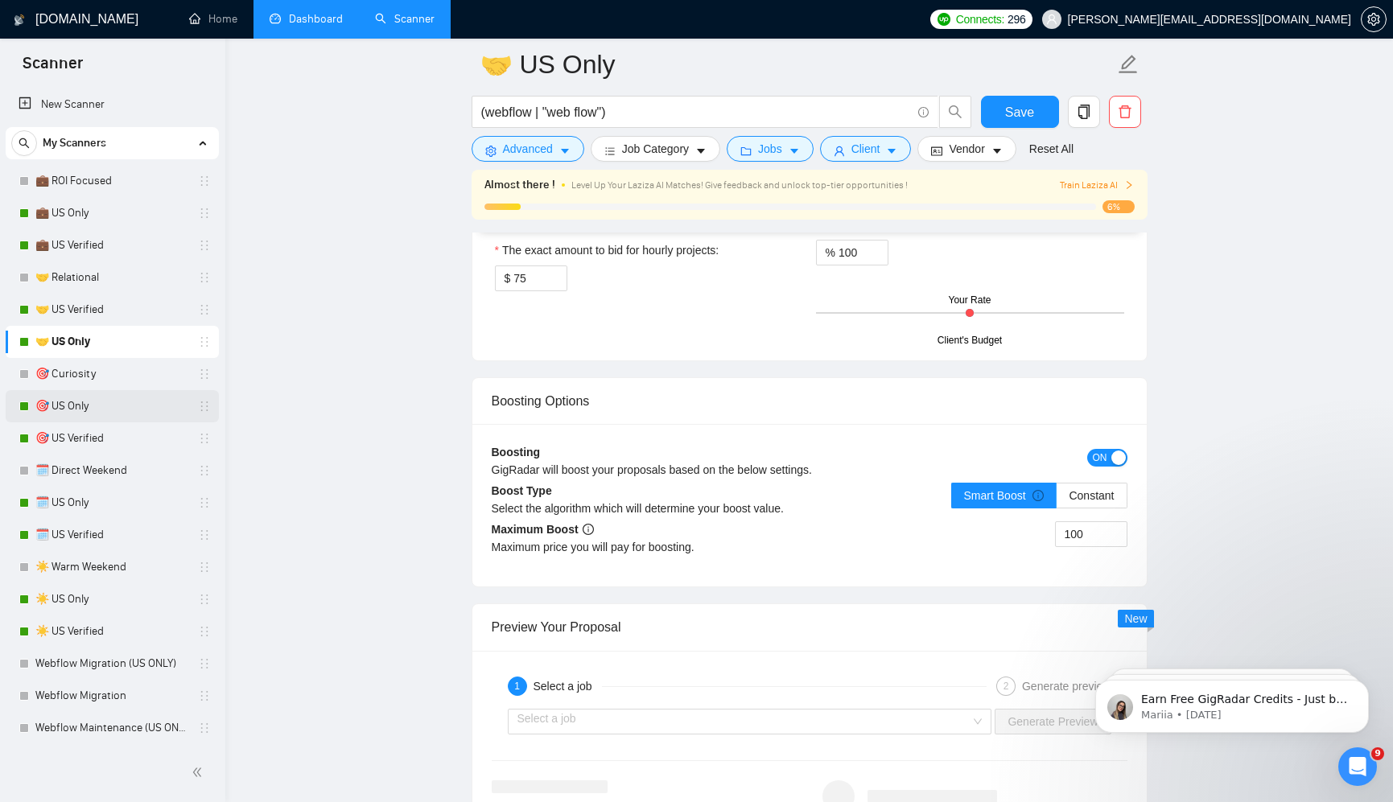
click at [84, 403] on link "🎯 US Only" at bounding box center [111, 406] width 153 height 32
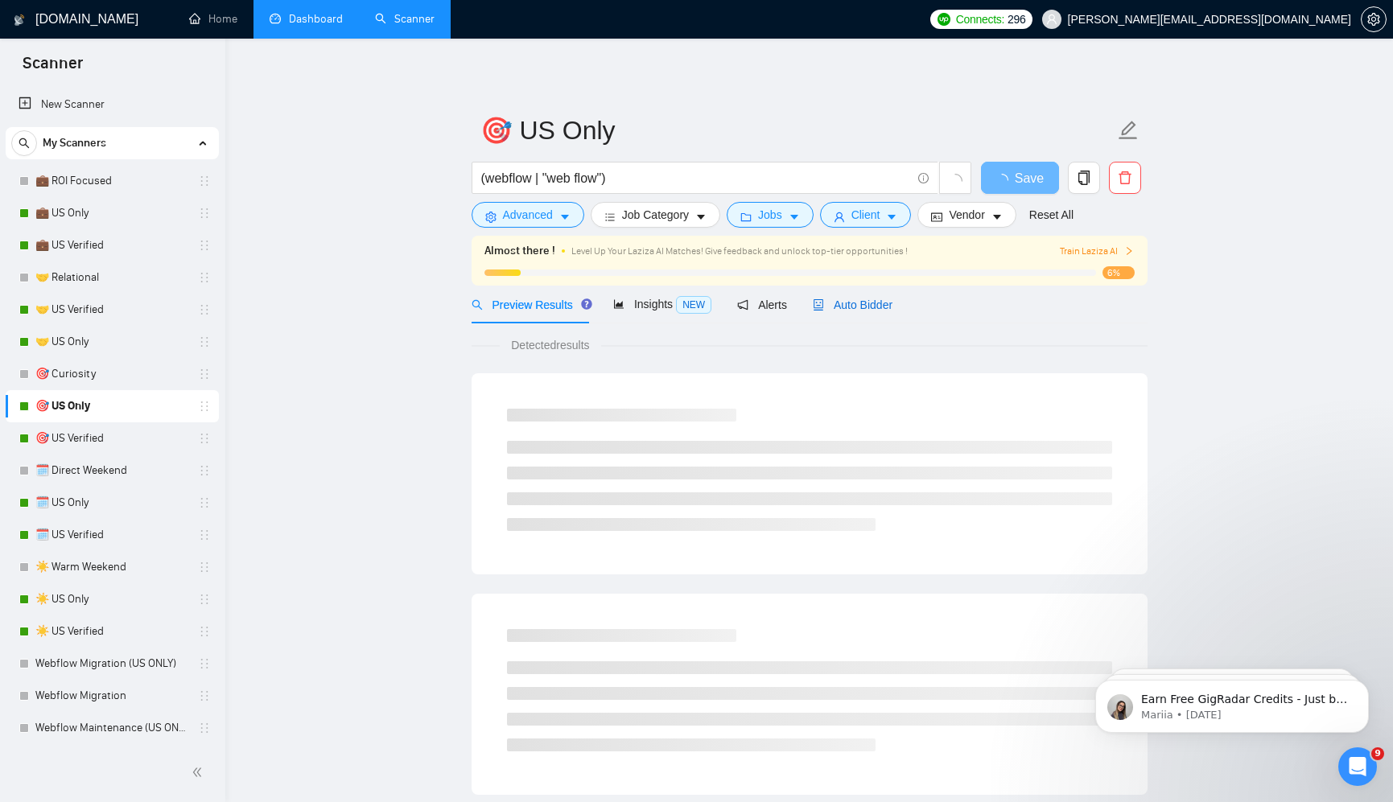
click at [846, 296] on div "Auto Bidder" at bounding box center [853, 305] width 80 height 18
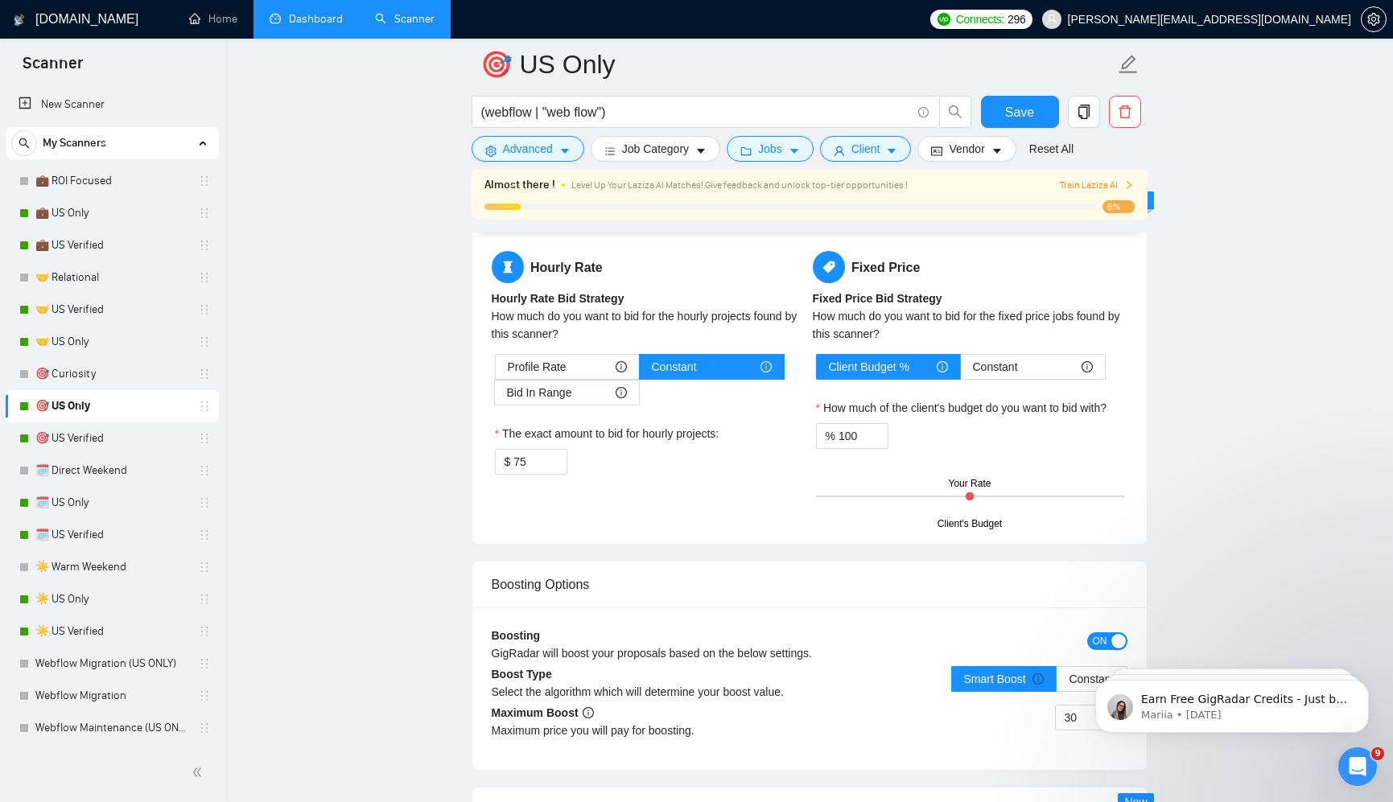
scroll to position [2972, 0]
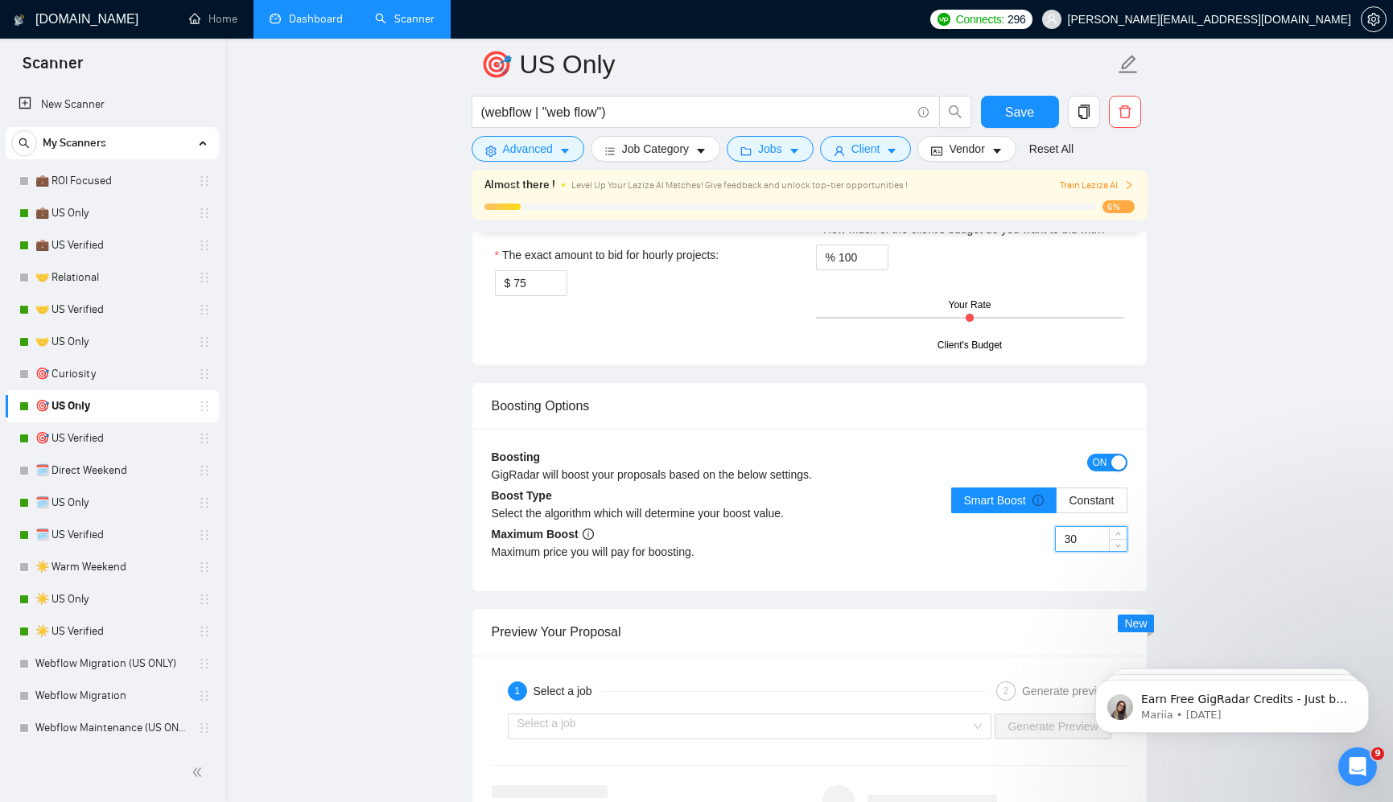
drag, startPoint x: 1082, startPoint y: 538, endPoint x: 1039, endPoint y: 537, distance: 42.6
click at [1039, 537] on div "30" at bounding box center [968, 548] width 318 height 45
type input "100"
click at [1034, 120] on button "Save" at bounding box center [1020, 112] width 78 height 32
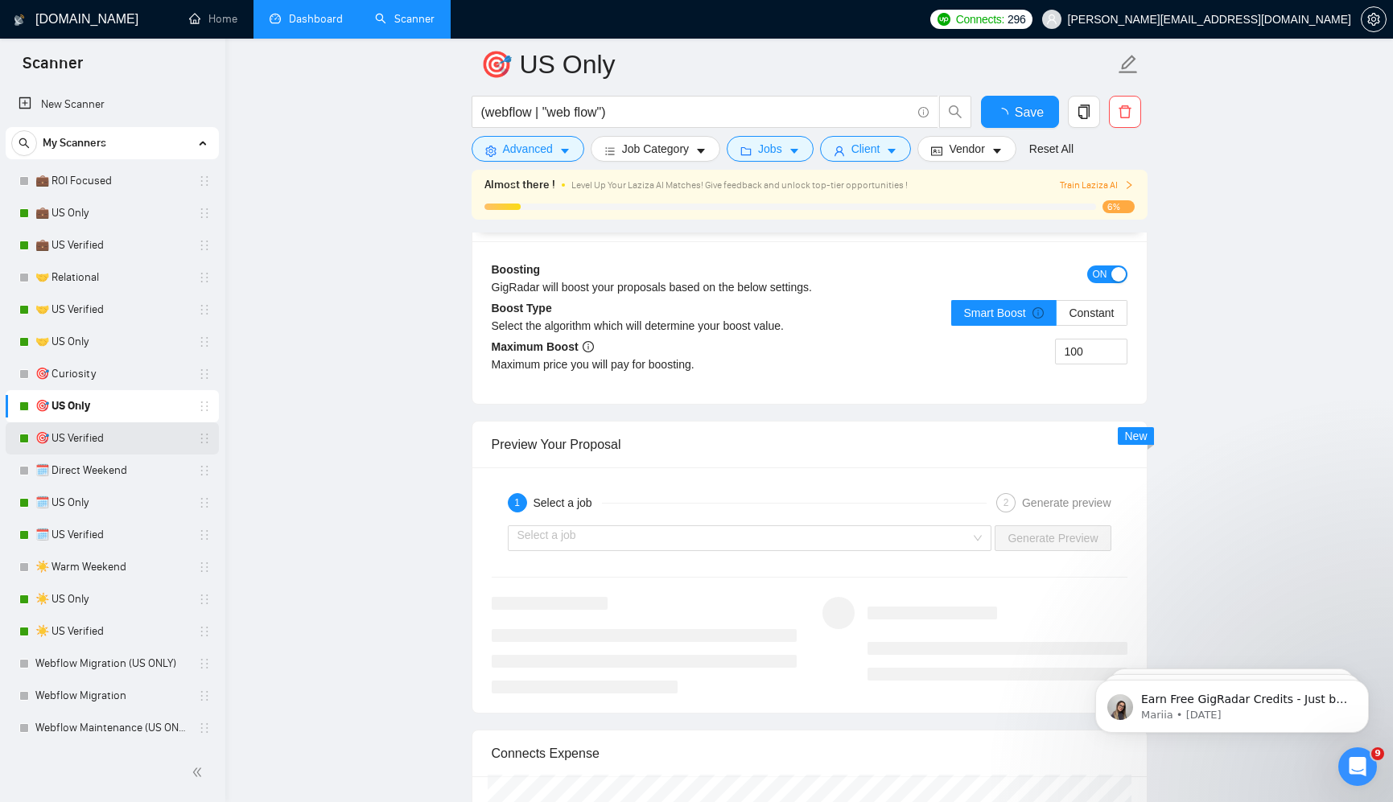
click at [111, 436] on link "🎯 US Verified" at bounding box center [111, 438] width 153 height 32
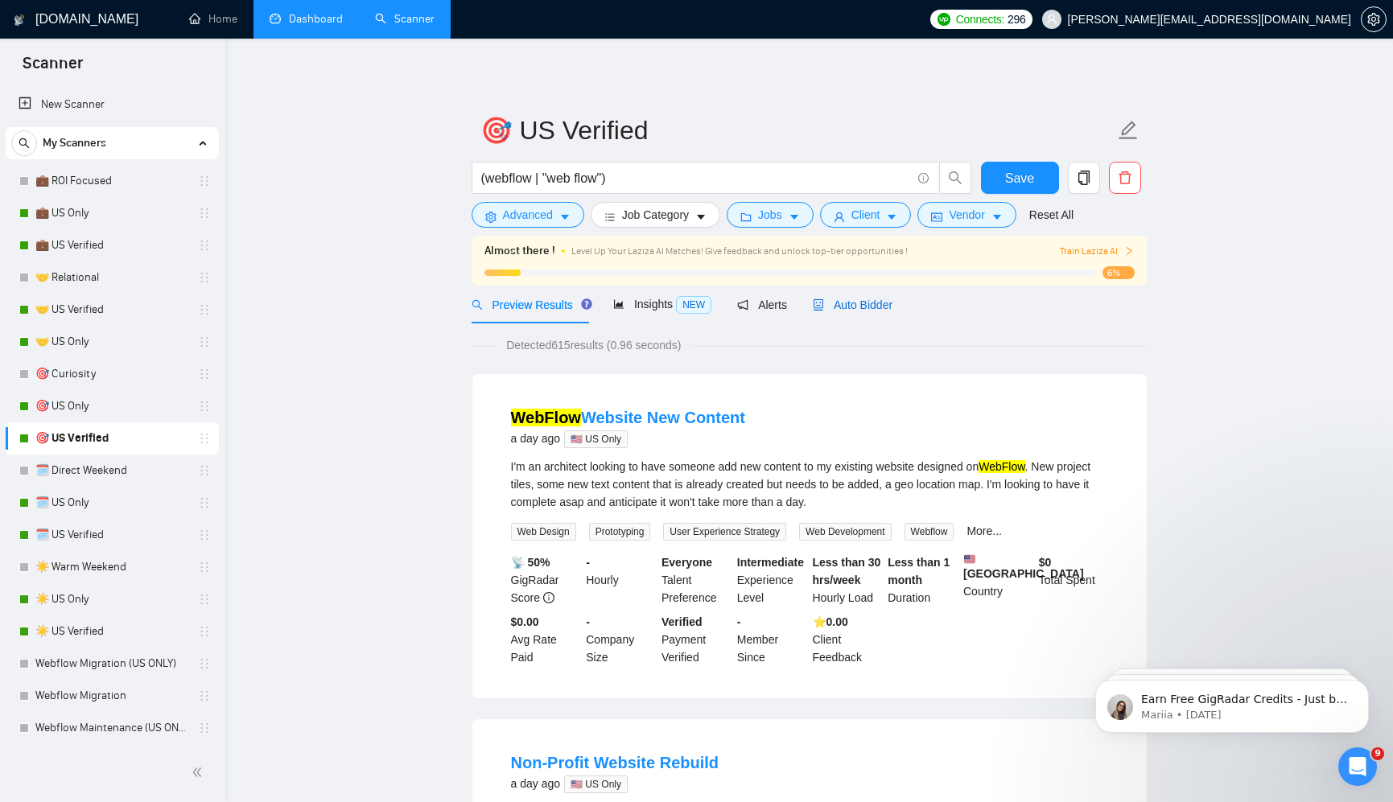
click at [861, 298] on span "Auto Bidder" at bounding box center [853, 304] width 80 height 13
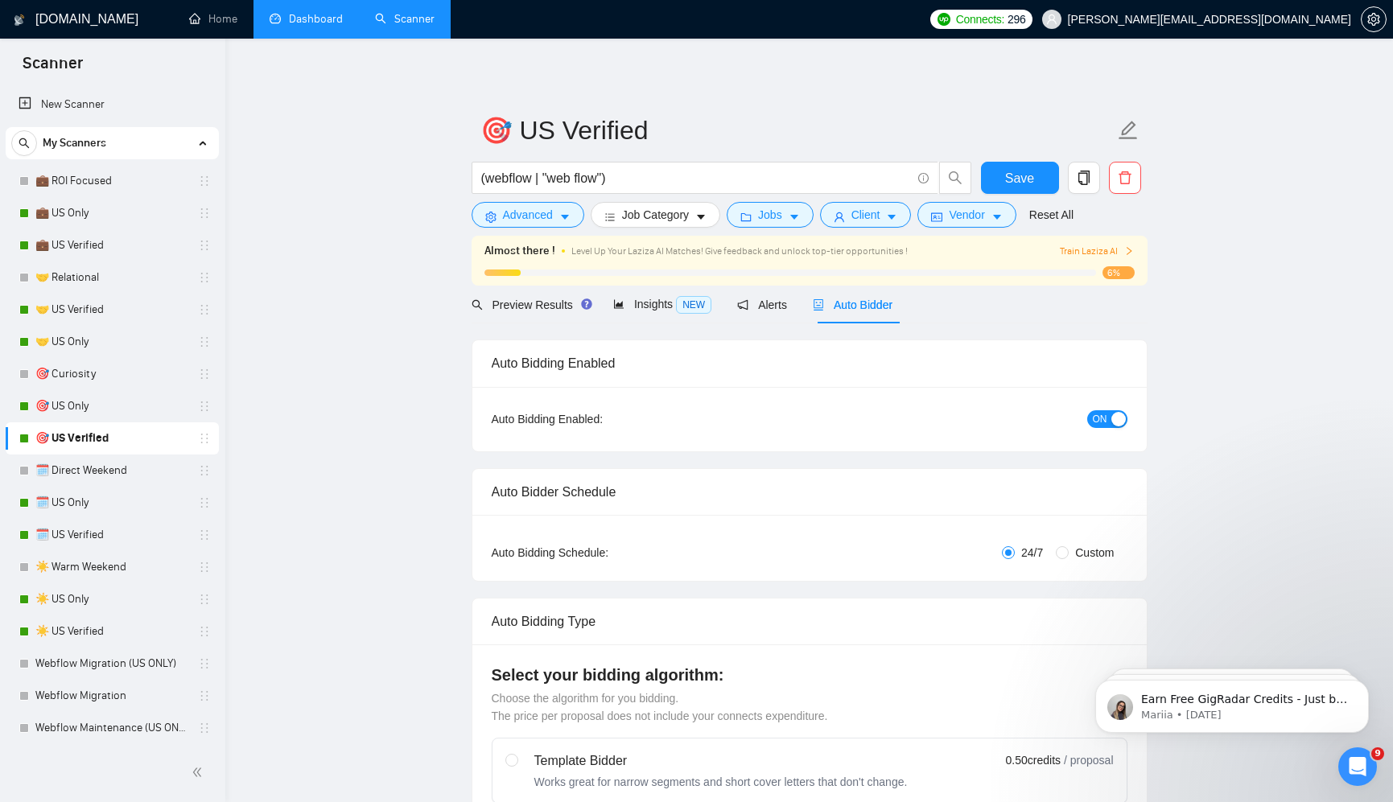
radio input "false"
radio input "true"
checkbox input "true"
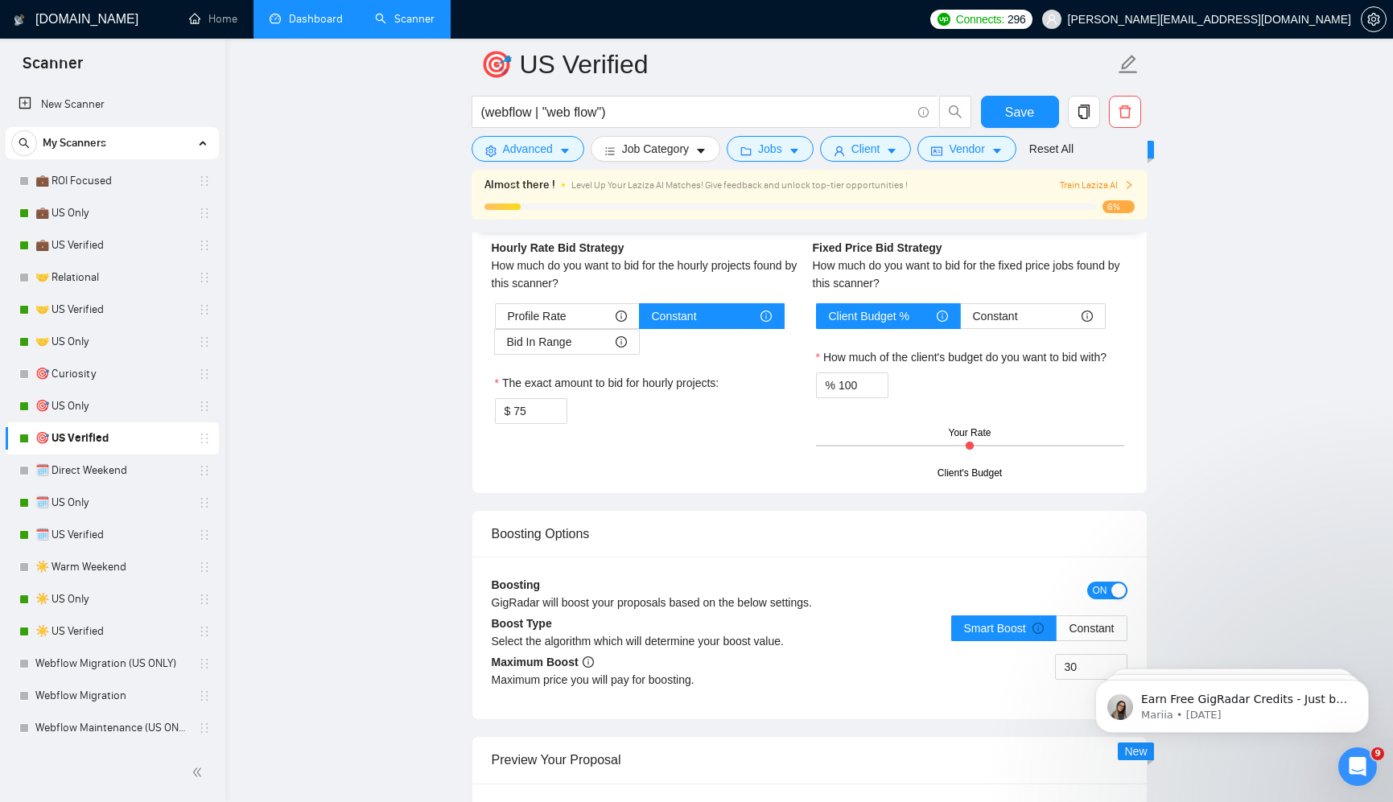
scroll to position [2874, 0]
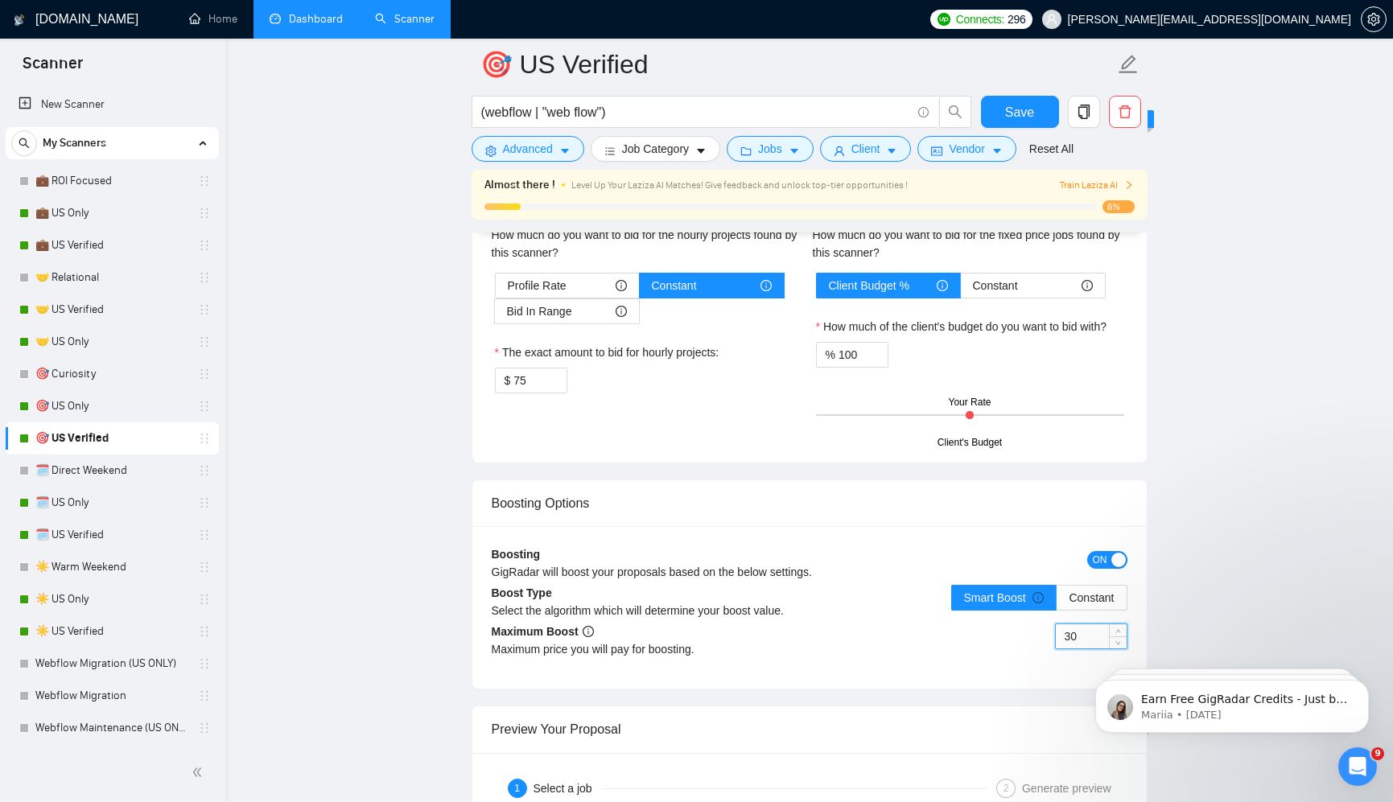
drag, startPoint x: 1084, startPoint y: 640, endPoint x: 1039, endPoint y: 638, distance: 45.1
click at [1039, 638] on div "30" at bounding box center [968, 645] width 318 height 45
type input "100"
click at [991, 652] on div "100" at bounding box center [968, 645] width 318 height 45
drag, startPoint x: 1031, startPoint y: 97, endPoint x: 973, endPoint y: 106, distance: 58.6
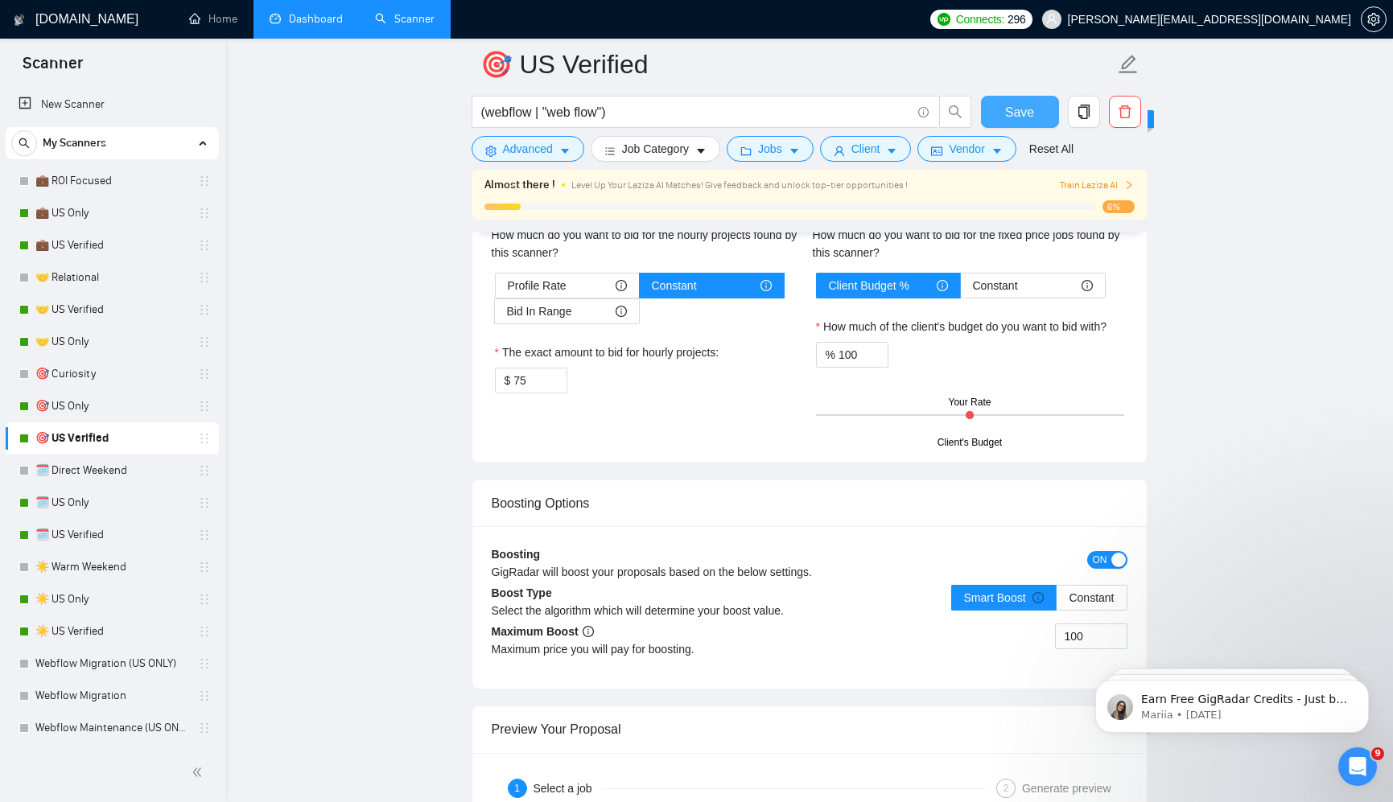
click at [1032, 97] on button "Save" at bounding box center [1020, 112] width 78 height 32
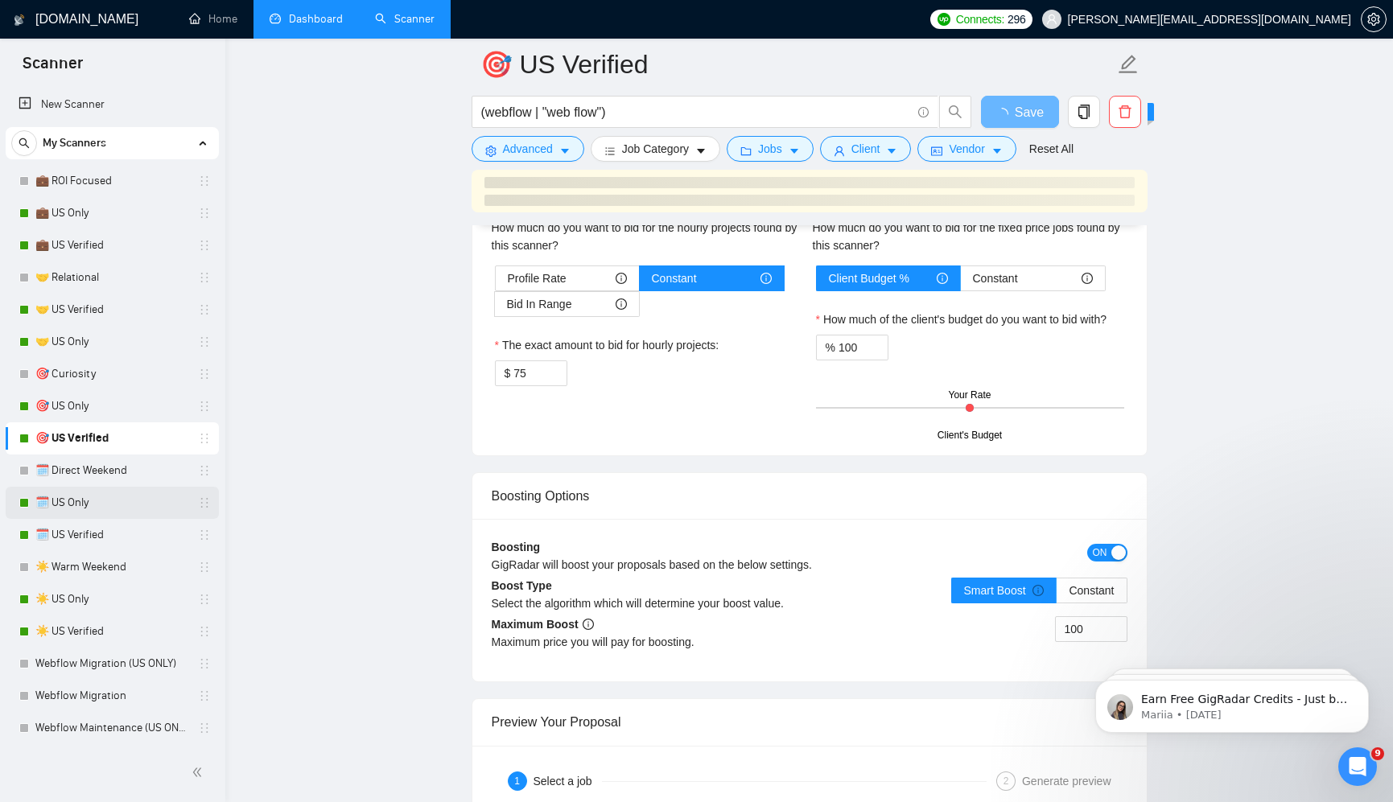
click at [119, 502] on link "🗓️ US Only" at bounding box center [111, 503] width 153 height 32
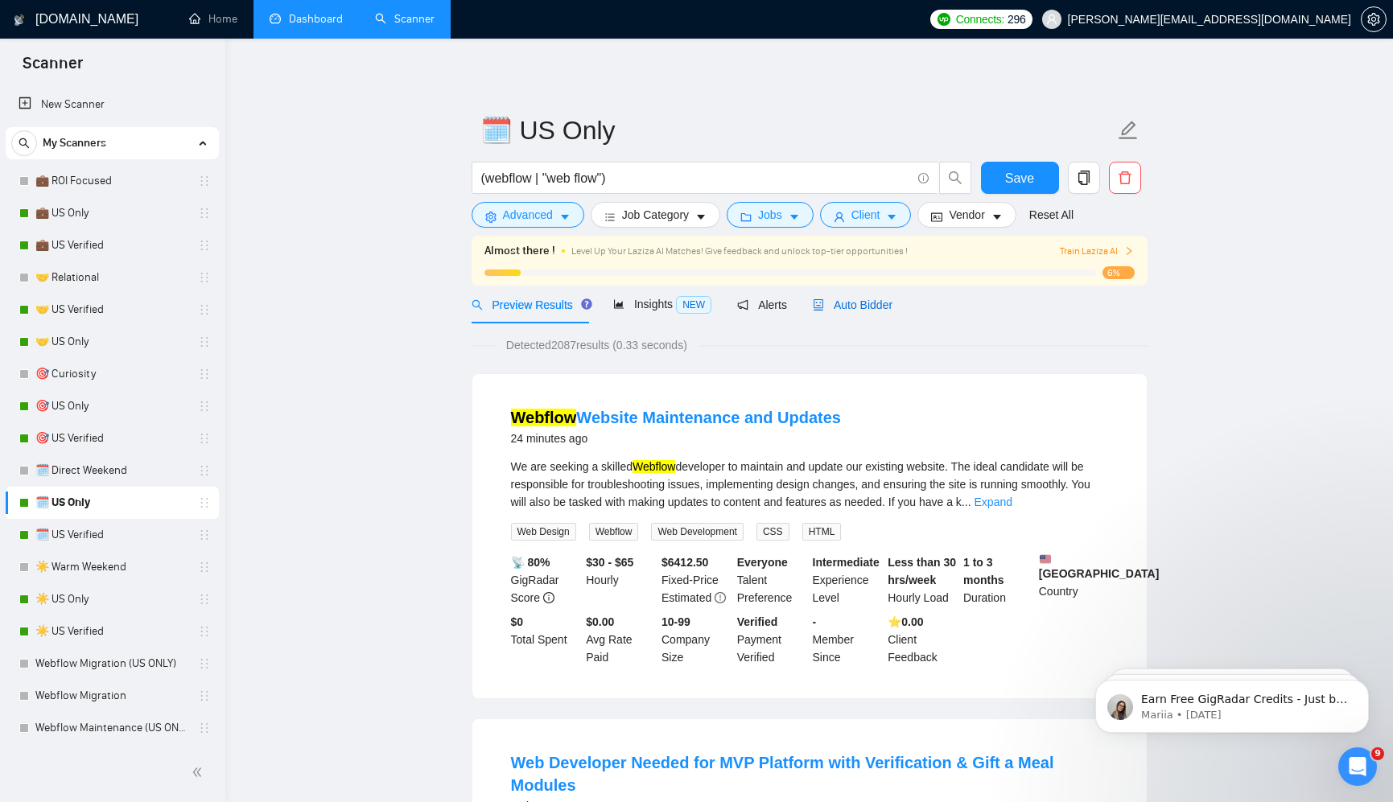
click at [835, 302] on span "Auto Bidder" at bounding box center [853, 304] width 80 height 13
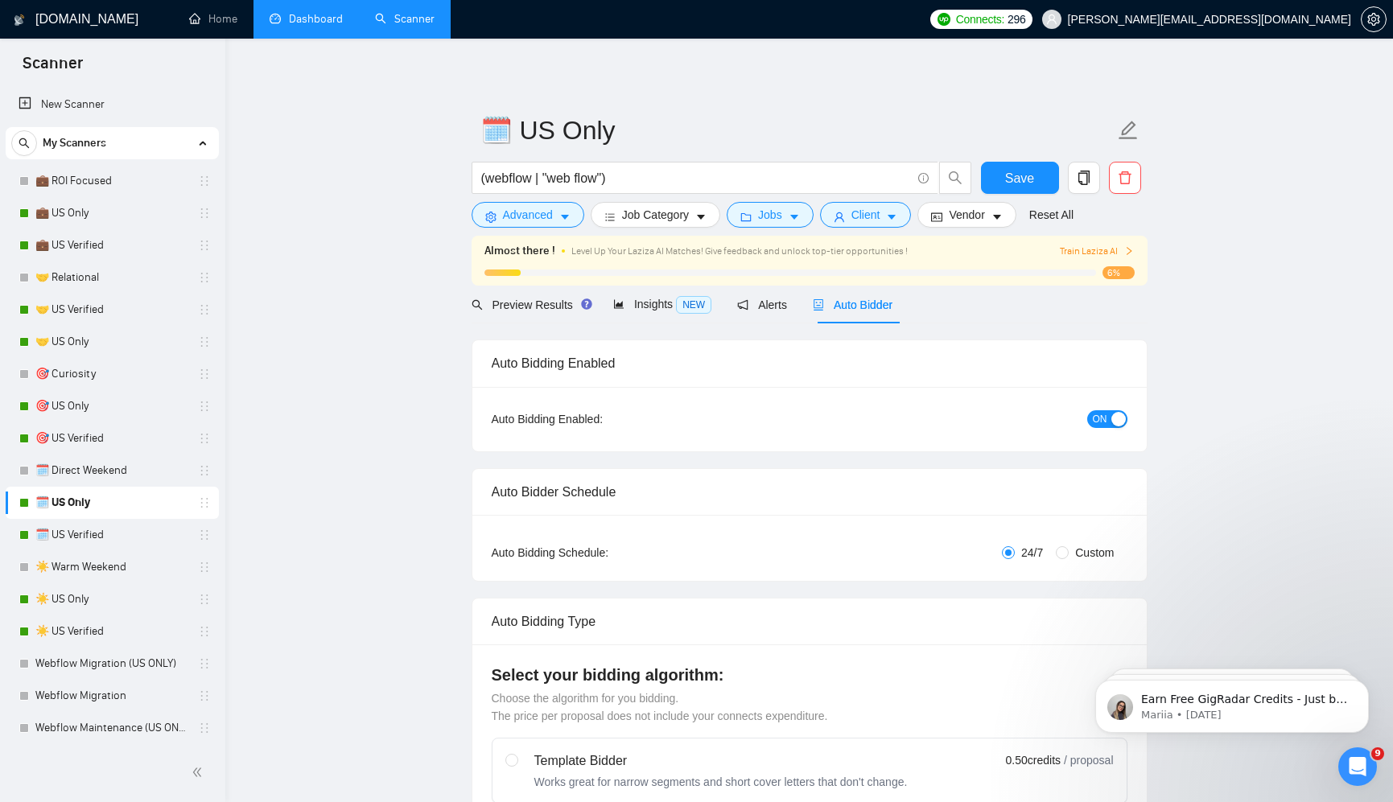
radio input "false"
radio input "true"
checkbox input "true"
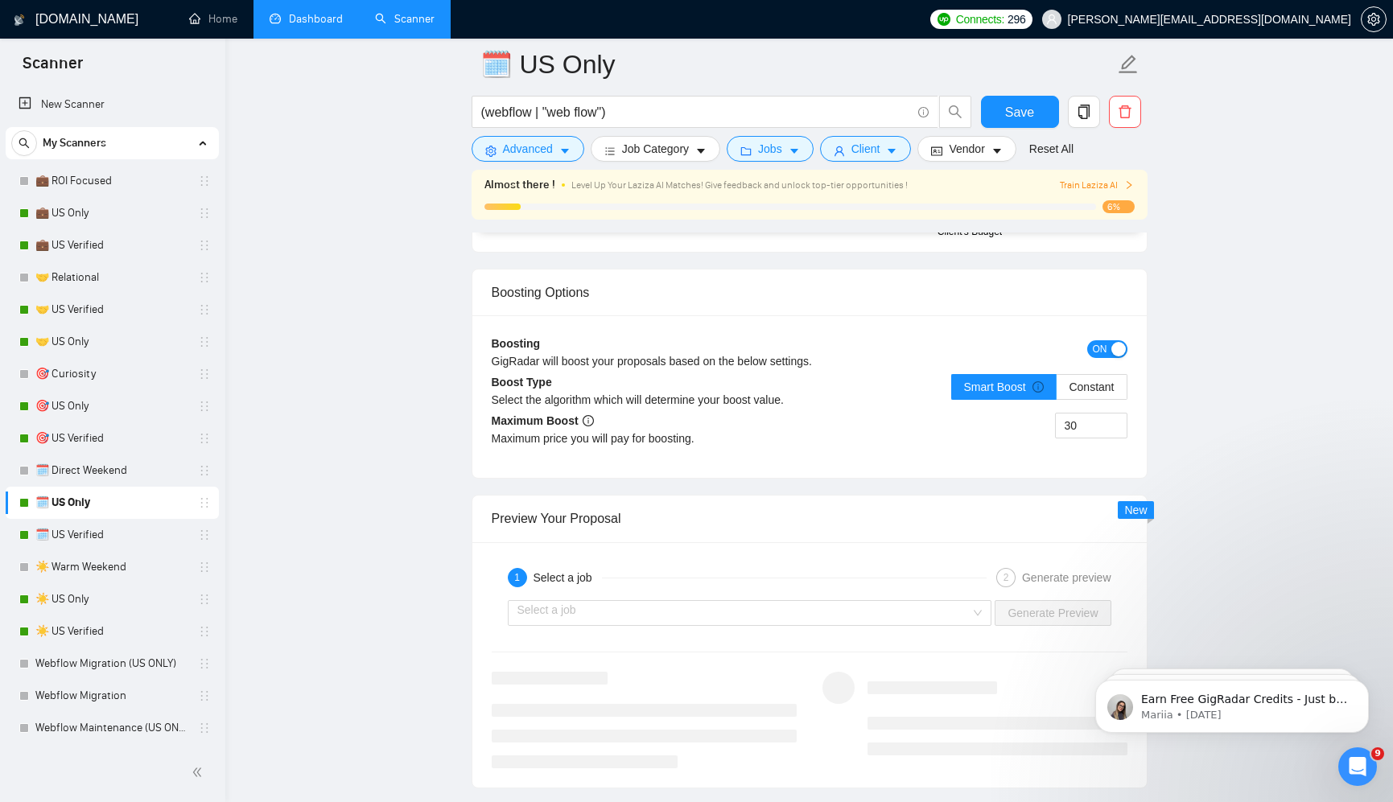
scroll to position [3110, 0]
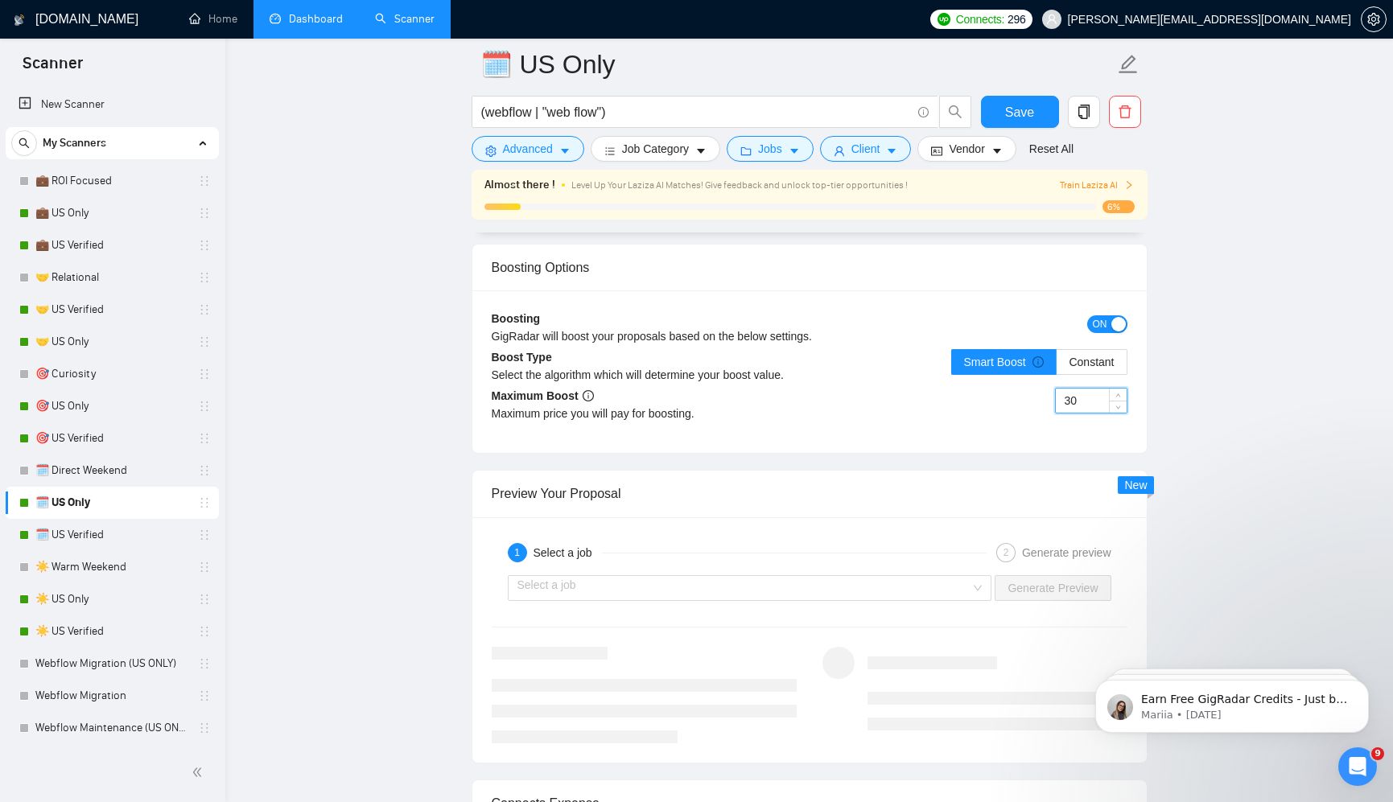
drag, startPoint x: 1089, startPoint y: 401, endPoint x: 1031, endPoint y: 403, distance: 58.0
click at [1031, 403] on div "30" at bounding box center [968, 410] width 318 height 45
type input "100"
click at [977, 417] on div "100" at bounding box center [968, 410] width 318 height 45
click at [1035, 108] on button "Save" at bounding box center [1020, 112] width 78 height 32
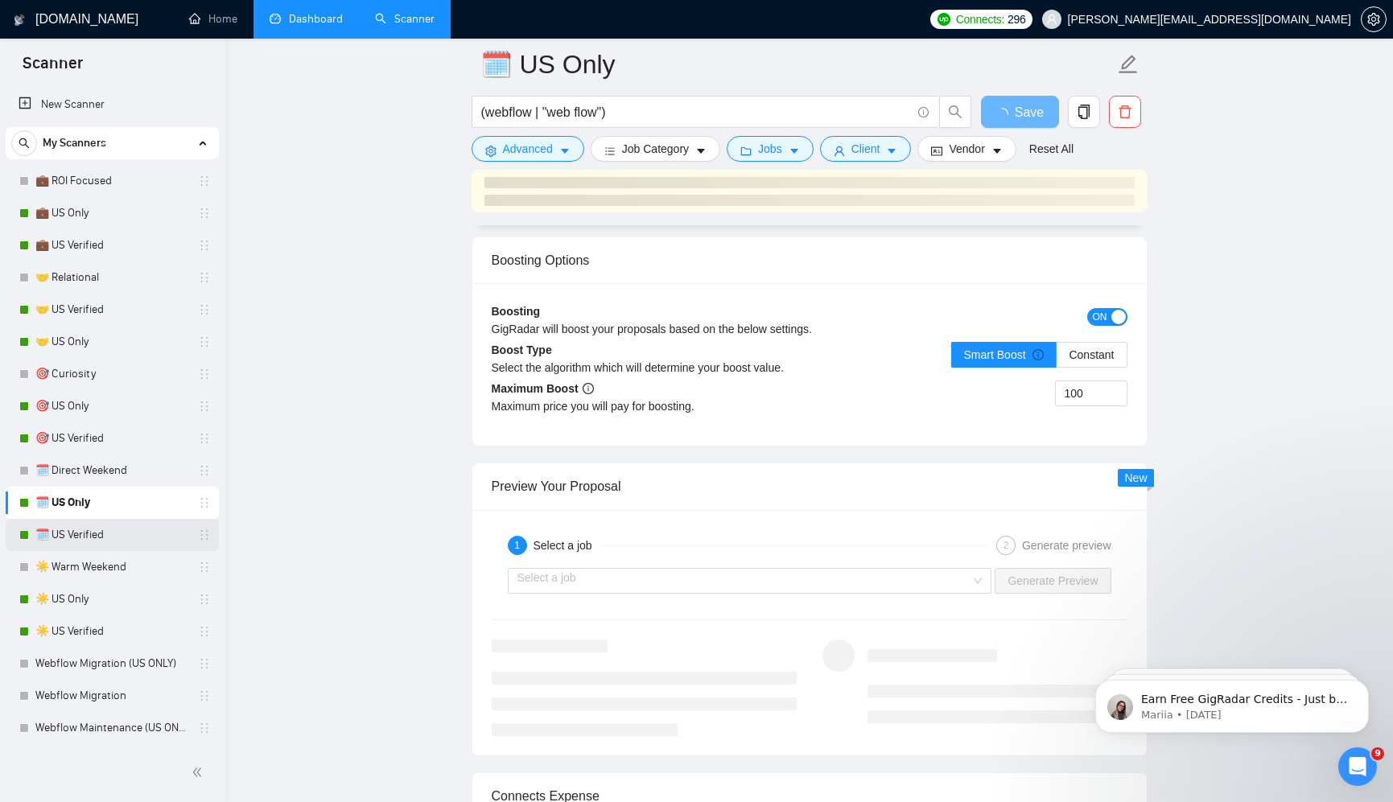
click at [130, 532] on link "🗓️ US Verified" at bounding box center [111, 535] width 153 height 32
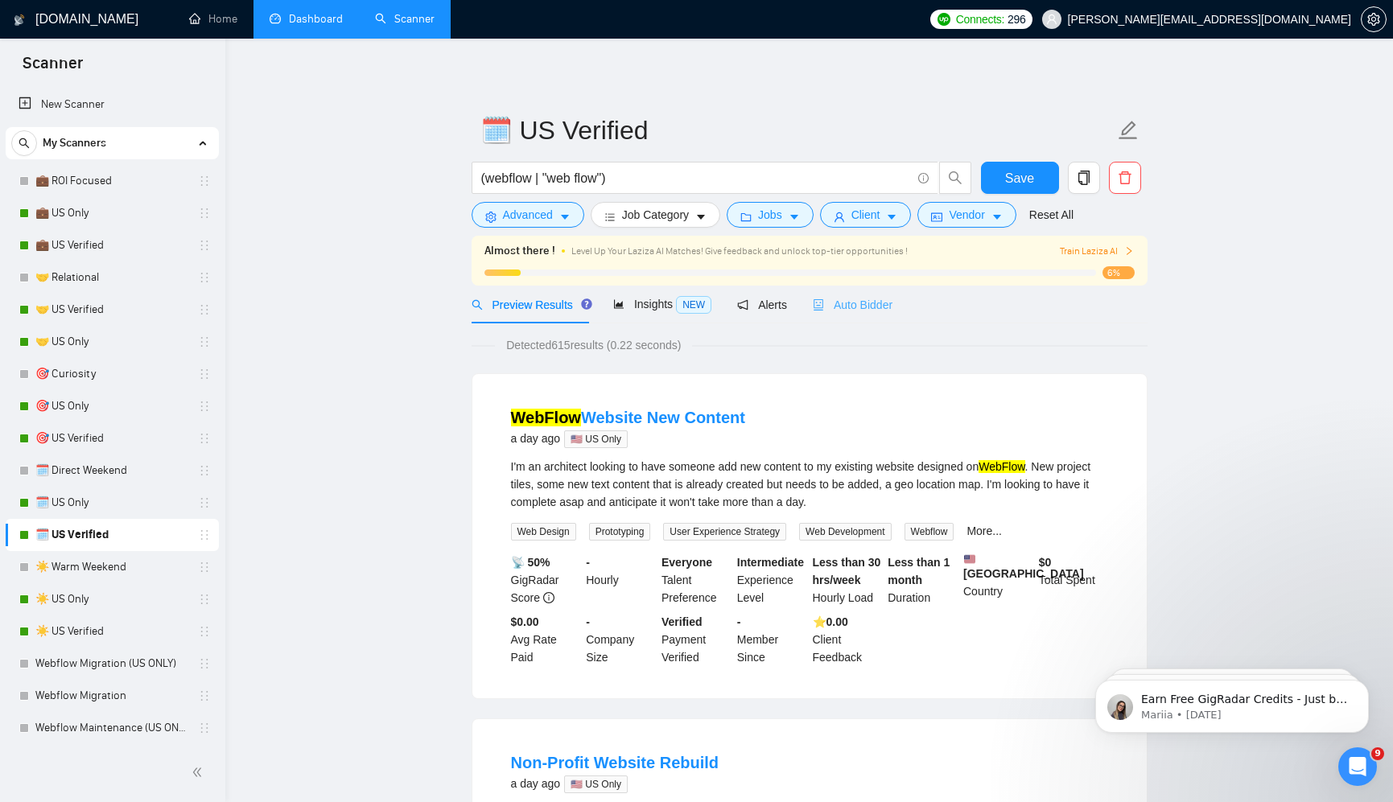
click at [838, 316] on div "Auto Bidder" at bounding box center [853, 305] width 80 height 38
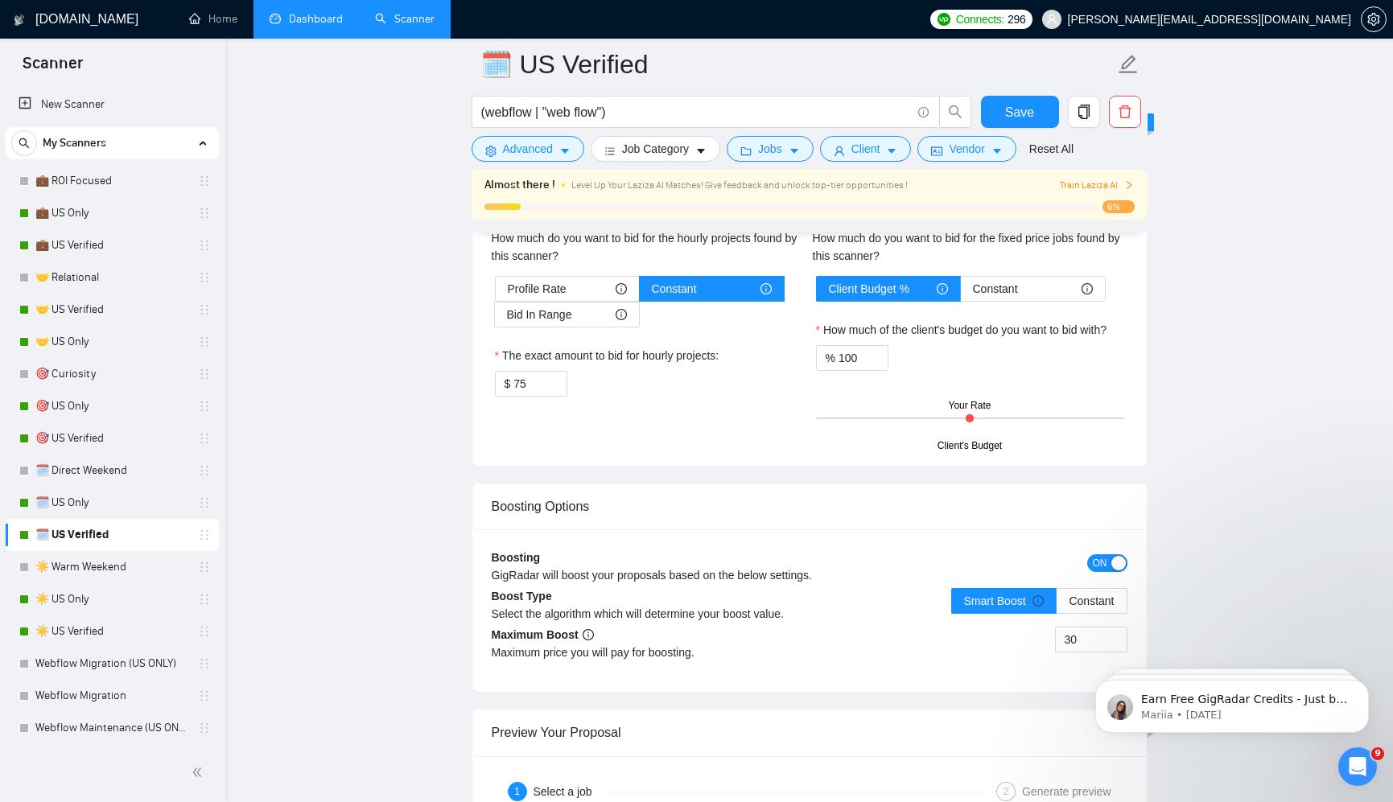
scroll to position [2897, 0]
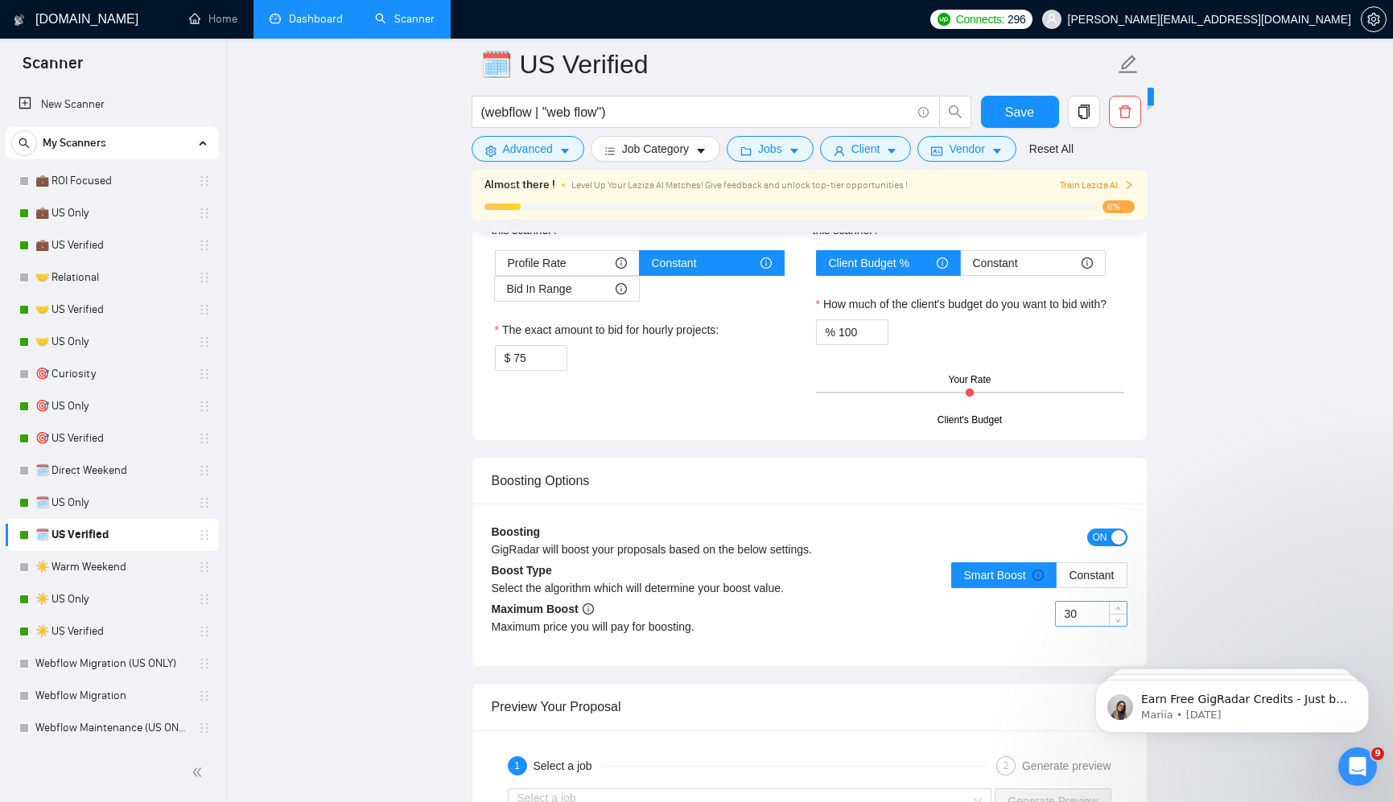
click at [1084, 607] on input "30" at bounding box center [1090, 614] width 71 height 24
type input "100"
click at [944, 499] on div "Boosting Options" at bounding box center [810, 481] width 636 height 46
click at [1029, 114] on span "Save" at bounding box center [1019, 112] width 29 height 20
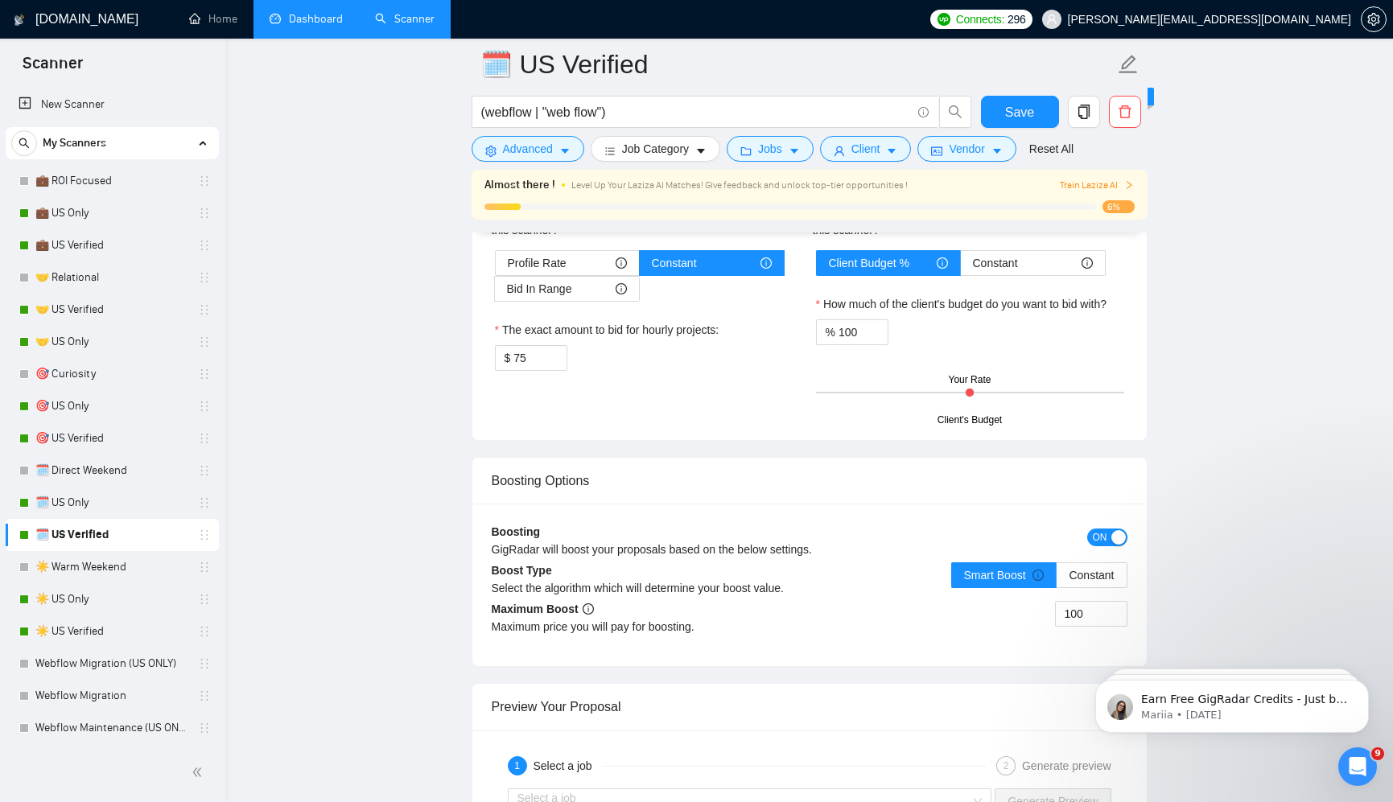
drag, startPoint x: 115, startPoint y: 599, endPoint x: 530, endPoint y: 558, distance: 417.1
click at [114, 599] on link "☀️ US Only" at bounding box center [111, 599] width 153 height 32
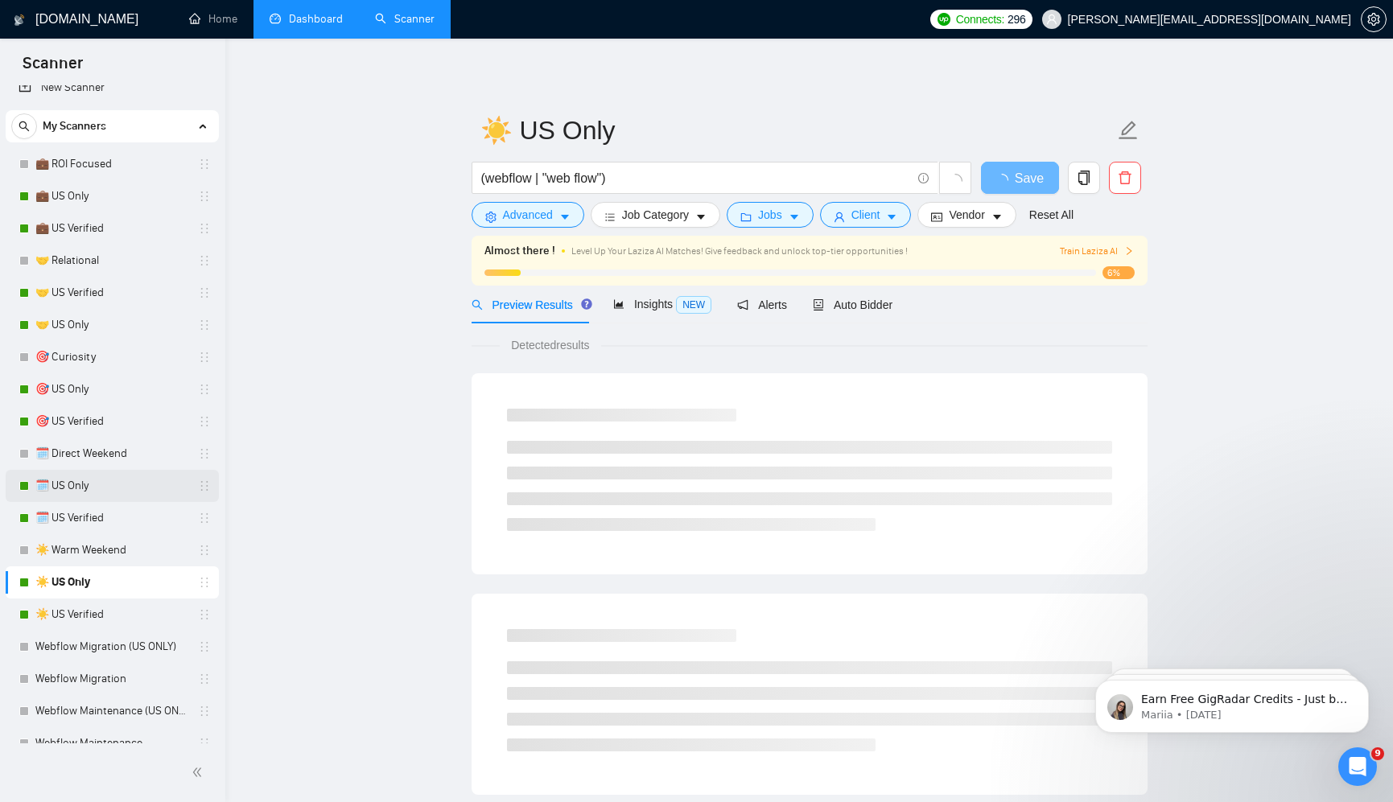
scroll to position [41, 0]
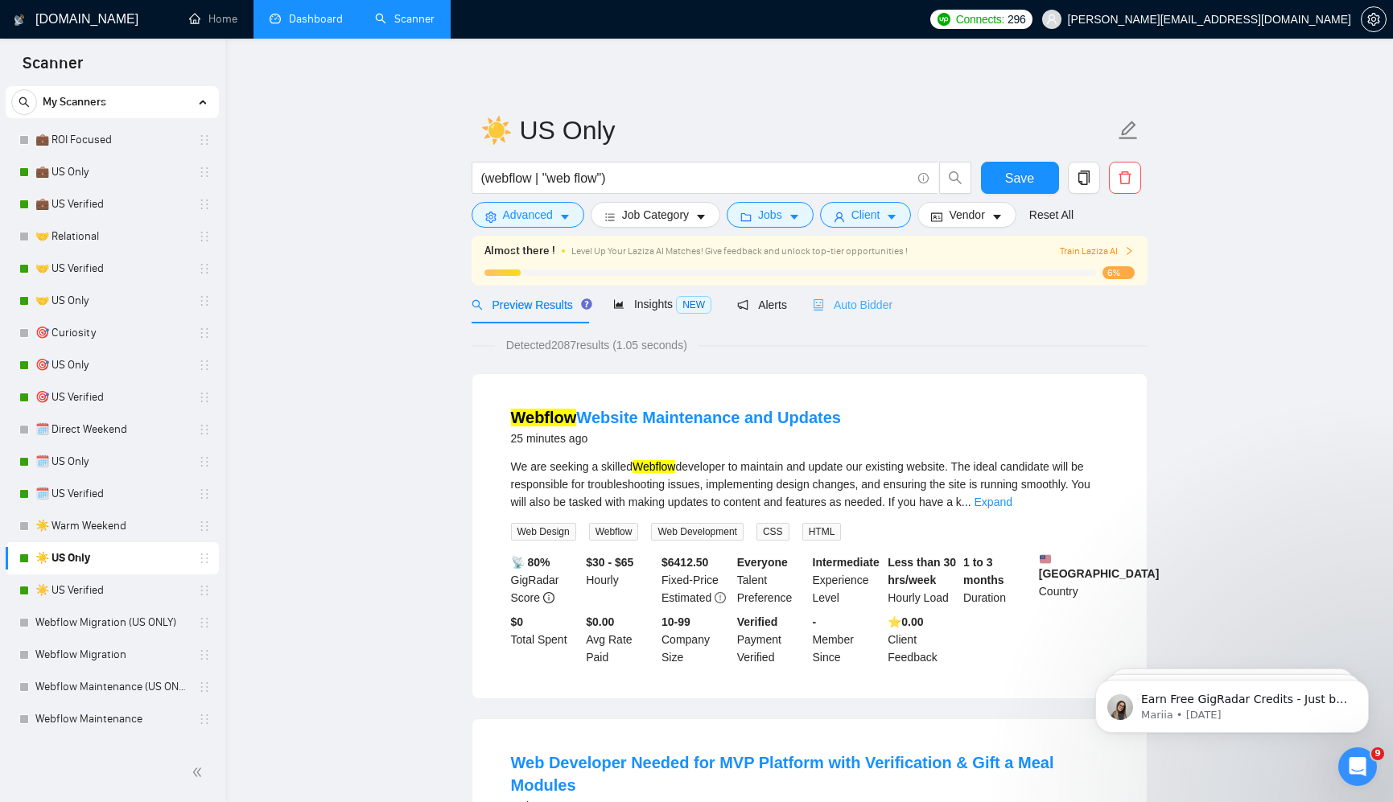
click at [874, 315] on div "Auto Bidder" at bounding box center [853, 305] width 80 height 38
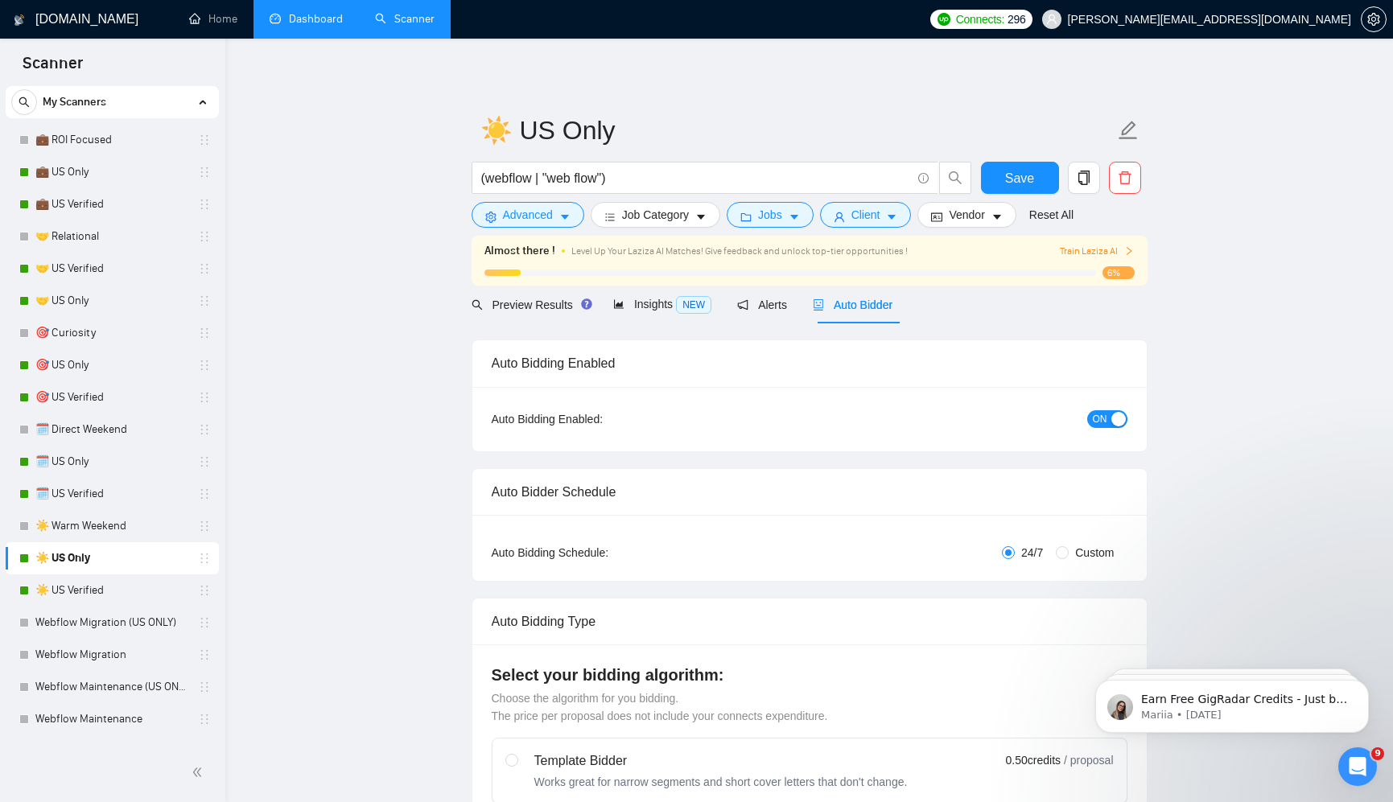
radio input "false"
radio input "true"
checkbox input "true"
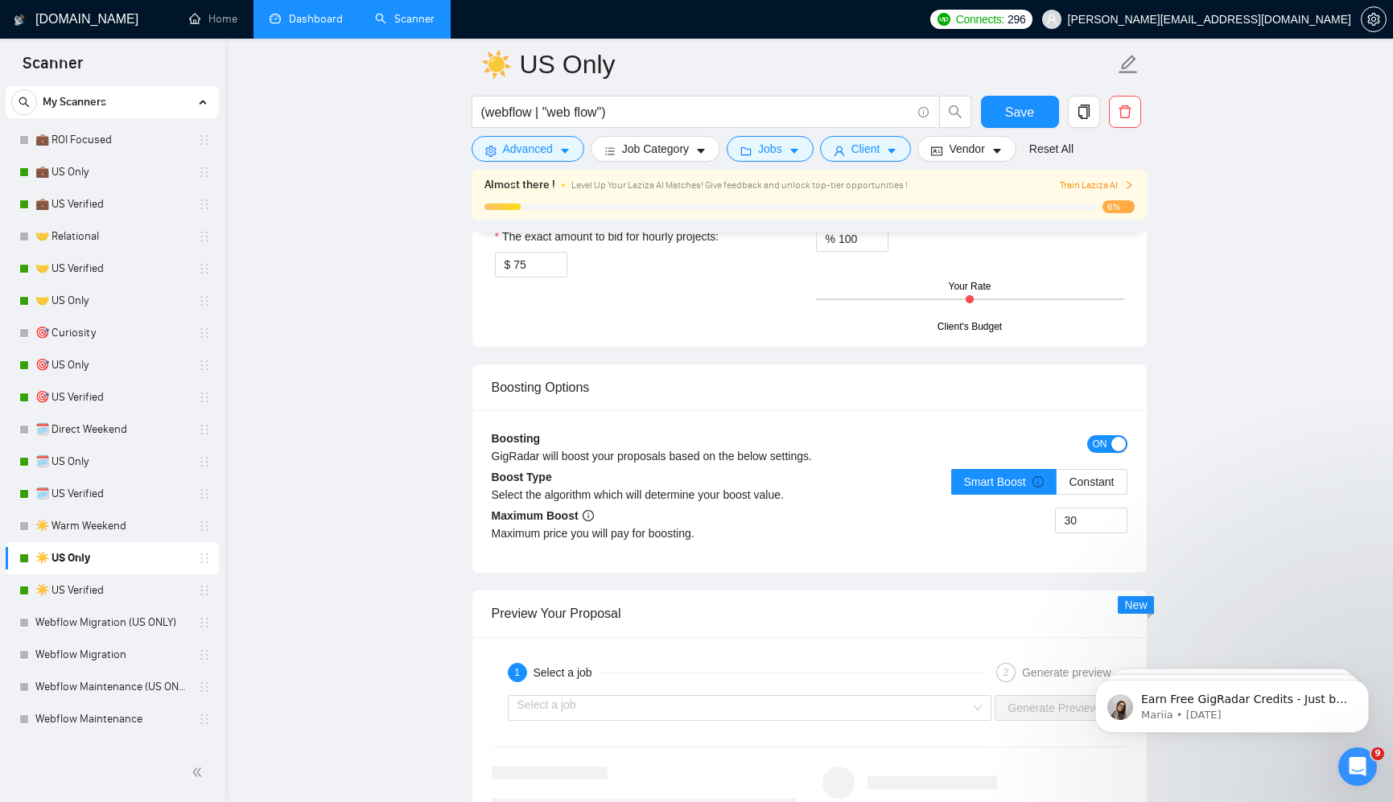
scroll to position [3010, 0]
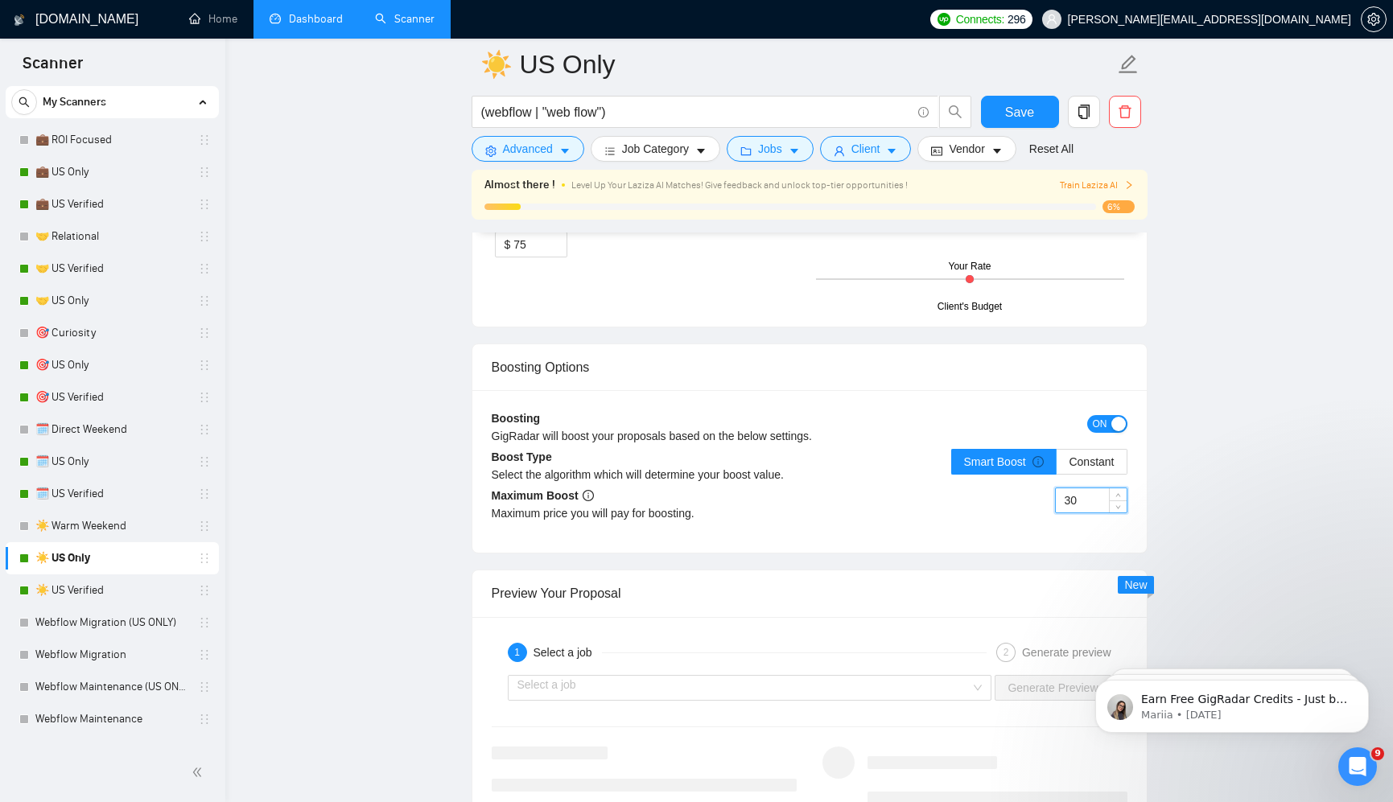
drag, startPoint x: 1087, startPoint y: 505, endPoint x: 1044, endPoint y: 503, distance: 42.7
click at [1044, 503] on div "30" at bounding box center [968, 510] width 318 height 45
type input "100"
click at [980, 523] on div "100" at bounding box center [968, 510] width 318 height 45
click at [1018, 109] on span "Save" at bounding box center [1019, 112] width 29 height 20
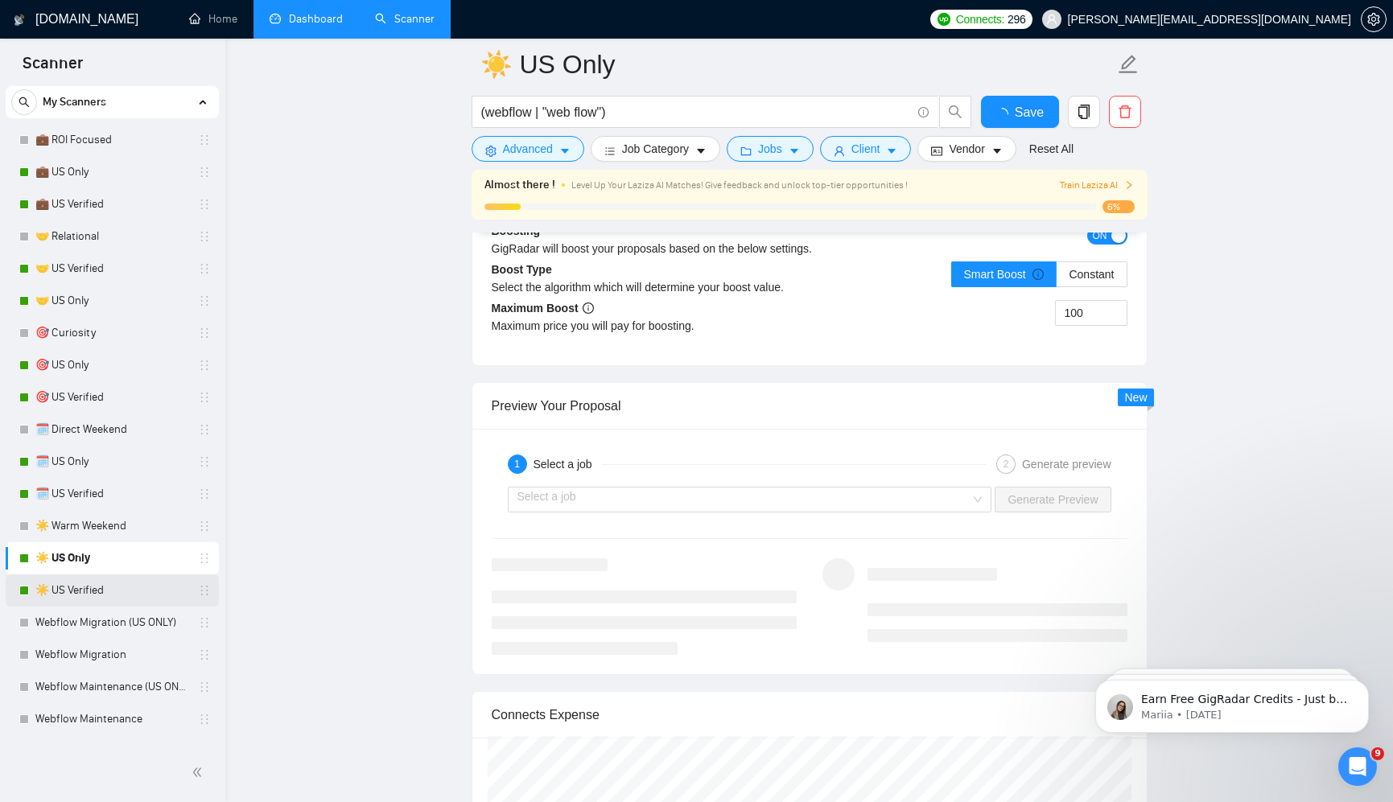
click at [126, 590] on link "☀️ US Verified" at bounding box center [111, 590] width 153 height 32
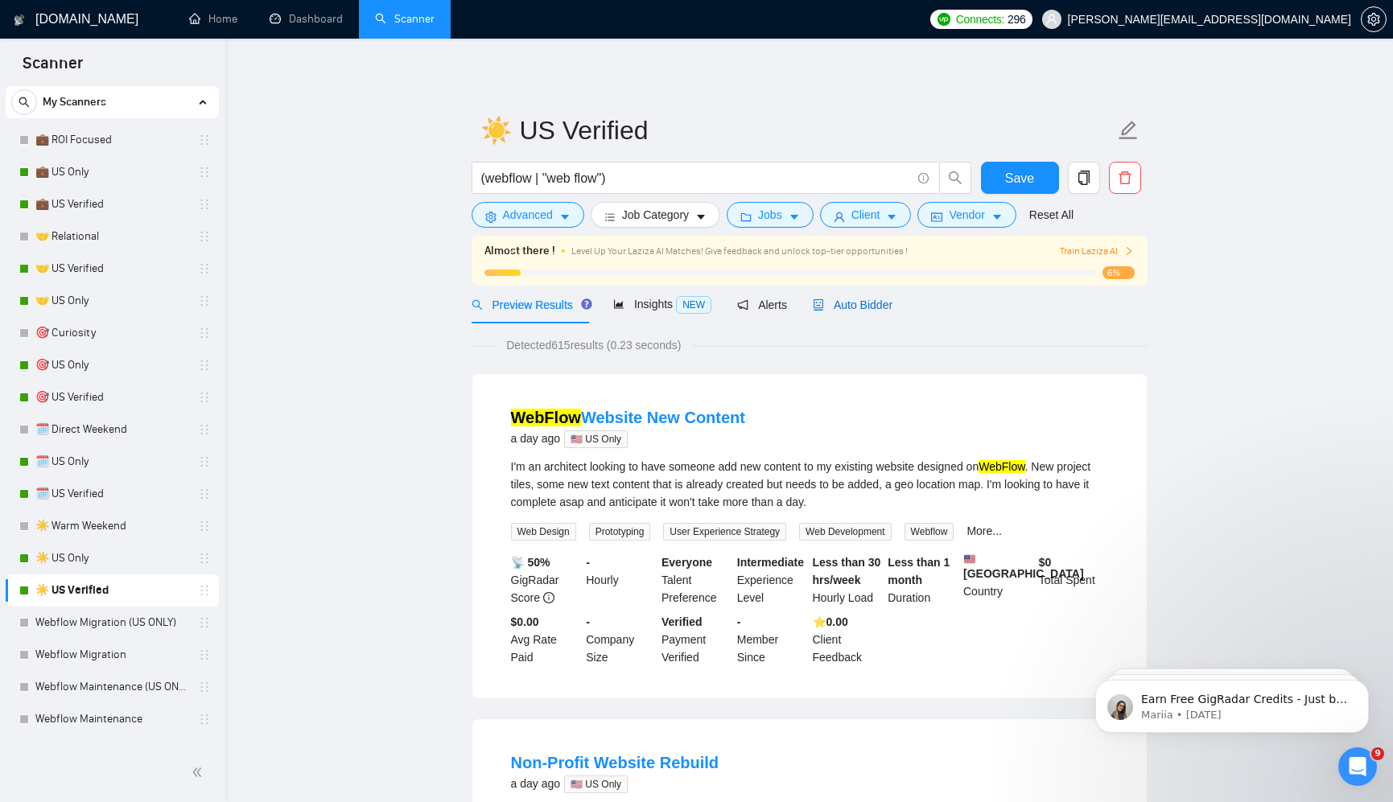
click at [865, 305] on span "Auto Bidder" at bounding box center [853, 304] width 80 height 13
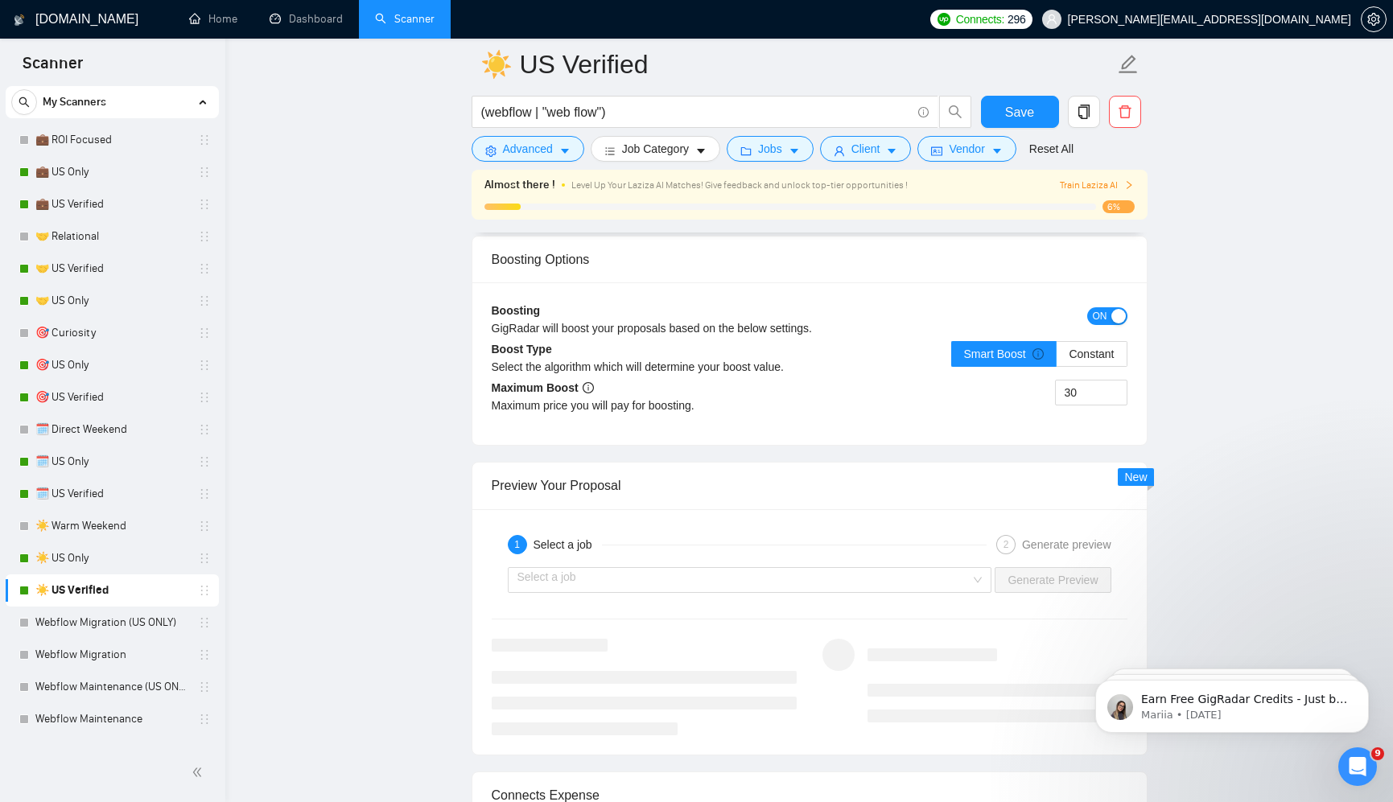
scroll to position [3117, 0]
drag, startPoint x: 1092, startPoint y: 393, endPoint x: 1032, endPoint y: 392, distance: 60.3
click at [1032, 392] on div "30" at bounding box center [968, 403] width 318 height 45
type input "100"
click at [1015, 112] on span "Save" at bounding box center [1019, 112] width 29 height 20
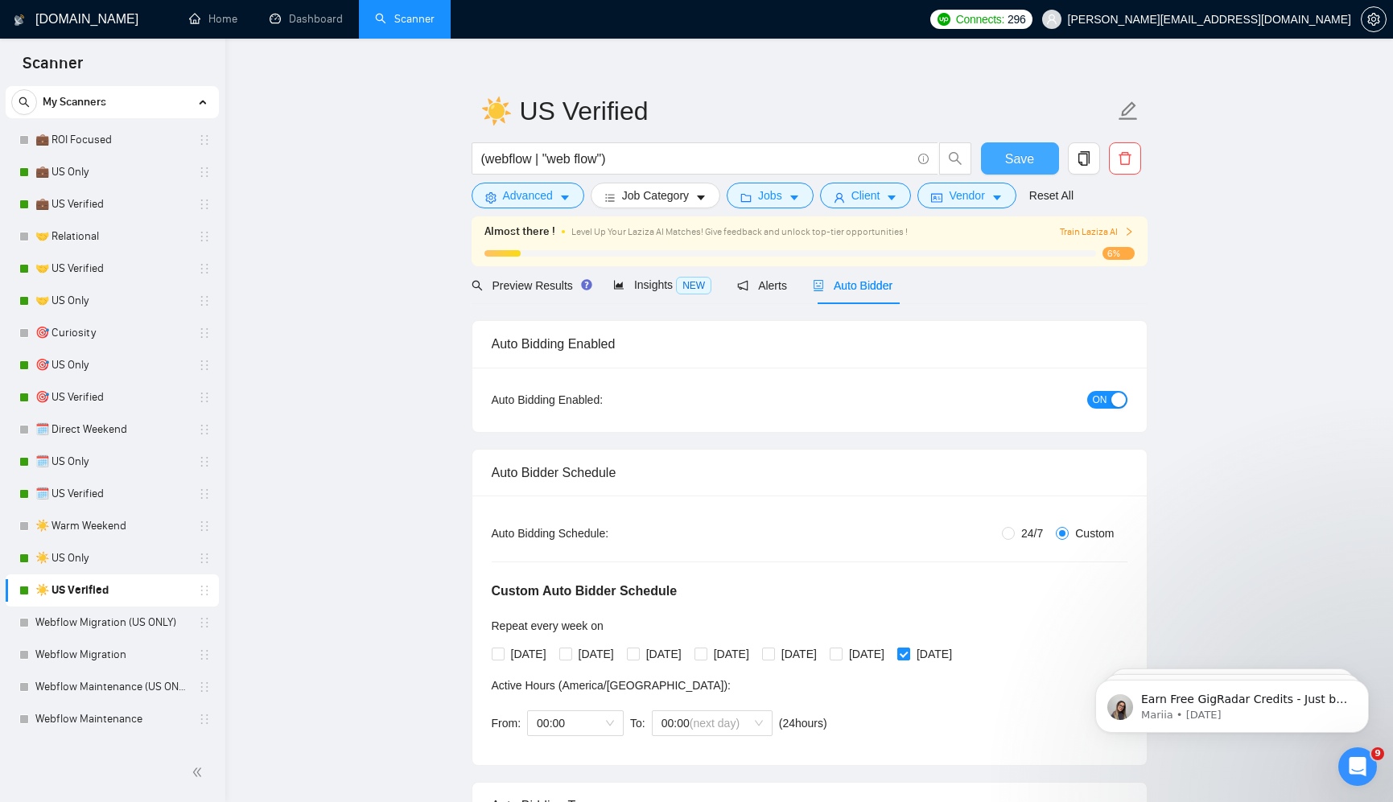
scroll to position [0, 0]
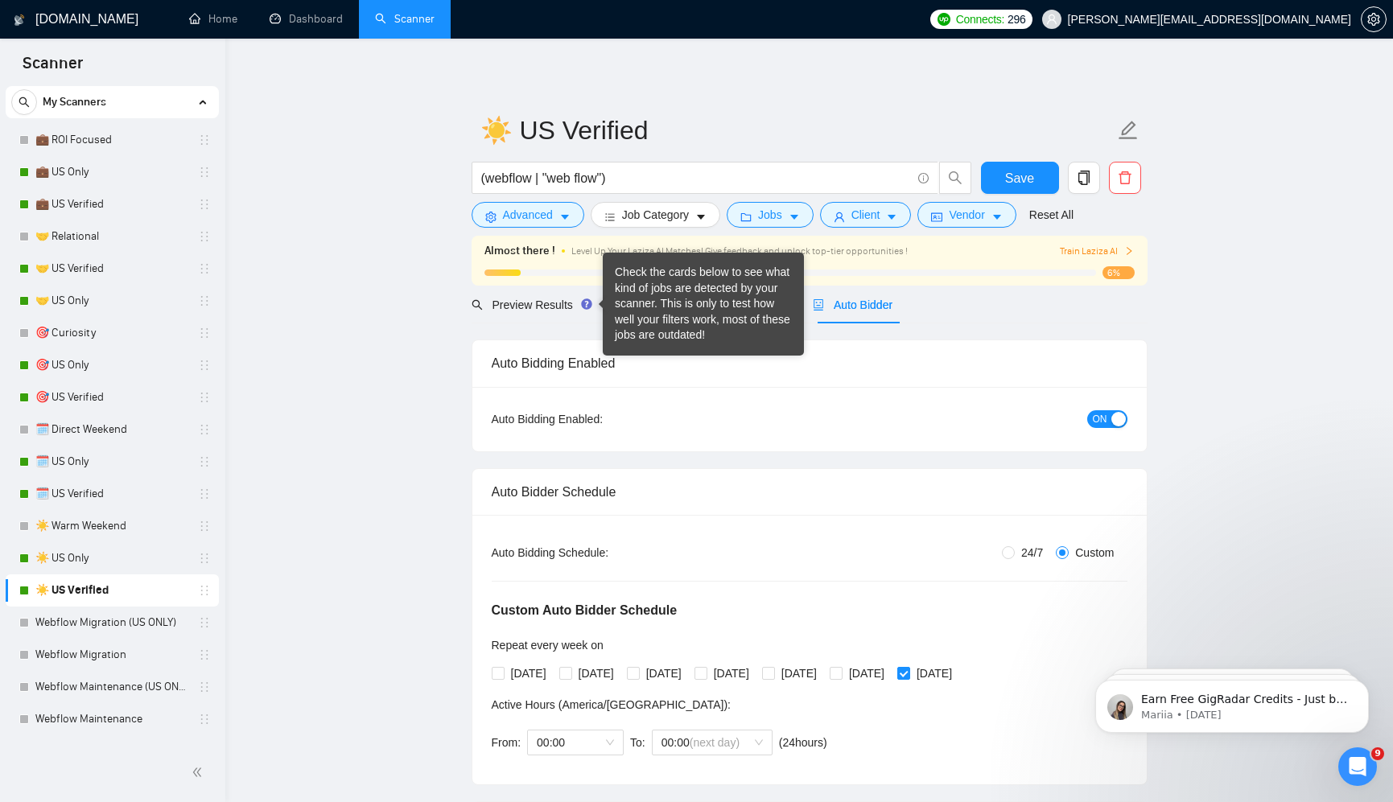
click at [636, 307] on div "Check the cards below to see what kind of jobs are detected by your scanner. Th…" at bounding box center [703, 304] width 177 height 79
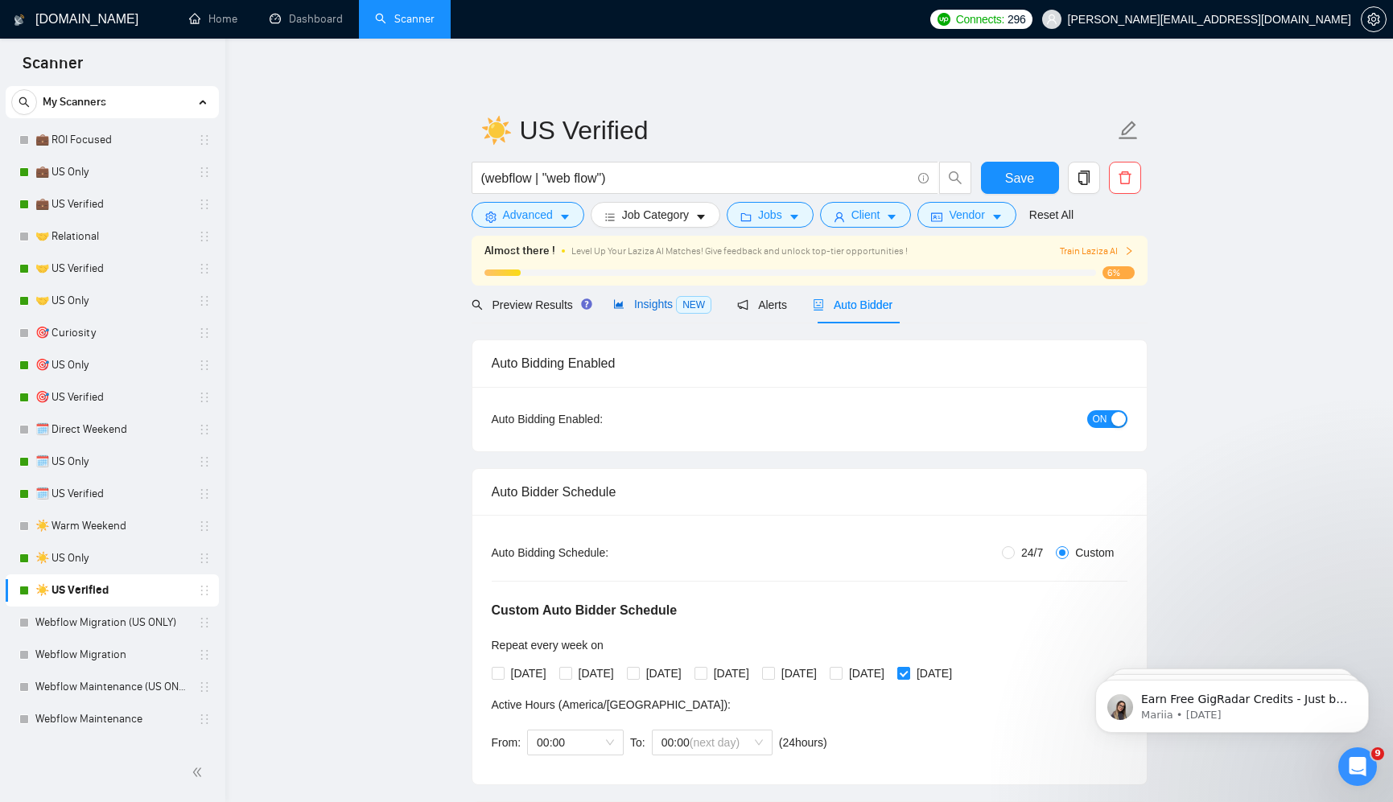
click at [638, 309] on span "Insights NEW" at bounding box center [662, 304] width 98 height 13
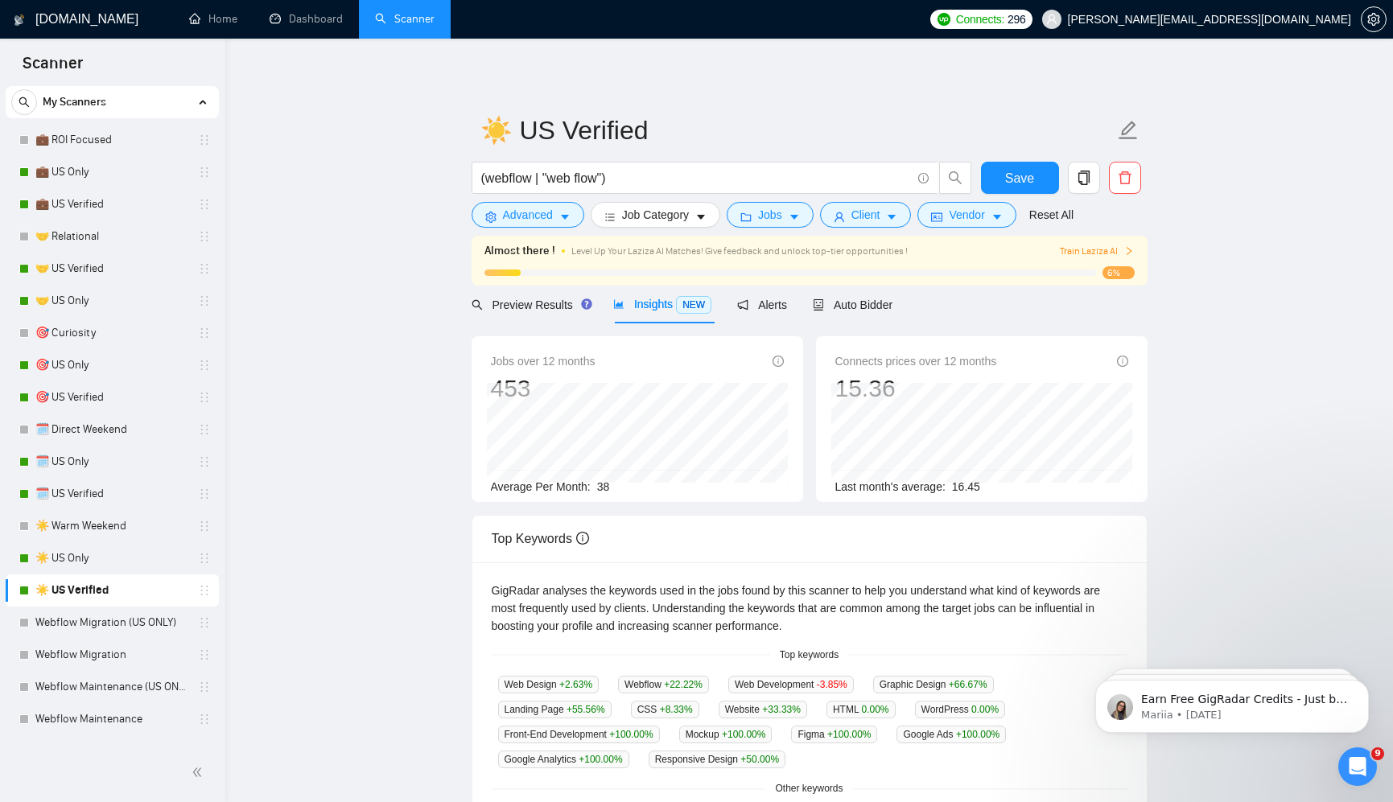
click at [528, 323] on div "Jobs over 12 months 453 Dec 2024 32 Average Per Month: 38 Connects prices over …" at bounding box center [809, 770] width 676 height 895
click at [531, 313] on div "Preview Results" at bounding box center [529, 305] width 116 height 18
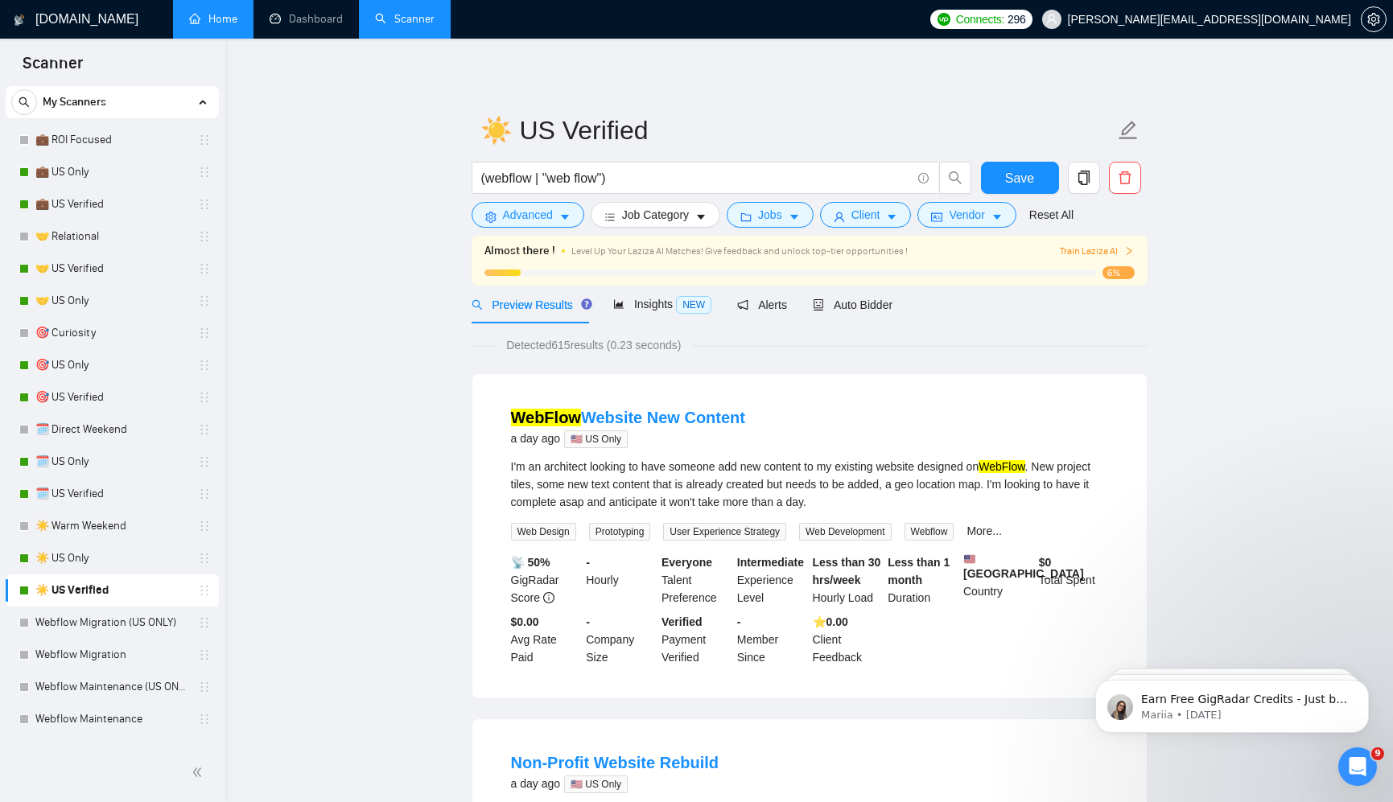
click at [226, 26] on link "Home" at bounding box center [213, 19] width 48 height 14
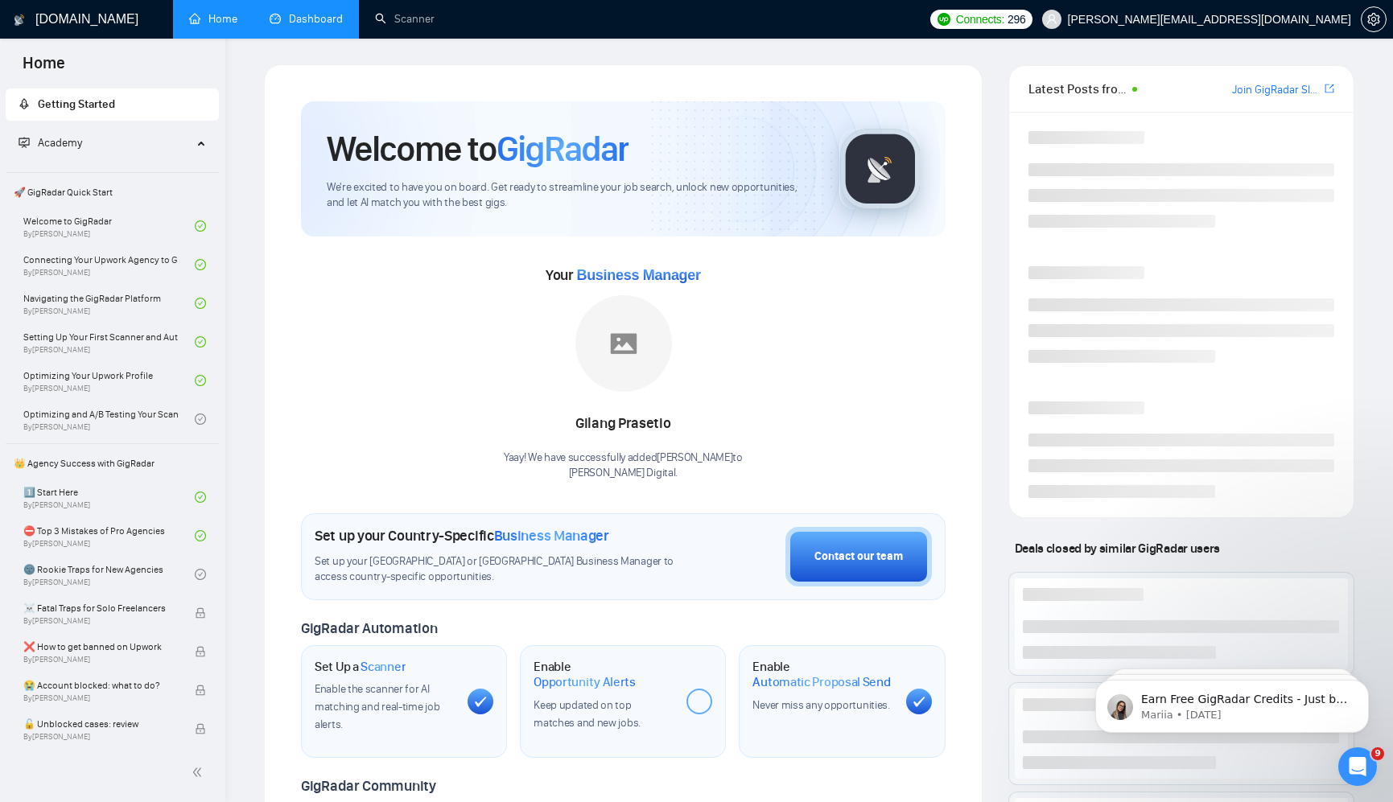
click at [292, 26] on link "Dashboard" at bounding box center [306, 19] width 73 height 14
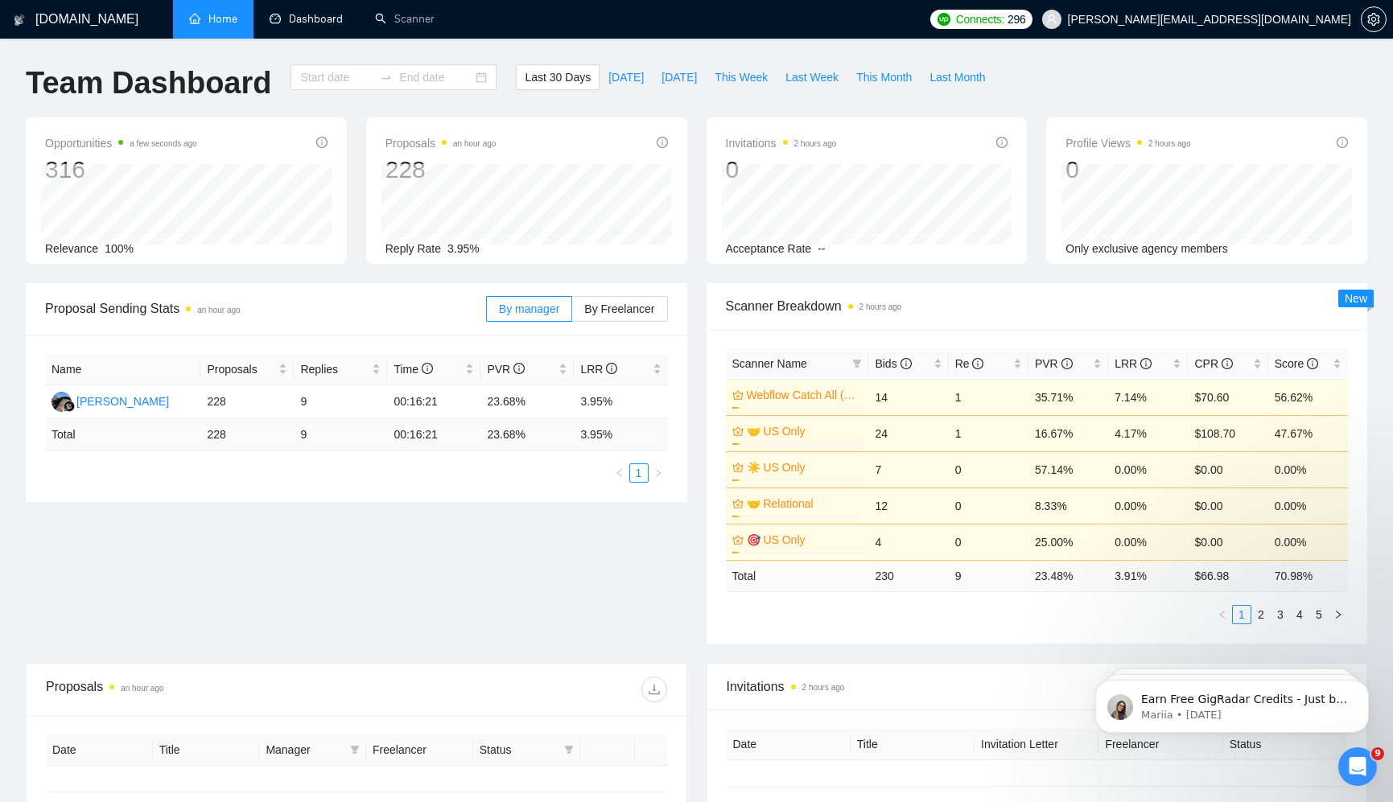
type input "[DATE]"
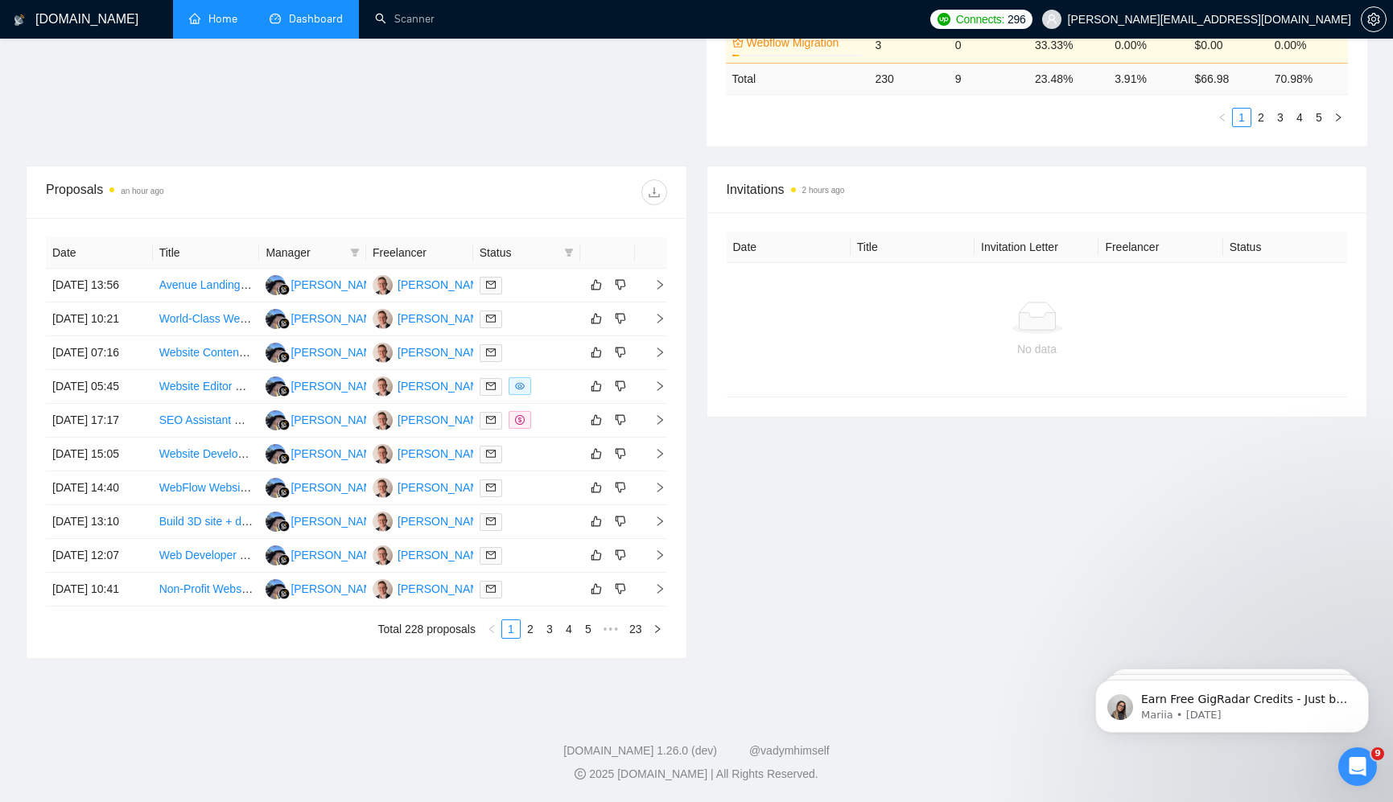
scroll to position [520, 0]
click at [526, 638] on link "2" at bounding box center [530, 629] width 18 height 18
click at [552, 638] on link "3" at bounding box center [550, 629] width 18 height 18
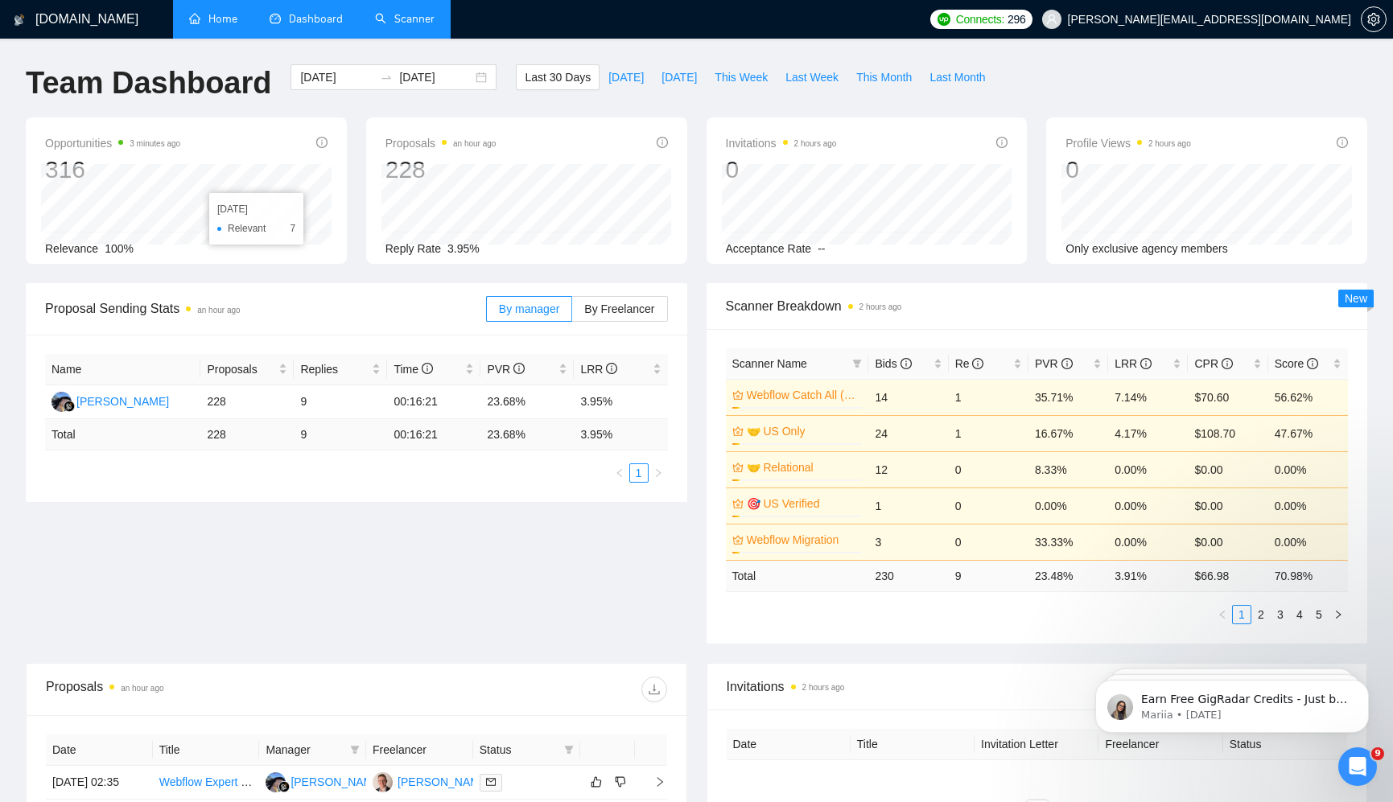
click at [414, 26] on link "Scanner" at bounding box center [405, 19] width 60 height 14
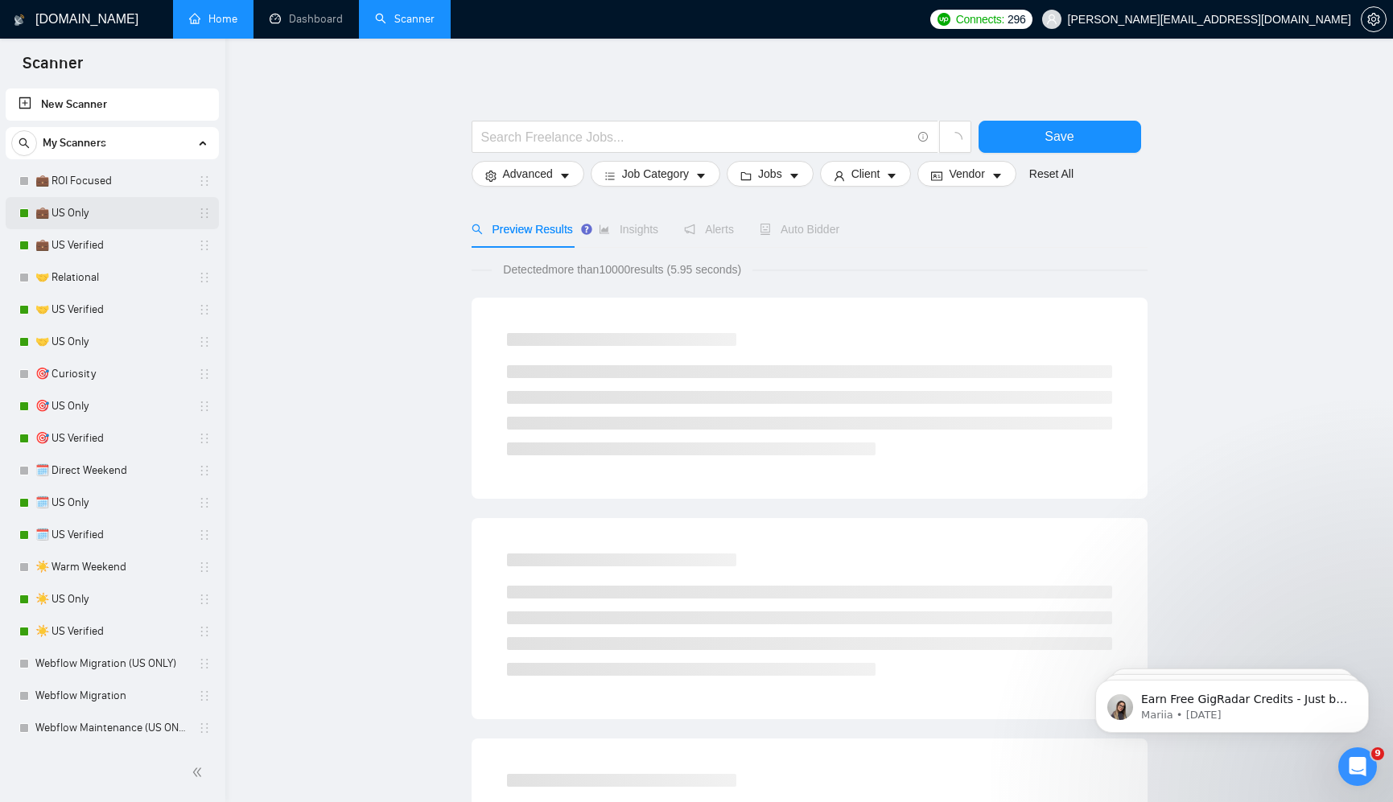
click at [121, 213] on link "💼 US Only" at bounding box center [111, 213] width 153 height 32
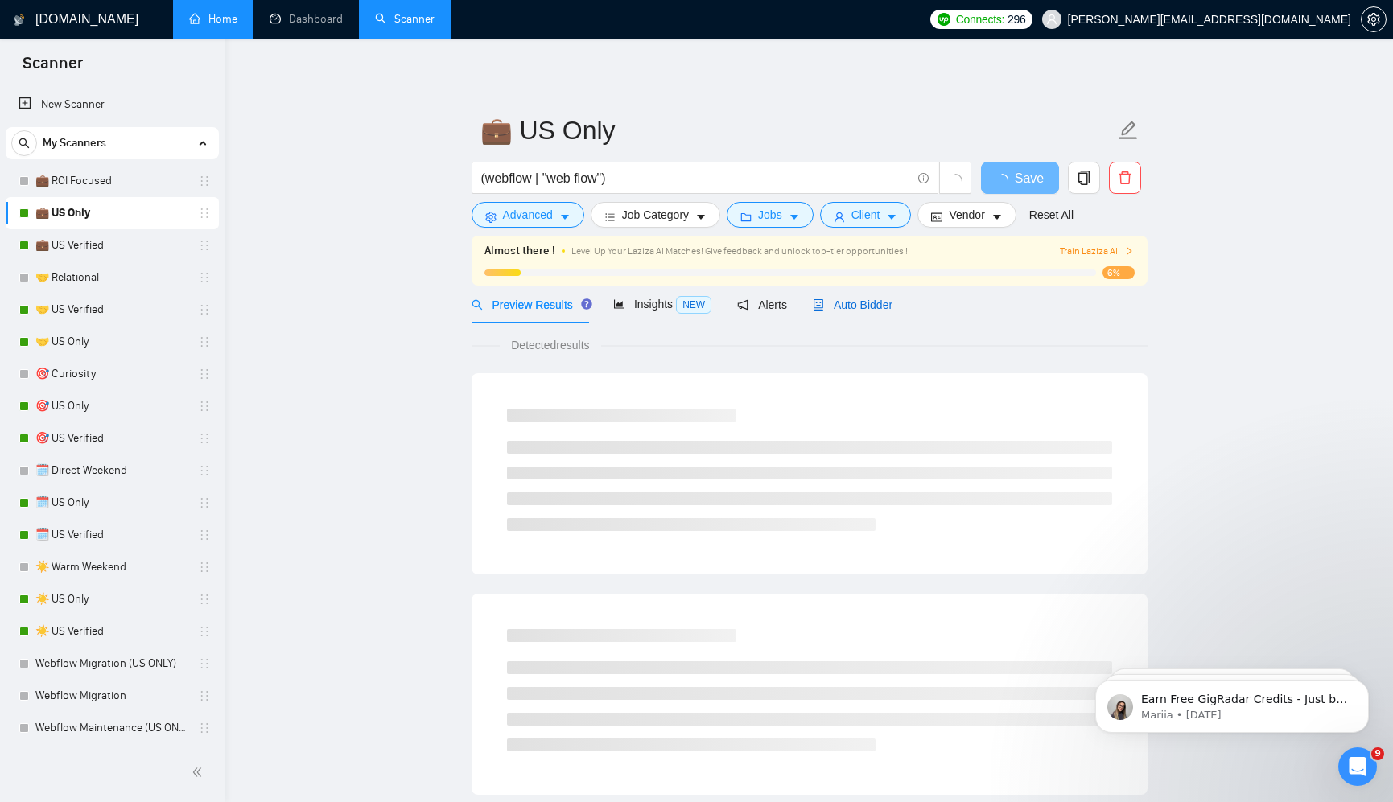
click at [837, 303] on span "Auto Bidder" at bounding box center [853, 304] width 80 height 13
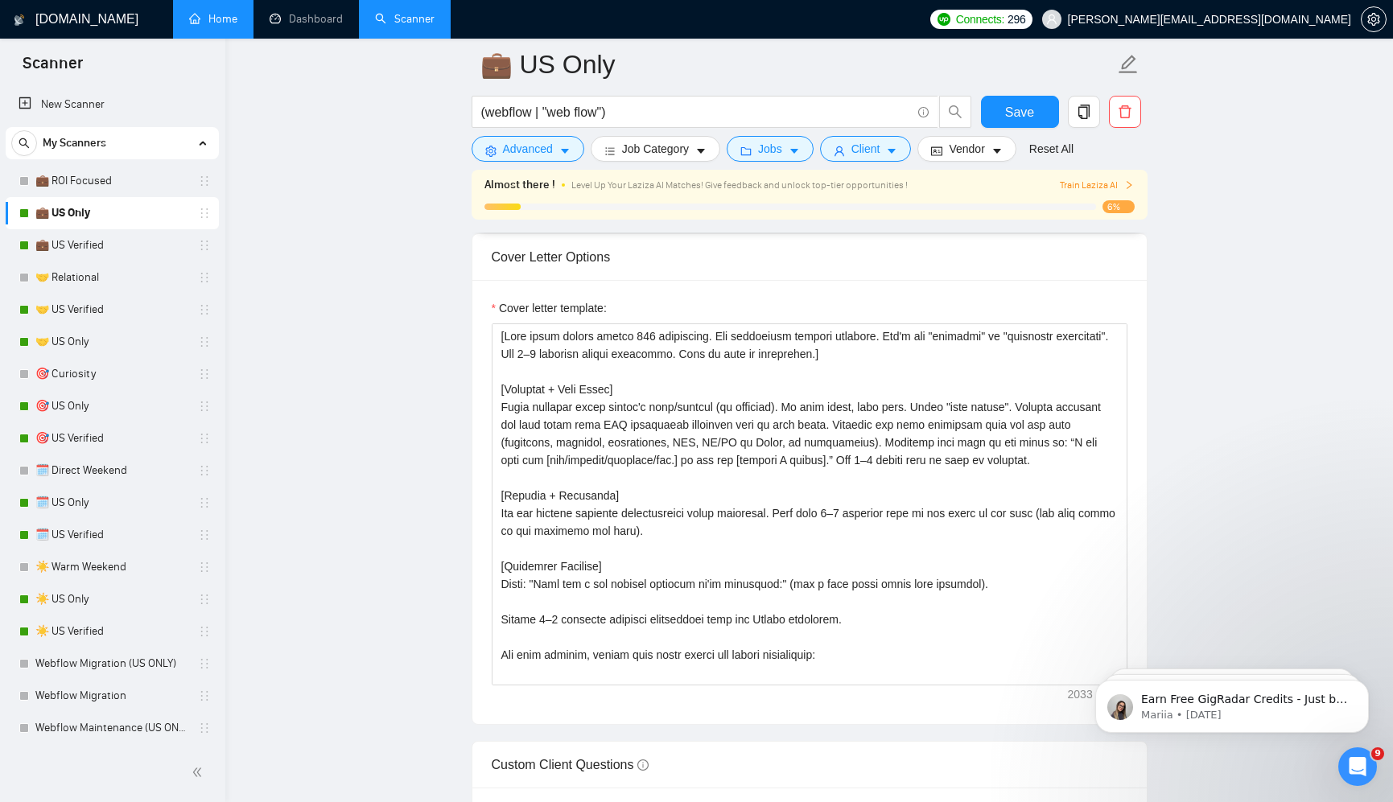
scroll to position [2047, 0]
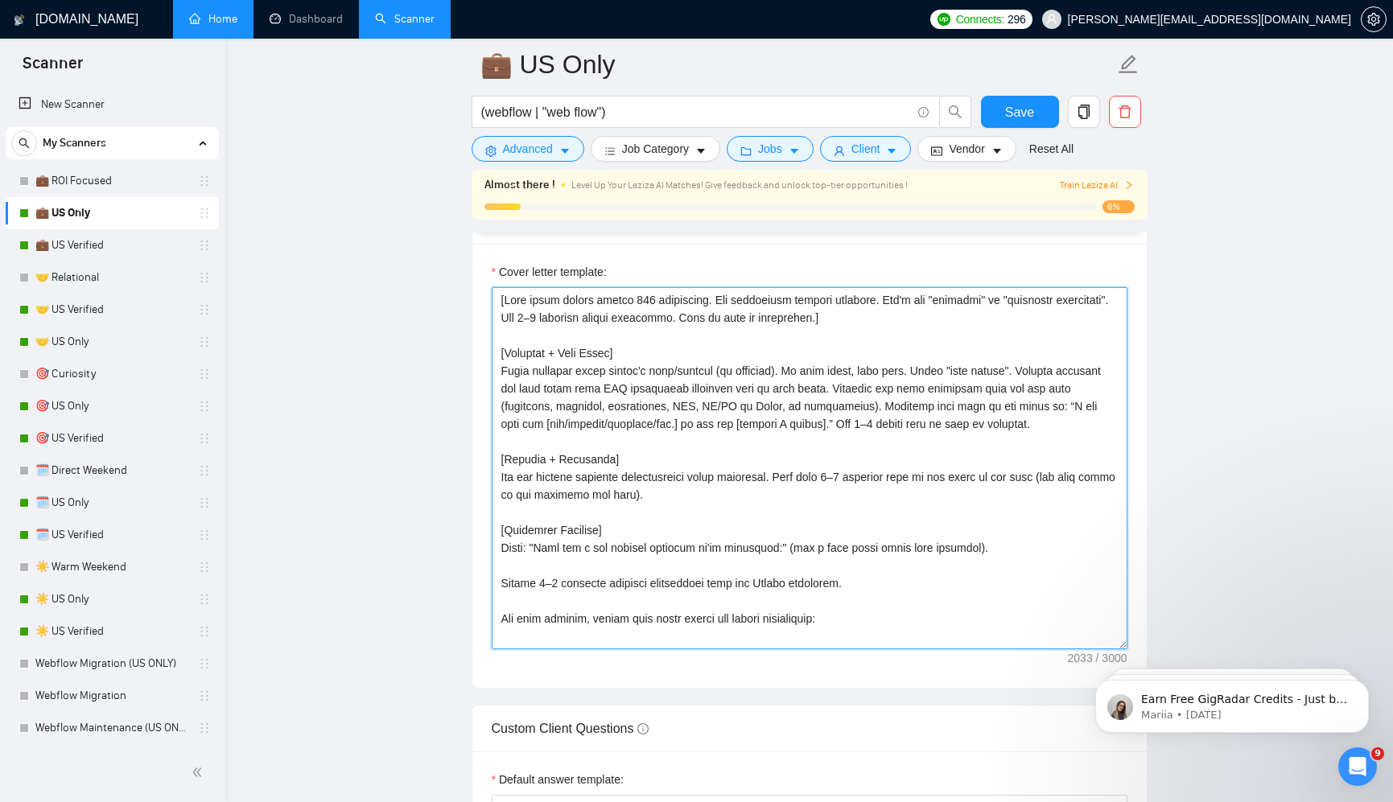
click at [603, 381] on textarea "Cover letter template:" at bounding box center [810, 468] width 636 height 362
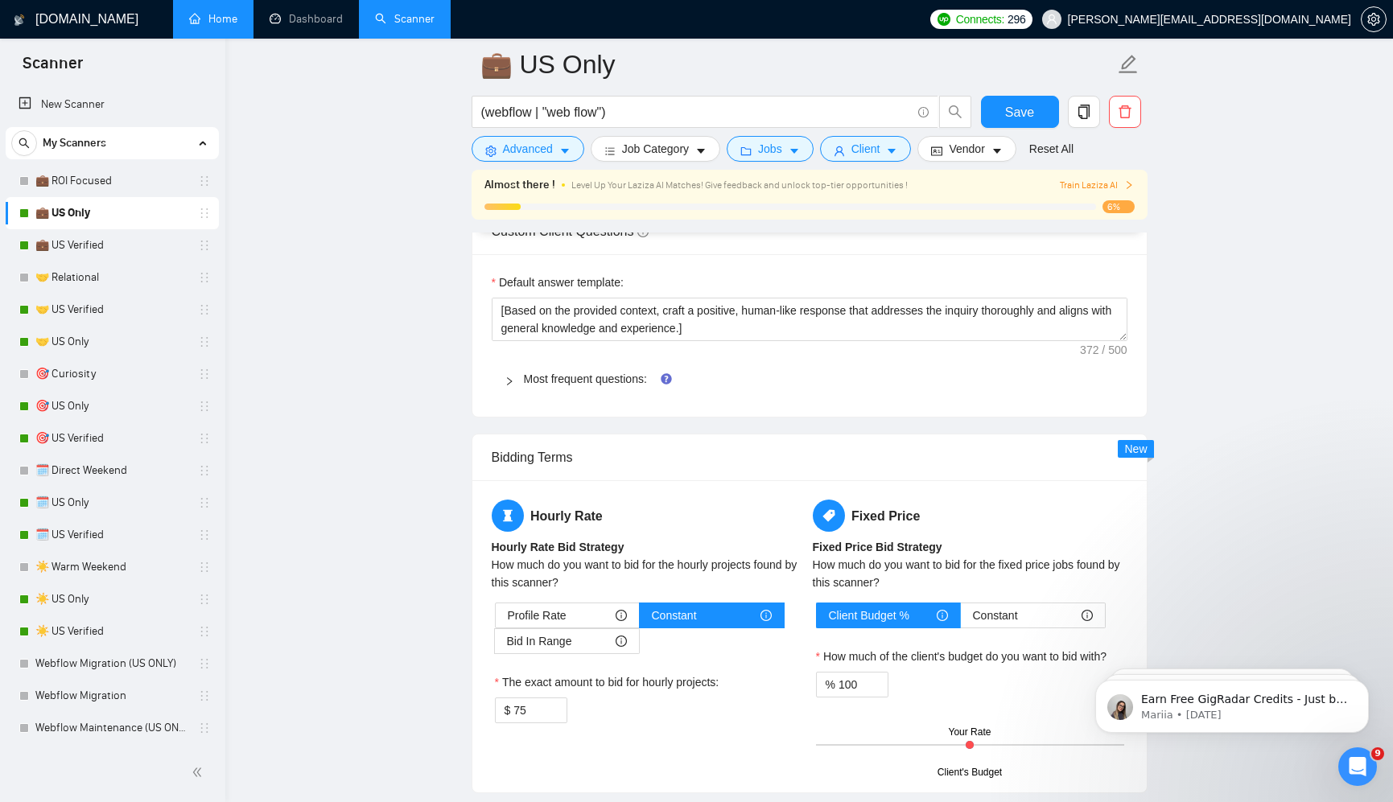
scroll to position [2529, 0]
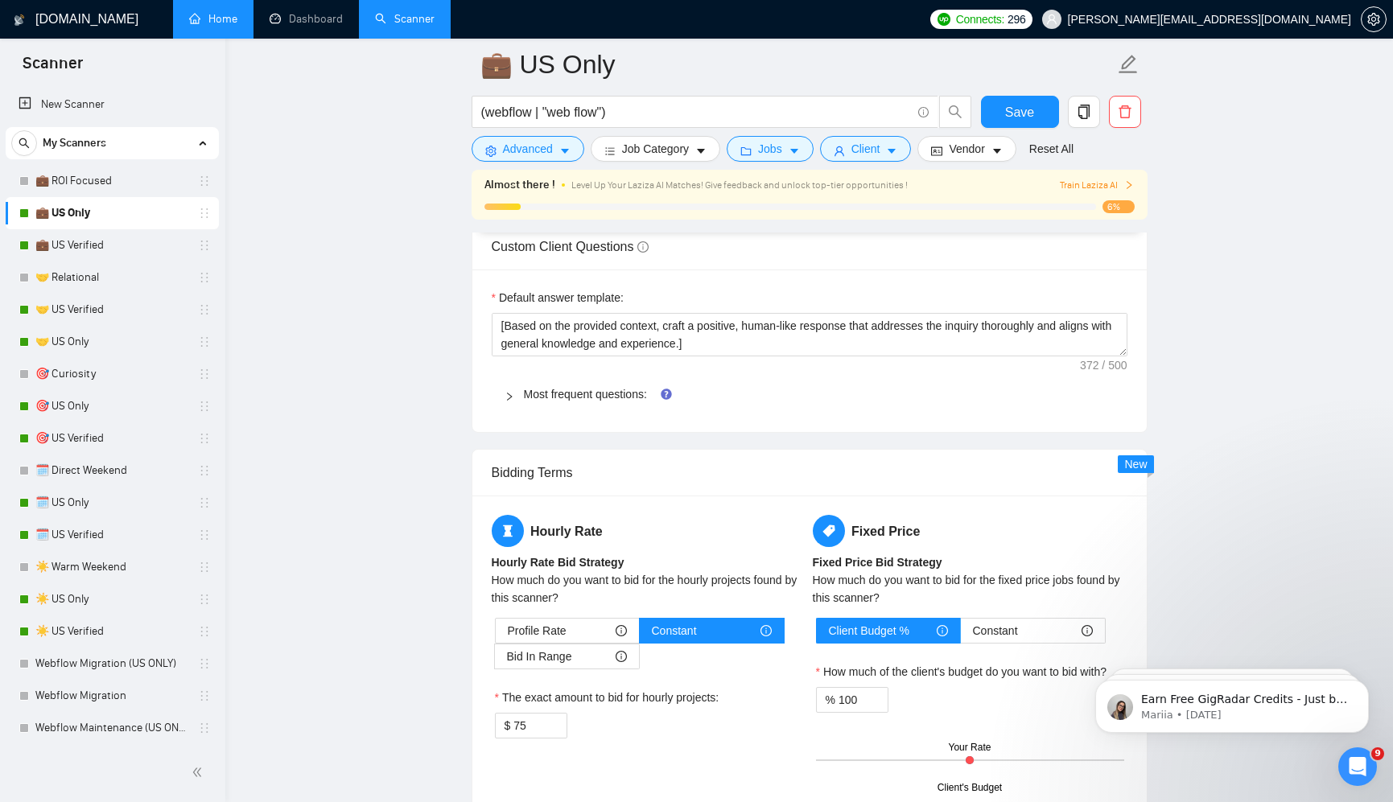
click at [822, 279] on div "Default answer template: ​[Based on the provided context, craft a positive, hum…" at bounding box center [809, 351] width 674 height 163
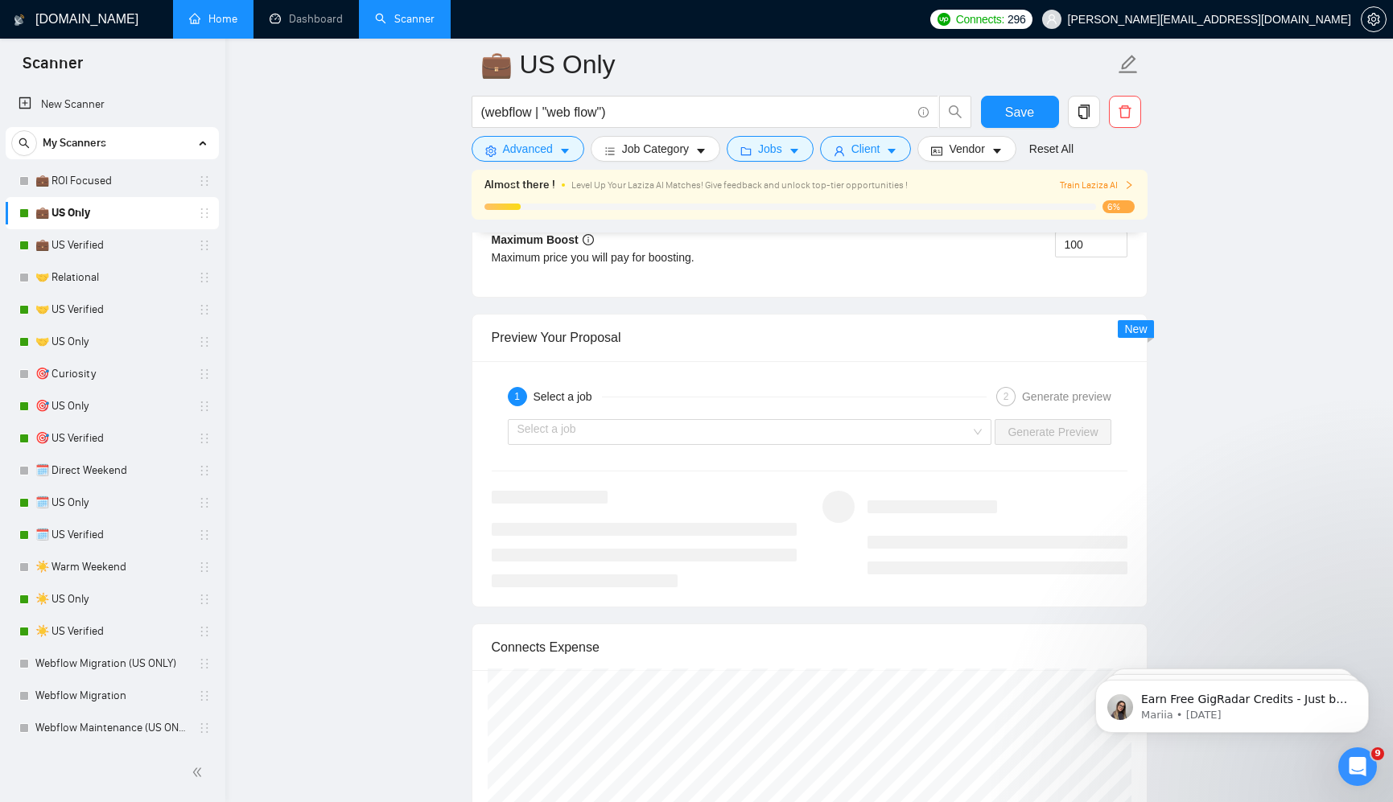
scroll to position [3372, 0]
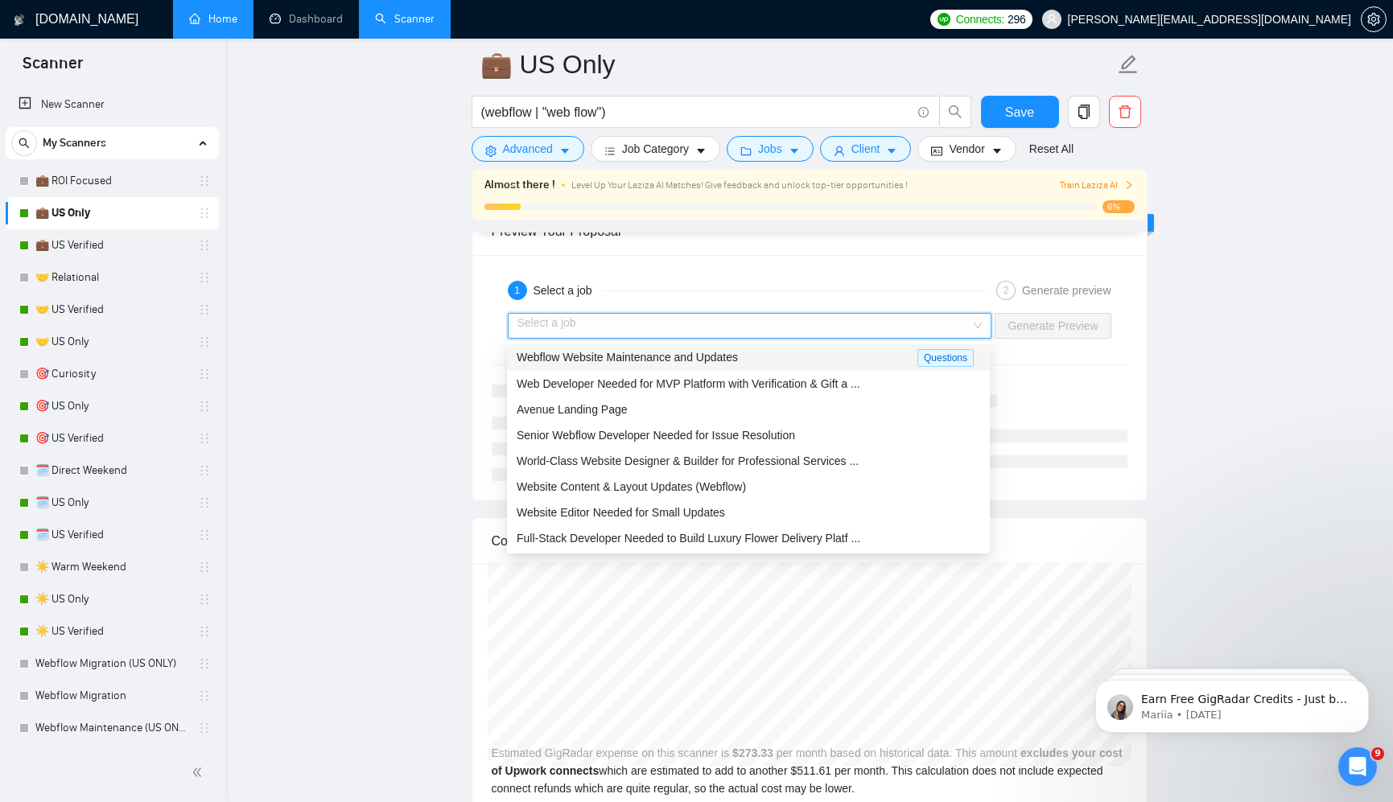
click at [819, 331] on input "search" at bounding box center [744, 326] width 454 height 24
click at [796, 354] on div "Webflow Website Maintenance and Updates" at bounding box center [716, 357] width 401 height 19
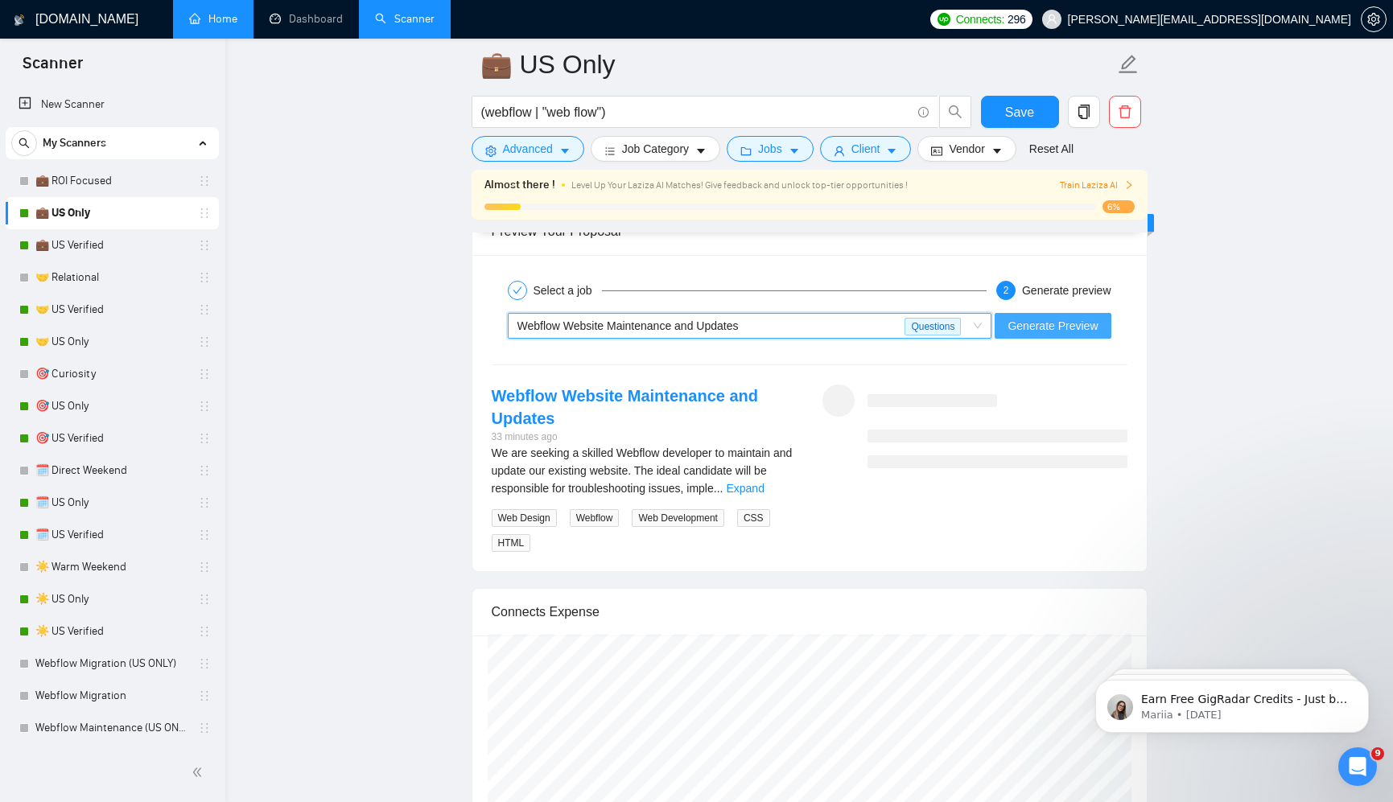
click at [1055, 327] on span "Generate Preview" at bounding box center [1052, 326] width 90 height 18
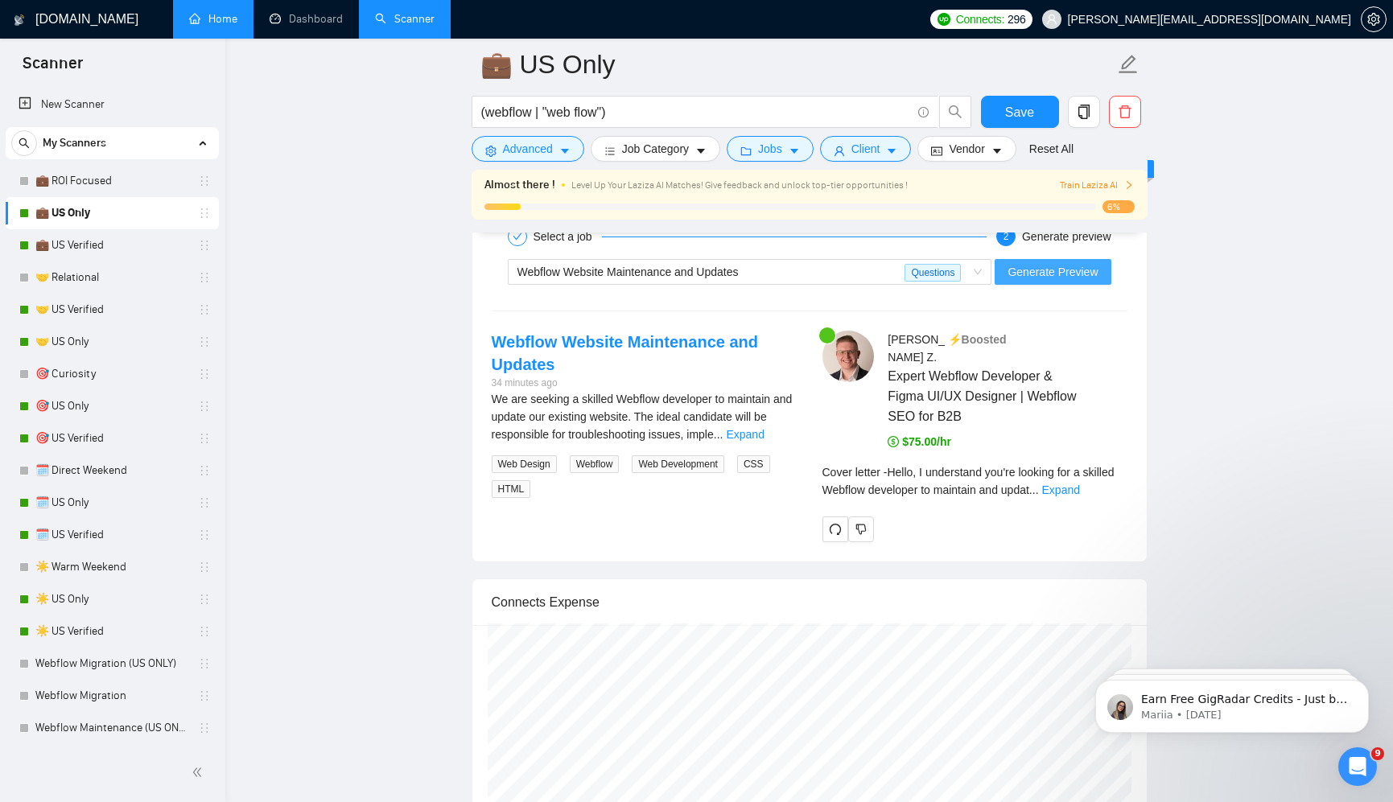
scroll to position [3391, 0]
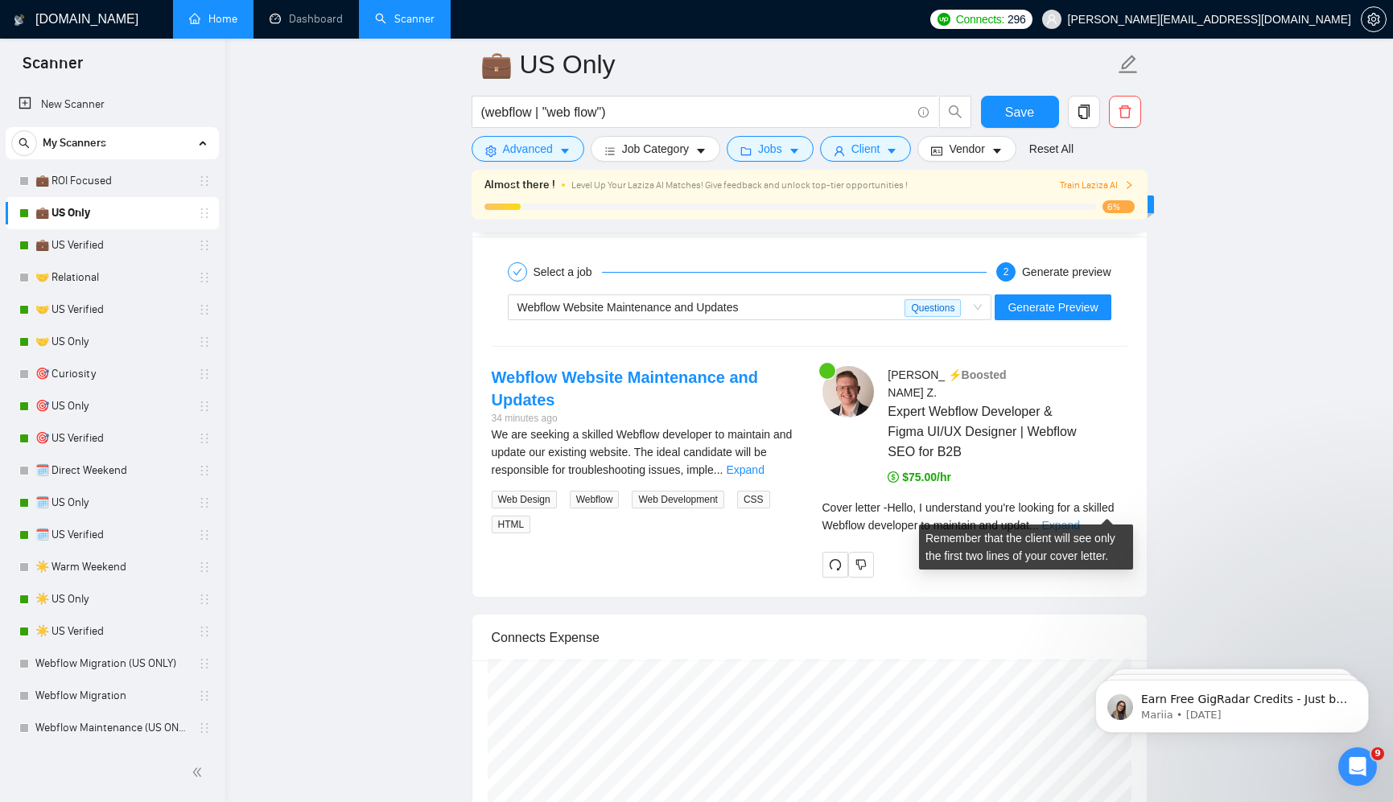
click at [1080, 519] on link "Expand" at bounding box center [1061, 525] width 38 height 13
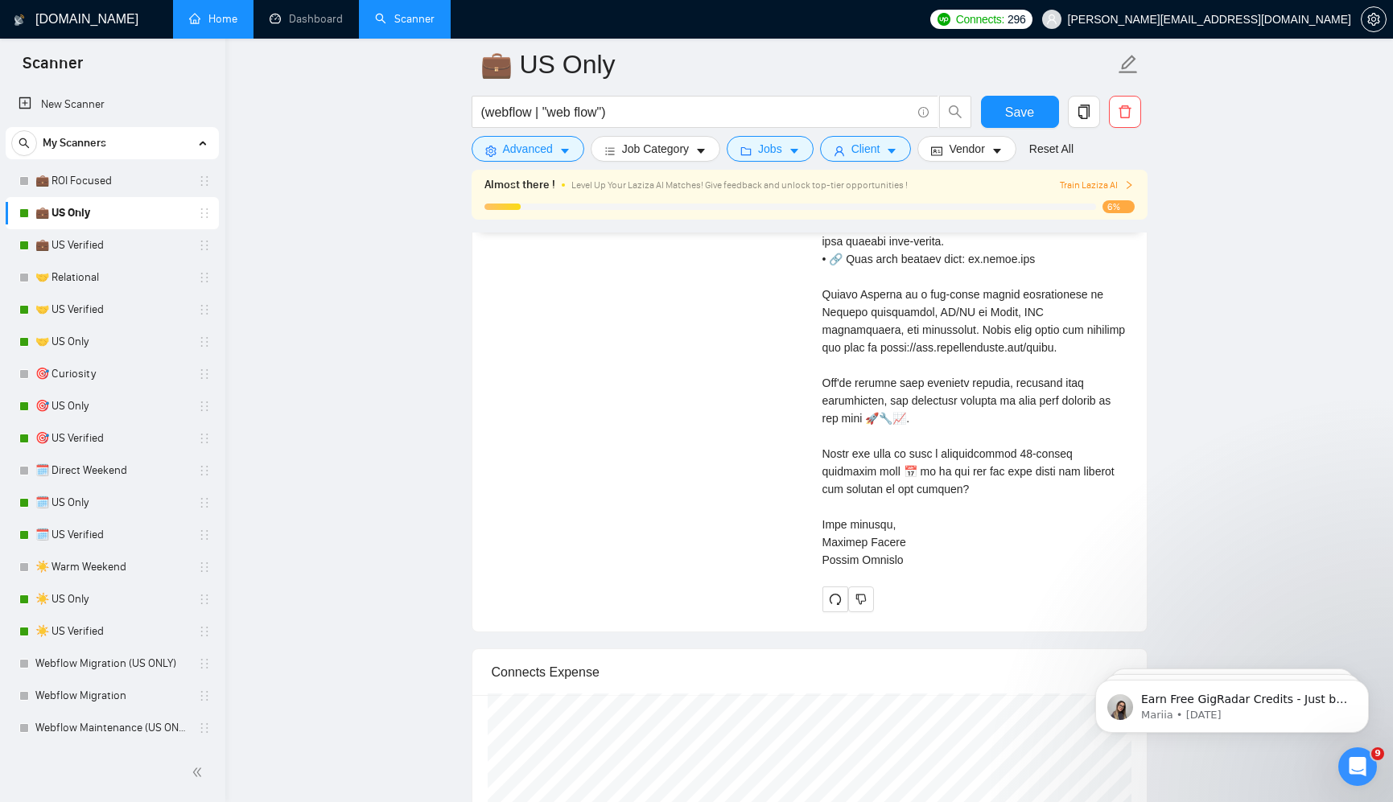
scroll to position [4444, 0]
click at [918, 567] on div "Cover letter" at bounding box center [974, 89] width 305 height 956
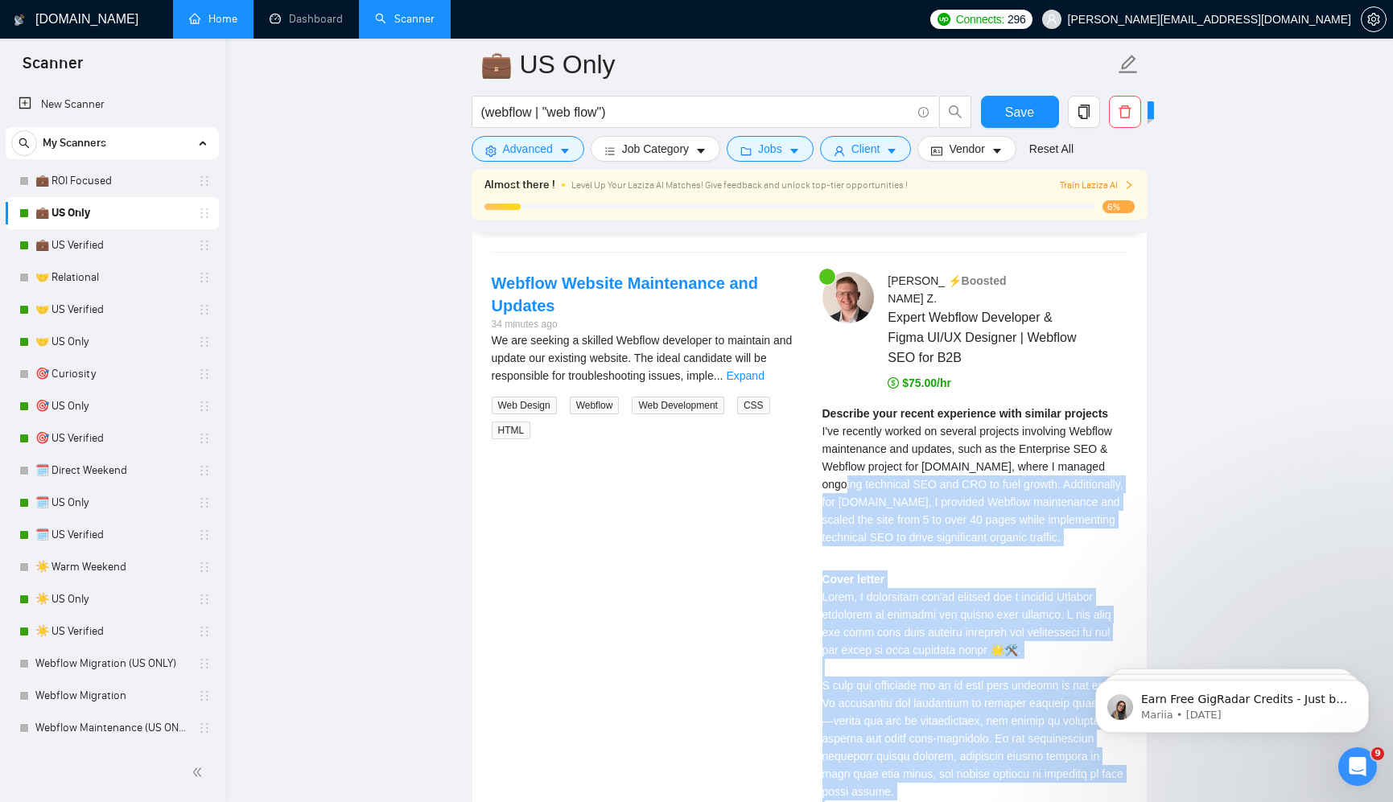
scroll to position [3489, 0]
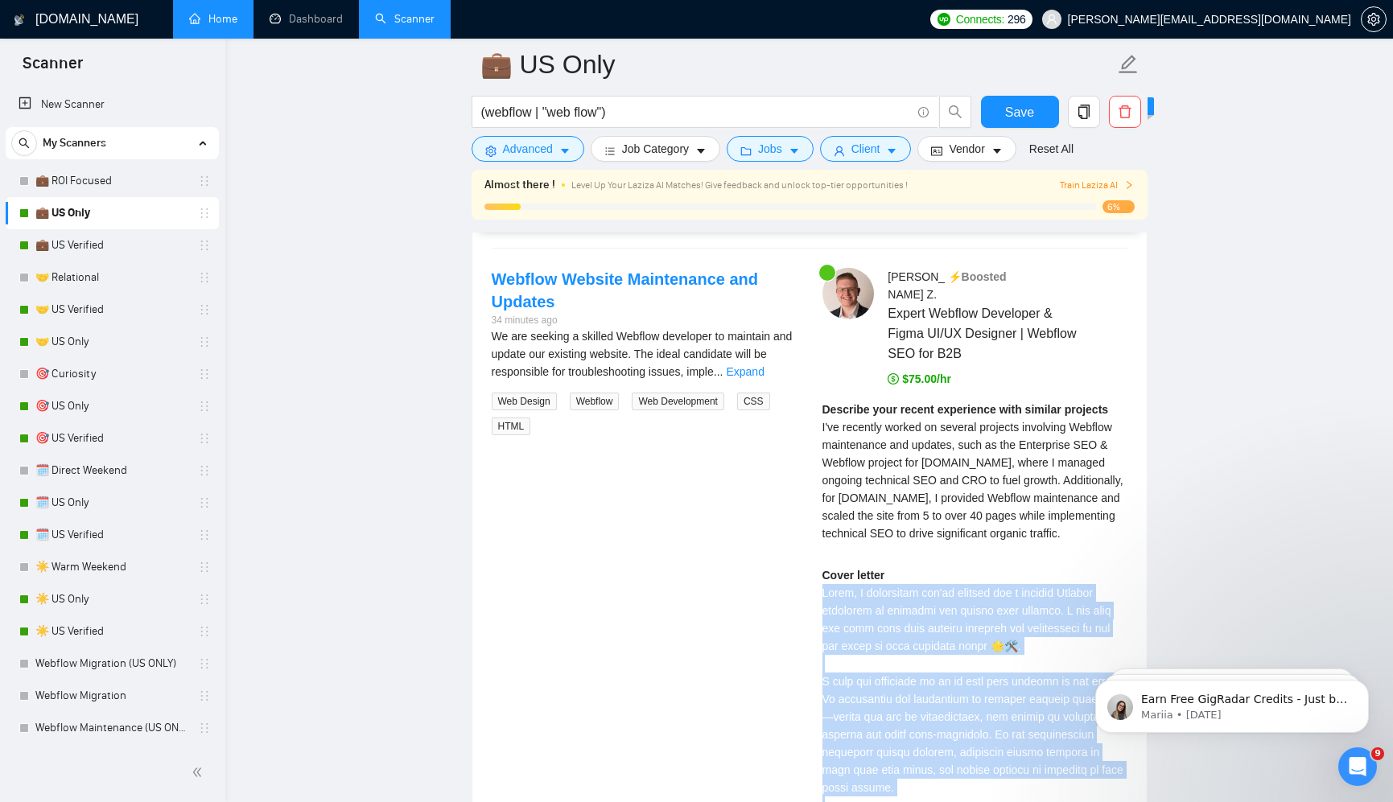
drag, startPoint x: 914, startPoint y: 590, endPoint x: 803, endPoint y: 590, distance: 111.0
copy div "Hello, I understand you're looking for a skilled Webflow developer to maintain …"
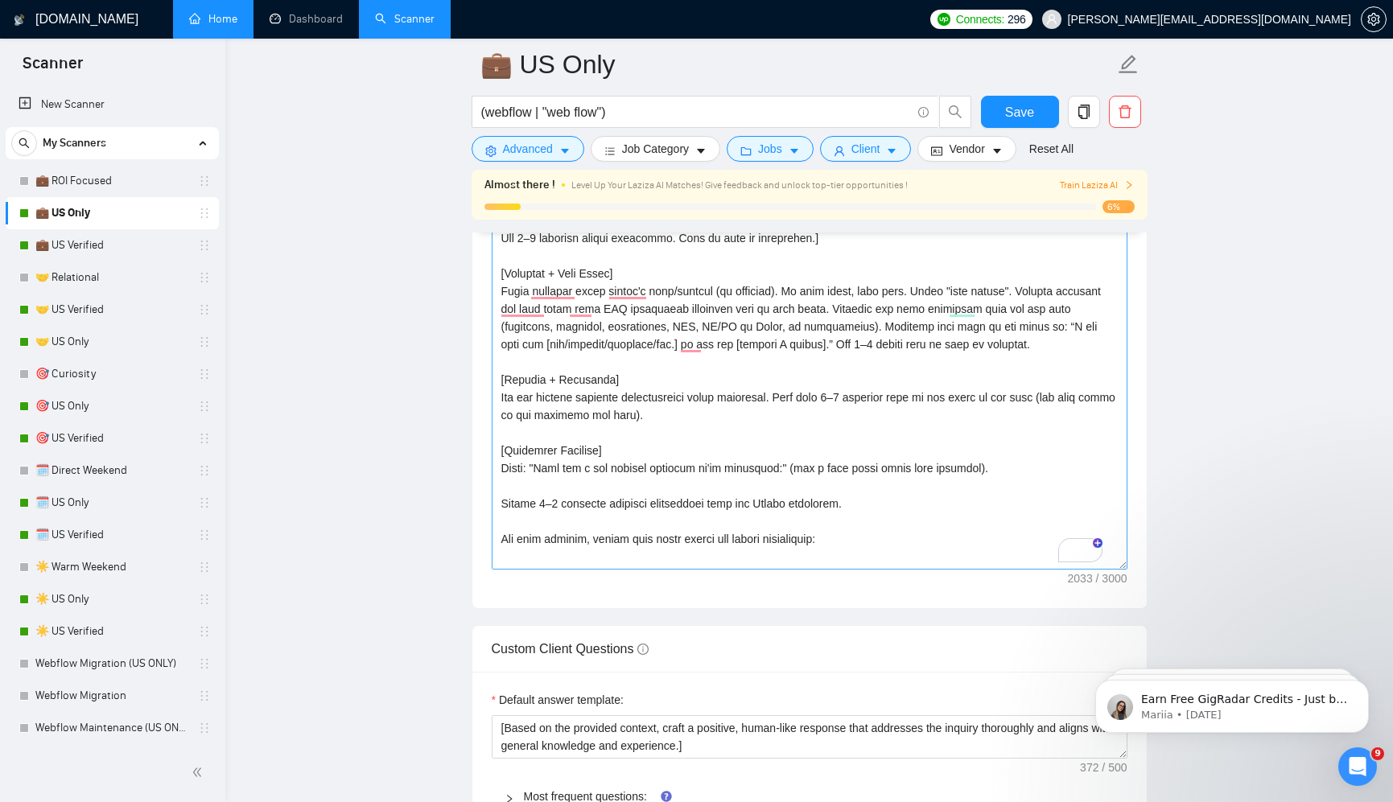
scroll to position [2125, 0]
click at [847, 366] on textarea "Cover letter template:" at bounding box center [810, 390] width 636 height 362
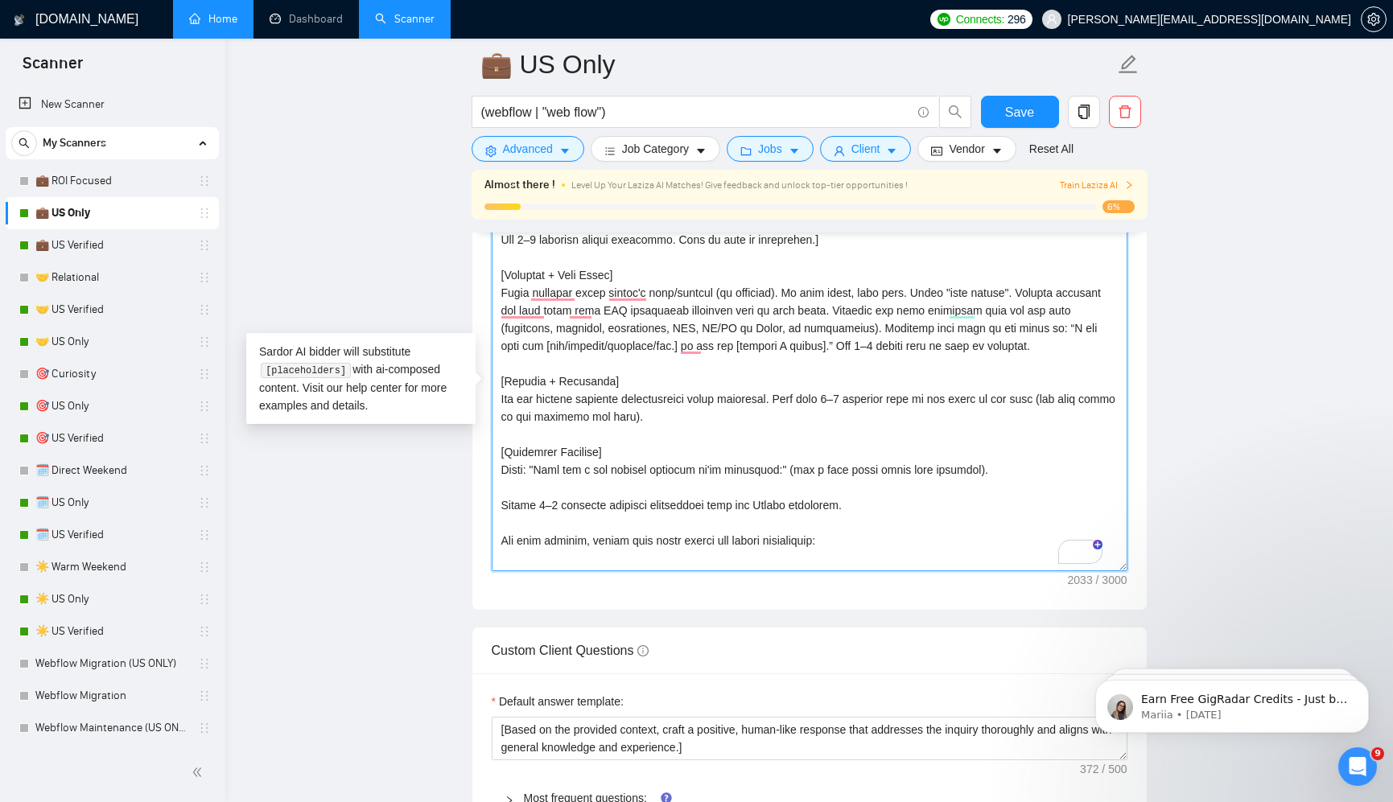
paste textarea "Limit: ≤800 characters total. Use 3–5 emojis. If over, shorten bullets first, t…"
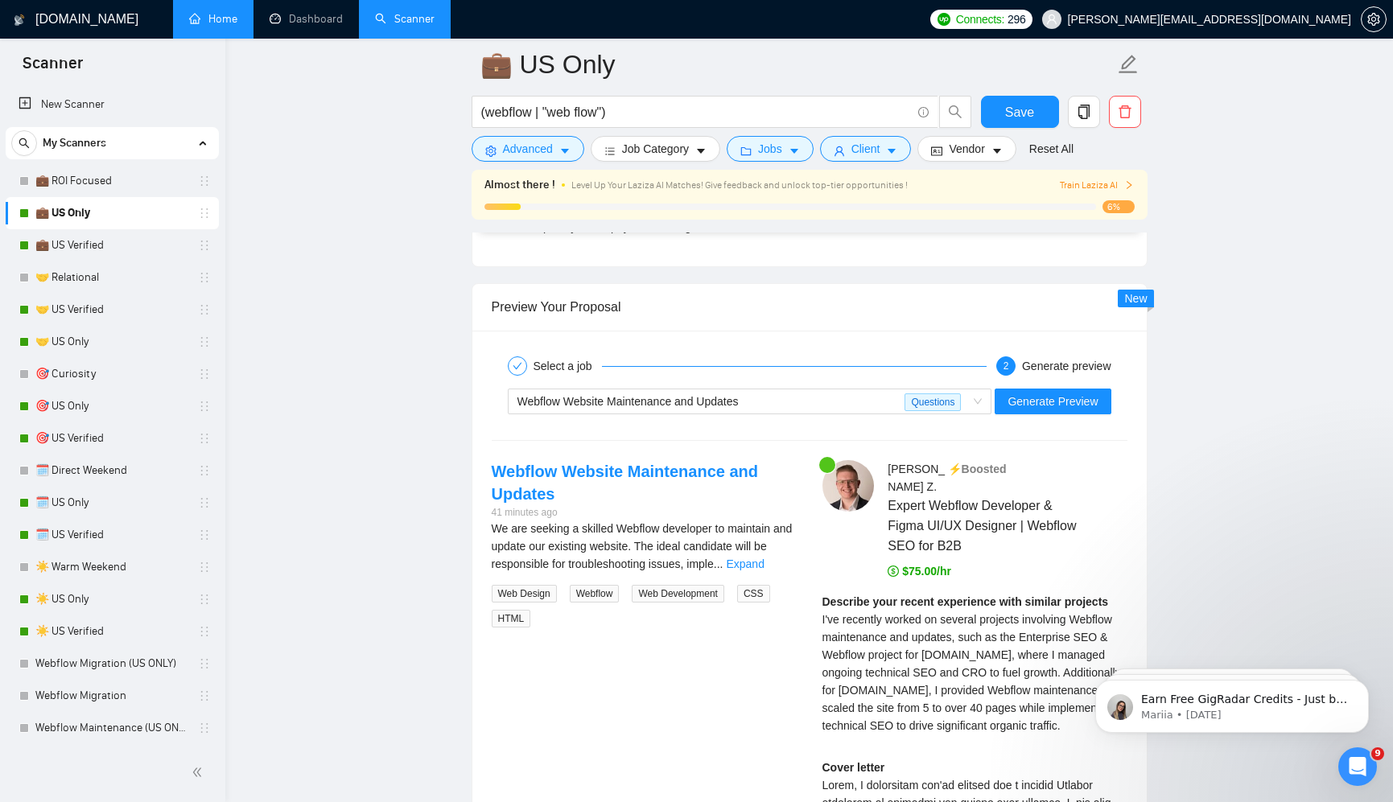
scroll to position [3368, 0]
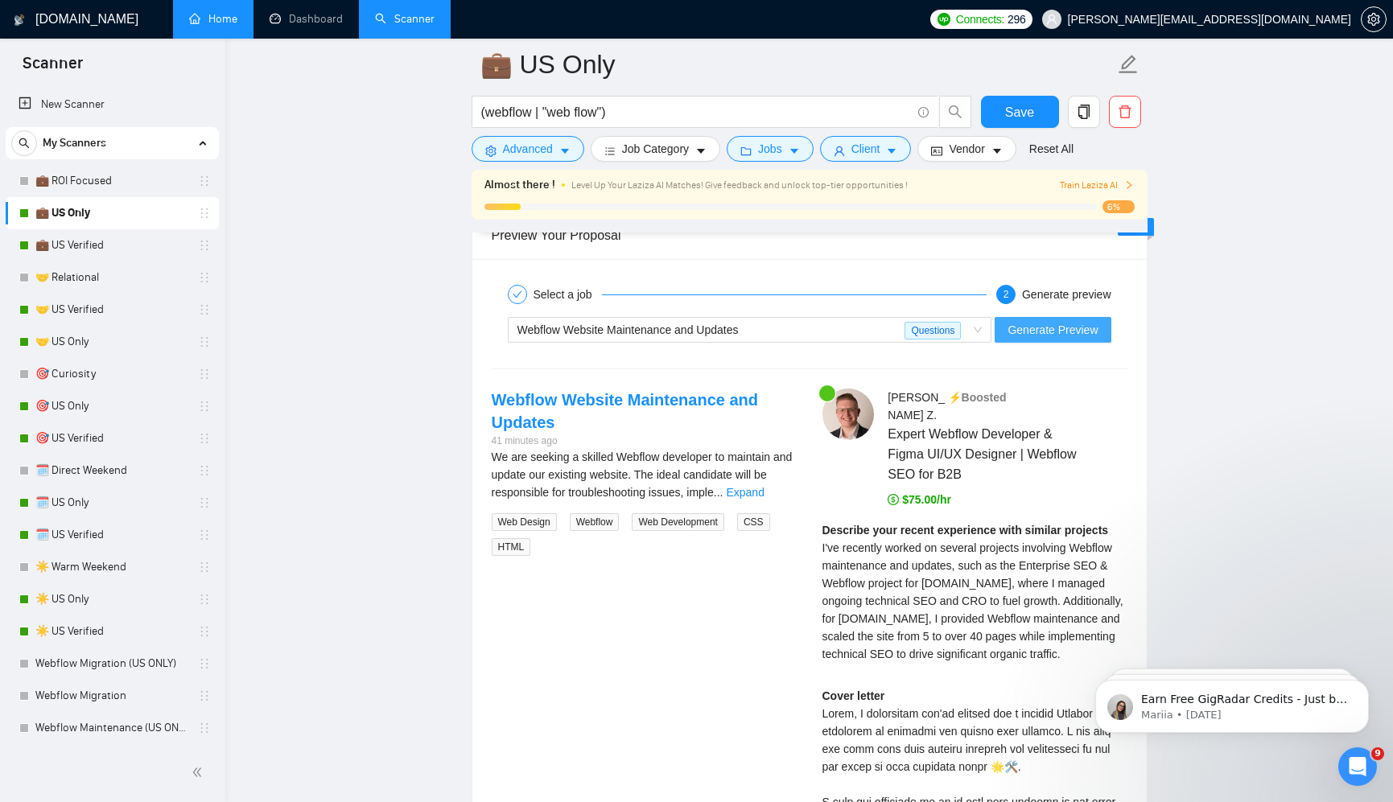
type textarea "[Limit: ≤800 characters total. Use 3–5 emojis. If over, shorten bullets first, …"
click at [1071, 329] on span "Generate Preview" at bounding box center [1052, 330] width 90 height 18
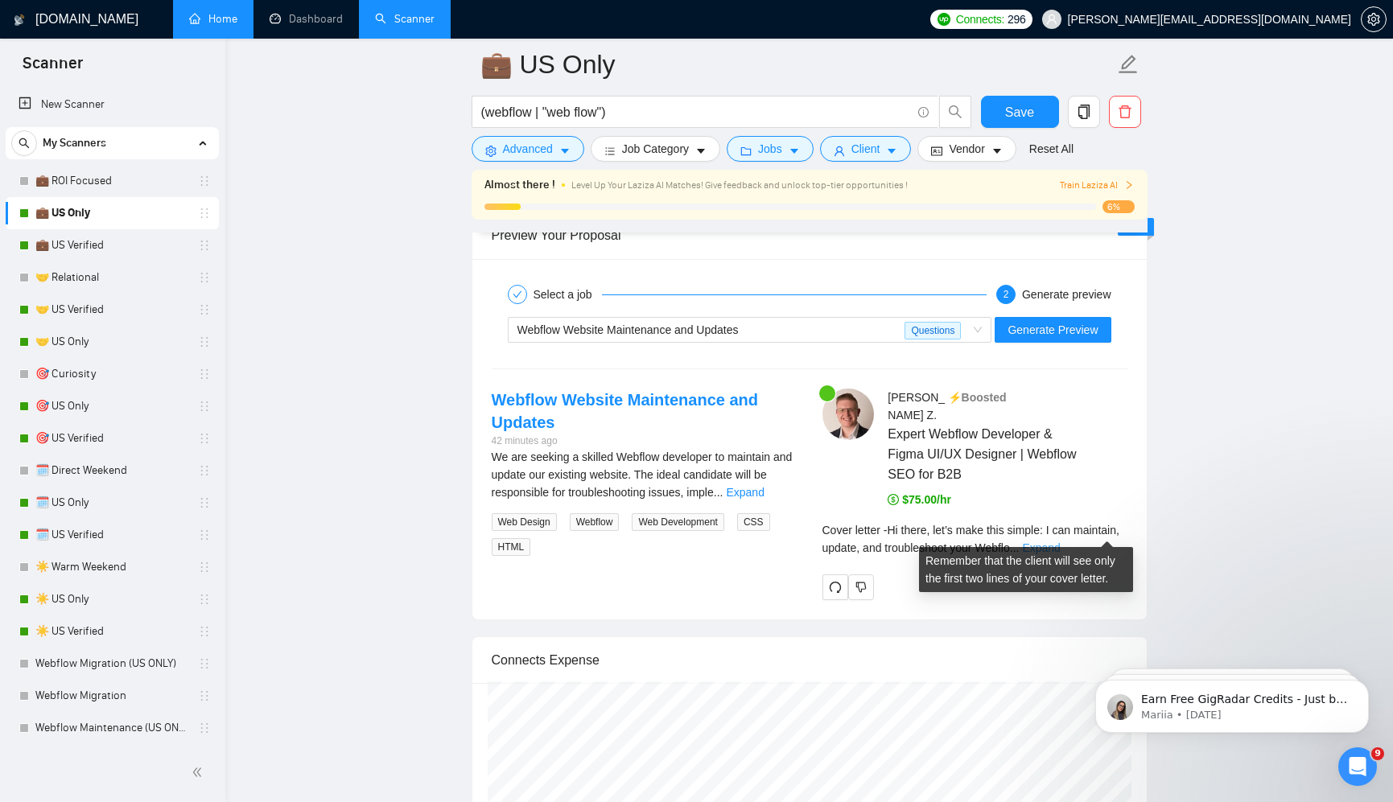
click at [1060, 541] on link "Expand" at bounding box center [1041, 547] width 38 height 13
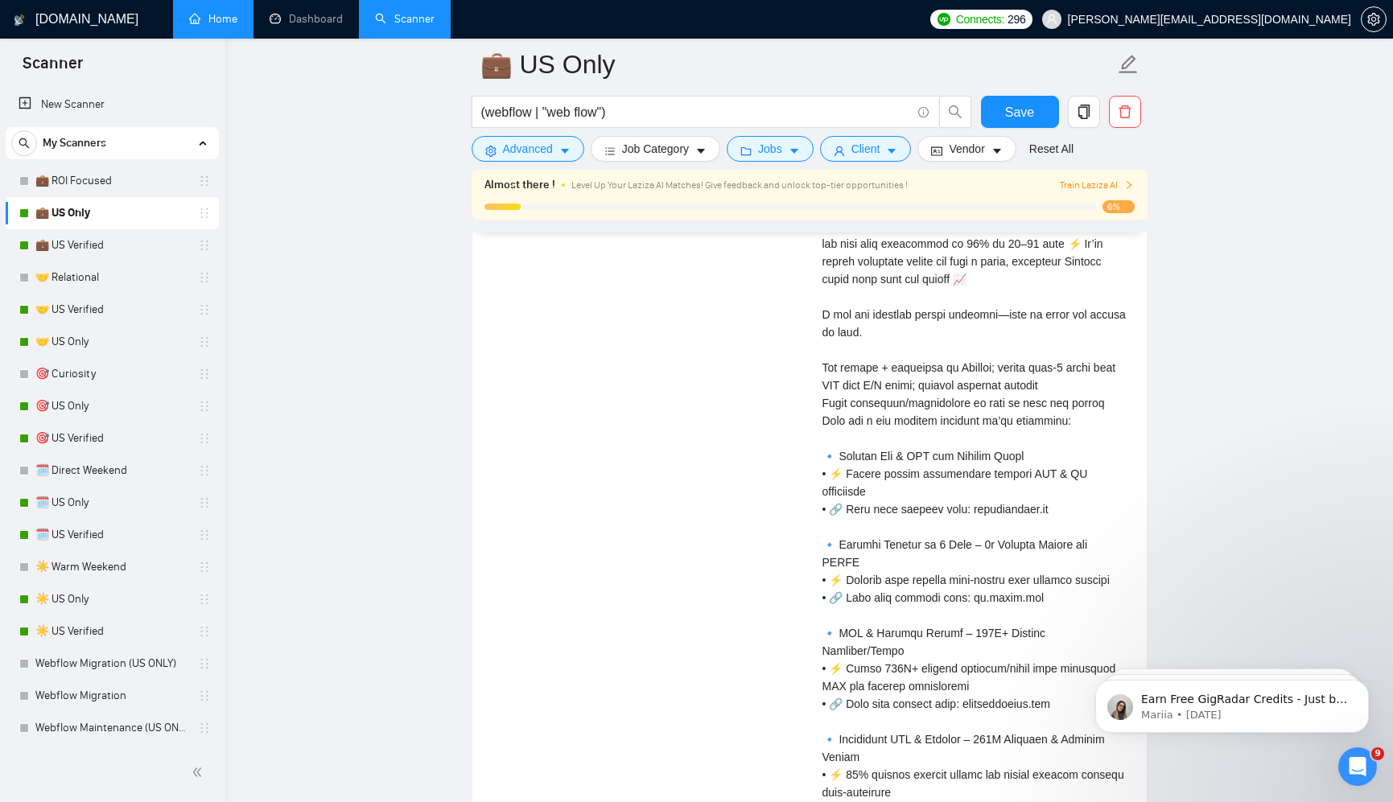
scroll to position [3812, 0]
